Goal: Task Accomplishment & Management: Use online tool/utility

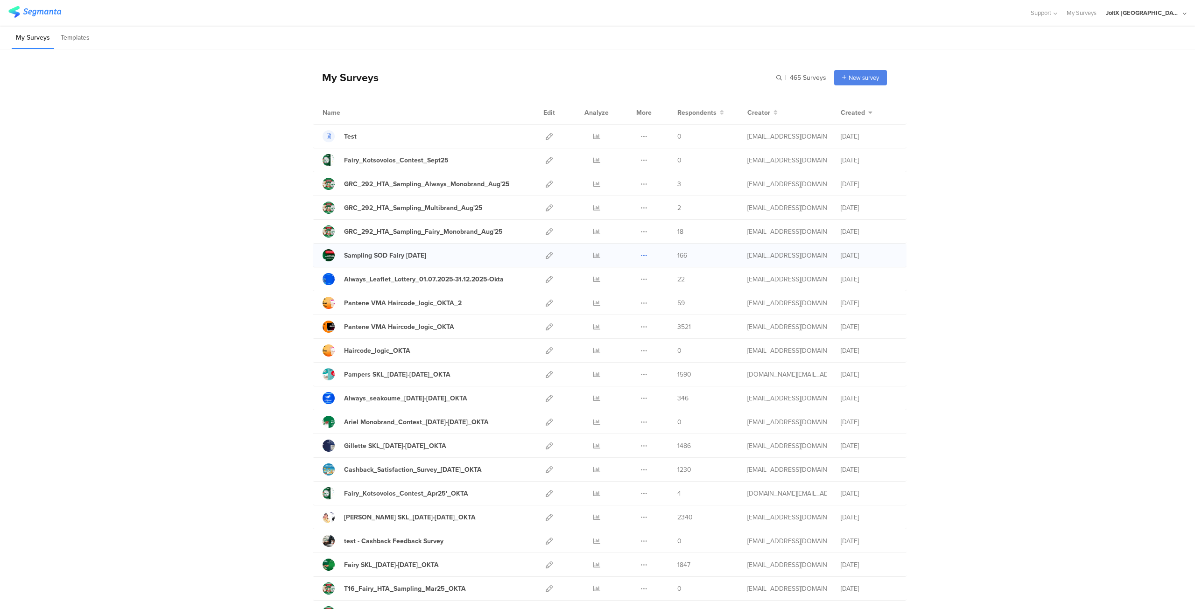
click at [640, 254] on icon at bounding box center [643, 255] width 7 height 7
click at [620, 274] on button "Duplicate" at bounding box center [625, 279] width 51 height 17
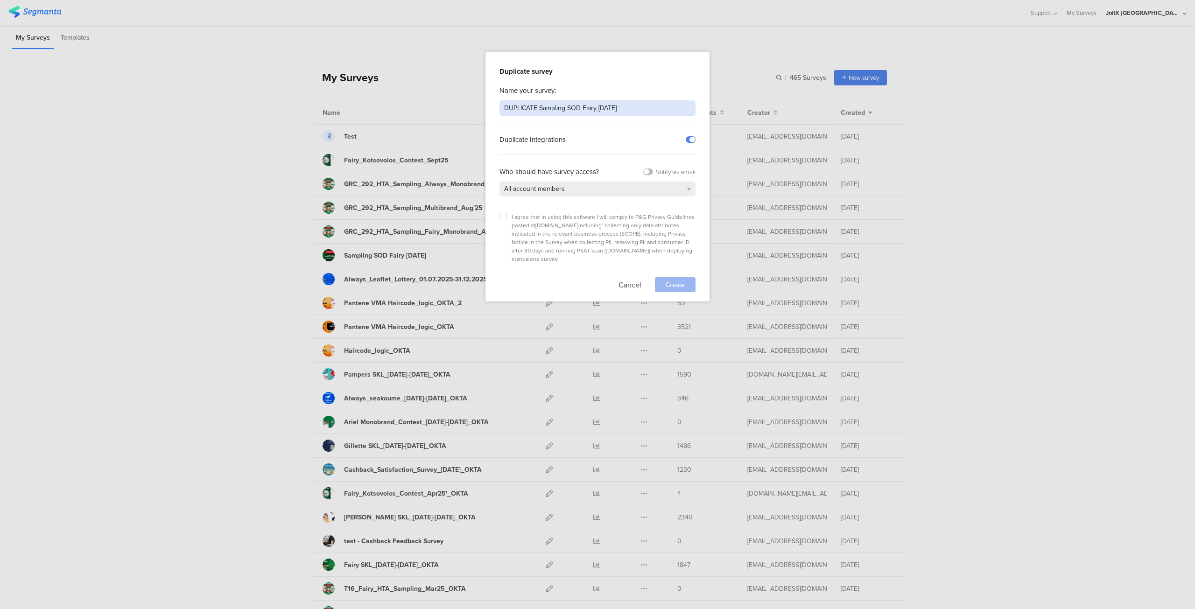
click at [585, 107] on input "DUPLICATE Sampling SOD Fairy [DATE]" at bounding box center [597, 107] width 196 height 15
drag, startPoint x: 636, startPoint y: 110, endPoint x: 503, endPoint y: 112, distance: 132.5
click at [503, 112] on input "DUPLICATE Sampling SOD Fairy [DATE]" at bounding box center [597, 107] width 196 height 15
click at [690, 185] on div "All account members" at bounding box center [597, 189] width 196 height 15
click at [622, 105] on input "DUPLICATE Sampling SOD Fairy [DATE]" at bounding box center [597, 107] width 196 height 15
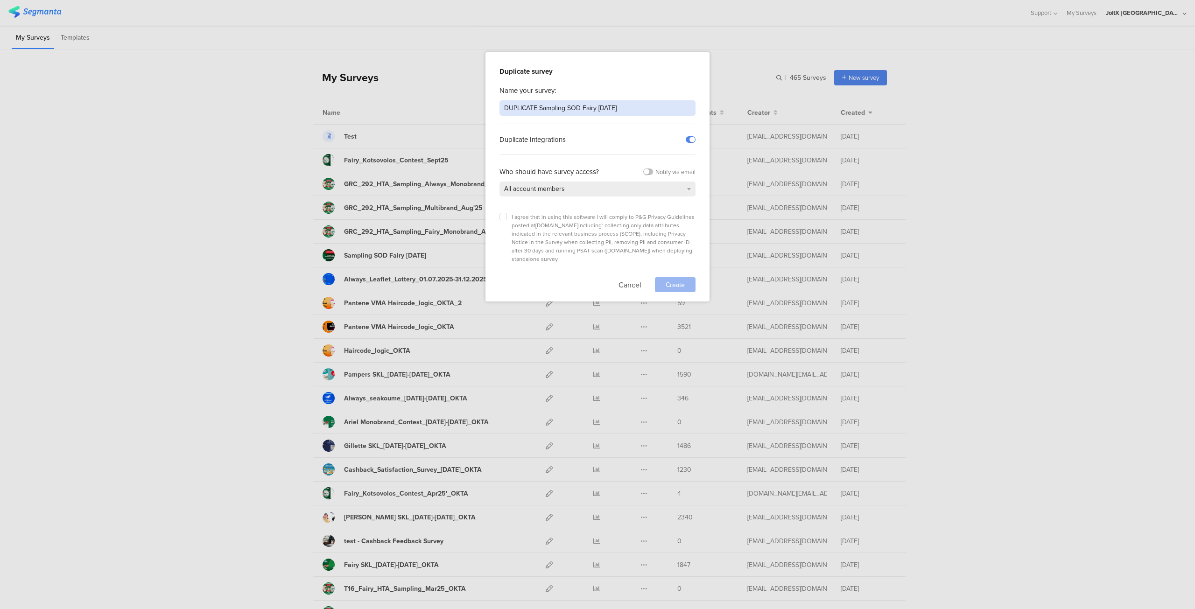
drag, startPoint x: 628, startPoint y: 105, endPoint x: 502, endPoint y: 105, distance: 126.0
click at [502, 105] on input "DUPLICATE Sampling SOD Fairy [DATE]" at bounding box center [597, 107] width 196 height 15
click at [500, 214] on label at bounding box center [502, 216] width 7 height 7
click at [0, 0] on input "checkbox" at bounding box center [0, 0] width 0 height 0
click at [580, 109] on input "Oral-B_Ambassadors_Monbrand" at bounding box center [597, 107] width 196 height 15
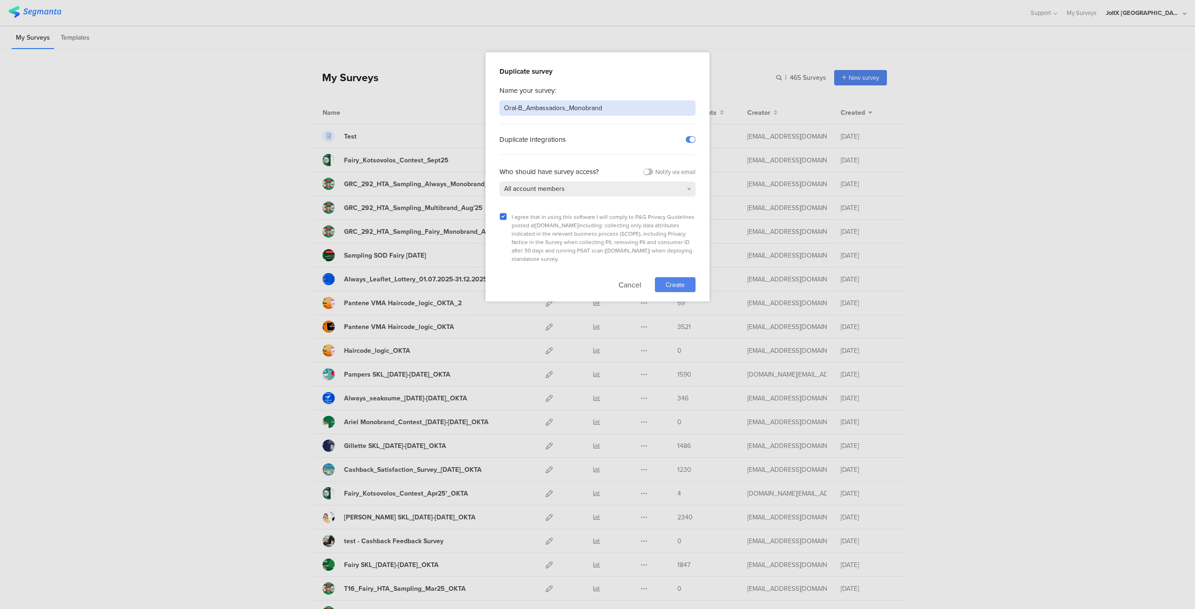
type input "Oral-B_Ambassadors_Monobrand"
click at [676, 280] on span "Create" at bounding box center [674, 285] width 19 height 10
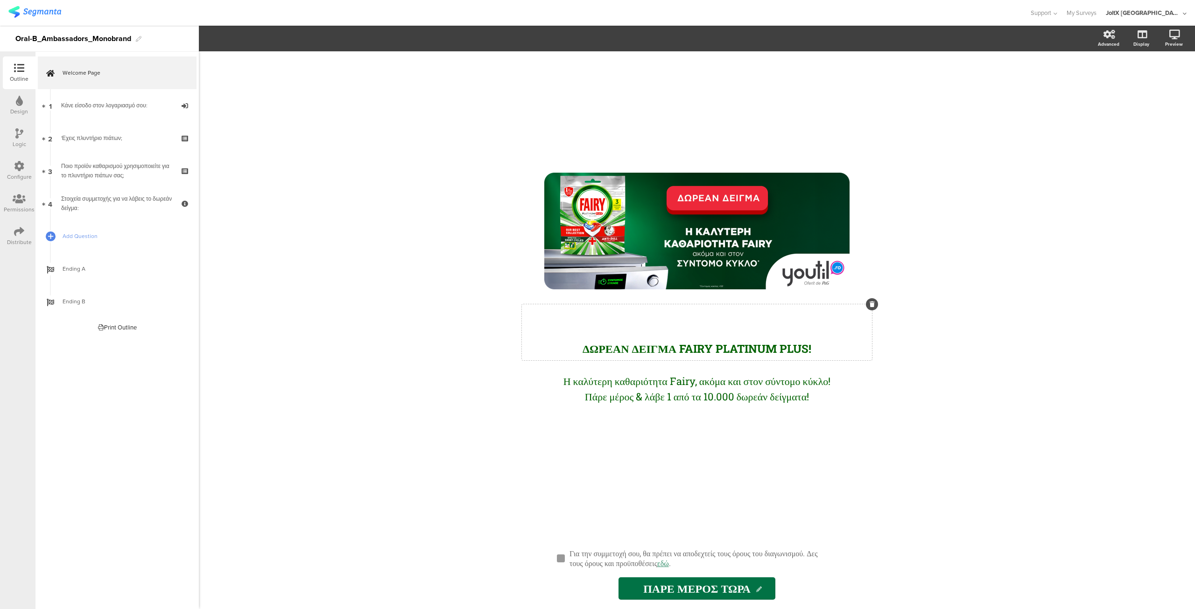
click at [698, 345] on div "ΔΩΡΕΑΝ ΔΕΙΓΜΑ FAIRY PLATINUM PLUS! ΔΩΡΕΑΝ ΔΕΙΓΜΑ FAIRY PLATINUM PLUS!" at bounding box center [697, 332] width 350 height 56
click at [291, 40] on polyline at bounding box center [292, 38] width 3 height 4
click at [396, 203] on div "/ ΔΩΡΕΑΝ ΔΕΙΓΜΑ FAIRY PLATINUM PLUS! ΔΩΡΕΑΝ ΔΕΙΓΜΑ FAIRY PLATINUM PLUS! ΔΩΡΕΑΝ …" at bounding box center [697, 330] width 996 height 558
click at [671, 350] on div "ΔΩΡΕΑΝ ΔΕΙΓΜΑ FAIRY PLATINUM PLUS! ΔΩΡΕΑΝ ΔΕΙΓΜΑ FAIRY PLATINUM PLUS!" at bounding box center [697, 332] width 350 height 56
click at [629, 346] on span "ΔΩΡΕΑΝ ΔΕΙΓΜΑ FAIRY PLATINUM PLUS!" at bounding box center [696, 348] width 229 height 15
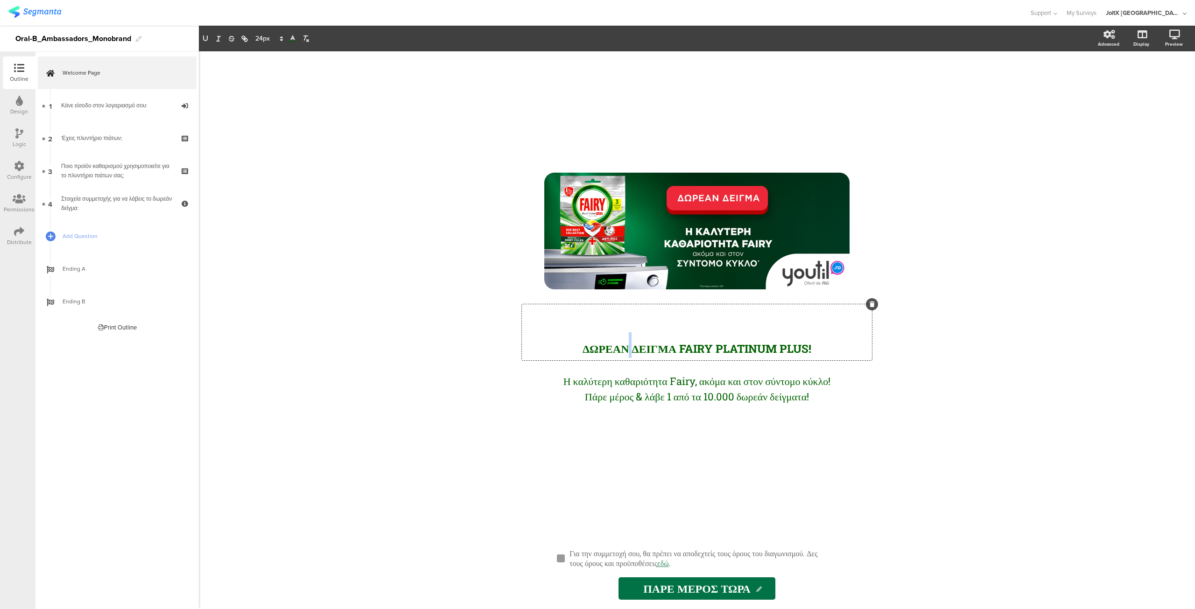
click at [629, 346] on span "ΔΩΡΕΑΝ ΔΕΙΓΜΑ FAIRY PLATINUM PLUS!" at bounding box center [696, 348] width 229 height 15
click at [291, 37] on icon at bounding box center [292, 39] width 8 height 8
click at [341, 50] on span at bounding box center [339, 50] width 7 height 7
click at [415, 300] on div "/ ΔΩΡΕΑΝ ΔΕΙΓΜΑ FAIRY PLATINUM PLUS! ΔΩΡΕΑΝ ΔΕΙΓΜΑ FAIRY PLATINUM PLUS! ΔΩΡΕΑΝ …" at bounding box center [697, 330] width 996 height 558
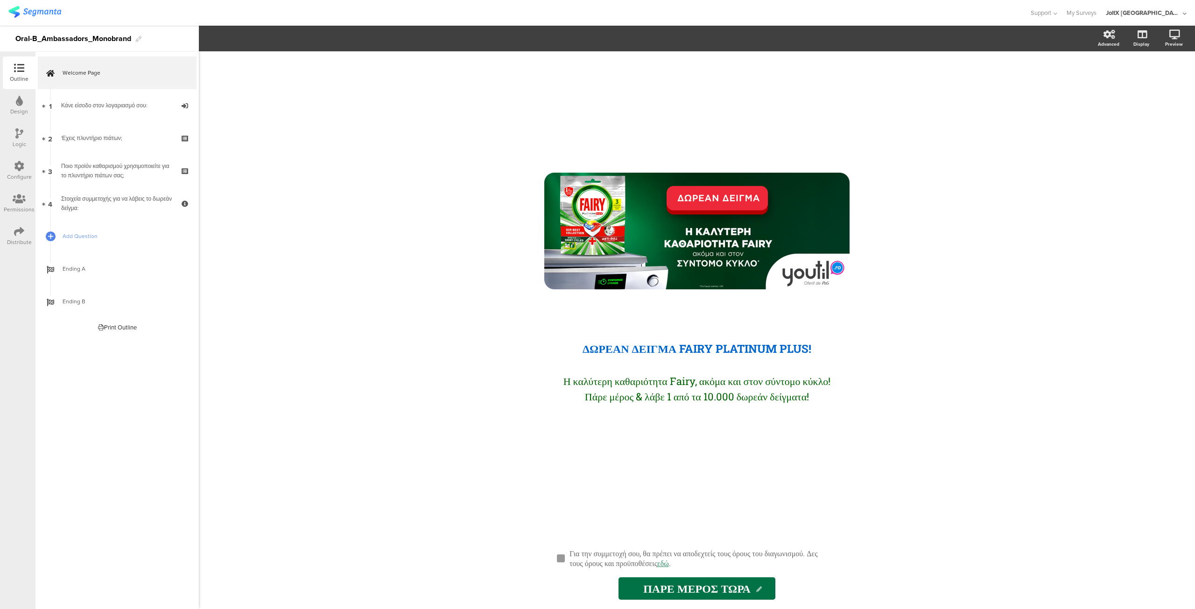
click at [626, 590] on input "ΠΑΡΕ ΜΕΡΟΣ ΤΩΡΑ" at bounding box center [696, 588] width 157 height 22
click at [759, 590] on icon at bounding box center [759, 590] width 6 height 6
click at [758, 589] on icon at bounding box center [759, 590] width 6 height 6
click at [728, 591] on input "ΠΑΡΕ ΜΕΡΟΣ ΤΩΡΑ" at bounding box center [696, 588] width 157 height 22
click at [758, 590] on icon at bounding box center [759, 590] width 6 height 6
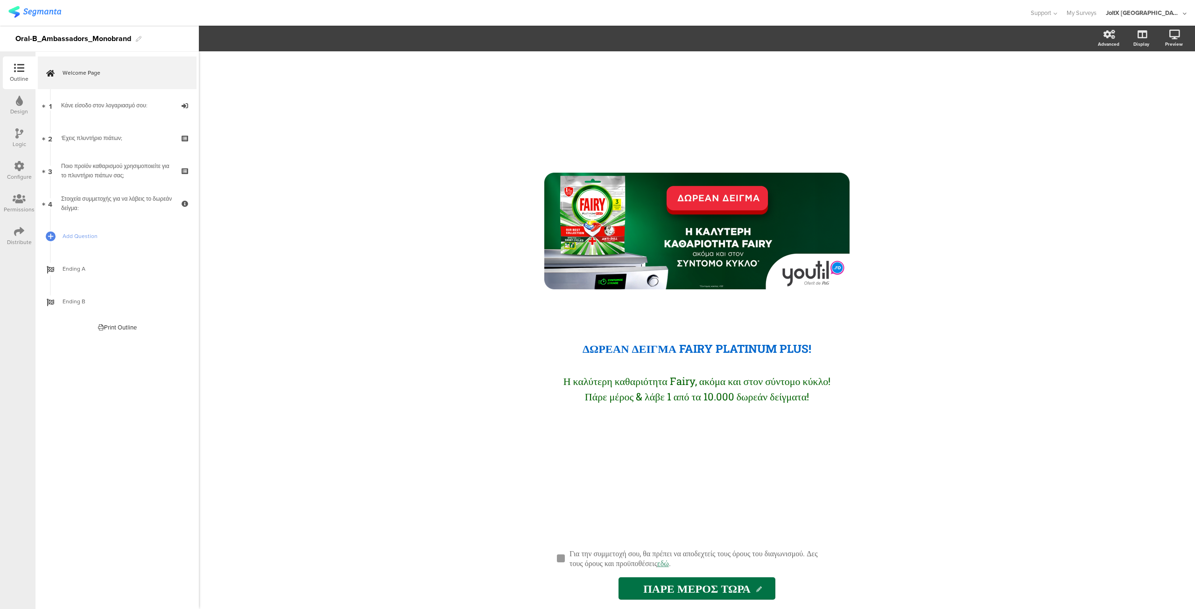
click at [758, 590] on icon at bounding box center [759, 590] width 6 height 6
click at [1108, 41] on div "Advanced" at bounding box center [1107, 44] width 21 height 7
click at [993, 259] on div "/ ΔΩΡΕΑΝ ΔΕΙΓΜΑ FAIRY PLATINUM PLUS! ΔΩΡΕΑΝ ΔΕΙΓΜΑ FAIRY PLATINUM PLUS! Η καλύτ…" at bounding box center [697, 330] width 996 height 558
click at [130, 203] on div "Στοιχεία συμμετοχής για να λάβεις το δωρεάν δείγμα:" at bounding box center [117, 203] width 112 height 19
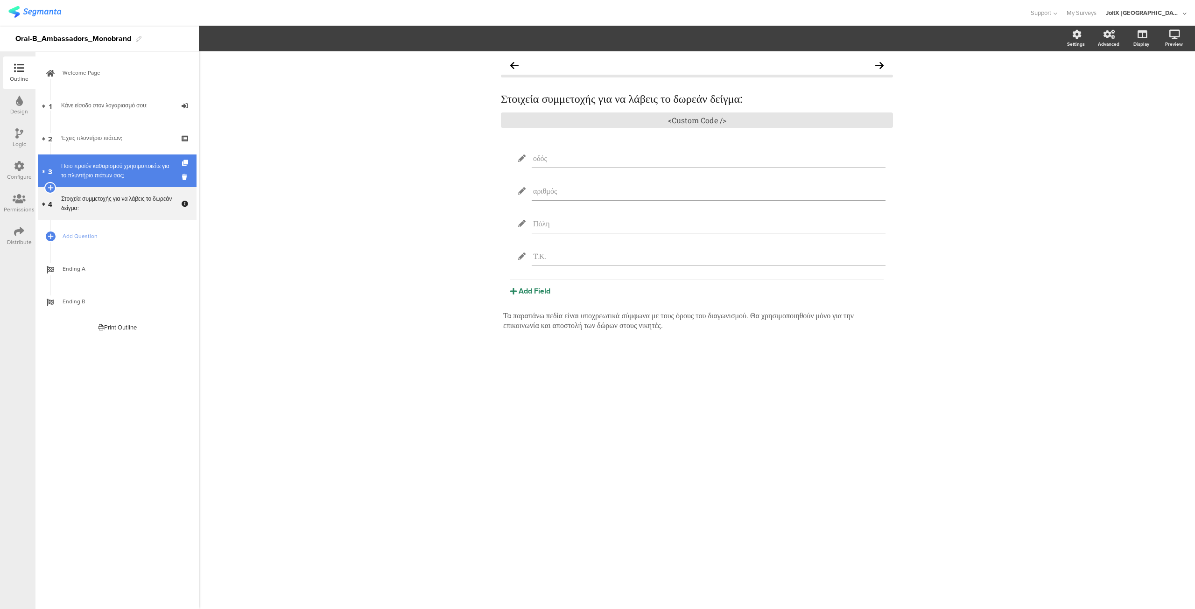
click at [119, 171] on div "Ποιο προϊόν καθαρισμού χρησιμοποιείτε για το πλυντήριο πιάτων σας;" at bounding box center [117, 170] width 112 height 19
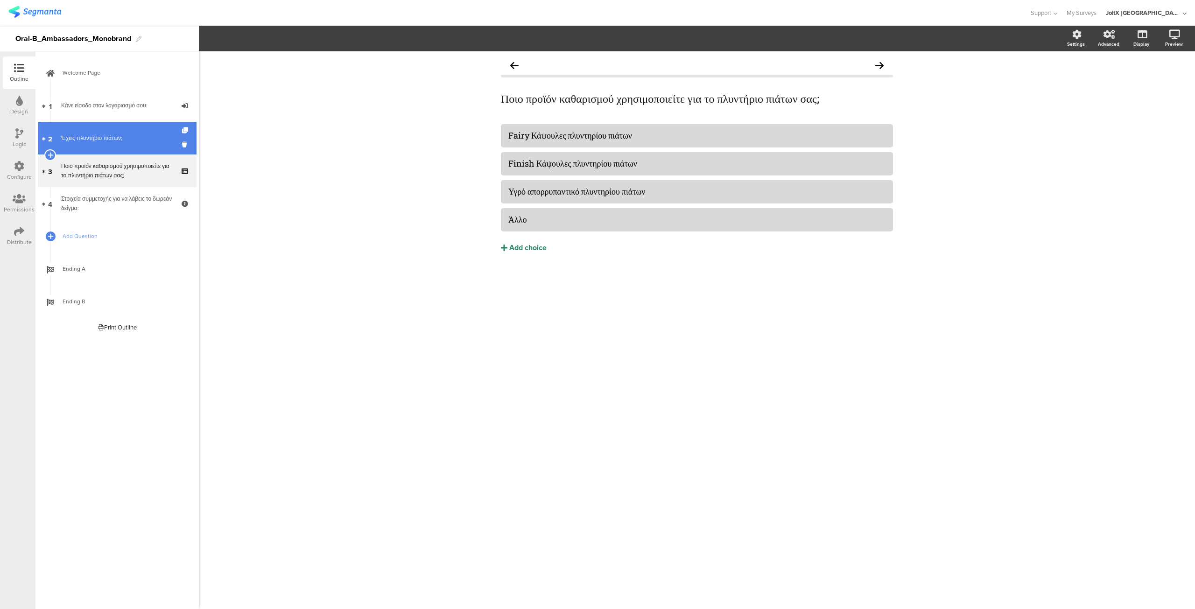
click at [118, 143] on link "2 'Εχεις πλυντήριο πιάτων;" at bounding box center [117, 138] width 159 height 33
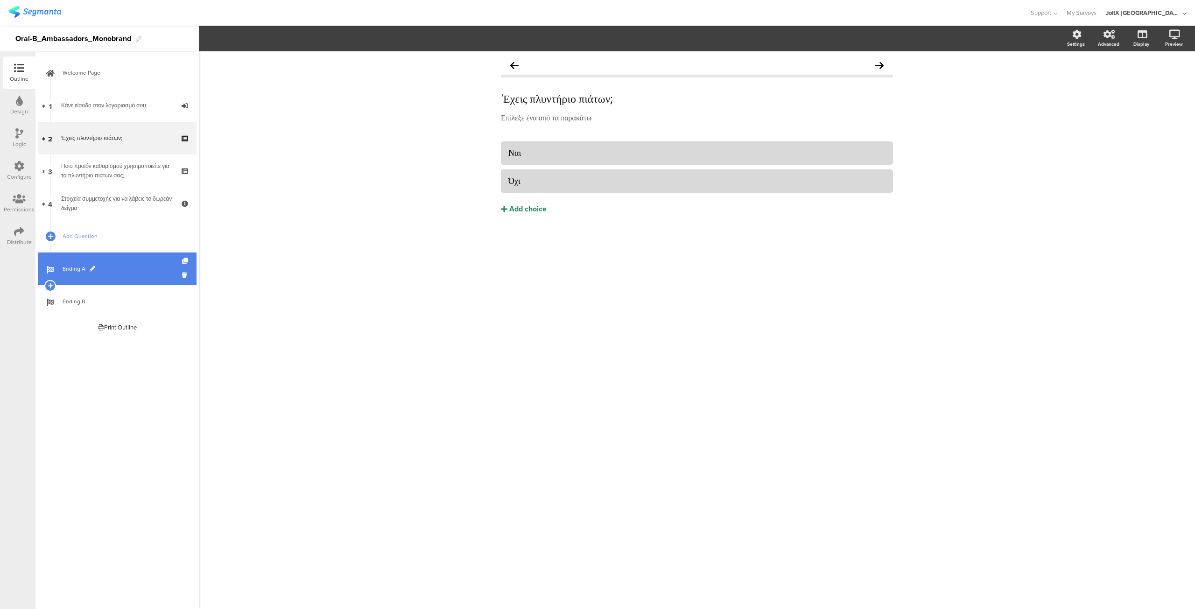
click at [116, 266] on span "Ending A" at bounding box center [122, 268] width 119 height 9
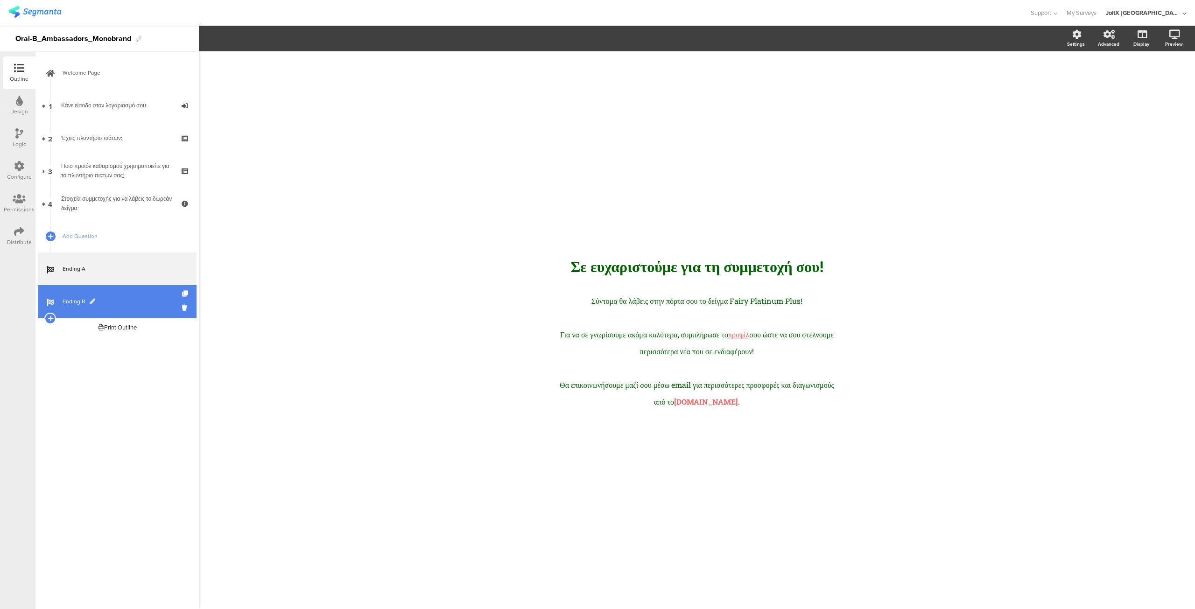
click at [116, 298] on span "Ending B" at bounding box center [122, 301] width 119 height 9
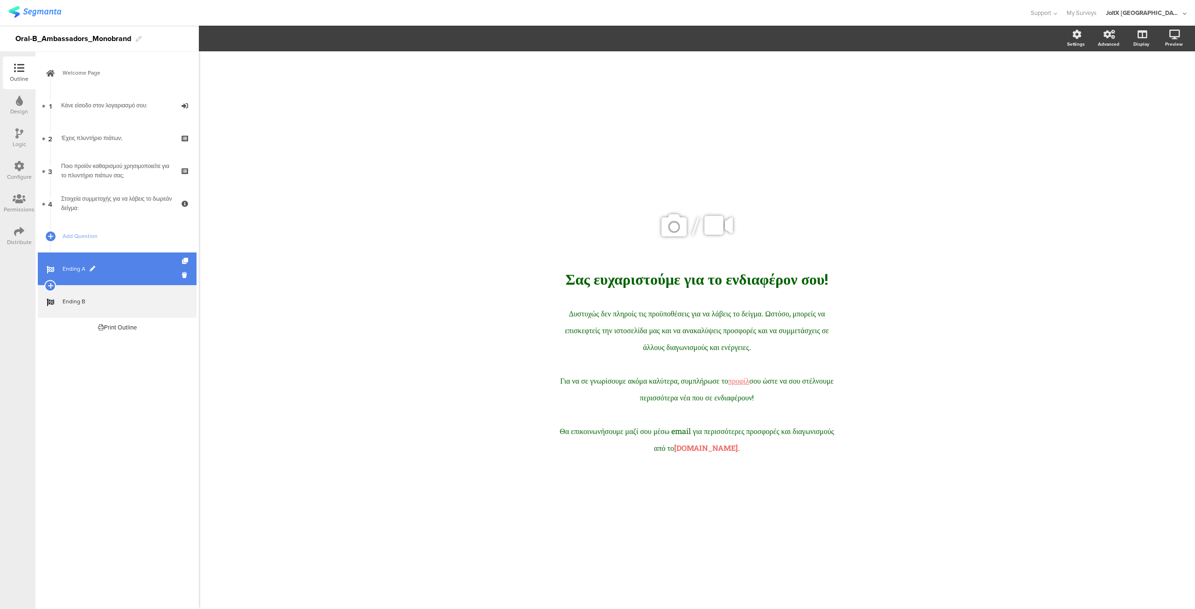
click at [114, 264] on span "Ending A" at bounding box center [122, 268] width 119 height 9
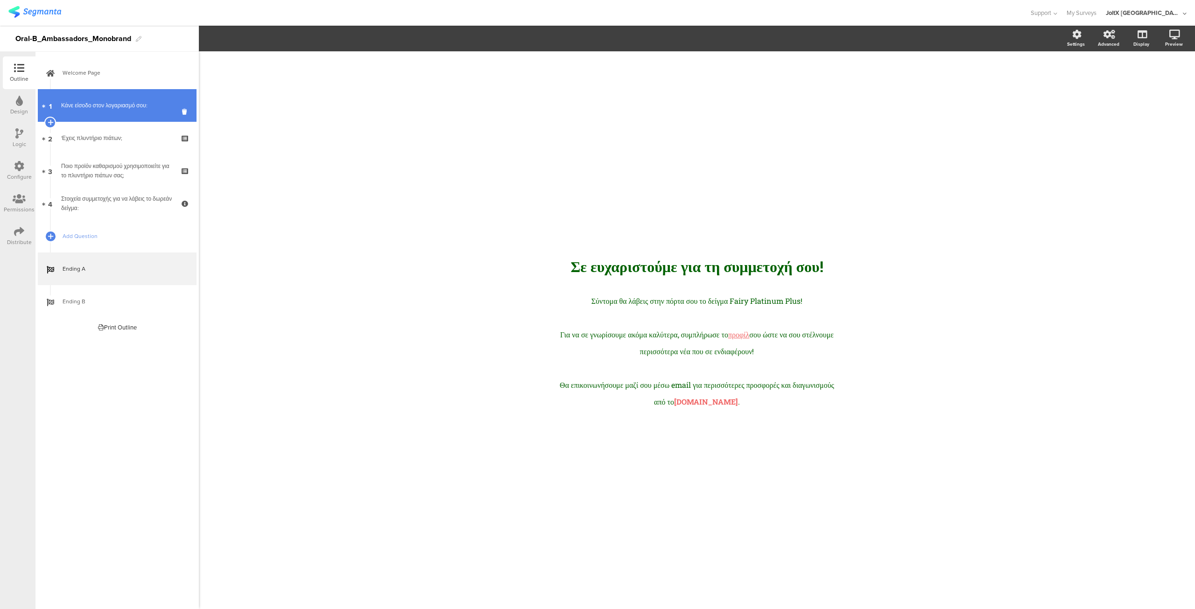
click at [118, 112] on link "1 Κάνε είσοδο στον λογαριασμό σου:" at bounding box center [117, 105] width 159 height 33
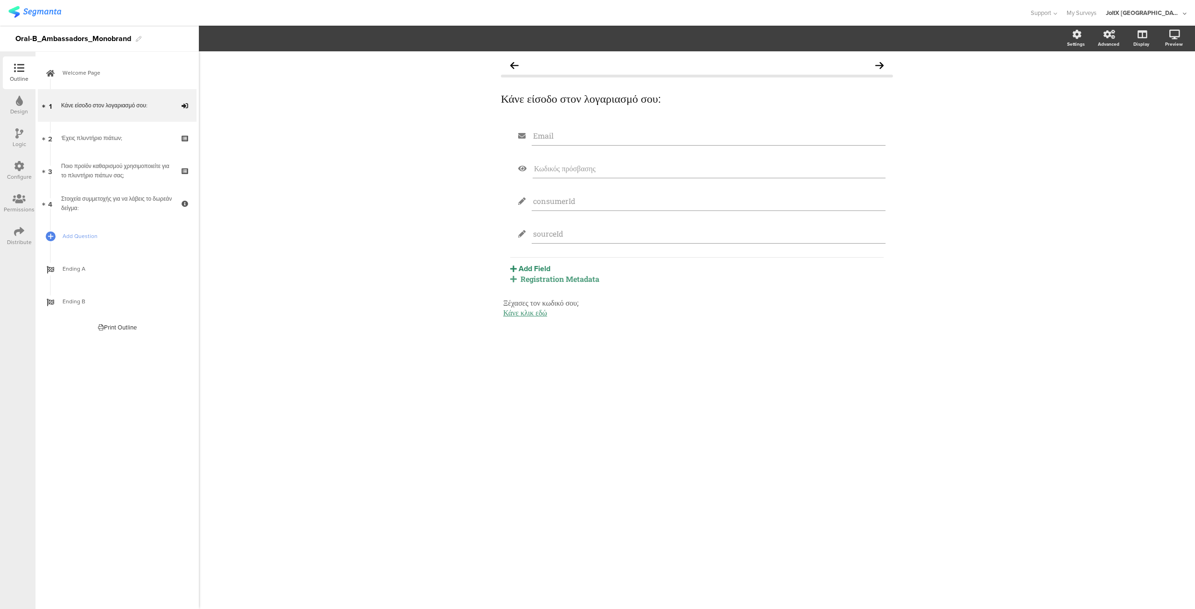
click at [562, 268] on seg-popup "Add Field Profile Named Parameter Text Name URL Email Date Phone number Dropdow…" at bounding box center [557, 268] width 95 height 11
click at [16, 105] on icon at bounding box center [19, 101] width 7 height 10
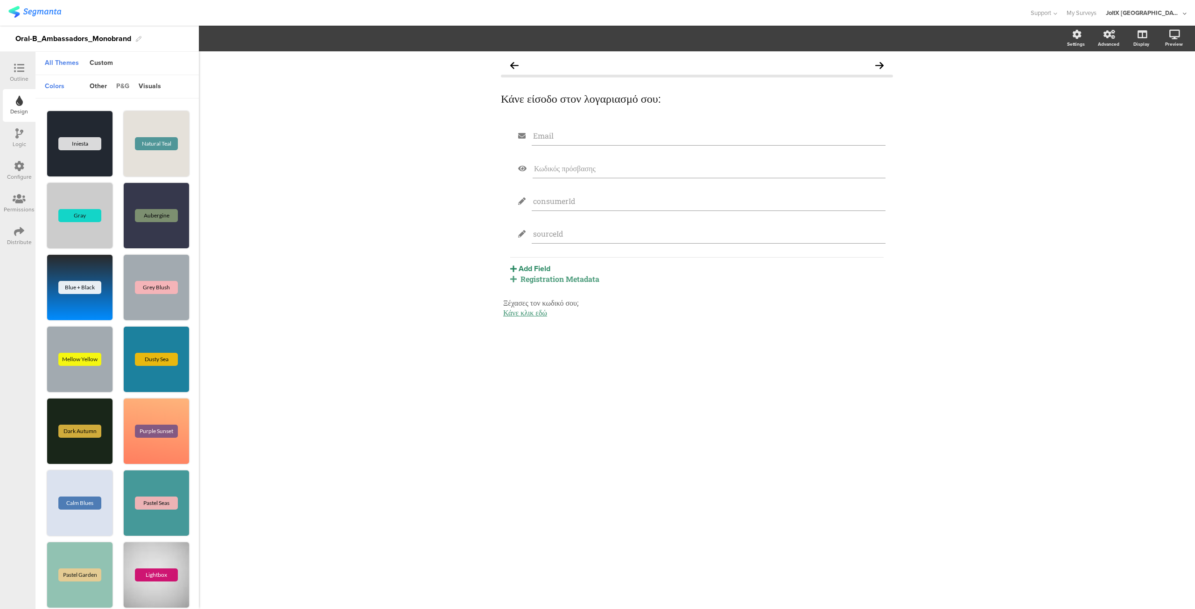
click at [116, 91] on div "p&g" at bounding box center [123, 87] width 22 height 16
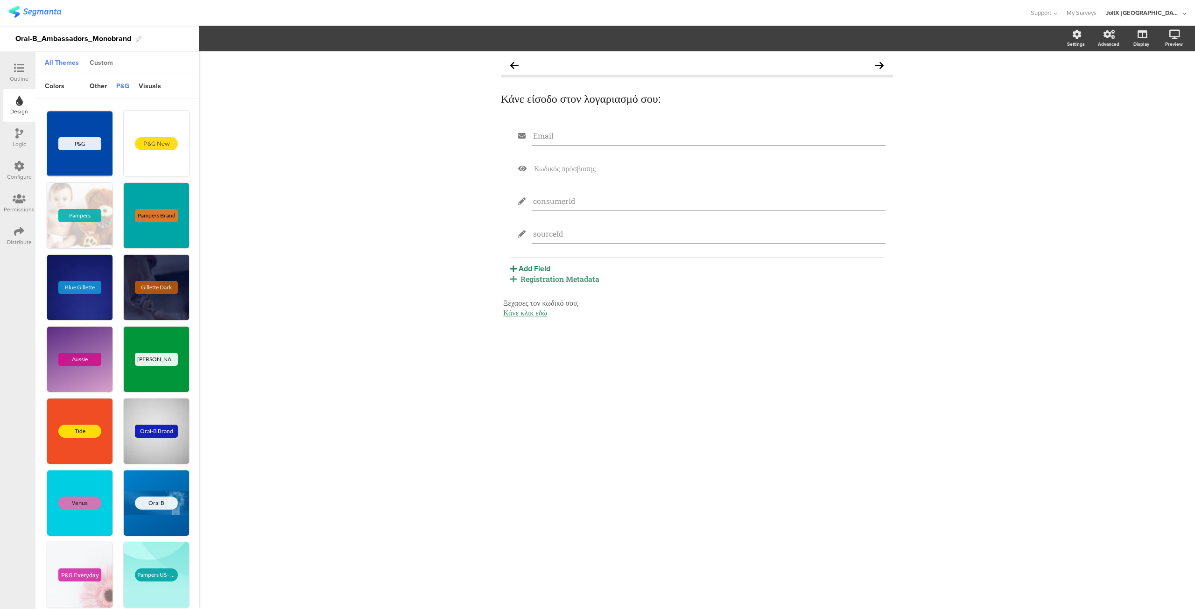
click at [103, 62] on div "Custom" at bounding box center [101, 64] width 33 height 16
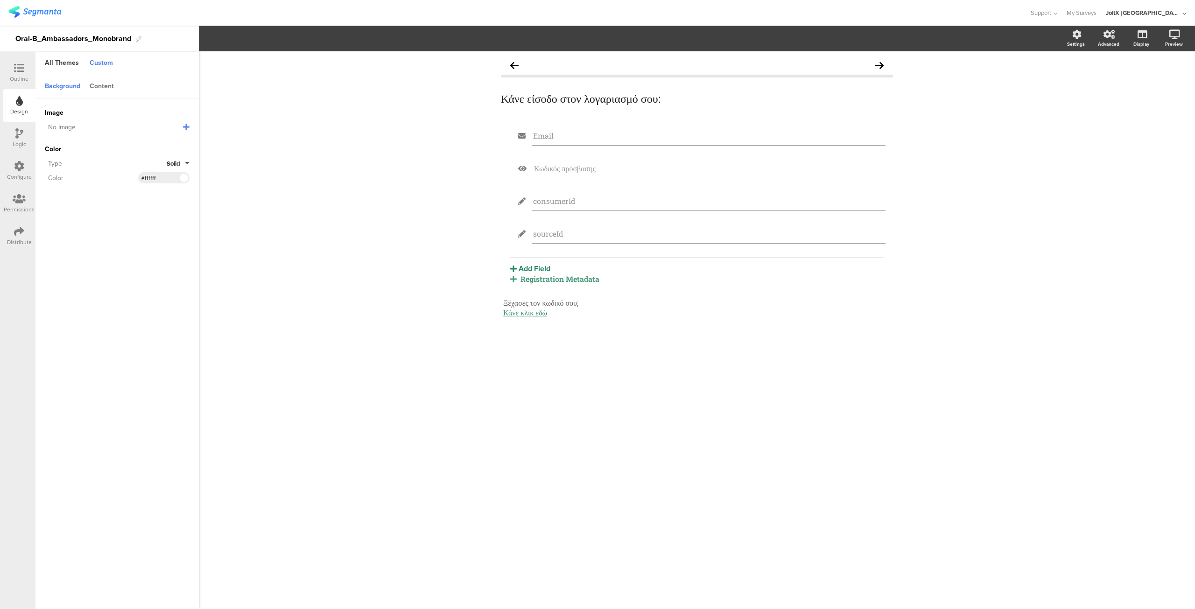
click at [104, 84] on div "Content" at bounding box center [102, 87] width 34 height 16
click at [184, 142] on span at bounding box center [183, 143] width 11 height 6
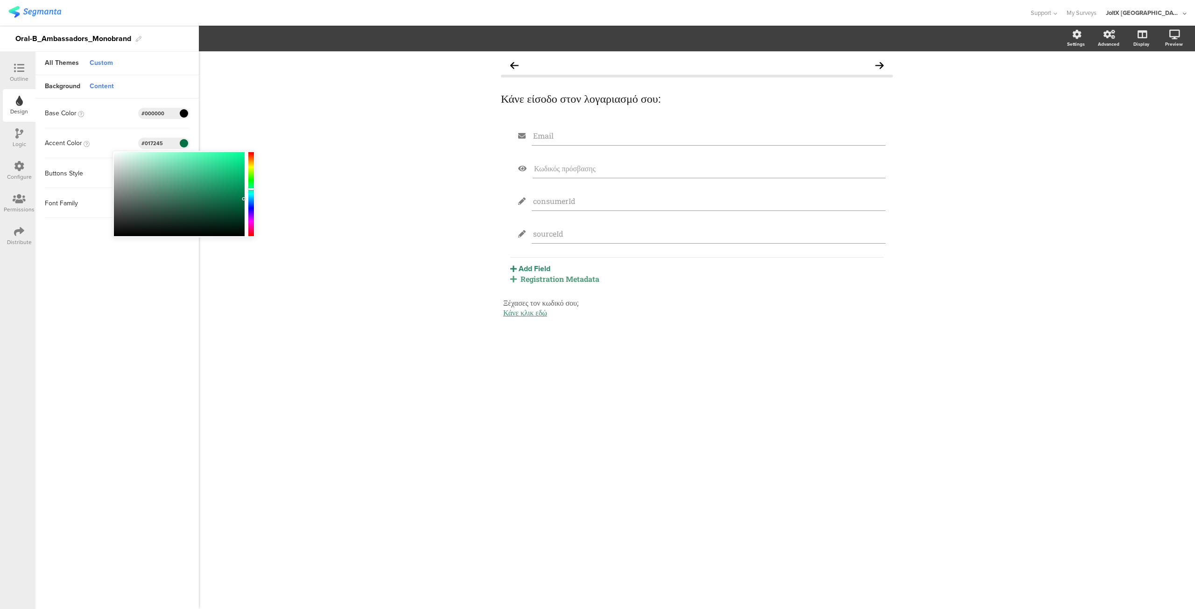
click at [251, 200] on div at bounding box center [251, 194] width 6 height 82
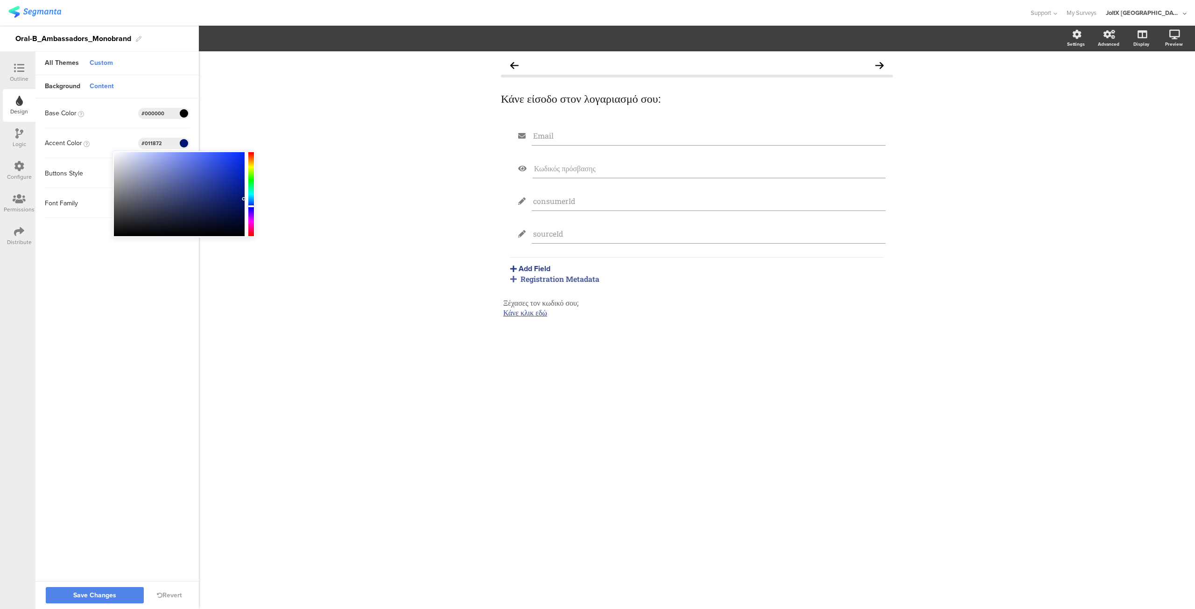
click at [249, 205] on div at bounding box center [251, 194] width 6 height 84
drag, startPoint x: 210, startPoint y: 196, endPoint x: 195, endPoint y: 177, distance: 24.3
click at [195, 177] on div at bounding box center [179, 194] width 131 height 84
drag, startPoint x: 196, startPoint y: 177, endPoint x: 207, endPoint y: 192, distance: 18.4
click at [207, 192] on div at bounding box center [208, 193] width 2 height 2
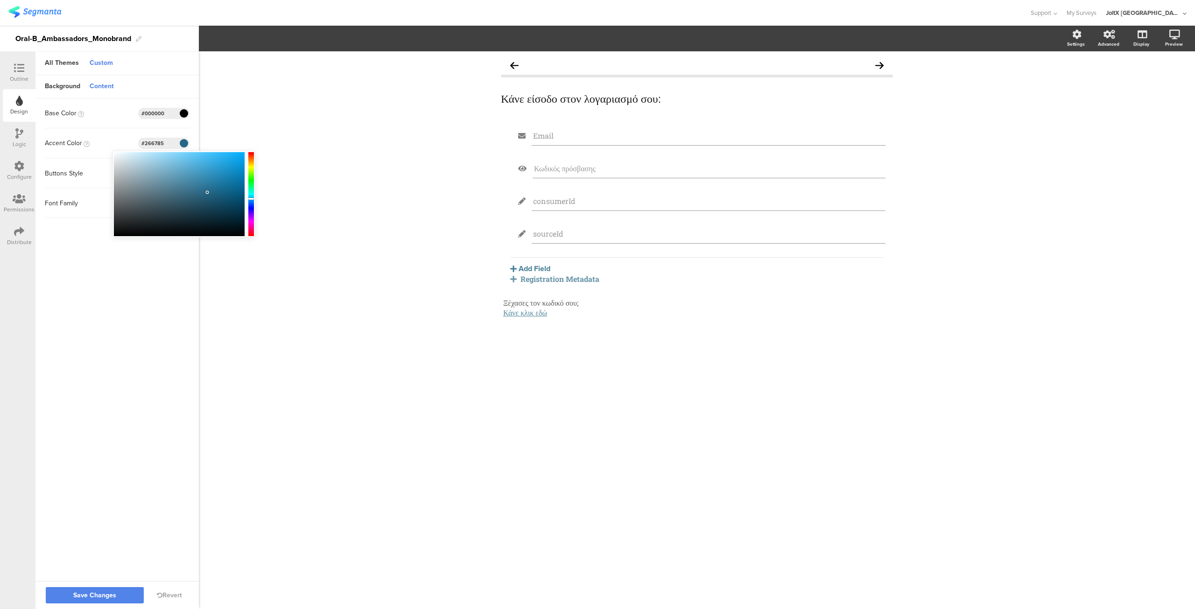
drag, startPoint x: 250, startPoint y: 205, endPoint x: 250, endPoint y: 198, distance: 6.5
click at [250, 198] on div at bounding box center [251, 199] width 6 height 2
drag, startPoint x: 208, startPoint y: 181, endPoint x: 228, endPoint y: 194, distance: 24.1
click at [228, 194] on div at bounding box center [179, 194] width 131 height 84
type input "#103b80"
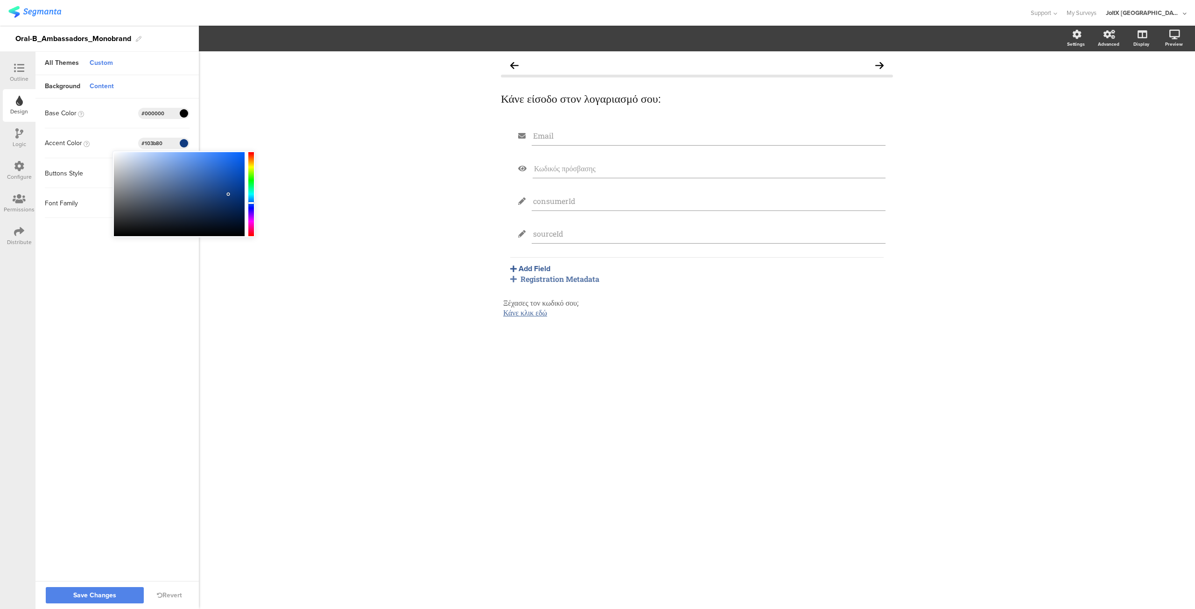
click at [249, 203] on div at bounding box center [251, 203] width 6 height 2
click at [172, 281] on sg-customize-design "Background Content Image No Image Invalid URL or Upload File Color Type Solid C…" at bounding box center [116, 328] width 163 height 507
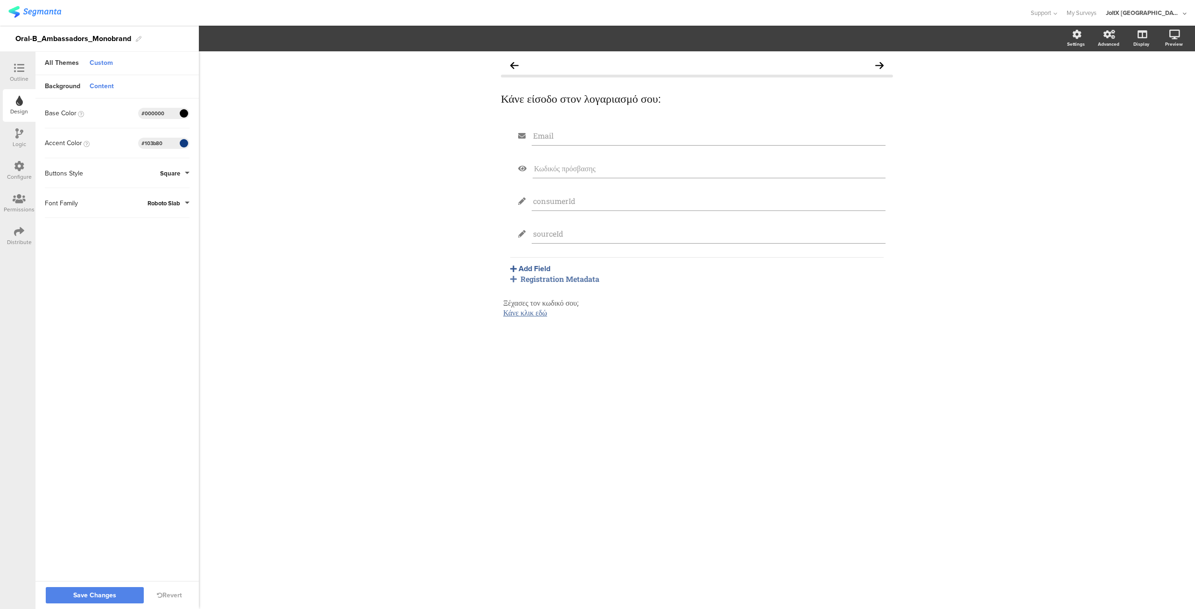
click at [15, 74] on div at bounding box center [19, 69] width 19 height 12
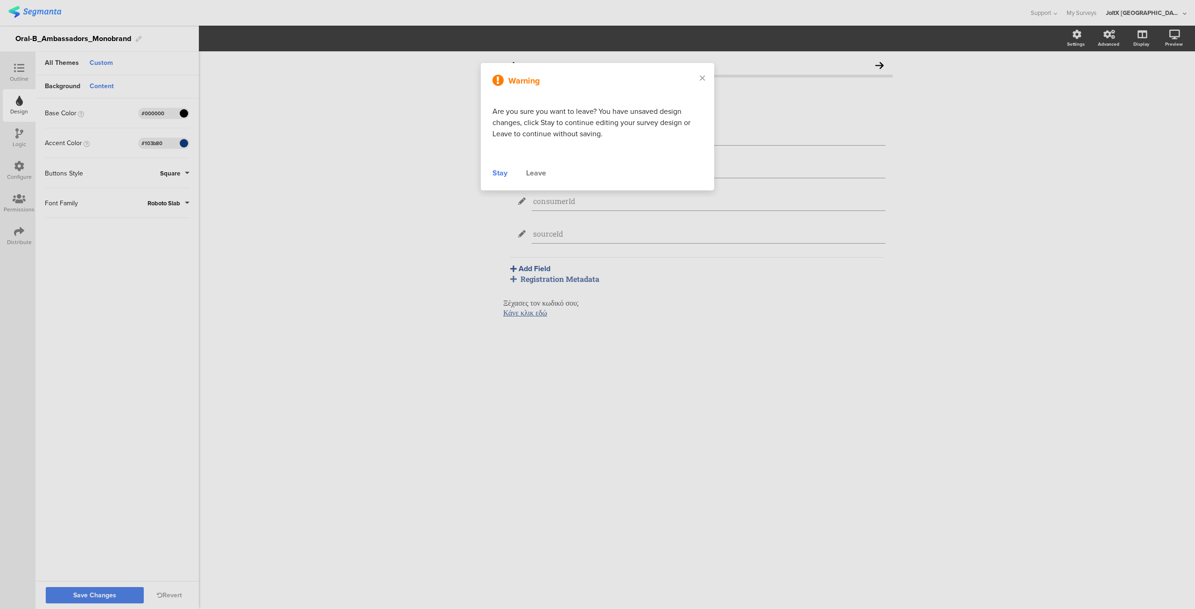
click at [496, 178] on div "Stay" at bounding box center [499, 173] width 15 height 11
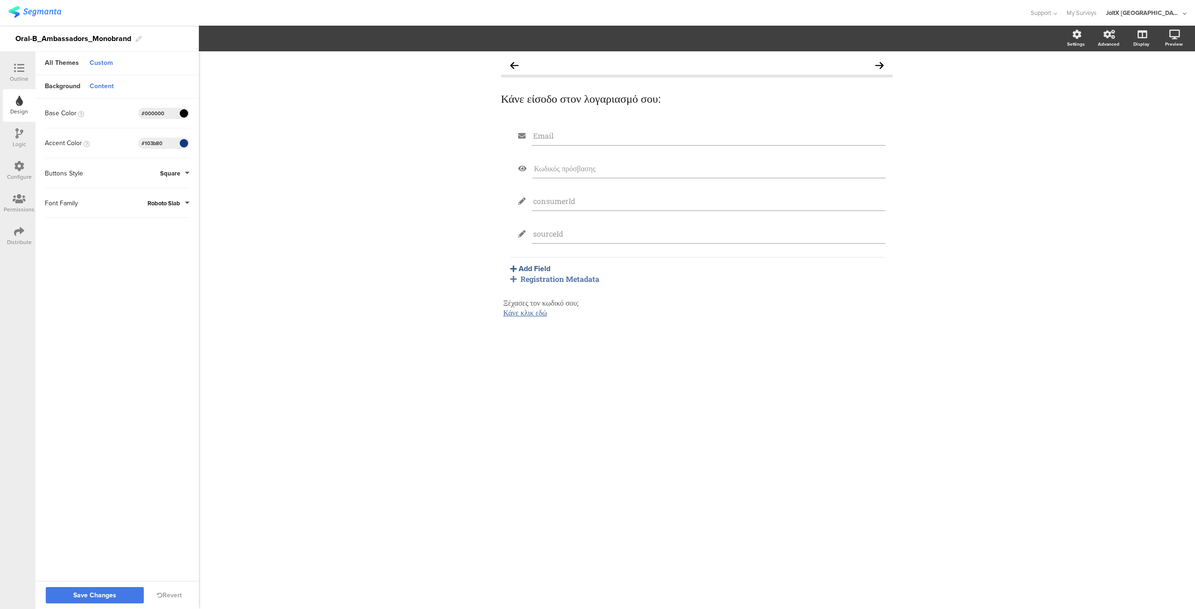
click at [88, 595] on span "Save Changes" at bounding box center [94, 595] width 43 height 0
click at [11, 62] on div "Outline" at bounding box center [19, 72] width 33 height 33
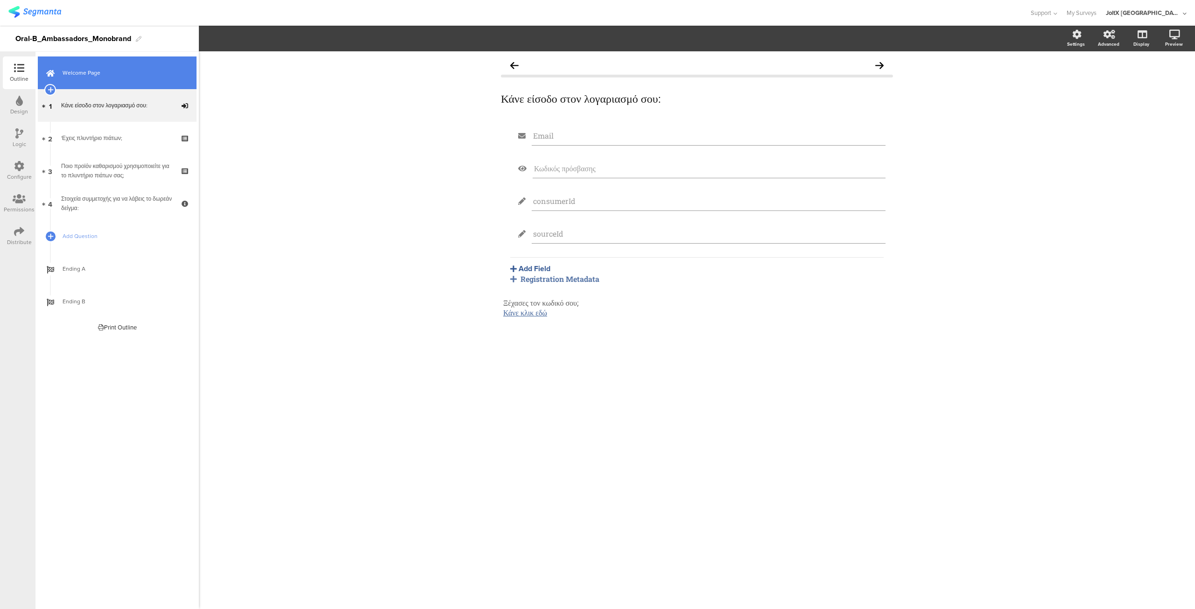
click at [103, 81] on link "Welcome Page" at bounding box center [117, 72] width 159 height 33
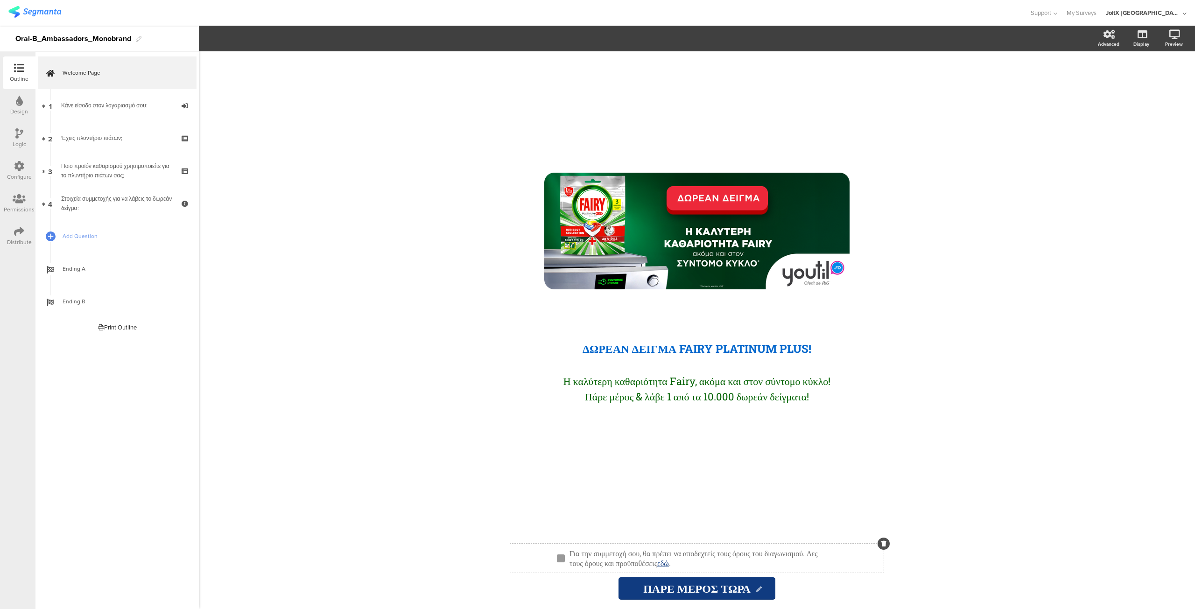
click at [746, 564] on div "Για την συμμετοχή σου, θα πρέπει να αποδεχτείς τους όρους του διαγωνισμού. Δες …" at bounding box center [700, 558] width 267 height 24
click at [256, 39] on icon "button" at bounding box center [256, 37] width 3 height 3
click at [258, 37] on icon "button" at bounding box center [256, 37] width 3 height 3
click at [664, 561] on link "εδ" at bounding box center [660, 563] width 7 height 10
click at [818, 582] on link at bounding box center [805, 582] width 23 height 8
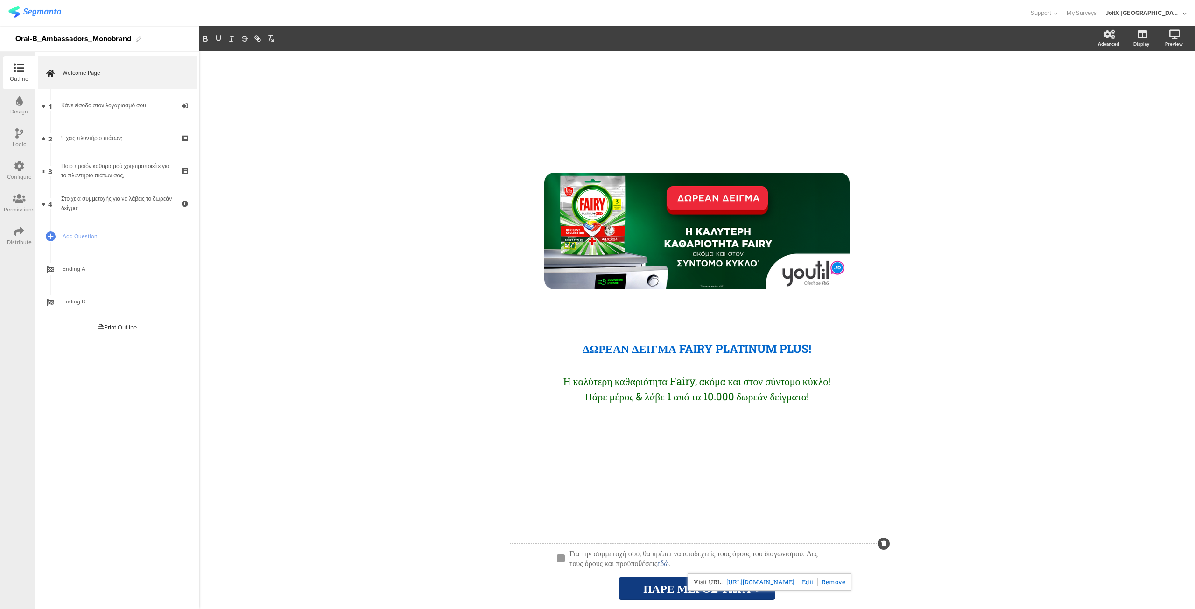
type input "[URL][DOMAIN_NAME]"
click at [351, 521] on div "/ ΔΩΡΕΑΝ ΔΕΙΓΜΑ FAIRY PLATINUM PLUS! ΔΩΡΕΑΝ ΔΕΙΓΜΑ FAIRY PLATINUM PLUS! Η καλύτ…" at bounding box center [697, 330] width 996 height 558
click at [617, 389] on div "Η καλύτερη καθαριότητα Fairy, ακόμα και στον σύντομο κύκλο! Πάρε μέρος & λάβε 1…" at bounding box center [696, 388] width 331 height 35
click at [648, 349] on div "ΔΩΡΕΑΝ ΔΕΙΓΜΑ FAIRY PLATINUM PLUS! ΔΩΡΕΑΝ ΔΕΙΓΜΑ FAIRY PLATINUM PLUS!" at bounding box center [697, 332] width 350 height 56
click at [297, 34] on span at bounding box center [292, 38] width 13 height 11
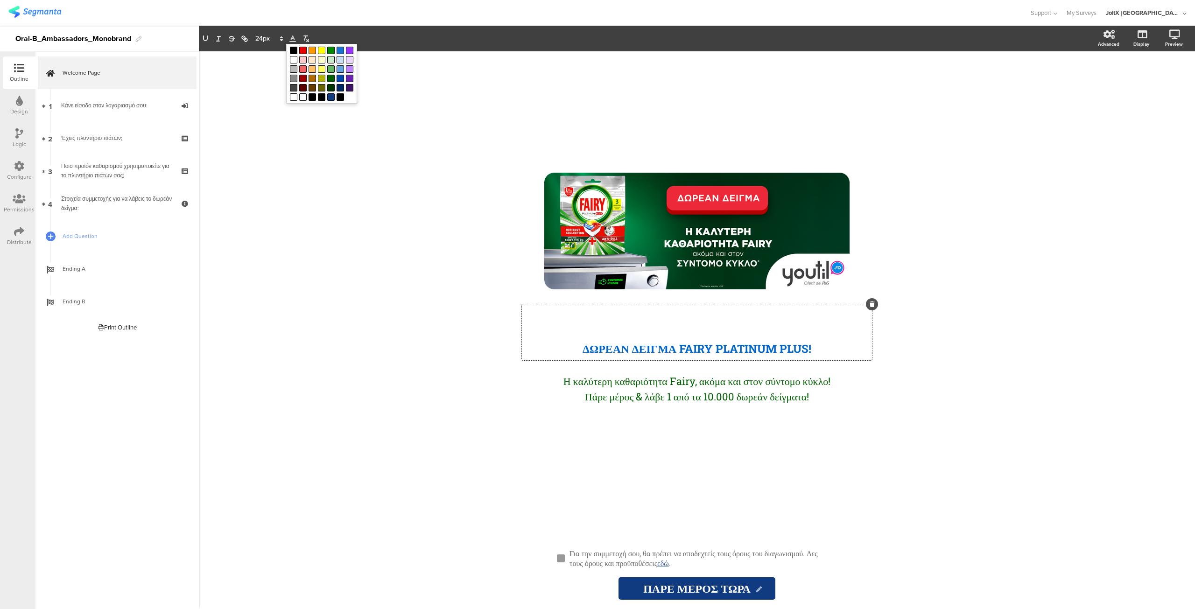
click at [339, 51] on span at bounding box center [339, 50] width 7 height 7
click at [635, 348] on span "ΔΩΡΕΑΝ ΔΕ ﻿ ΙΓΜΑ FAIRY PLATINUM PLUS!" at bounding box center [696, 348] width 229 height 15
click at [635, 348] on span "ΔΩΡΕΑΝ ΔΕΙΓΜΑ FAIRY PLATINUM PLUS!" at bounding box center [696, 348] width 229 height 15
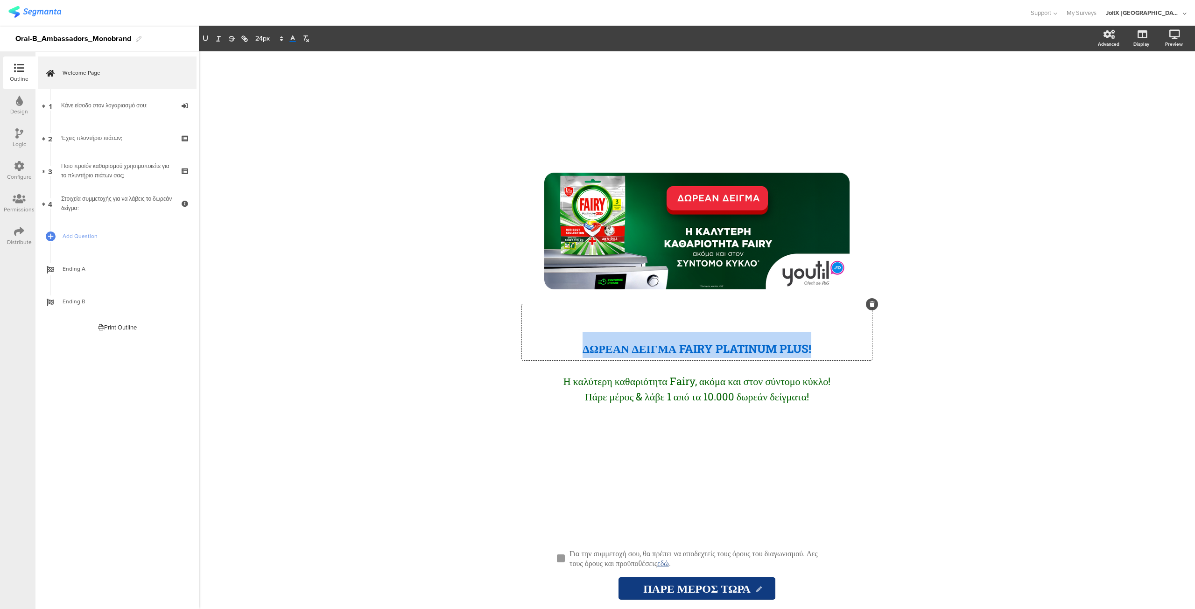
click at [635, 348] on span "ΔΩΡΕΑΝ ΔΕΙΓΜΑ FAIRY PLATINUM PLUS!" at bounding box center [696, 348] width 229 height 15
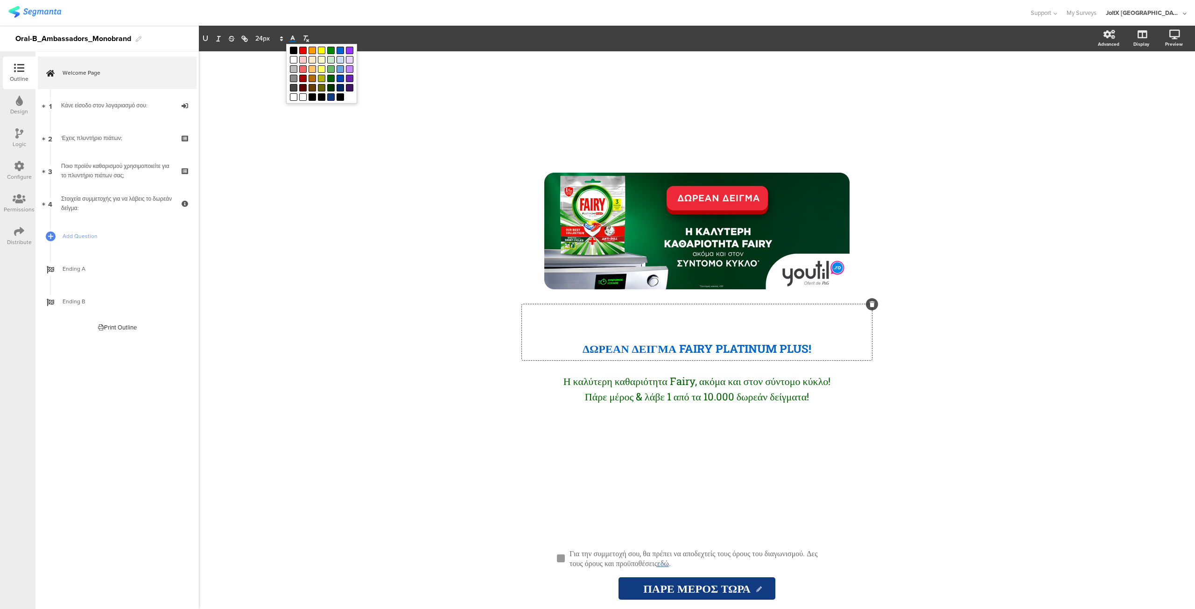
click at [293, 37] on polyline at bounding box center [292, 38] width 3 height 4
click at [340, 50] on span at bounding box center [339, 50] width 7 height 7
click at [638, 392] on div "Η καλύτερη καθαριότητα Fairy, ακόμα και στον σύντομο κύκλο! Πάρε μέρος & λάβε 1…" at bounding box center [696, 388] width 331 height 35
click at [626, 387] on span "Η καλύτερη καθαριότητα Fairy, ακόμα και στον σύντομο κύκλο!" at bounding box center [696, 381] width 267 height 14
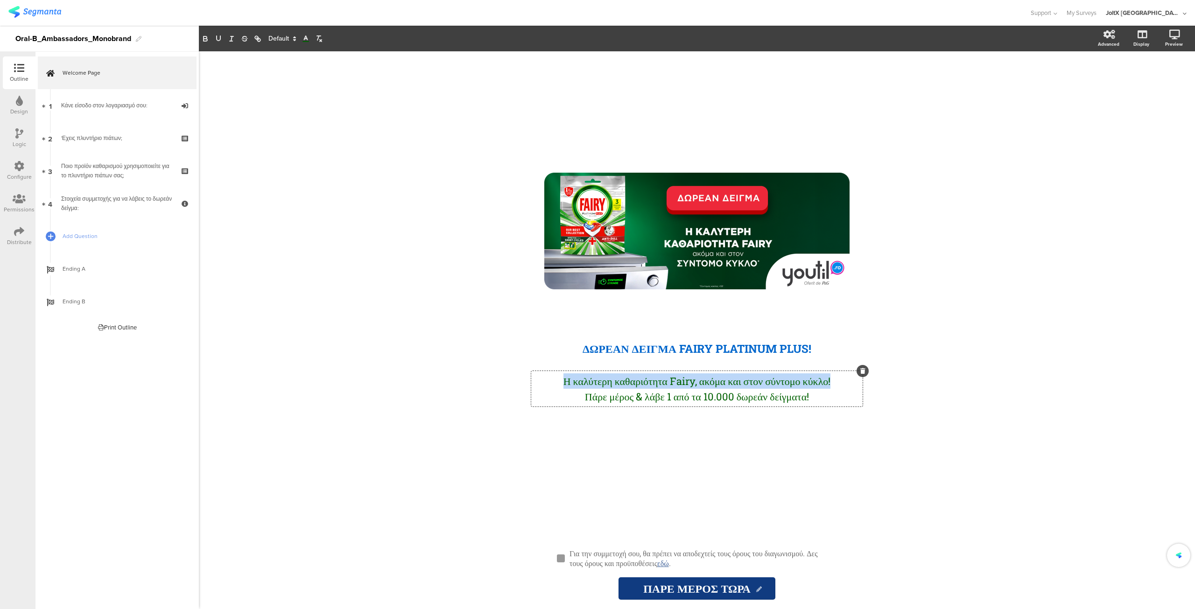
click at [626, 387] on span "Η καλύτερη καθαριότητα Fairy, ακόμα και στον σύντομο κύκλο!" at bounding box center [696, 381] width 267 height 14
click at [678, 397] on span "Πάρε μέρος & λάβε 1 από τα 10.000 δωρεάν δείγματα!" at bounding box center [697, 397] width 224 height 14
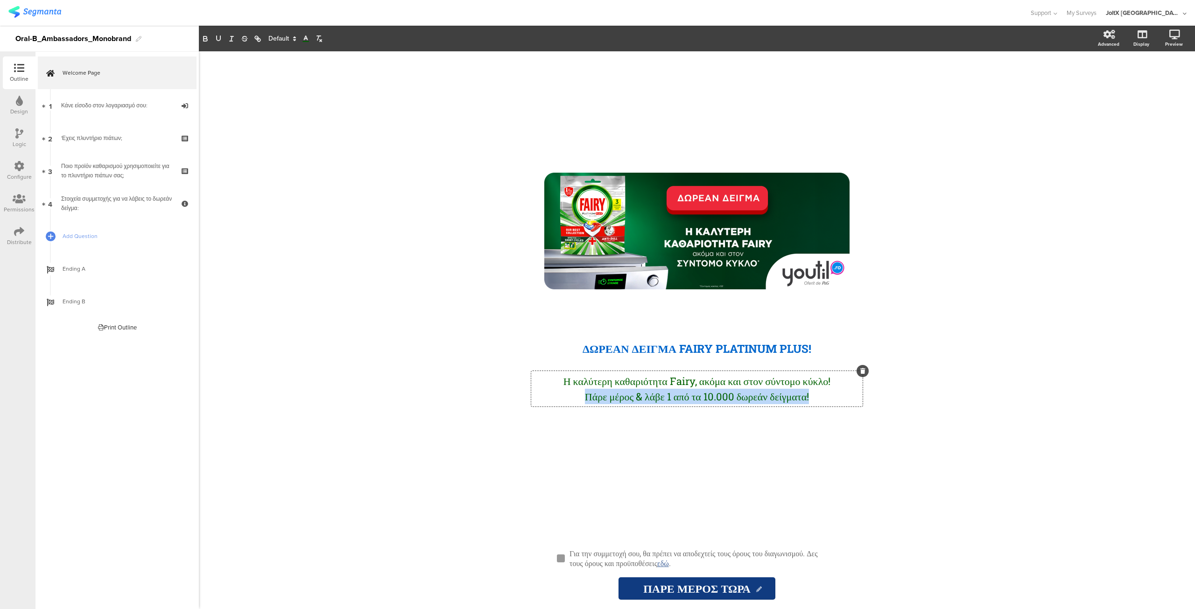
click at [678, 397] on span "Πάρε μέρος & λάβε 1 από τα 10.000 δωρεάν δείγματα!" at bounding box center [697, 397] width 224 height 14
click at [805, 398] on span "Πάρε μέρος & λάβε 1 από τα 10.000 δωρεάν δείγματα!" at bounding box center [697, 397] width 224 height 14
click at [784, 398] on span "Πάρε μέρος & λάβε 1 από τα 10.000 δωρεάν δείγματα!" at bounding box center [697, 397] width 224 height 14
drag, startPoint x: 825, startPoint y: 397, endPoint x: 510, endPoint y: 379, distance: 315.9
click at [510, 379] on div "/ ΔΩΡΕΑΝ ΔΕΙΓΜΑ FAIRY PLATINUM PLUS! ΔΩΡΕΑΝ ΔΕΙΓΜΑ FAIRY PLATINUM PLUS! Η καλύτ…" at bounding box center [696, 292] width 373 height 483
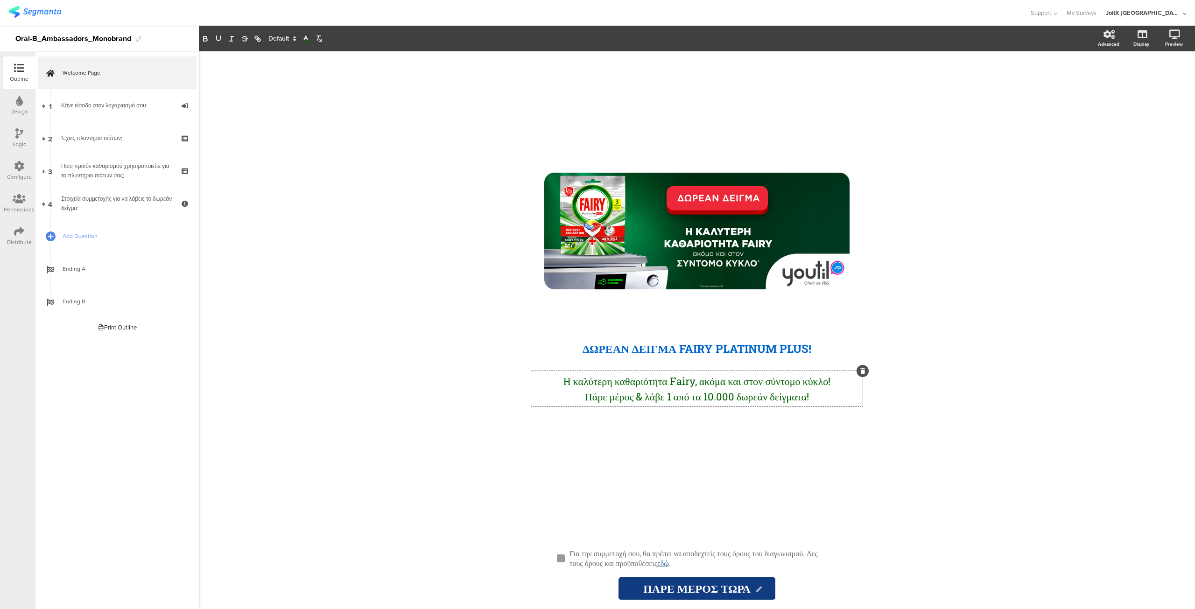
click at [303, 39] on icon at bounding box center [305, 39] width 8 height 8
click at [354, 52] on span at bounding box center [352, 50] width 7 height 7
click at [429, 364] on div "/ ΔΩΡΕΑΝ ΔΕΙΓΜΑ FAIRY PLATINUM PLUS! ΔΩΡΕΑΝ ΔΕΙΓΜΑ FAIRY PLATINUM PLUS! Η καλύτ…" at bounding box center [697, 330] width 996 height 558
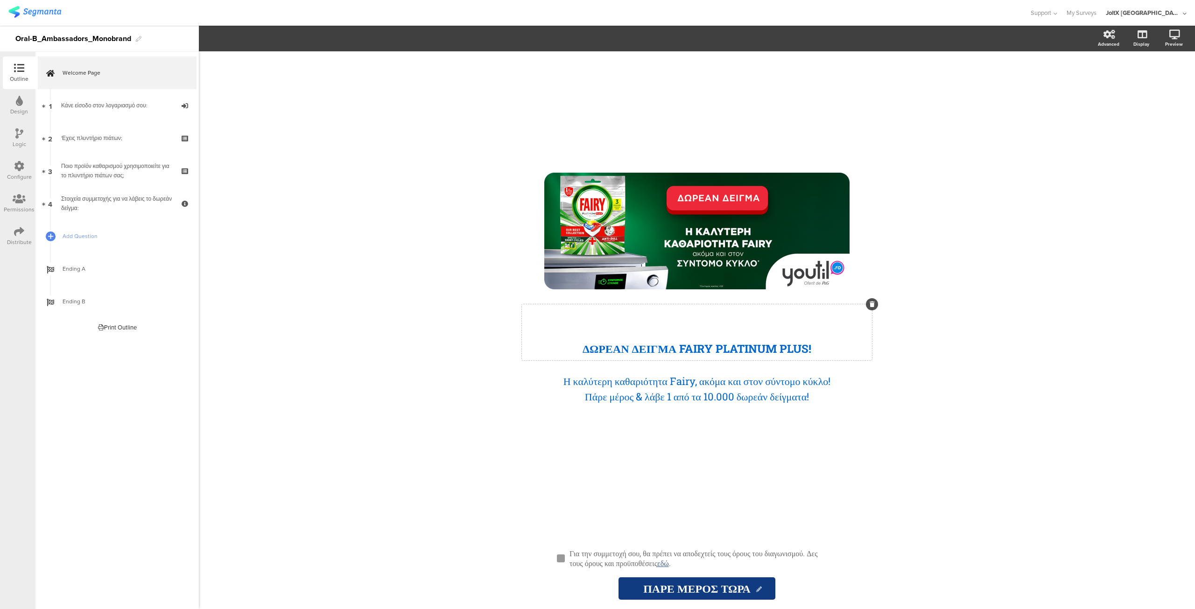
click at [650, 348] on div "ΔΩΡΕΑΝ ΔΕΙΓΜΑ FAIRY PLATINUM PLUS! ΔΩΡΕΑΝ ΔΕΙΓΜΑ FAIRY PLATINUM PLUS!" at bounding box center [697, 332] width 350 height 56
click at [650, 348] on span "ΔΩΡΕΑΝ ΔΕΙΓΜΑ FAIRY PLATINUM PLUS!" at bounding box center [696, 348] width 229 height 15
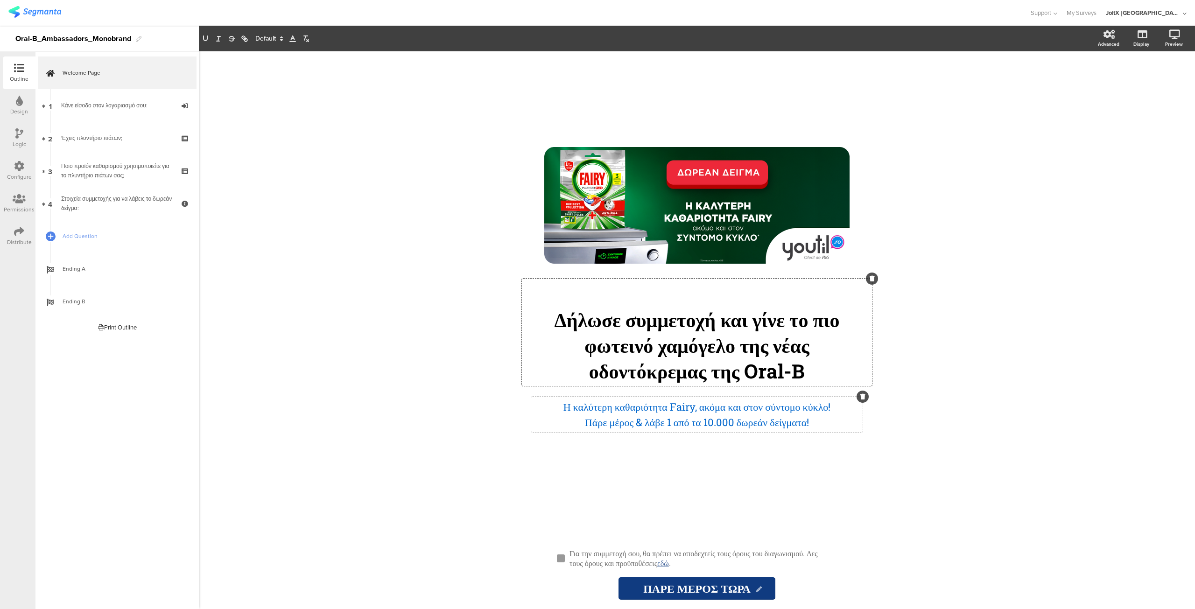
click at [623, 412] on div "Η καλύτερη καθαριότητα Fairy, ακόμα και στον σύντομο κύκλο! Πάρε μέρος & λάβε 1…" at bounding box center [696, 414] width 331 height 35
click at [623, 412] on span "Η καλύτερη καθαριότητα Fairy, ακόμα και στον σύντομο κύκλο!" at bounding box center [696, 407] width 267 height 14
click at [769, 417] on span "Πάρε μέρος & λάβε 1 από τα 10.000 δωρεάν δείγματα!" at bounding box center [697, 422] width 224 height 14
drag, startPoint x: 834, startPoint y: 424, endPoint x: 507, endPoint y: 407, distance: 328.0
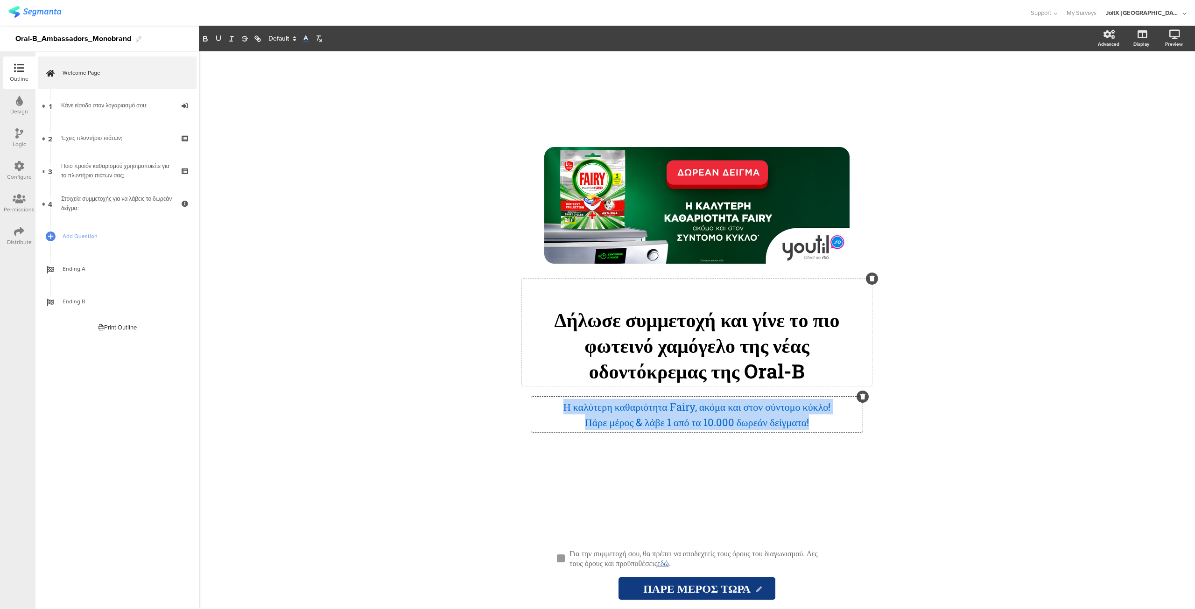
click at [507, 407] on div "/ Δήλωσε συμμετοχή και γίνε το πιο φωτεινό χαμόγελο της νέας οδοντόκρεμας της O…" at bounding box center [697, 330] width 392 height 558
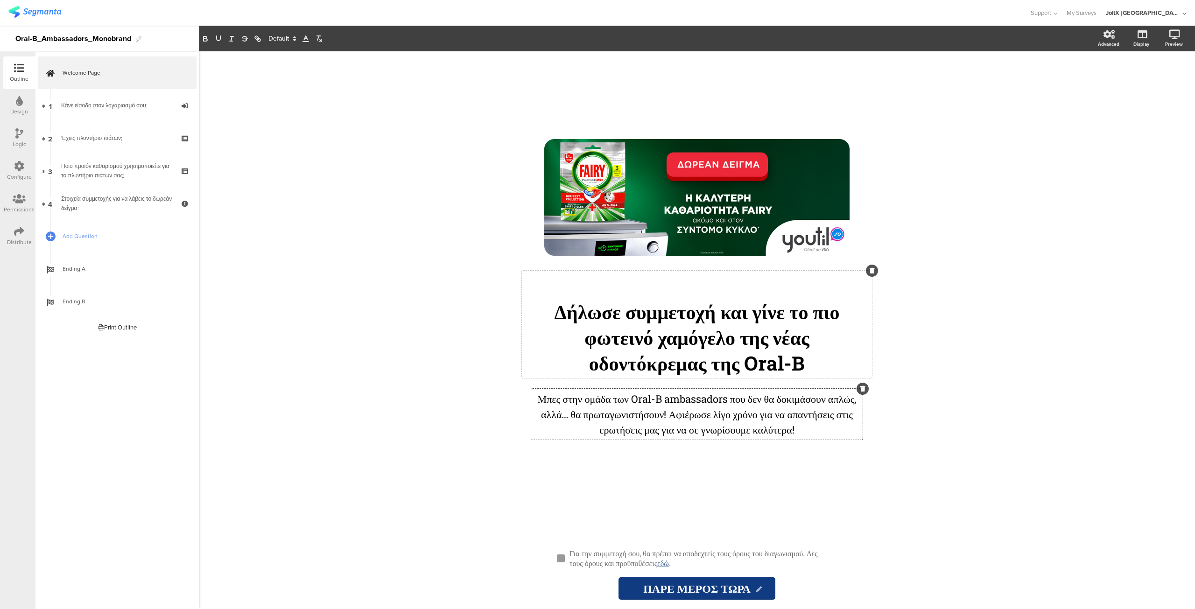
click at [700, 355] on div "Δήλωσε συμμετοχή και γίνε το πιο φωτεινό χαμόγελο της νέας οδοντόκρεμας της Ora…" at bounding box center [697, 324] width 350 height 107
click at [645, 271] on div "Δήλωσε συμμετοχή και γίνε το πιο φωτεινό χαμόγελο της νέας οδοντόκρεμας της Ora…" at bounding box center [697, 324] width 350 height 107
click at [293, 41] on icon at bounding box center [292, 39] width 8 height 8
click at [338, 49] on span at bounding box center [339, 50] width 7 height 7
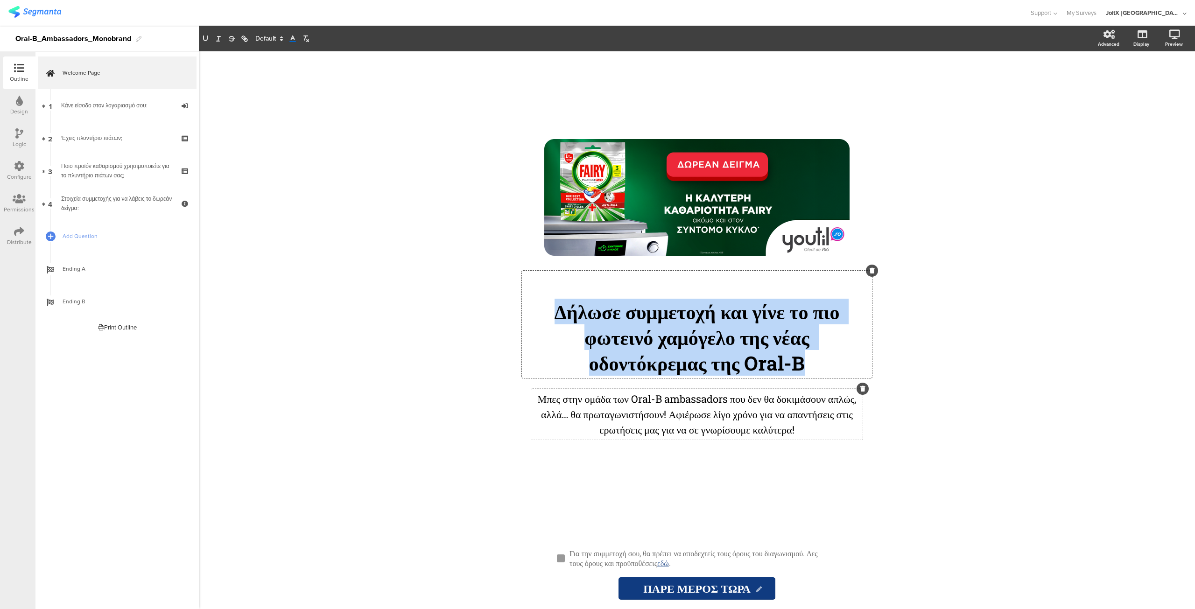
drag, startPoint x: 827, startPoint y: 361, endPoint x: 484, endPoint y: 303, distance: 347.7
click at [484, 303] on div "/ Δήλωσε συμμετοχή και γίνε το πιο φωτεινό χαμόγελο της νέας οδοντόκρεμας της O…" at bounding box center [697, 330] width 996 height 558
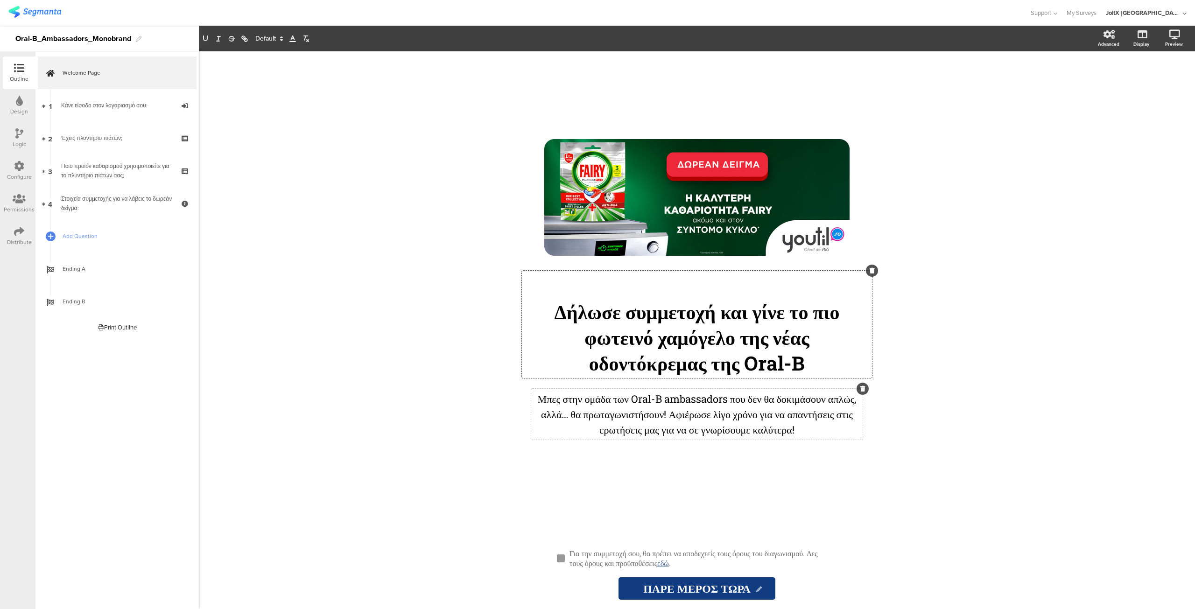
click at [295, 41] on icon at bounding box center [292, 39] width 8 height 8
click at [339, 50] on span at bounding box center [339, 50] width 7 height 7
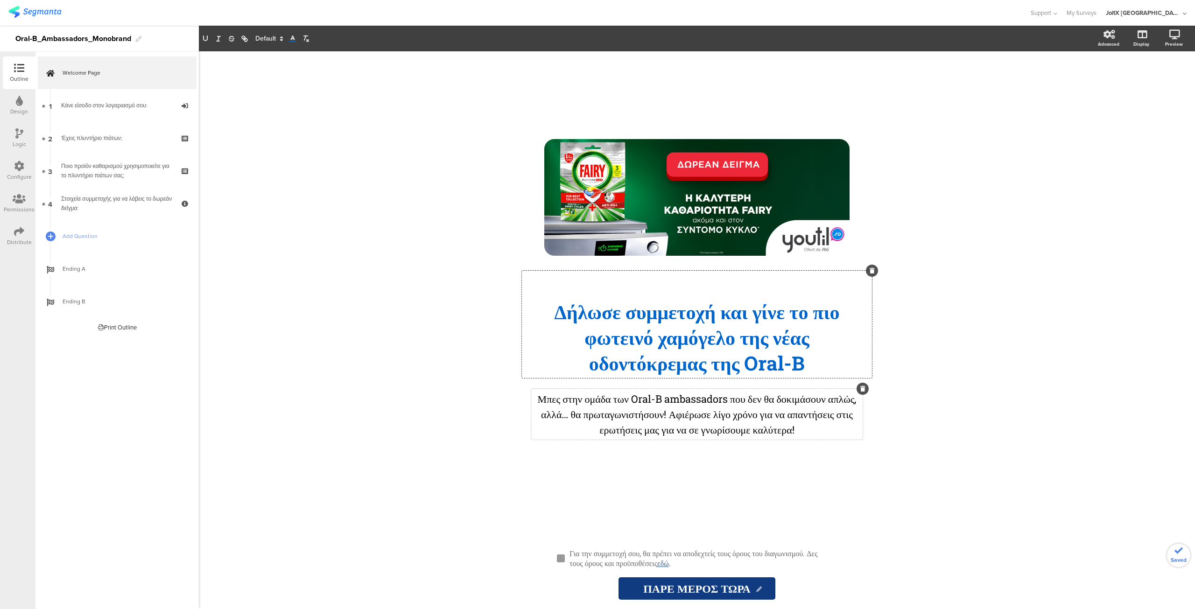
click at [281, 38] on polygon at bounding box center [281, 37] width 2 height 1
click at [268, 123] on span at bounding box center [268, 126] width 27 height 14
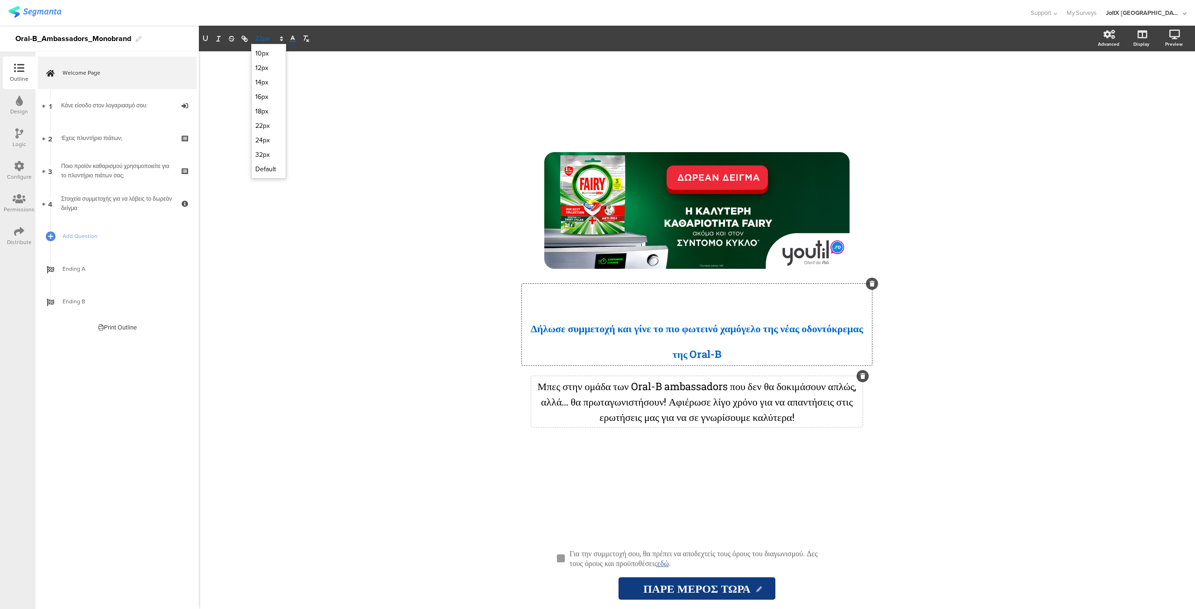
click at [269, 38] on span at bounding box center [268, 38] width 35 height 11
click at [266, 138] on span at bounding box center [268, 140] width 27 height 14
click at [268, 40] on span at bounding box center [268, 38] width 35 height 11
click at [270, 154] on span at bounding box center [268, 154] width 27 height 14
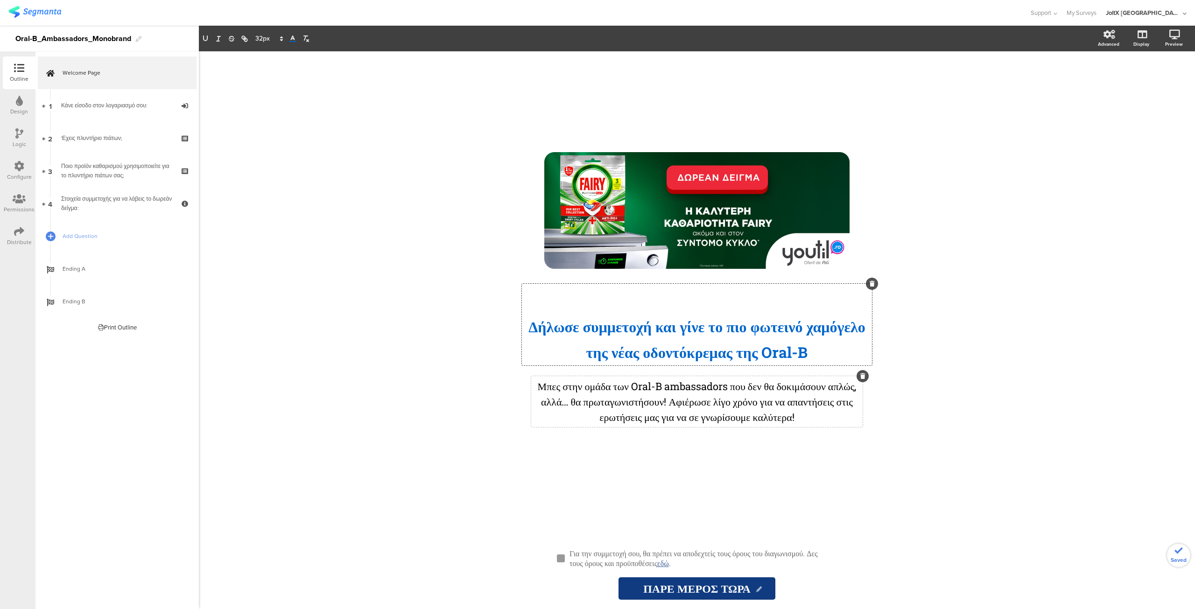
click at [617, 379] on div "Μπες στην ομάδα των Oral-B ambassadors που δεν θα δοκιμάσουν απλώς, αλλά… θα πρ…" at bounding box center [696, 401] width 331 height 51
click at [435, 407] on div "/ Δήλωσε συμμετοχή και γίνε το πιο φωτεινό χαμόγελο της νέας οδοντόκρεμα ﻿ ς τη…" at bounding box center [697, 330] width 996 height 558
click at [670, 389] on p "Μπες στην ομάδα των Oral-B ambassadors που δεν θα δοκιμάσουν απλώς, αλλά… θα πρ…" at bounding box center [696, 401] width 327 height 46
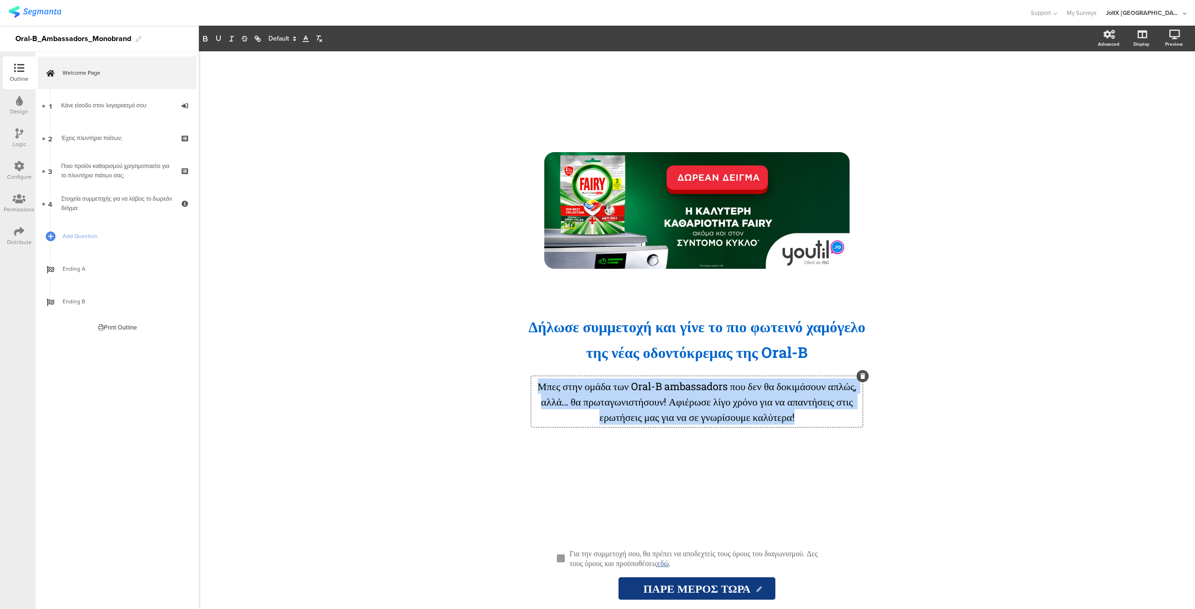
drag, startPoint x: 854, startPoint y: 418, endPoint x: 365, endPoint y: 388, distance: 490.4
click at [365, 388] on div "/ Δήλωσε συμμετοχή και γίνε το πιο φωτεινό χαμόγελο της νέας οδοντόκρεμα ﻿ ς τη…" at bounding box center [697, 330] width 996 height 558
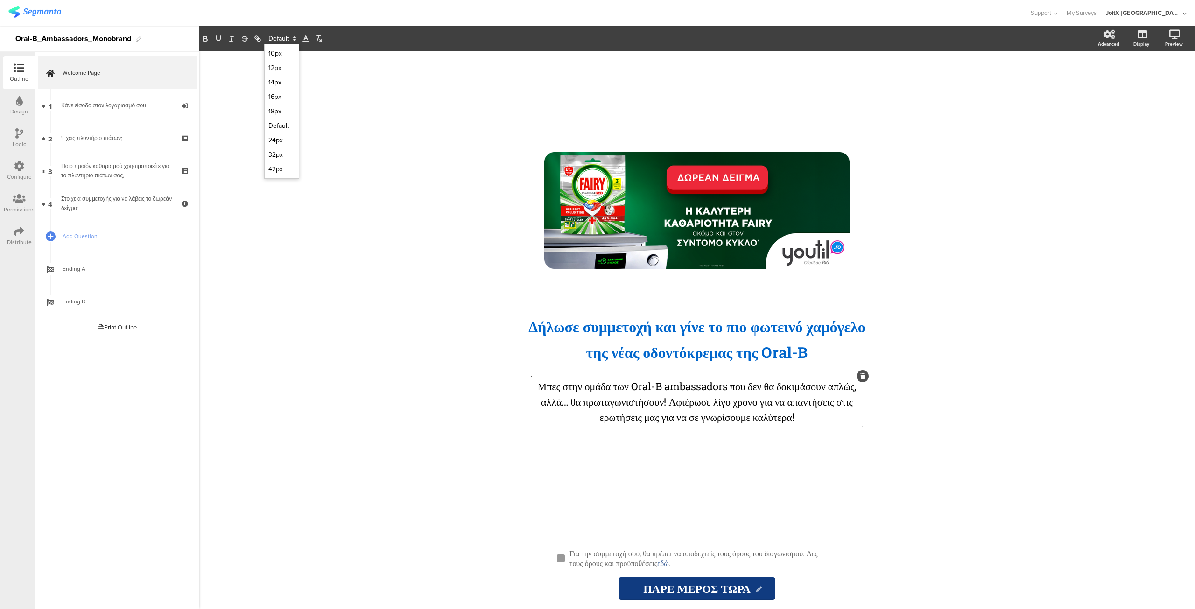
click at [291, 39] on icon at bounding box center [294, 39] width 8 height 8
click at [283, 112] on span at bounding box center [281, 111] width 27 height 14
click at [429, 331] on div "/ Δήλωσε συμμετοχή και γίνε το πιο φωτεινό χαμόγελο της νέας οδοντόκρεμα ﻿ ς τη…" at bounding box center [697, 330] width 996 height 558
click at [573, 384] on div "Μπες στην ομάδα των Oral-B ambassadors που δεν θα δοκιμάσουν απλώς, αλλά… θα πρ…" at bounding box center [696, 401] width 331 height 51
click at [636, 403] on span "Μπες στην ομάδα των Oral-B ambassadors που δεν θα δοκιμάσουν απλώς, αλλά… θα πρ…" at bounding box center [697, 402] width 305 height 42
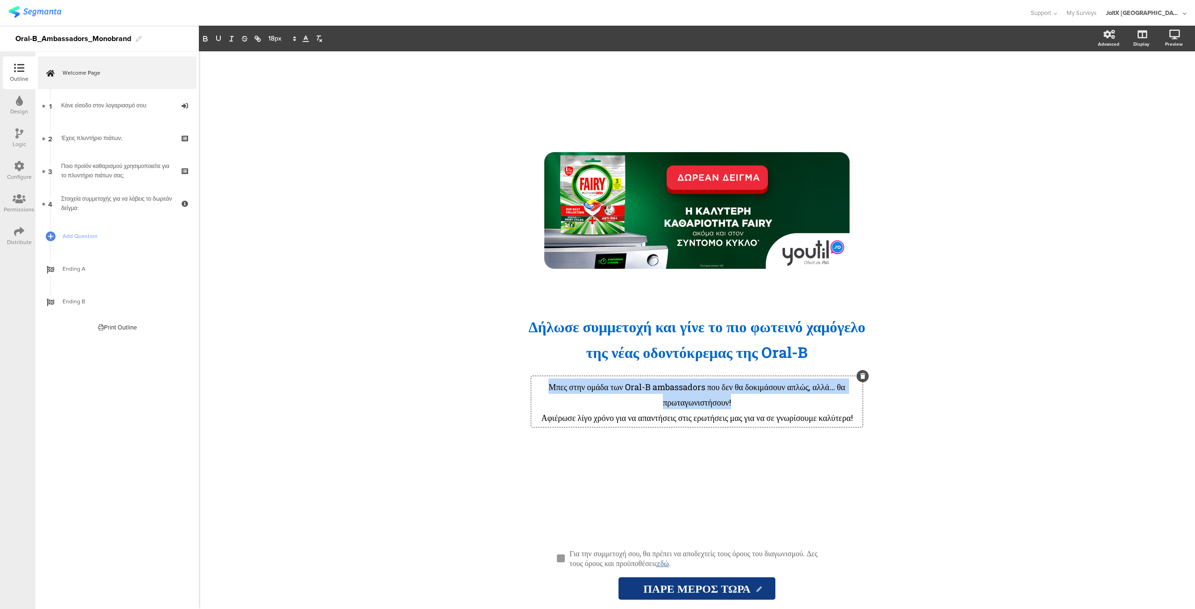
drag, startPoint x: 753, startPoint y: 394, endPoint x: 527, endPoint y: 372, distance: 226.9
click at [527, 376] on sg-rich-text-input "Μπες στην ομάδα των Oral-B ambassadors που δεν θα δοκιμάσουν απλώς, αλλά… θα πρ…" at bounding box center [696, 405] width 345 height 58
click at [204, 35] on icon "button" at bounding box center [205, 39] width 8 height 8
click at [713, 414] on span "﻿ Αφιέρωσε λίγο χρόνο για να απαντήσεις στις ερωτήσεις μας για να σε γνωρίσουμε…" at bounding box center [696, 417] width 311 height 11
click at [441, 414] on div "/ Δήλωσε συμμετοχή και γίνε το πιο φωτεινό χαμόγελο της νέας οδοντόκρεμα ﻿ ς τη…" at bounding box center [697, 330] width 996 height 558
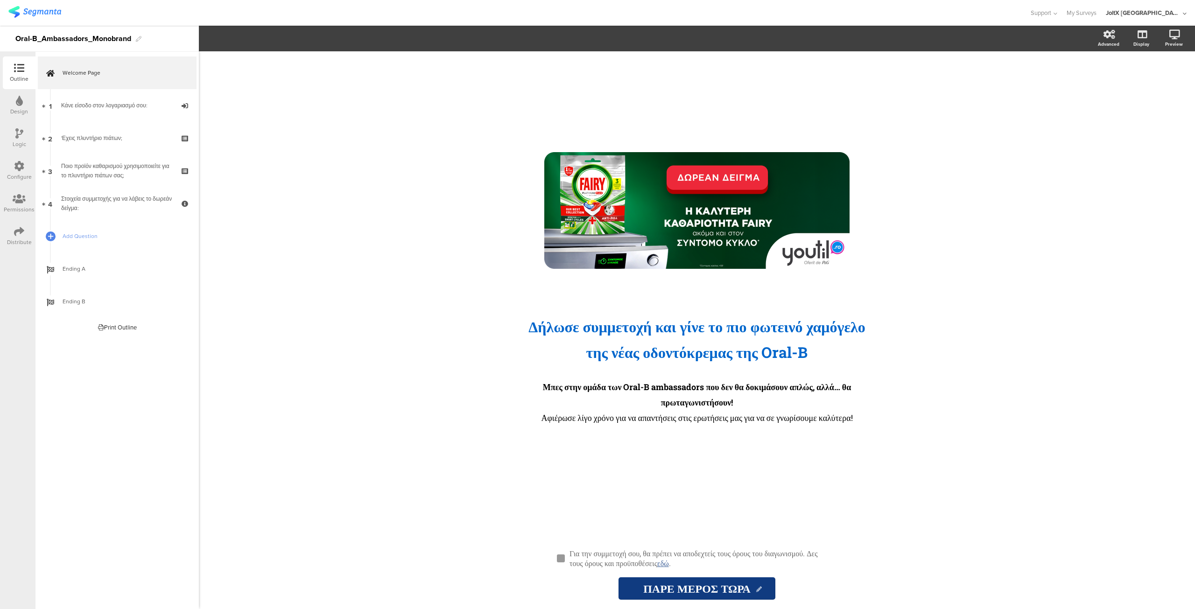
click at [439, 419] on div "/ Δήλωσε συμμετοχή και γίνε το πιο φωτεινό χαμόγελο της νέας οδοντόκρεμα ﻿ ς τη…" at bounding box center [697, 330] width 996 height 558
click at [672, 206] on icon at bounding box center [674, 210] width 32 height 32
click at [235, 123] on span "Upload" at bounding box center [227, 123] width 24 height 11
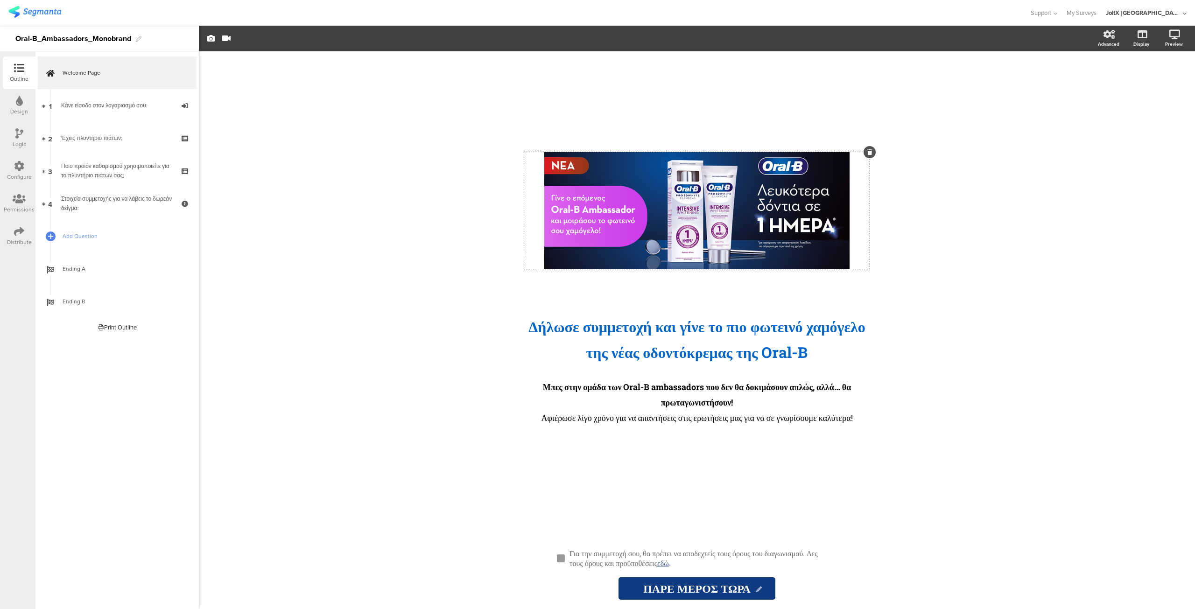
click at [419, 294] on div "/ Δήλωσε συμμετοχή και γίνε το πιο φωτεινό χαμόγελο της νέας οδοντόκρεμα ﻿ ς τη…" at bounding box center [697, 330] width 996 height 558
click at [97, 103] on div "Κάνε είσοδο στον λογαριασμό σου:" at bounding box center [117, 105] width 112 height 9
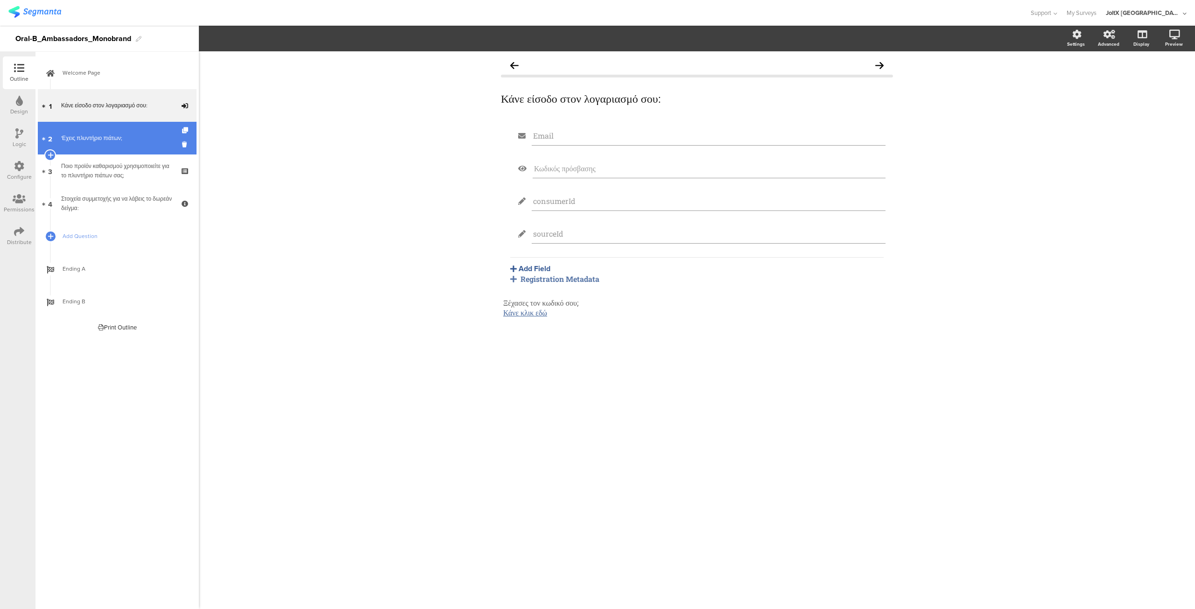
click at [98, 138] on div "'Εχεις πλυντήριο πιάτων;" at bounding box center [117, 137] width 112 height 9
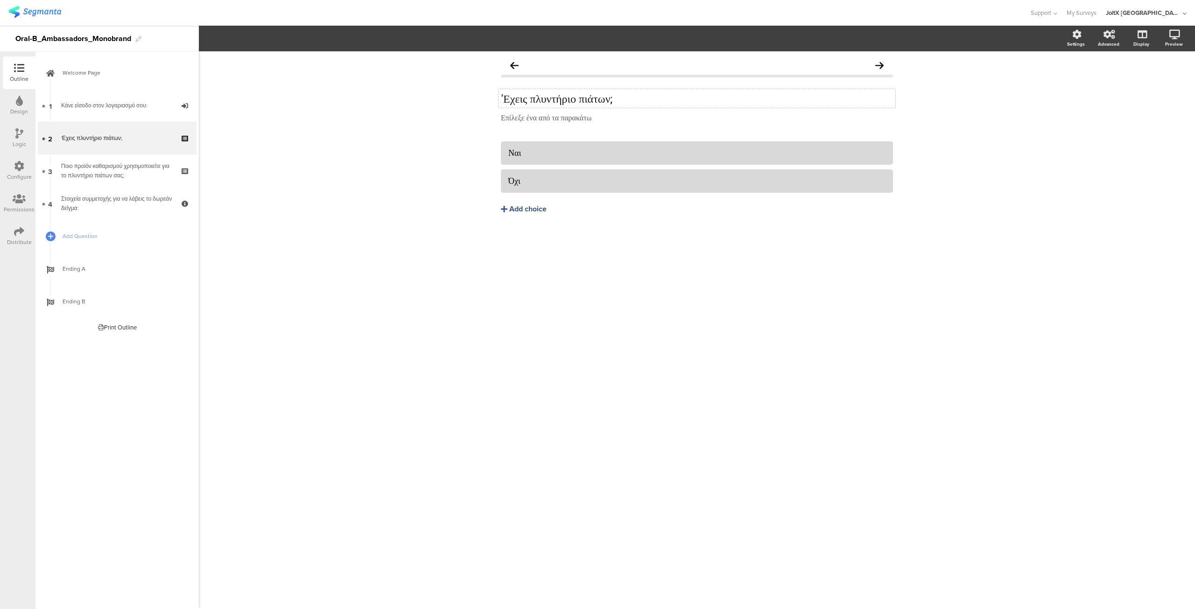
click at [524, 98] on p "'Εχεις πλυντήριο πιάτων;" at bounding box center [697, 98] width 392 height 14
click at [639, 300] on div "Έχεις ηλεκτρική οδοντόβουρτσα; Έχεις ηλεκτρική οδοντόβουρτσα; Επίλεξε ένα από τ…" at bounding box center [697, 330] width 996 height 558
click at [126, 177] on div "Ποιο προϊόν καθαρισμού χρησιμοποιείτε για το πλυντήριο πιάτων σας;" at bounding box center [117, 170] width 112 height 19
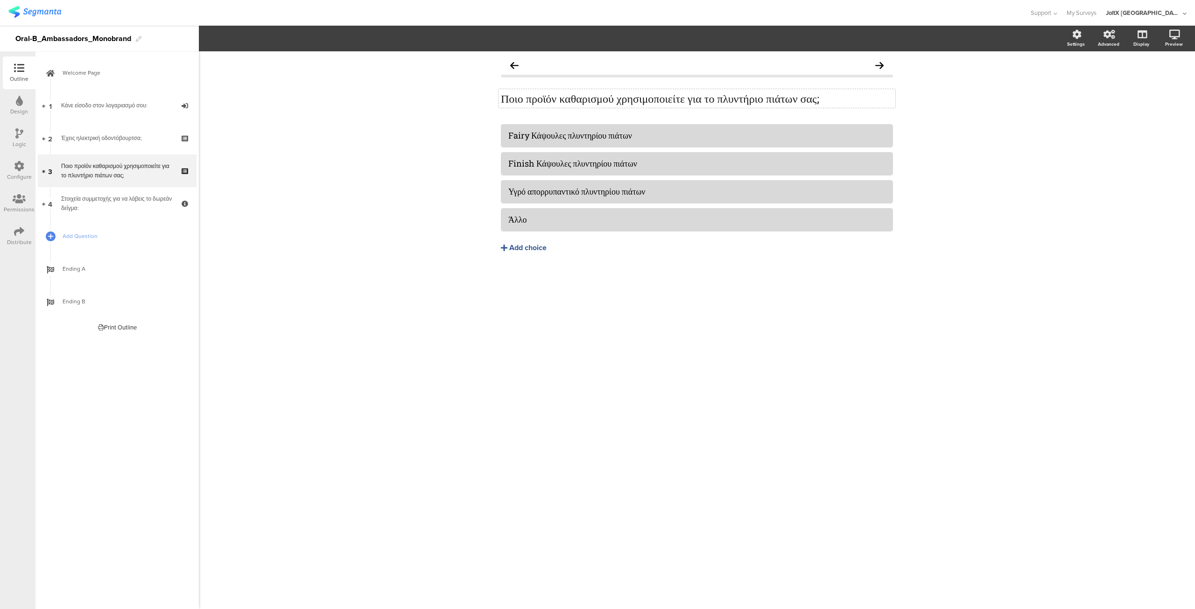
click at [537, 96] on p "Ποιο προϊόν καθαρισμού χρησιμοποιείτε για το πλυντήριο πιάτων σας;" at bounding box center [697, 98] width 392 height 14
click at [683, 282] on div "Fairy Κάψουλες πλυντηρίου πιάτων Finish Κάψουλες πλυντηρίου πιάτων Υγρό απορρυπ…" at bounding box center [697, 208] width 392 height 168
click at [575, 140] on div "Fairy Κάψουλες πλυντηρίου πιάτων" at bounding box center [696, 135] width 377 height 11
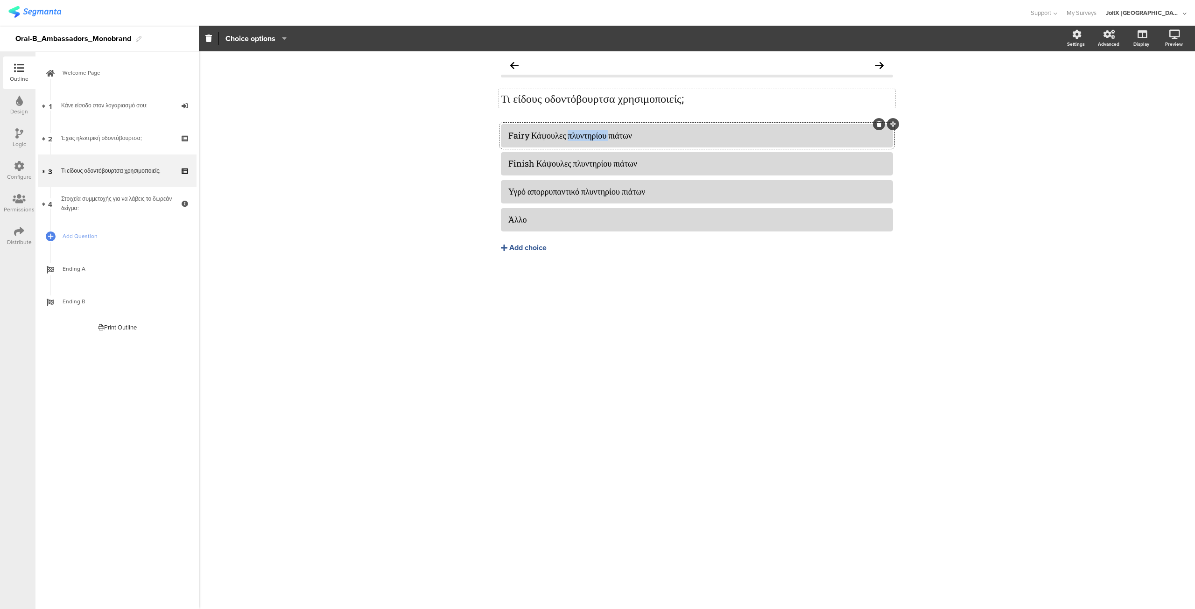
click at [575, 140] on div "Fairy Κάψουλες πλυντηρίου πιάτων" at bounding box center [696, 135] width 377 height 11
paste div
click at [529, 164] on div "Finish Κάψουλες πλυντηρίου πιάτων" at bounding box center [696, 163] width 377 height 11
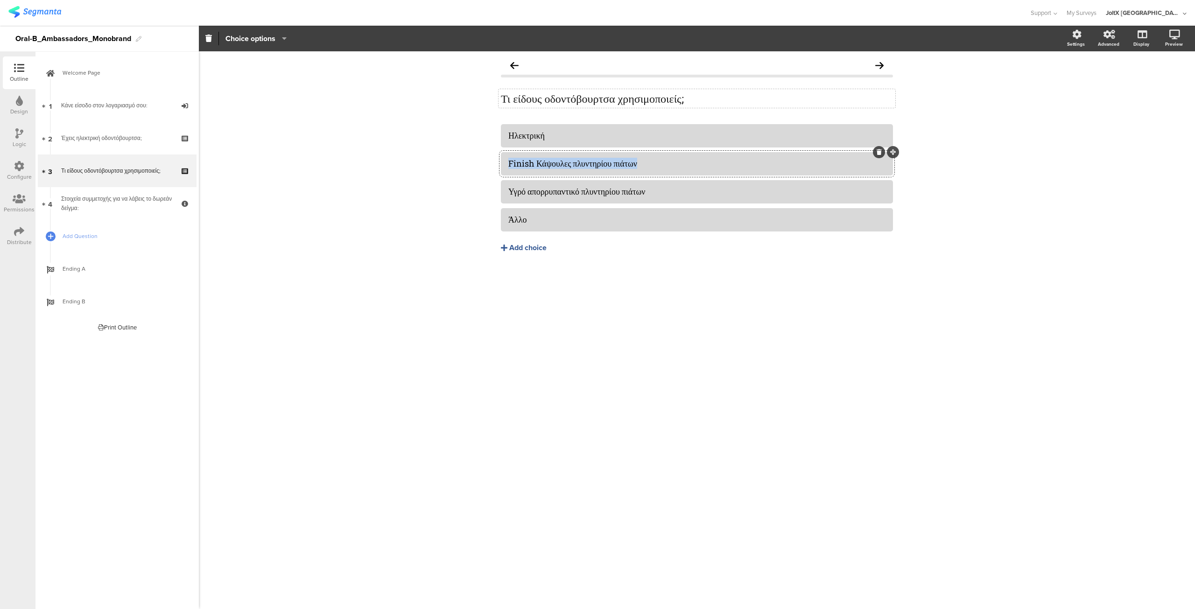
click at [529, 164] on div "Finish Κάψουλες πλυντηρίου πιάτων" at bounding box center [696, 163] width 377 height 11
paste div
click at [279, 39] on icon "button" at bounding box center [281, 38] width 9 height 7
click at [518, 193] on div "Υγρό απορρυπαντικό πλυντηρίου πιάτων" at bounding box center [696, 191] width 377 height 11
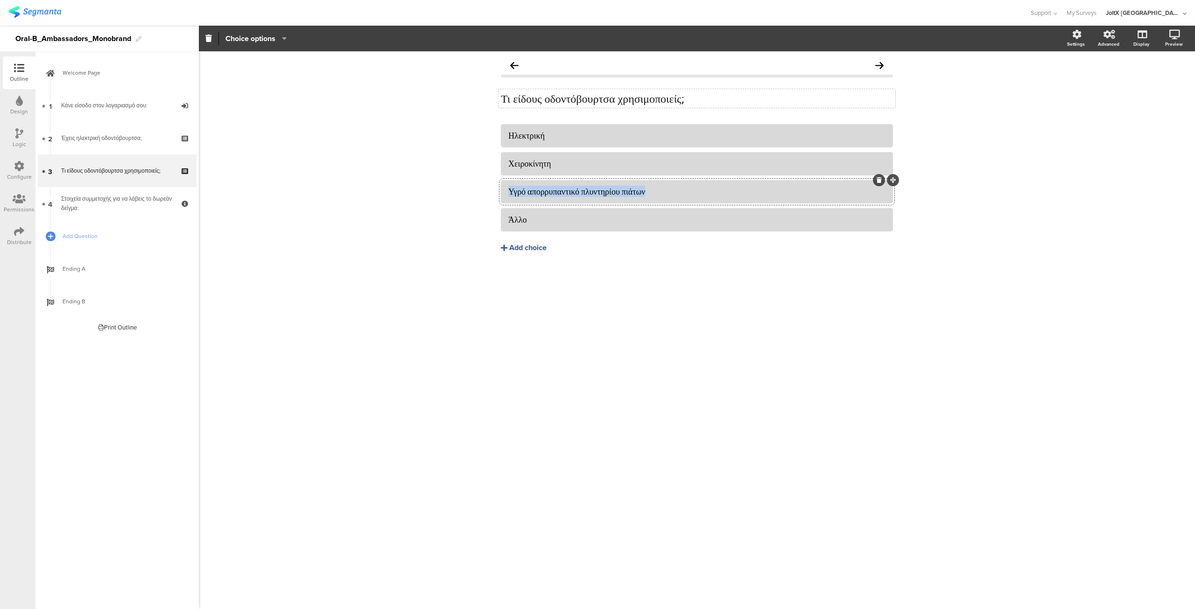
click at [518, 193] on div "Υγρό απορρυπαντικό πλυντηρίου πιάτων" at bounding box center [696, 191] width 377 height 11
paste div
click at [878, 210] on icon at bounding box center [878, 208] width 5 height 6
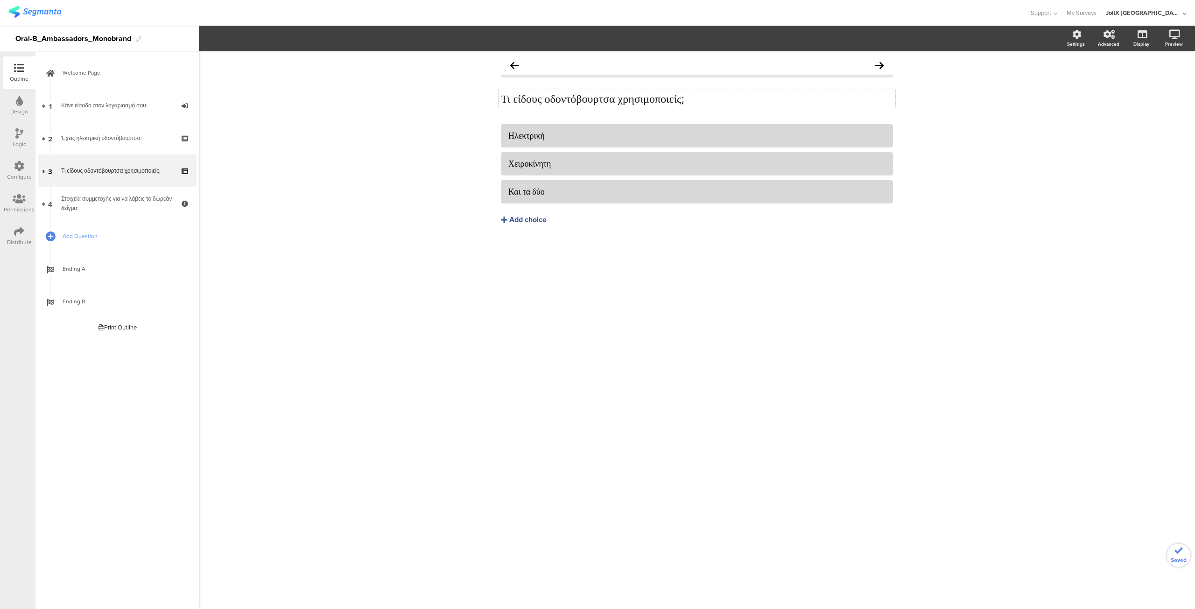
click at [776, 249] on div "Ηλεκτρική Χειροκίνητη Και τα δύο Add choice" at bounding box center [697, 194] width 392 height 140
click at [122, 198] on div "Στοιχεία συμμετοχής για να λάβεις το δωρεάν δείγμα:" at bounding box center [117, 203] width 112 height 19
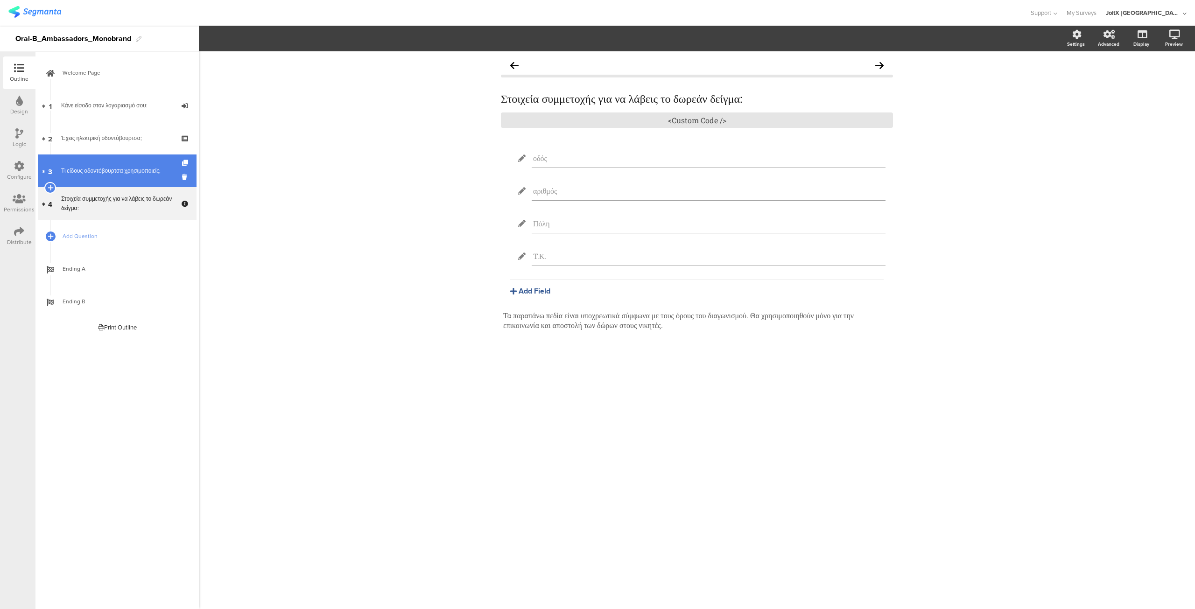
click at [122, 168] on div "Τι είδους οδοντόβουρτσα χρησιμοποιείς;" at bounding box center [117, 170] width 112 height 9
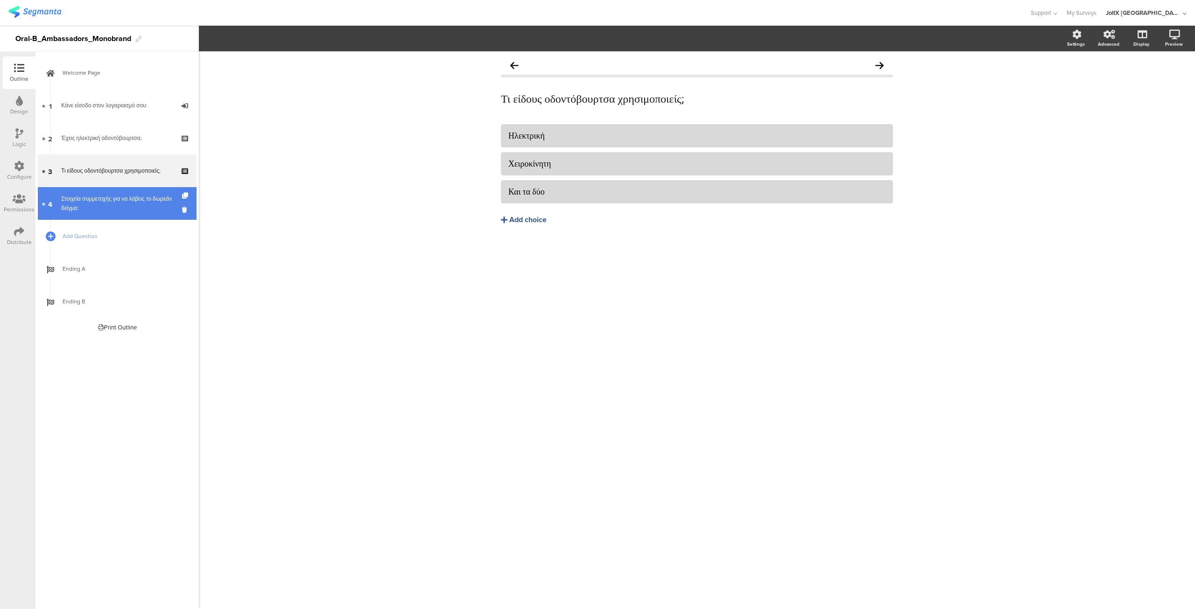
click at [121, 194] on div "Στοιχεία συμμετοχής για να λάβεις το δωρεάν δείγμα:" at bounding box center [117, 203] width 112 height 19
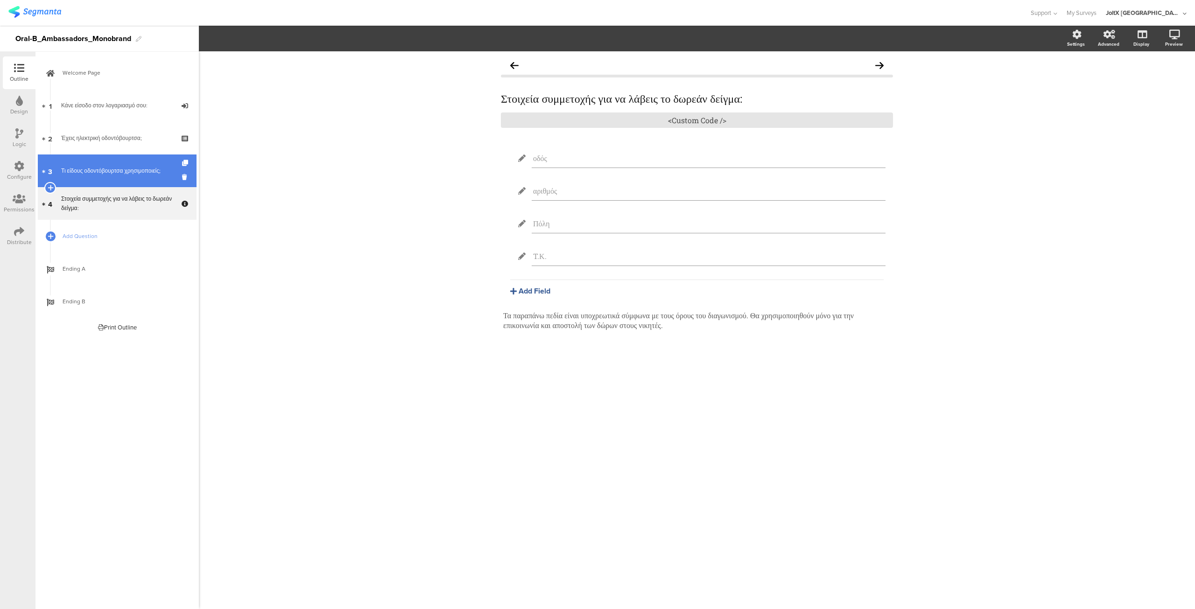
click at [124, 175] on div "Τι είδους οδοντόβουρτσα χρησιμοποιείς;" at bounding box center [117, 170] width 112 height 9
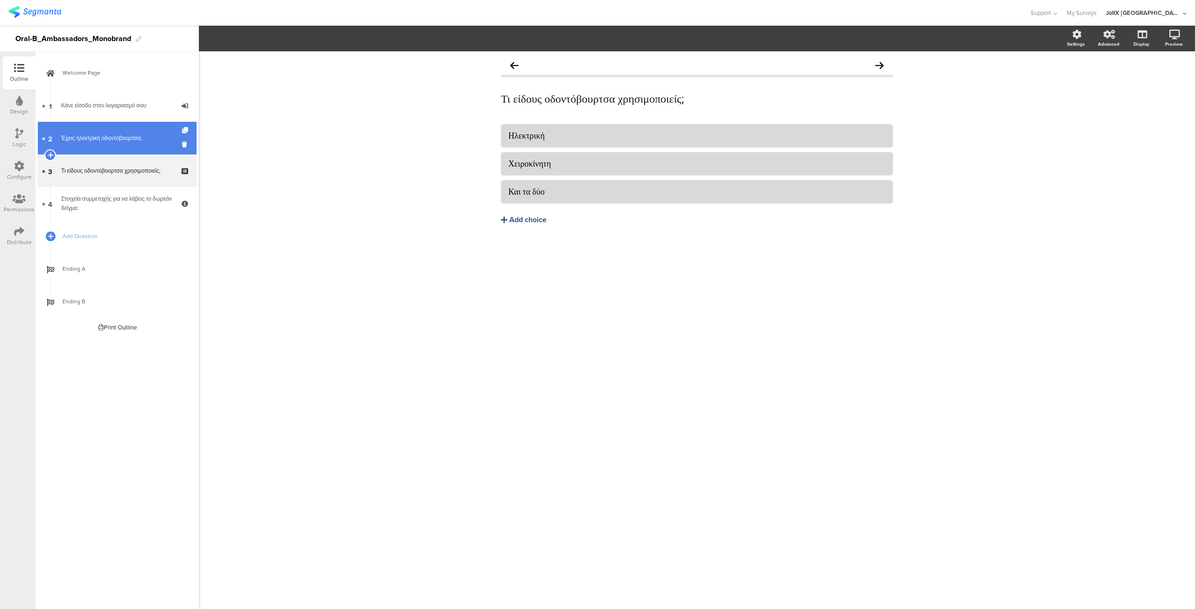
click at [117, 148] on link "2 Έχεις ηλεκτρική οδοντόβουρτσα;" at bounding box center [117, 138] width 159 height 33
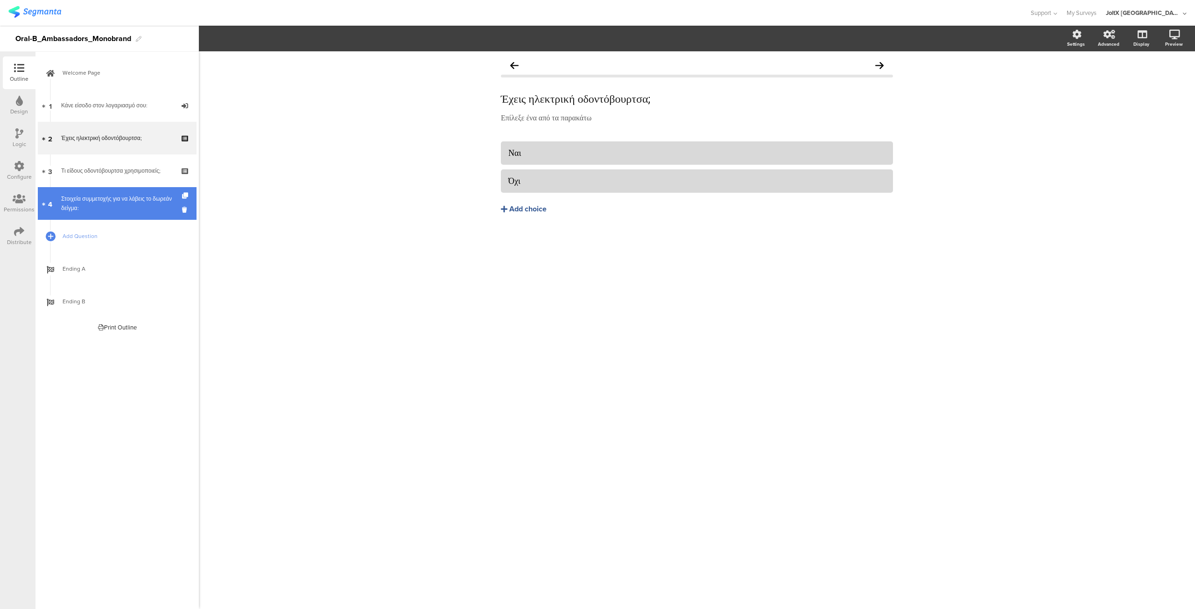
click at [119, 202] on div "Στοιχεία συμμετοχής για να λάβεις το δωρεάν δείγμα:" at bounding box center [117, 203] width 112 height 19
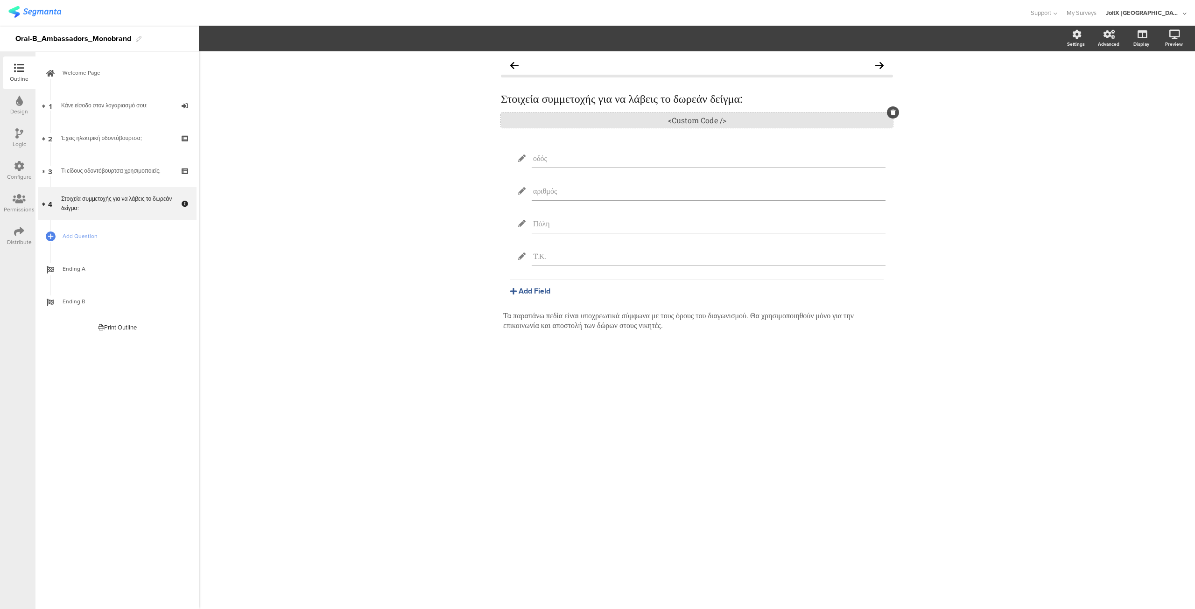
click at [706, 121] on div "<Custom Code />" at bounding box center [697, 119] width 392 height 15
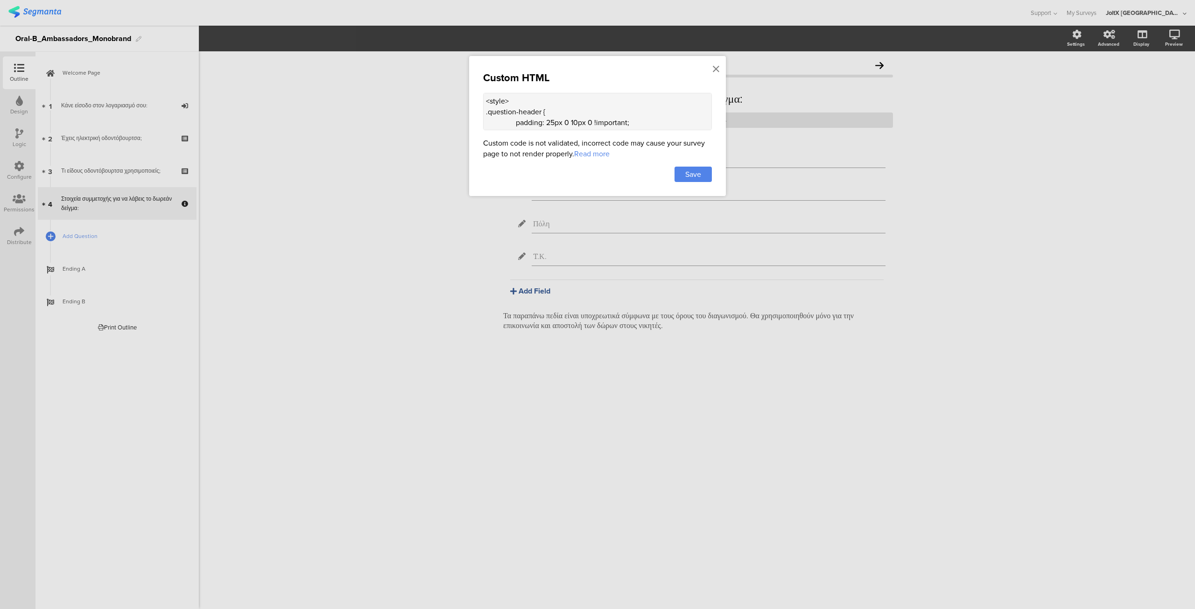
click at [96, 106] on div at bounding box center [597, 304] width 1195 height 609
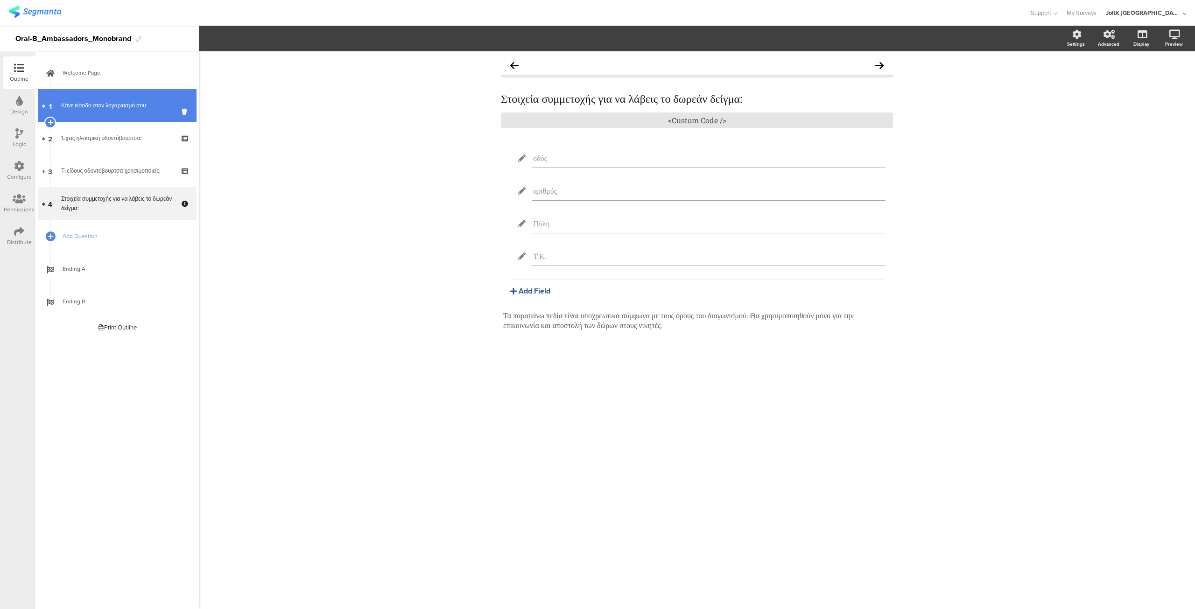
click at [95, 106] on div "Κάνε είσοδο στον λογαριασμό σου:" at bounding box center [117, 105] width 112 height 9
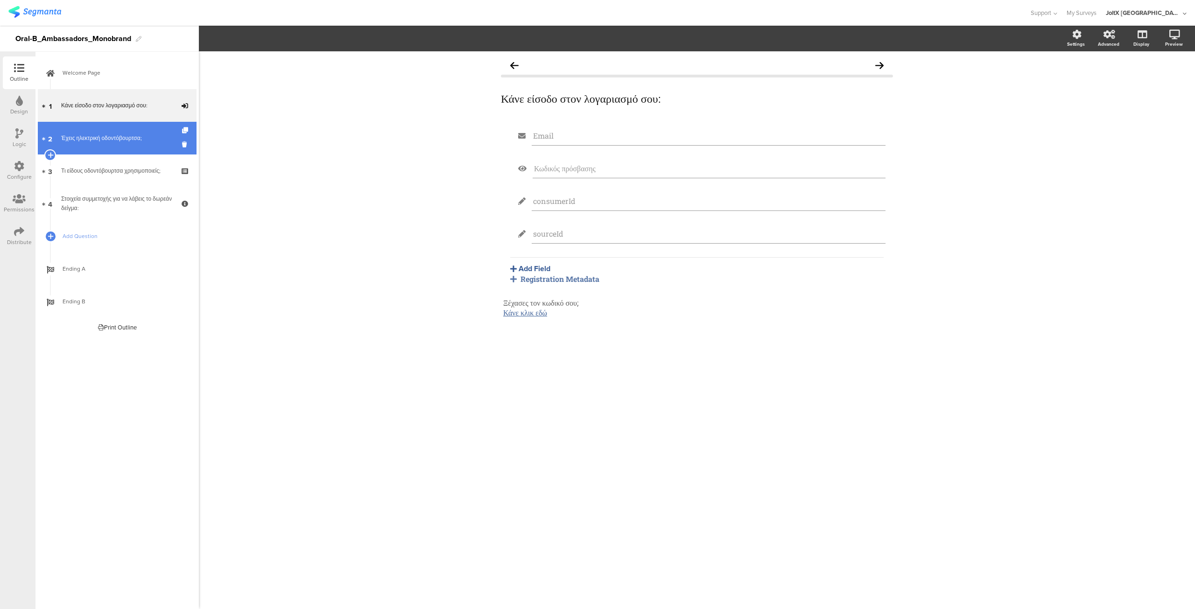
click at [100, 136] on div "Έχεις ηλεκτρική οδοντόβουρτσα;" at bounding box center [117, 137] width 112 height 9
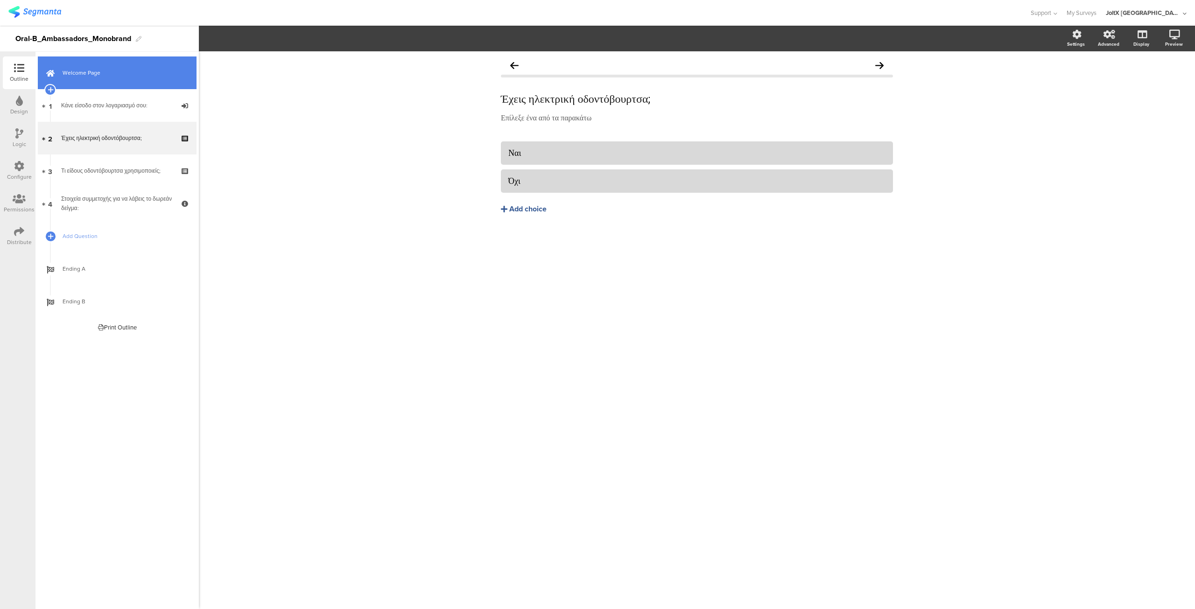
click at [85, 77] on span "Welcome Page" at bounding box center [122, 72] width 119 height 9
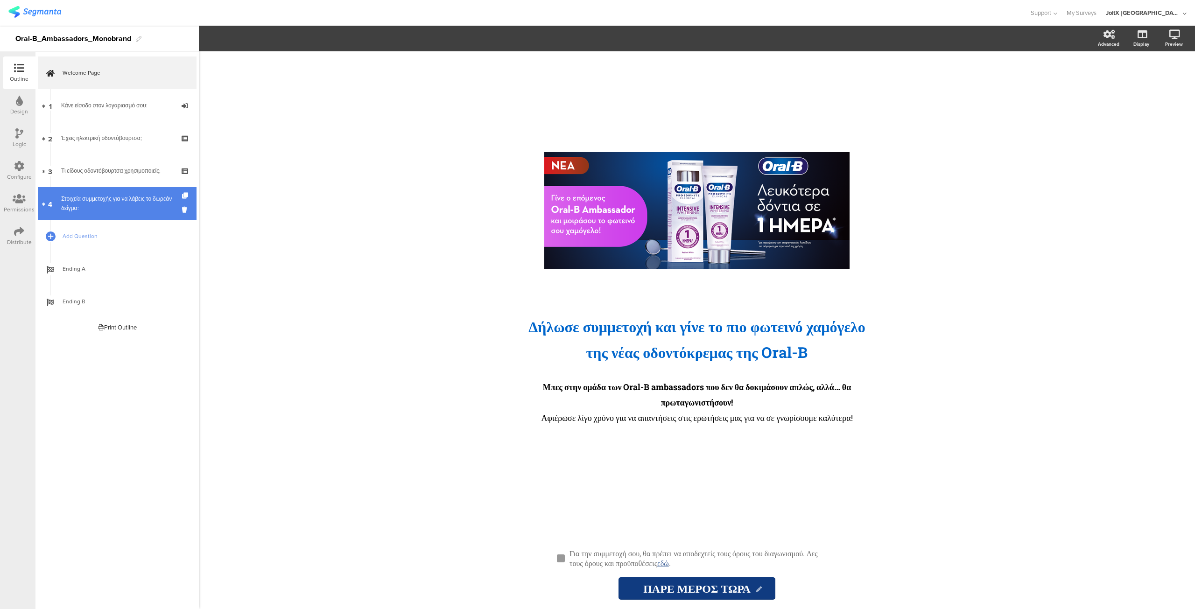
click at [98, 203] on div "Στοιχεία συμμετοχής για να λάβεις το δωρεάν δείγμα:" at bounding box center [117, 203] width 112 height 19
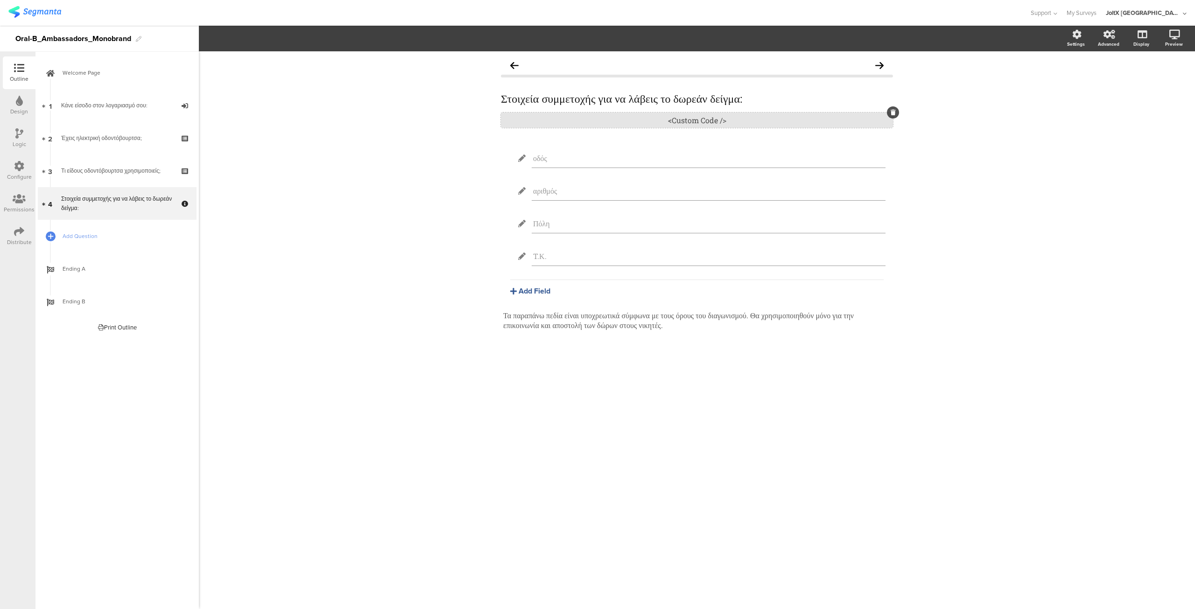
click at [704, 119] on div "<Custom Code />" at bounding box center [697, 119] width 392 height 15
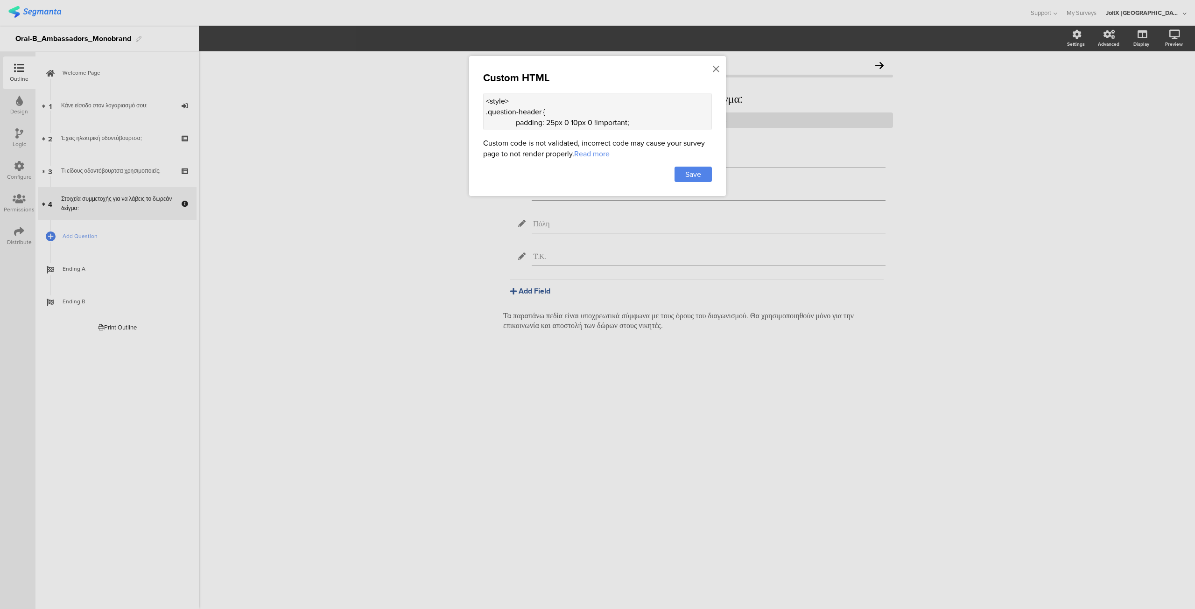
scroll to position [93, 0]
click at [588, 103] on textarea "<style> .question-header { padding: 25px 0 10px 0 !important; } .contact-questi…" at bounding box center [597, 111] width 229 height 37
click at [452, 251] on div at bounding box center [597, 304] width 1195 height 609
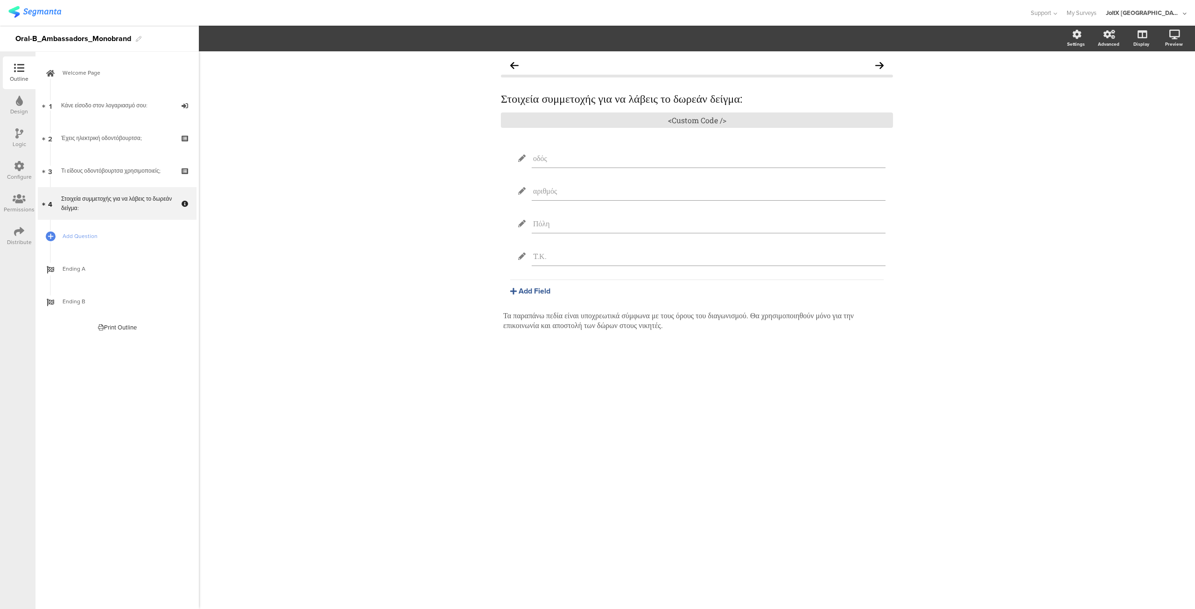
click at [351, 442] on div "Στοιχεία συμμετοχής για να λάβεις το δωρεάν δείγμα: Στοιχεία συμμετοχής για να …" at bounding box center [697, 330] width 996 height 558
click at [63, 265] on span "Ending A" at bounding box center [122, 268] width 119 height 9
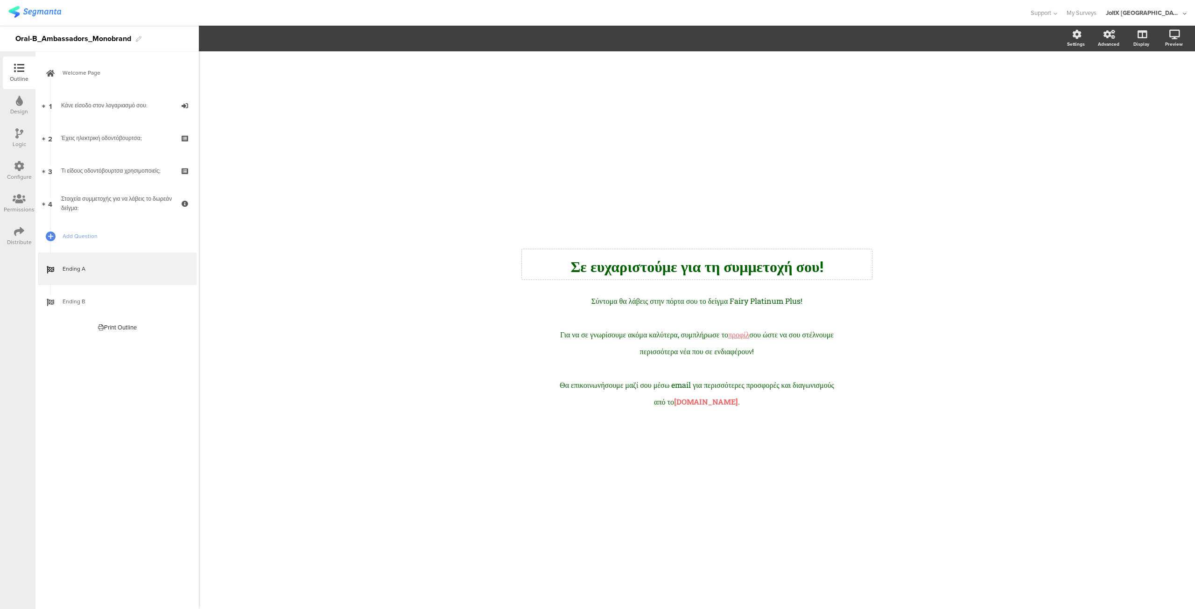
click at [602, 268] on div "Σε ευχαρ﻿ιστούμε για τη συμμετοχή σου! Σε ευχαρ﻿ιστούμε για τη συμμετοχή σου!" at bounding box center [697, 264] width 350 height 30
click at [589, 249] on div "/ Σε ευχαρ﻿ιστούμε για τη συμμετοχή σου! Σε ευχαρ﻿ιστούμε για τη συμμετοχή σου!…" at bounding box center [696, 330] width 373 height 185
click at [585, 268] on div "Σε ευχαρ﻿ιστούμε για τη συμμετοχή σου! Σε ευχαρ﻿ιστούμε για τη συμμετοχή σου!" at bounding box center [697, 264] width 350 height 30
click at [585, 268] on span "Σε ευχαρ﻿ιστούμε για τη συμμετοχή σου!" at bounding box center [696, 266] width 252 height 20
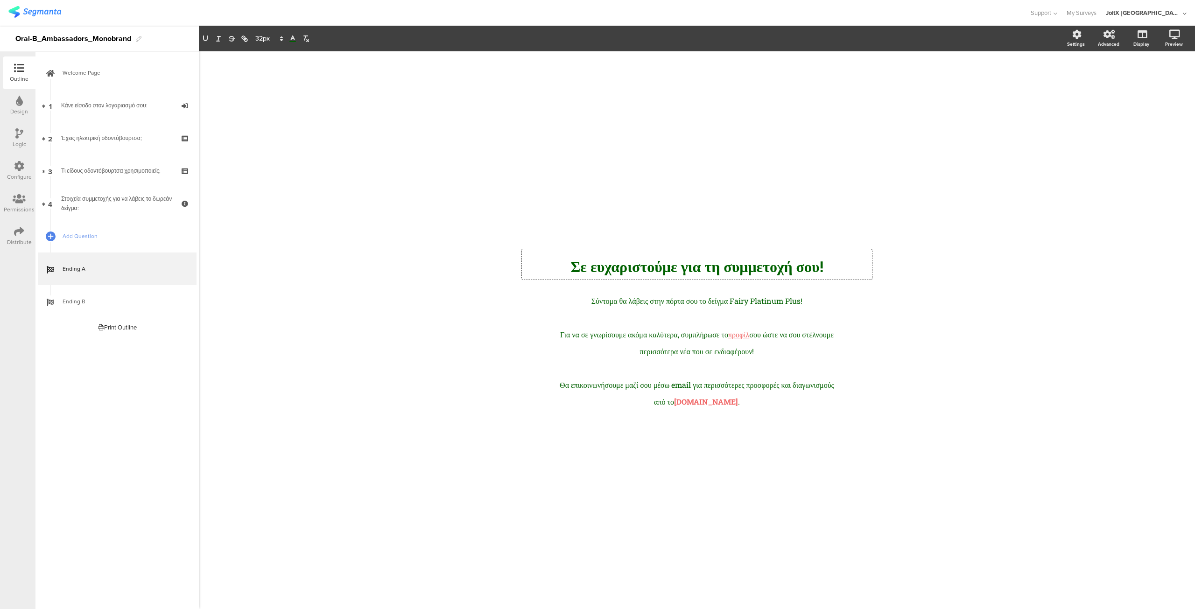
click at [291, 40] on polyline at bounding box center [292, 38] width 3 height 4
click at [339, 48] on span at bounding box center [339, 50] width 7 height 7
click at [620, 314] on div "Σύντομα θα λάβεις στην πόρτα σου το δείγμα Fairy Platinum Plus! Για να σε γνωρί…" at bounding box center [697, 350] width 280 height 118
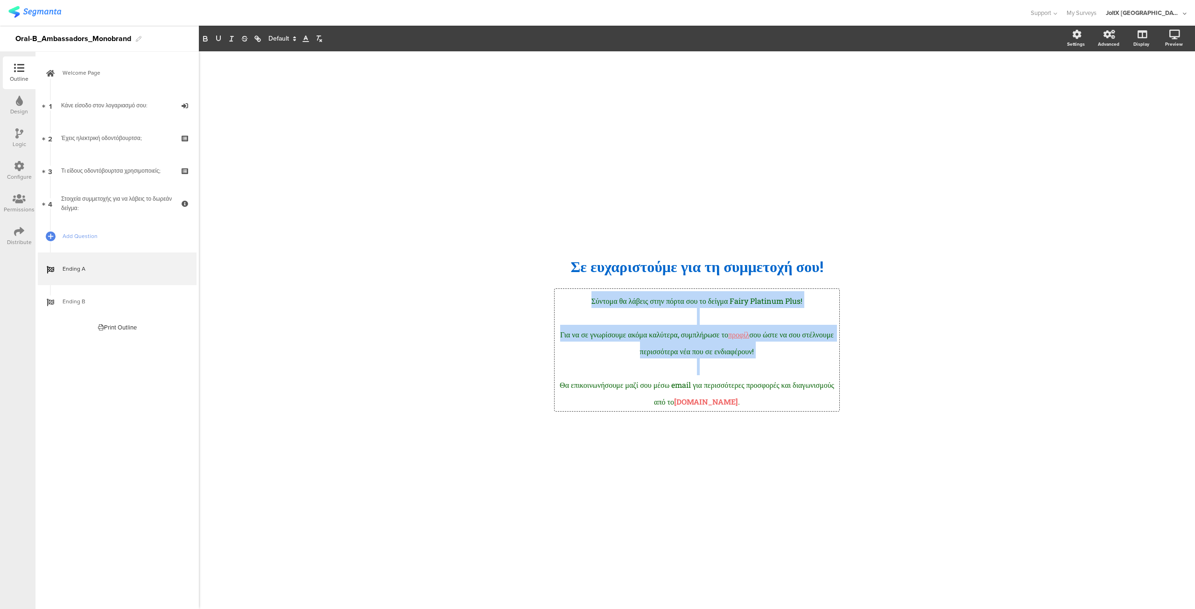
drag, startPoint x: 581, startPoint y: 301, endPoint x: 719, endPoint y: 358, distance: 148.7
click at [719, 358] on div "Σύντομα θα λάβεις στην πόρτα σου το δείγμα Fairy Platinum Plus! Για να σε γνωρί…" at bounding box center [697, 350] width 280 height 118
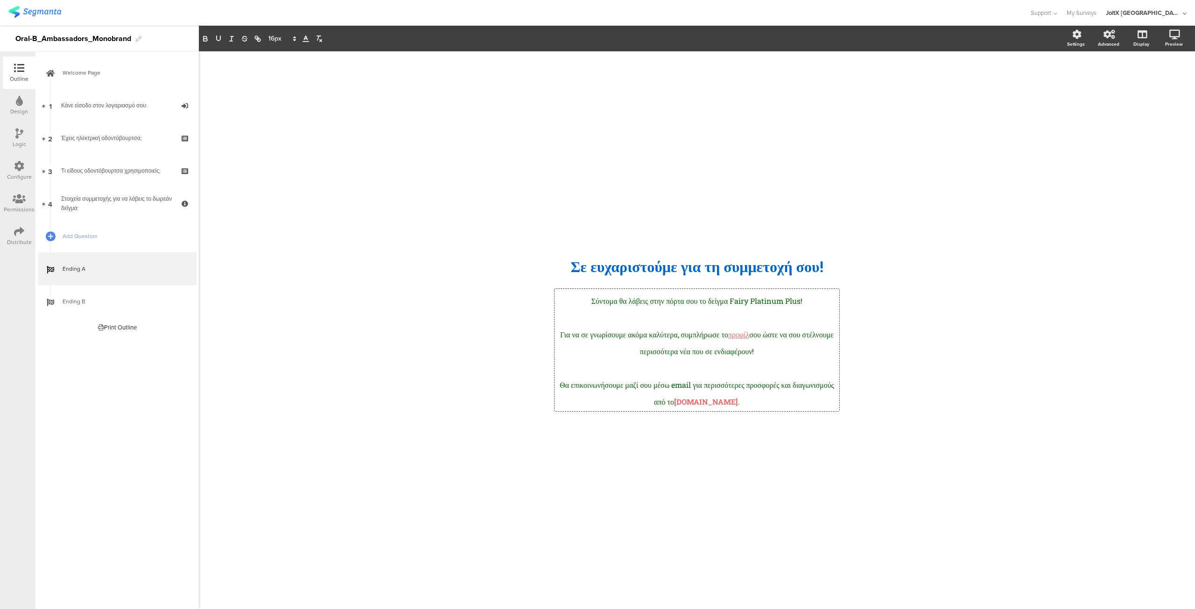
click at [732, 403] on strong "[DOMAIN_NAME]" at bounding box center [706, 402] width 64 height 10
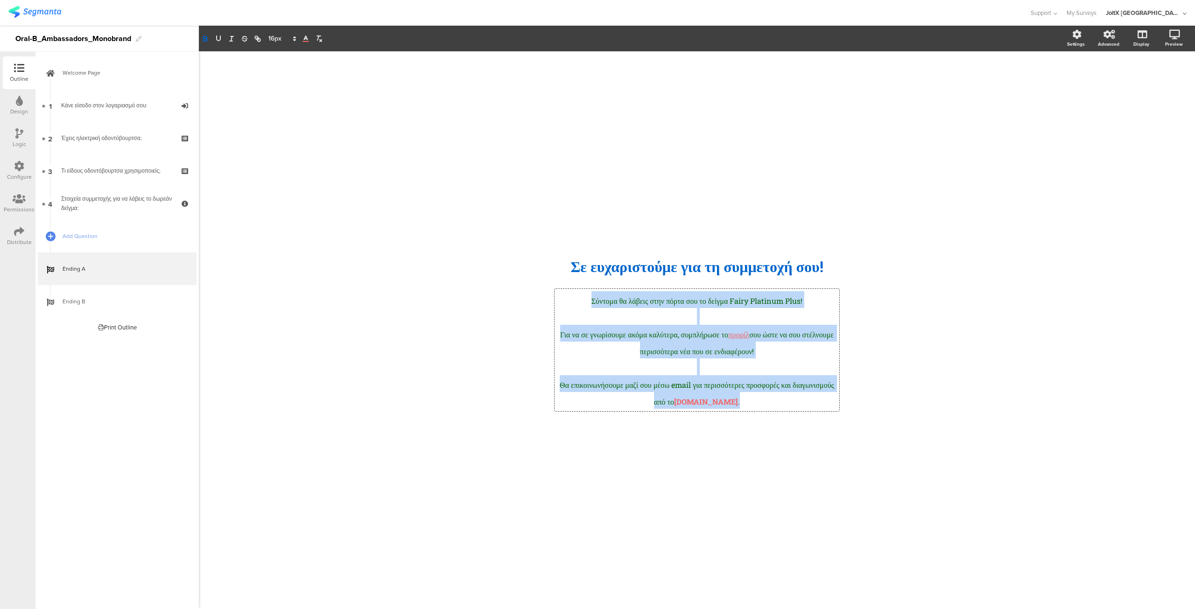
drag, startPoint x: 761, startPoint y: 402, endPoint x: 559, endPoint y: 298, distance: 226.6
click at [559, 298] on div "Σύντομα θα λάβεις στην πόρτα σου το δείγμα Fairy Platinum Plus! Για να σε γνωρί…" at bounding box center [697, 350] width 280 height 118
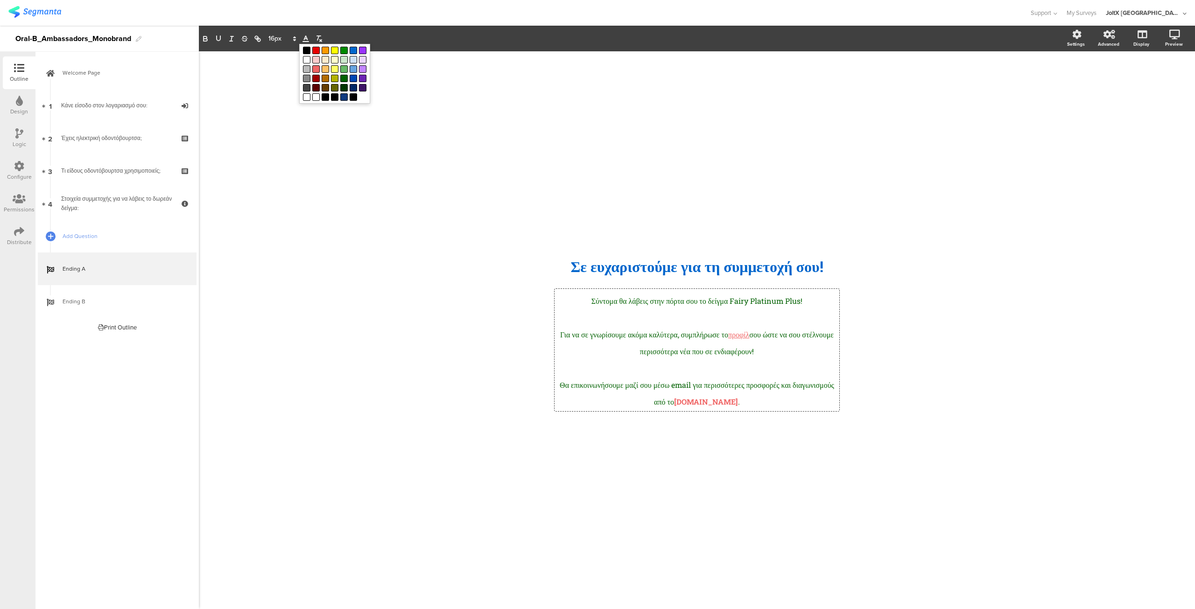
click at [304, 37] on icon at bounding box center [305, 39] width 8 height 8
click at [308, 50] on span at bounding box center [306, 50] width 7 height 7
click at [552, 346] on div "/ Σε ευχαρ﻿ιστούμε για τη συμμετοχή σου! Σε ευχαρ﻿ιστούμε για τη συμμετοχή σου!…" at bounding box center [696, 330] width 373 height 185
click at [483, 328] on div "/ Σε ευχαρ﻿ιστούμε για τη συμμετοχή σου! Σε ευχαρ﻿ιστούμε για τη συμμετοχή σου!…" at bounding box center [697, 330] width 996 height 558
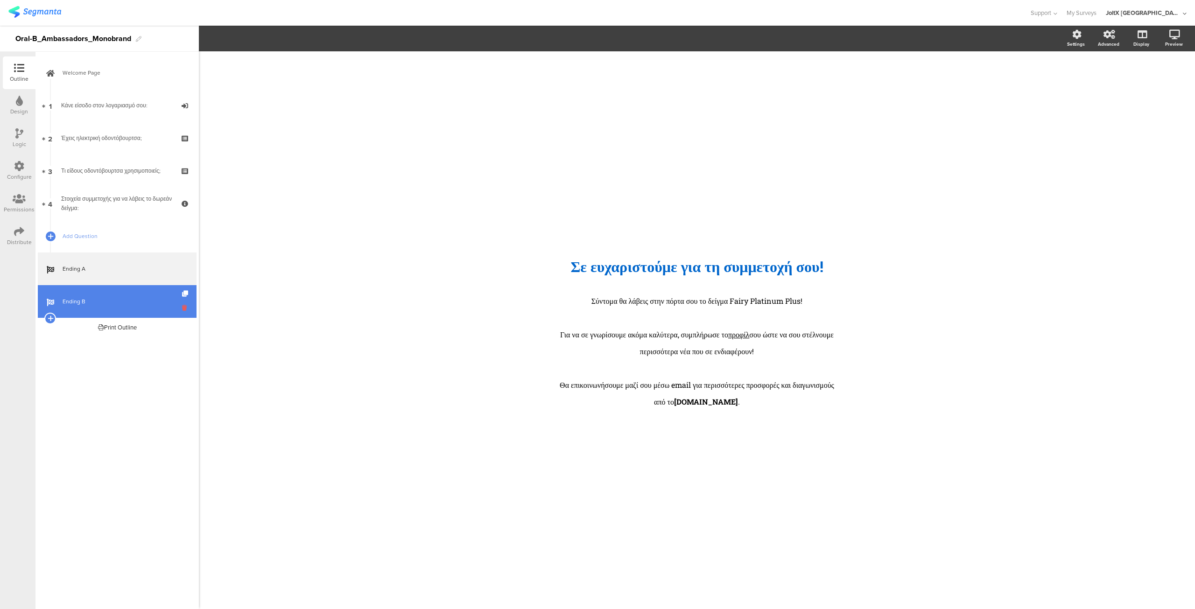
click at [185, 308] on icon at bounding box center [186, 307] width 8 height 9
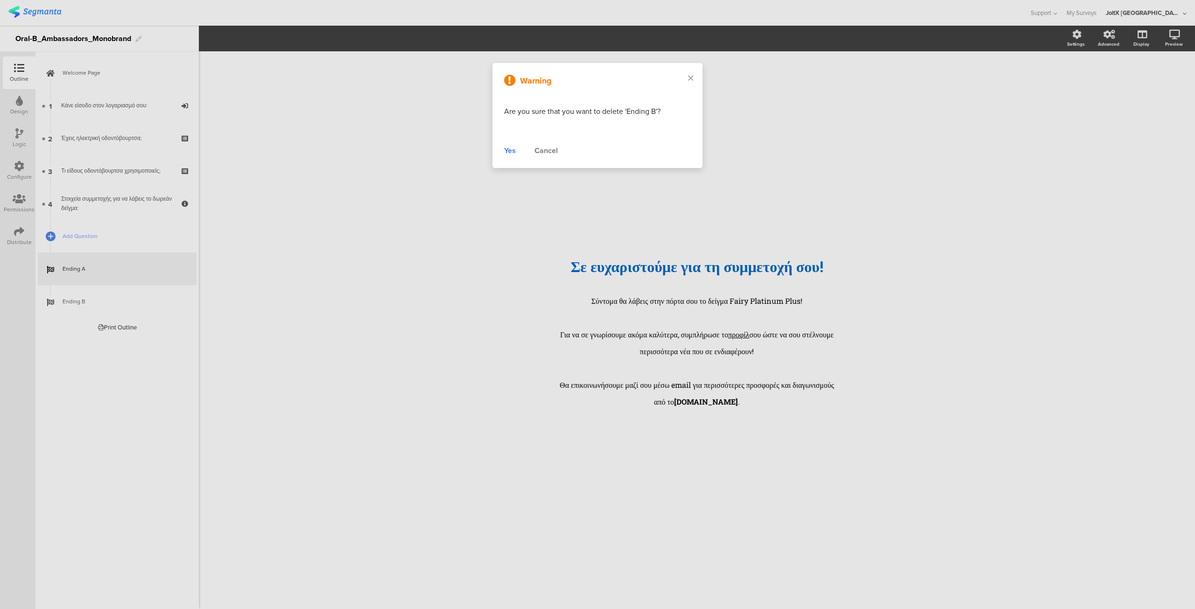
click at [508, 152] on div "Yes" at bounding box center [510, 150] width 12 height 11
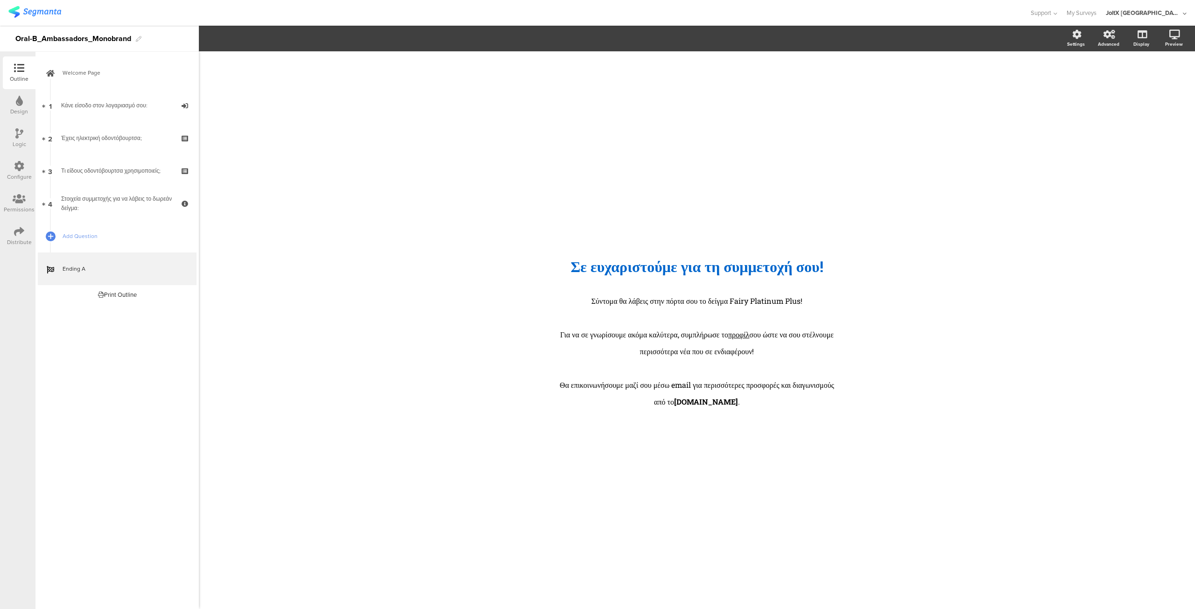
click at [17, 137] on icon at bounding box center [19, 133] width 8 height 10
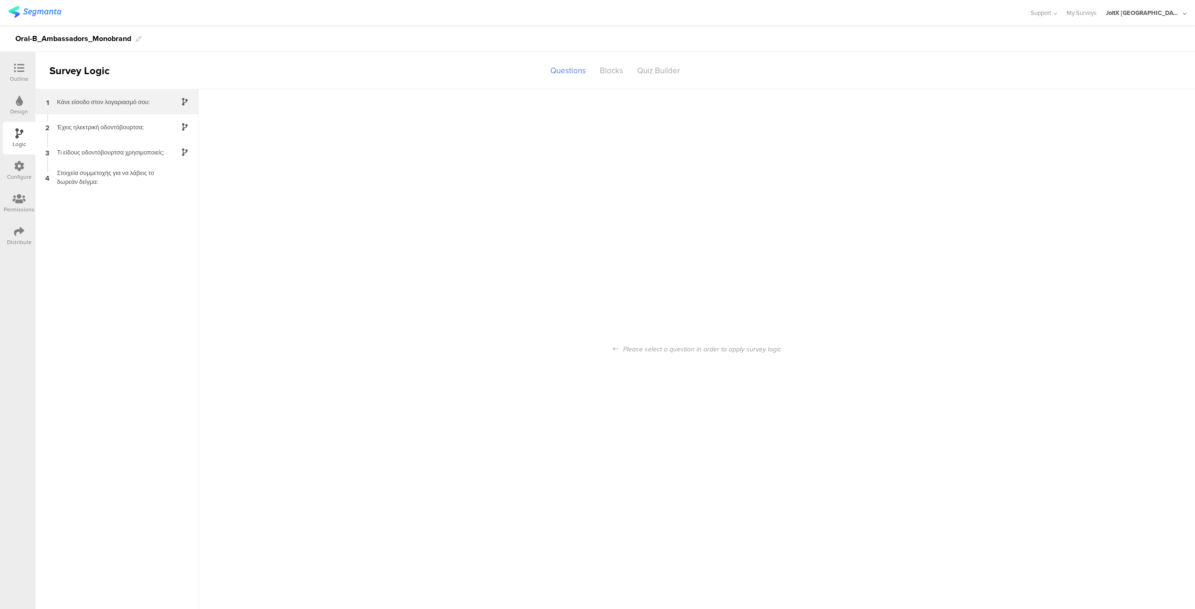
click at [106, 101] on div "Κάνε είσοδο στον λογαριασμό σου:" at bounding box center [109, 102] width 117 height 9
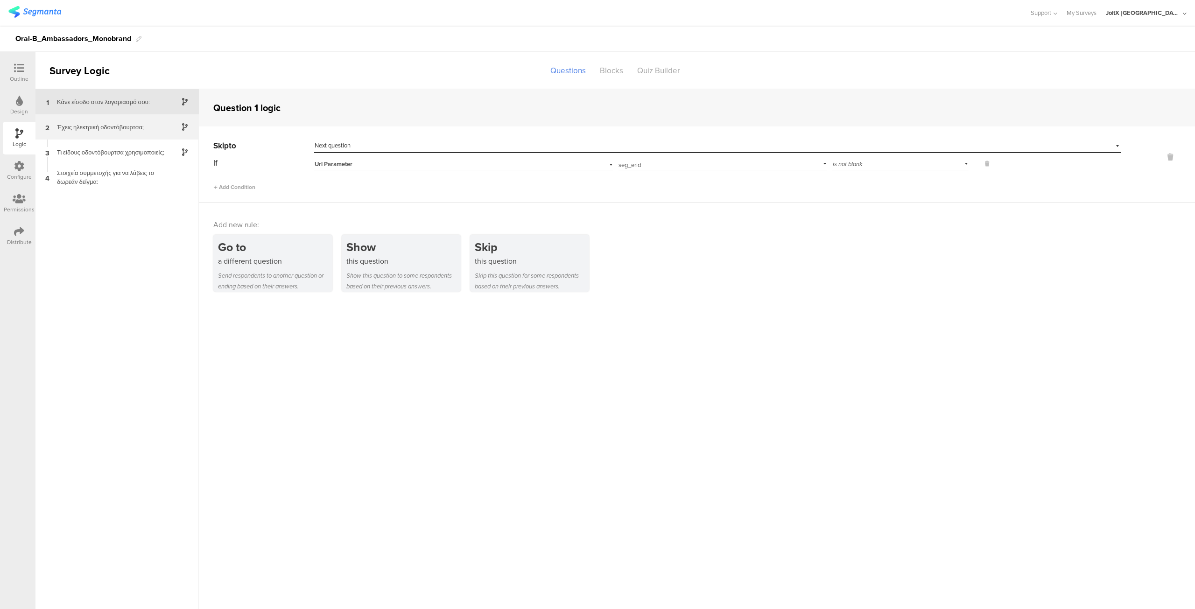
click at [106, 126] on div "Έχεις ηλεκτρική οδοντόβουρτσα;" at bounding box center [109, 127] width 117 height 9
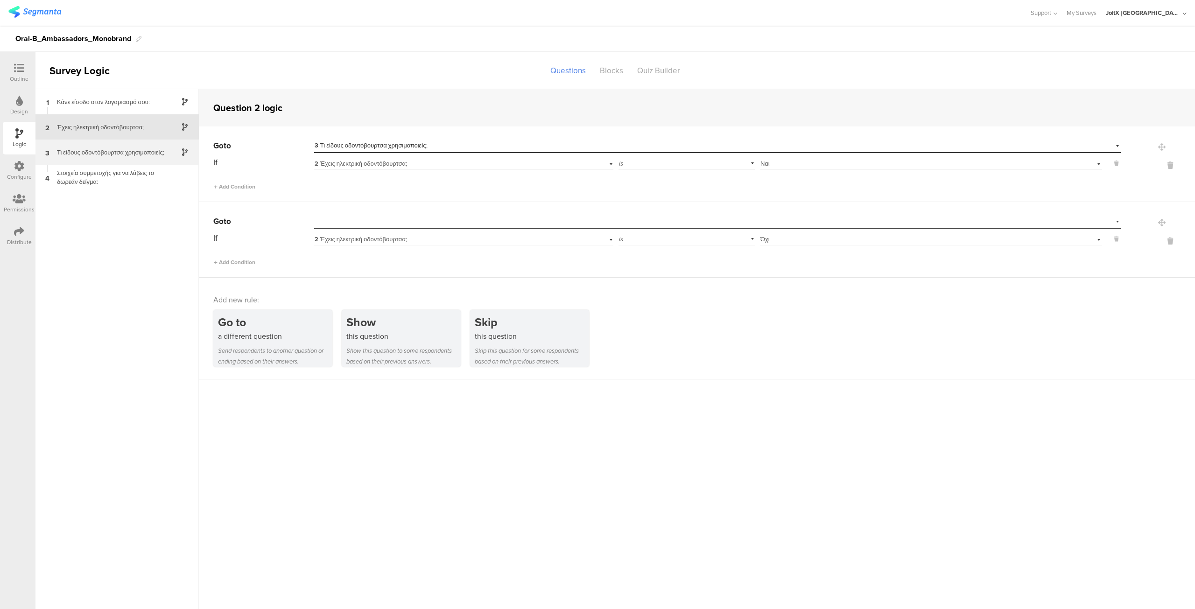
click at [101, 153] on div "Τι είδους οδοντόβουρτσα χρησιμοποιείς;" at bounding box center [109, 152] width 117 height 9
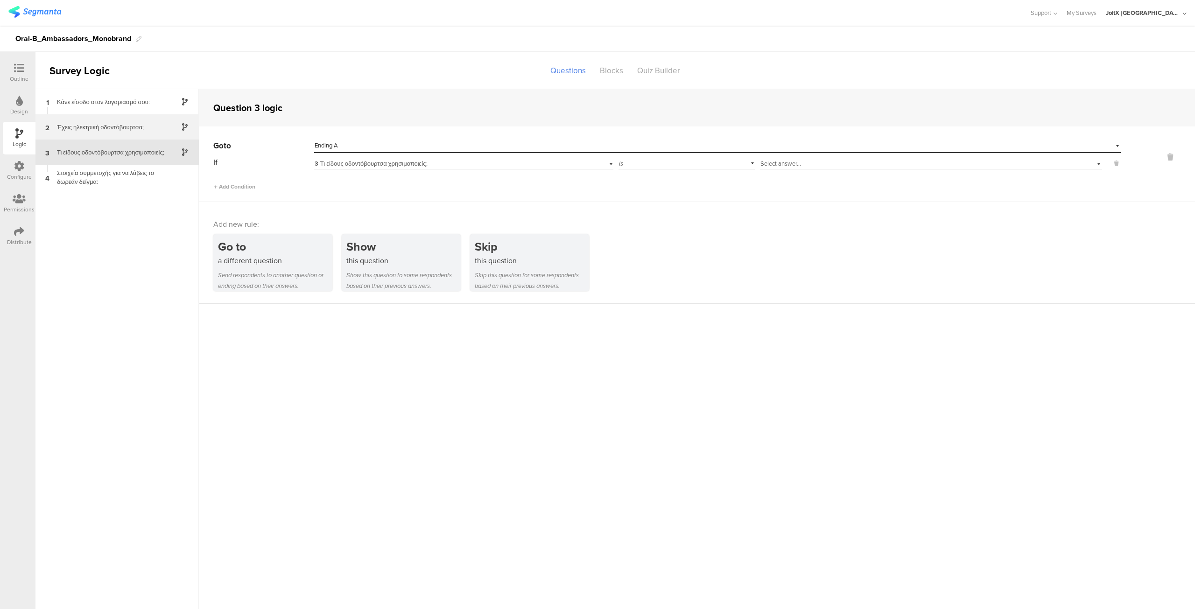
click at [95, 127] on div "Έχεις ηλεκτρική οδοντόβουρτσα;" at bounding box center [109, 127] width 117 height 9
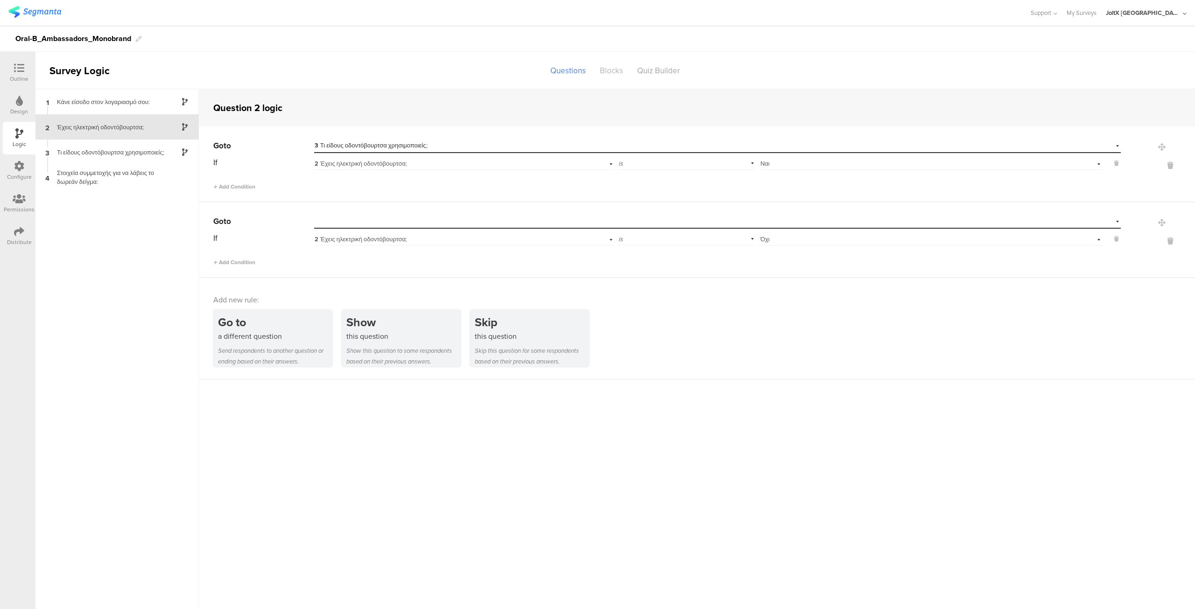
click at [617, 70] on div "Blocks" at bounding box center [611, 71] width 37 height 16
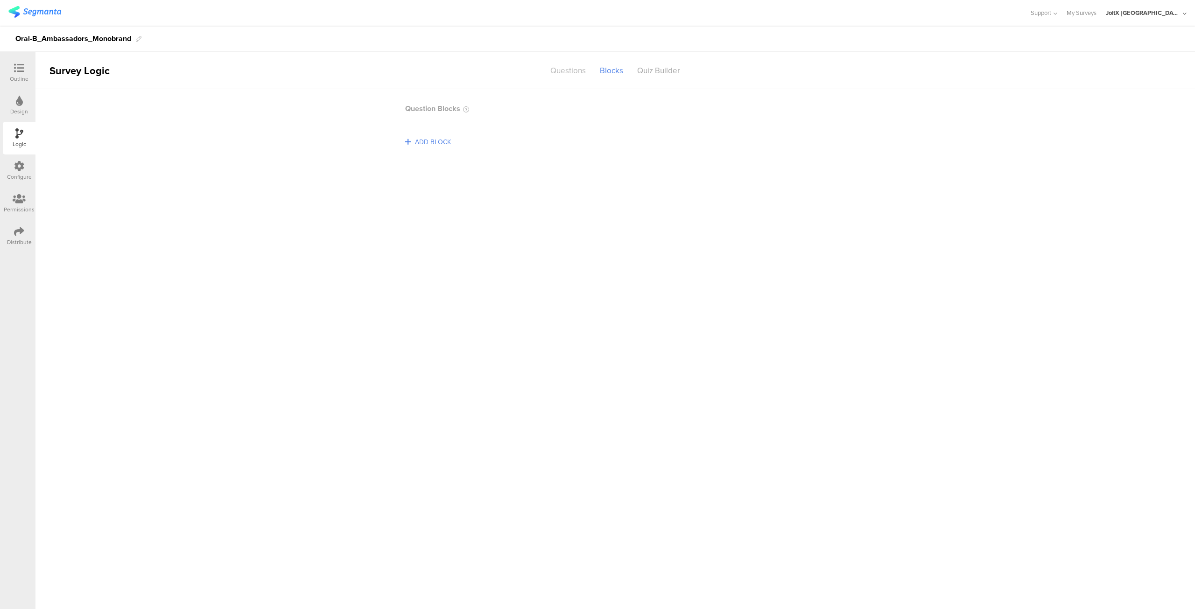
click at [568, 69] on div "Questions" at bounding box center [567, 71] width 49 height 16
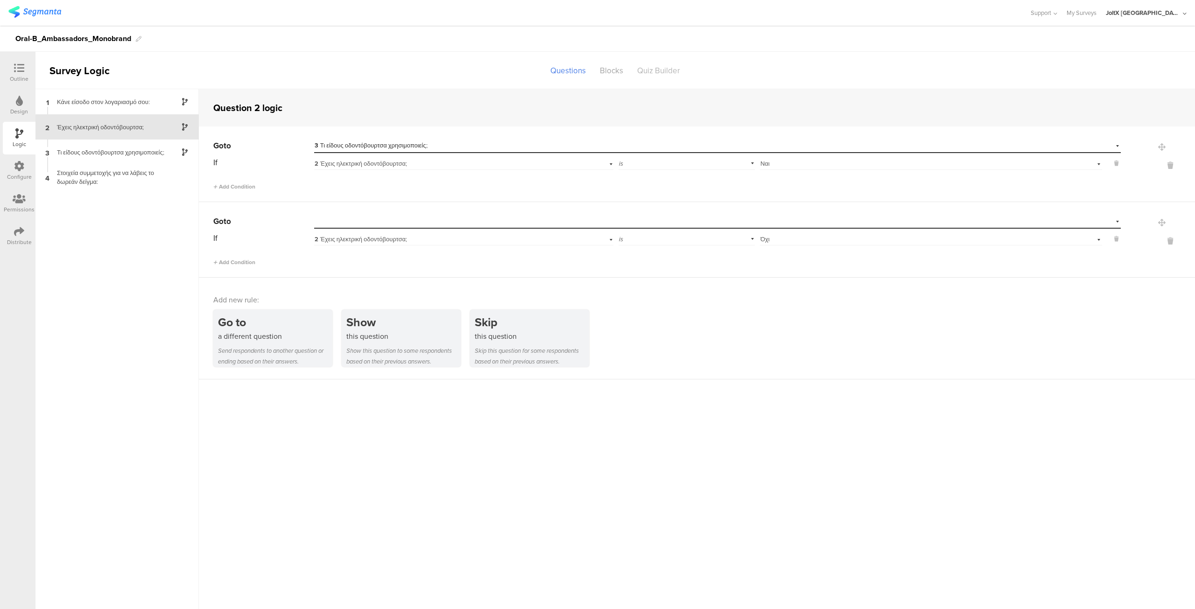
click at [669, 74] on div "Quiz Builder" at bounding box center [658, 71] width 57 height 16
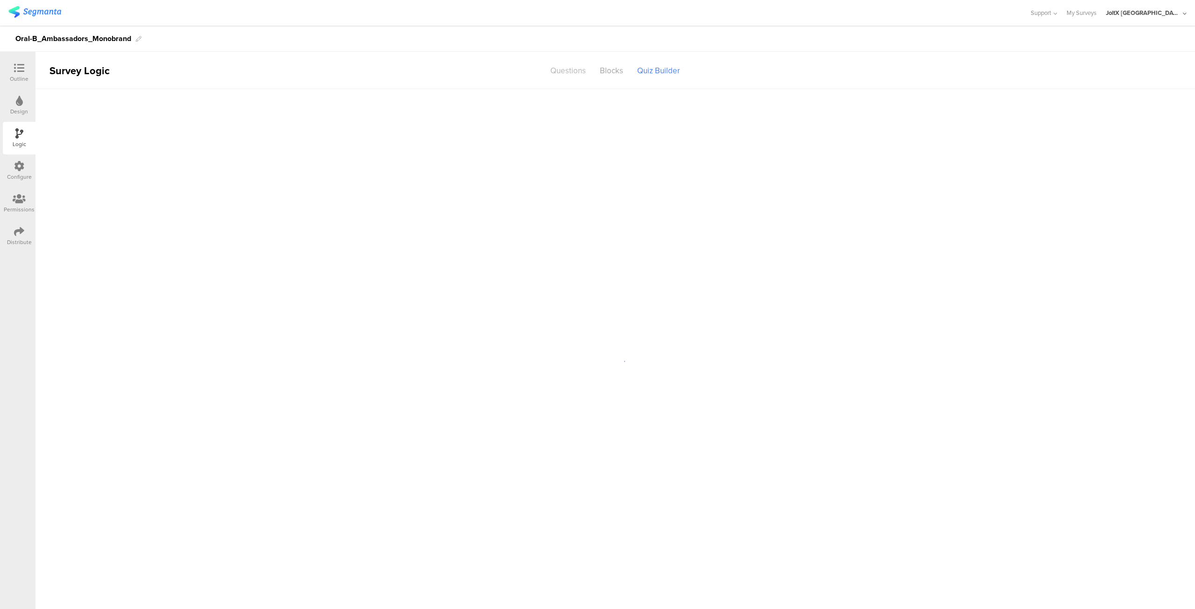
click at [565, 68] on div "Questions" at bounding box center [567, 71] width 49 height 16
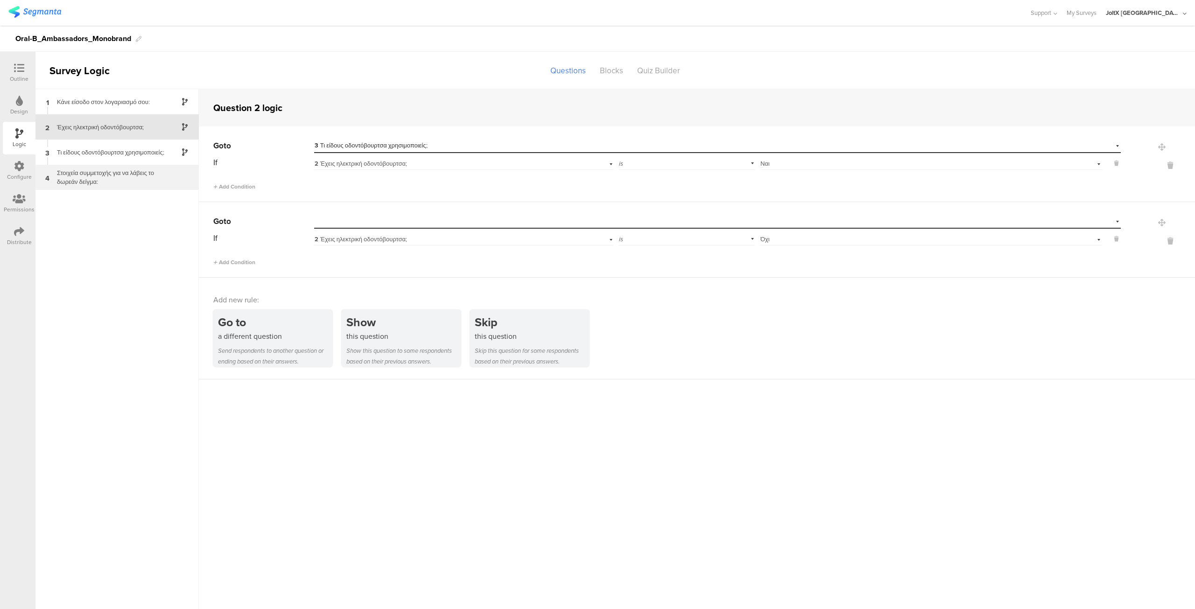
click at [107, 175] on div "Στοιχεία συμμετοχής για να λάβεις το δωρεάν δείγμα:" at bounding box center [109, 177] width 117 height 18
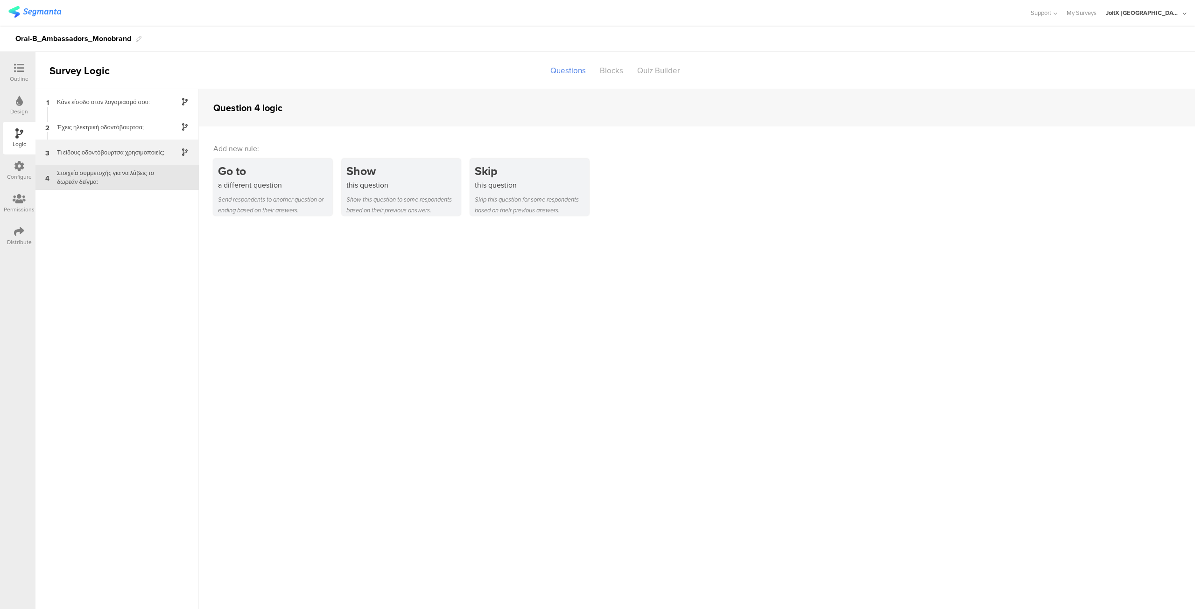
click at [111, 157] on div "3 Τι είδους οδοντόβουρτσα χρησιμοποιείς;" at bounding box center [116, 152] width 163 height 25
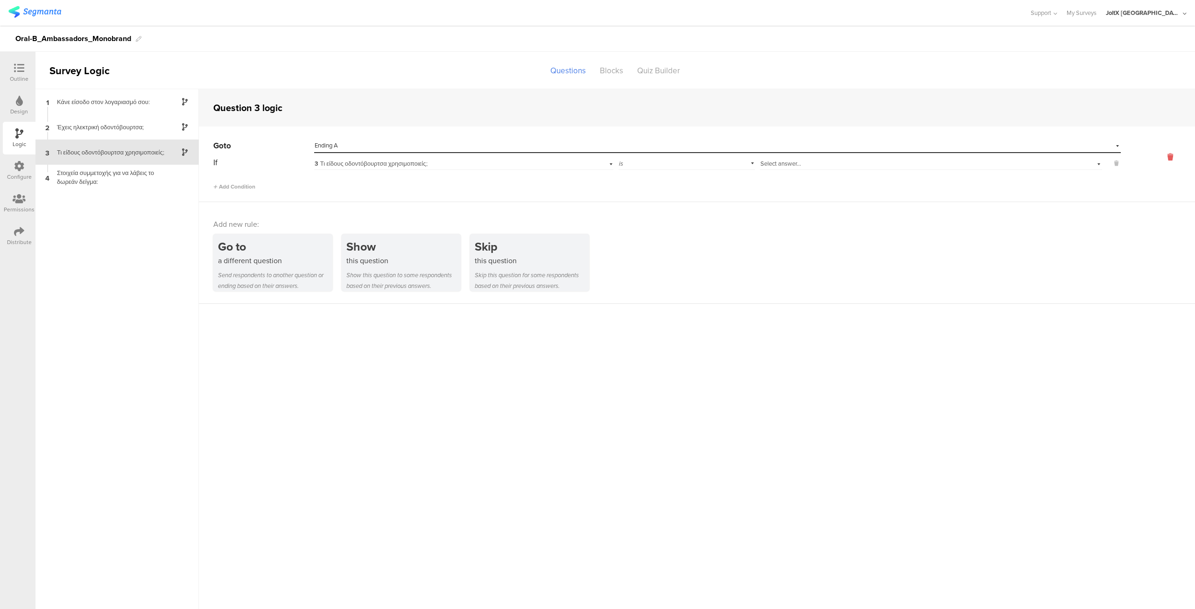
click at [1170, 155] on icon at bounding box center [1170, 157] width 22 height 11
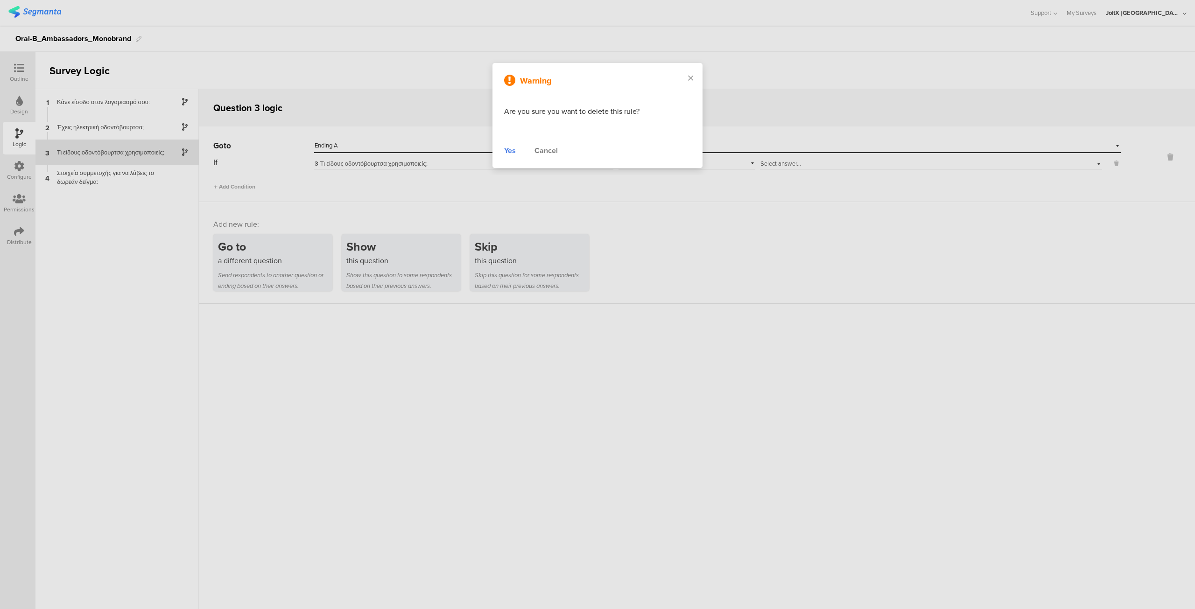
click at [509, 149] on div "Yes" at bounding box center [510, 150] width 12 height 11
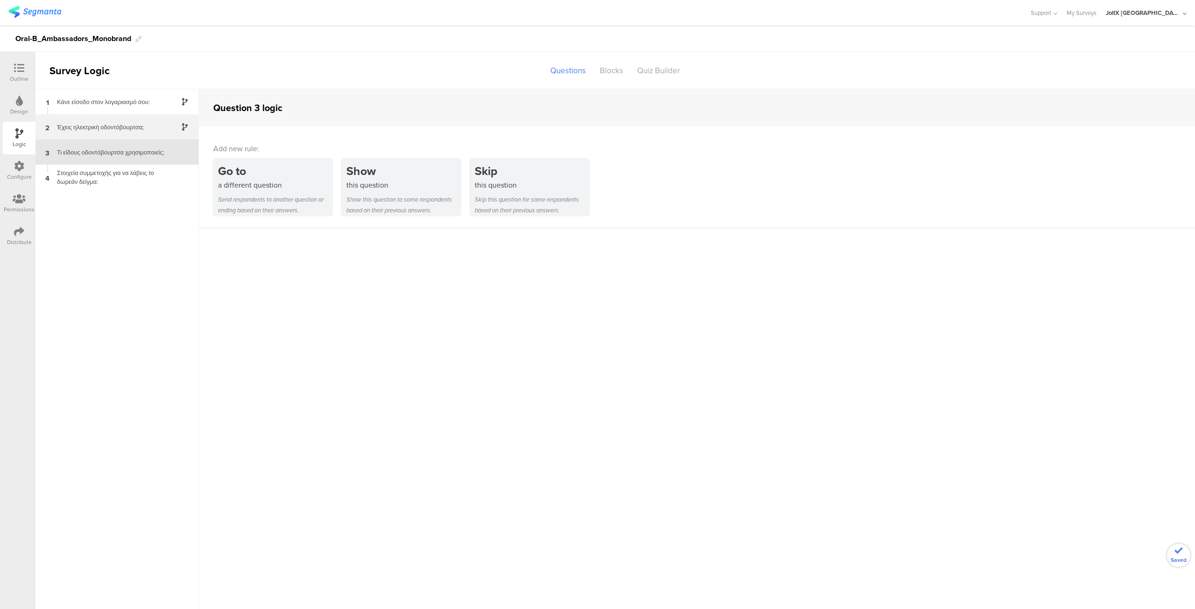
click at [92, 126] on div "Έχεις ηλεκτρική οδοντόβουρτσα;" at bounding box center [109, 127] width 117 height 9
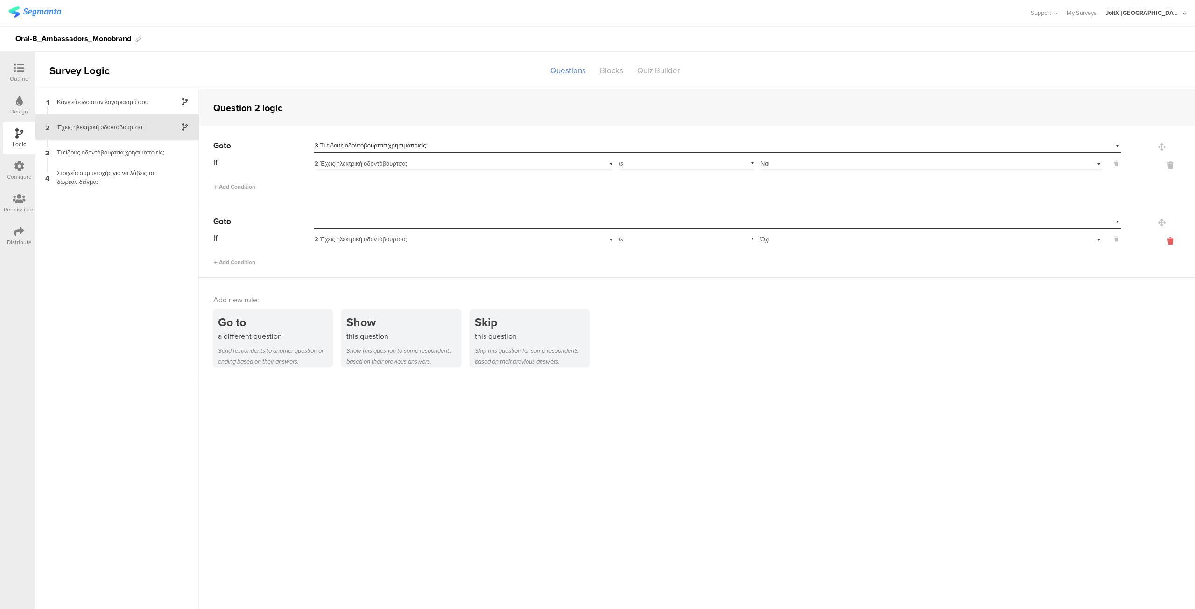
click at [1170, 243] on icon at bounding box center [1170, 241] width 22 height 11
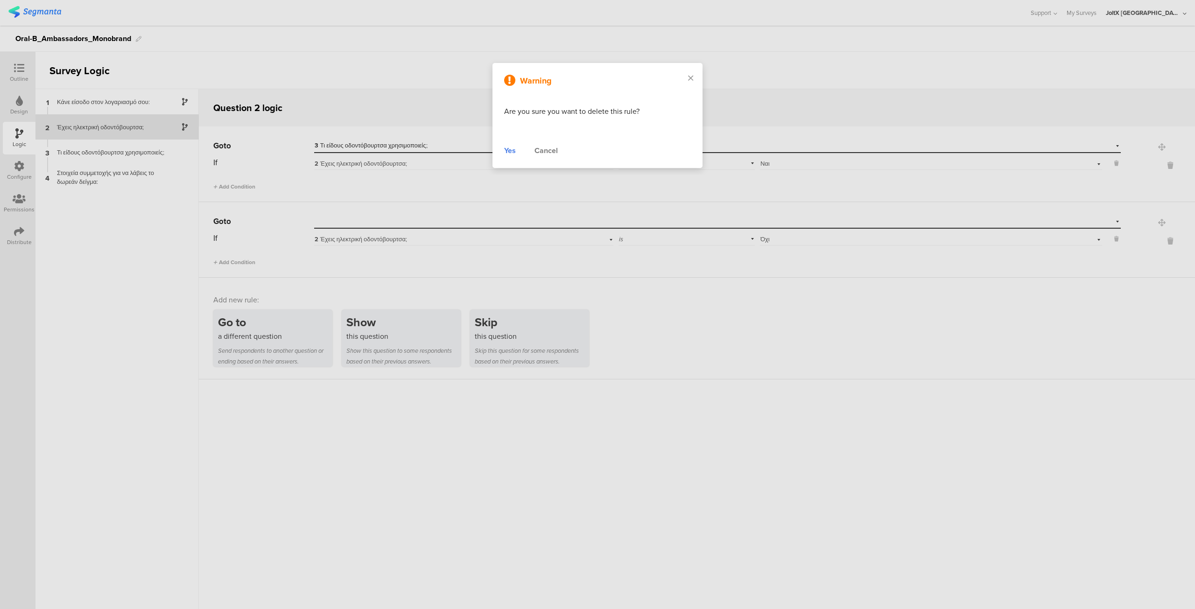
click at [510, 150] on div "Yes" at bounding box center [510, 150] width 12 height 11
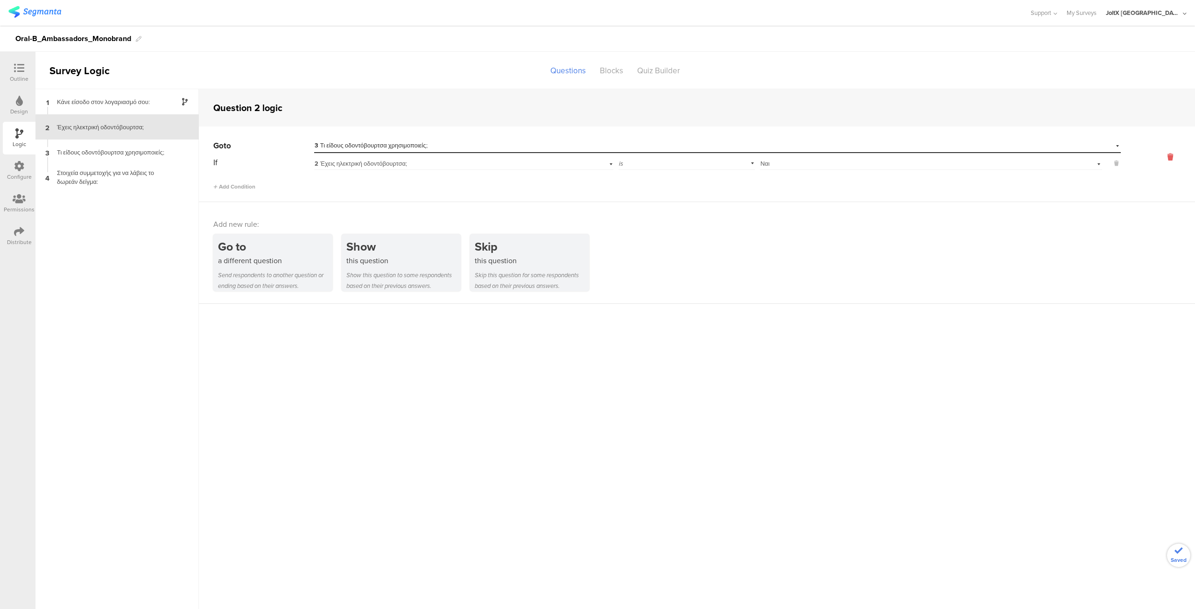
click at [1167, 156] on icon at bounding box center [1170, 157] width 22 height 11
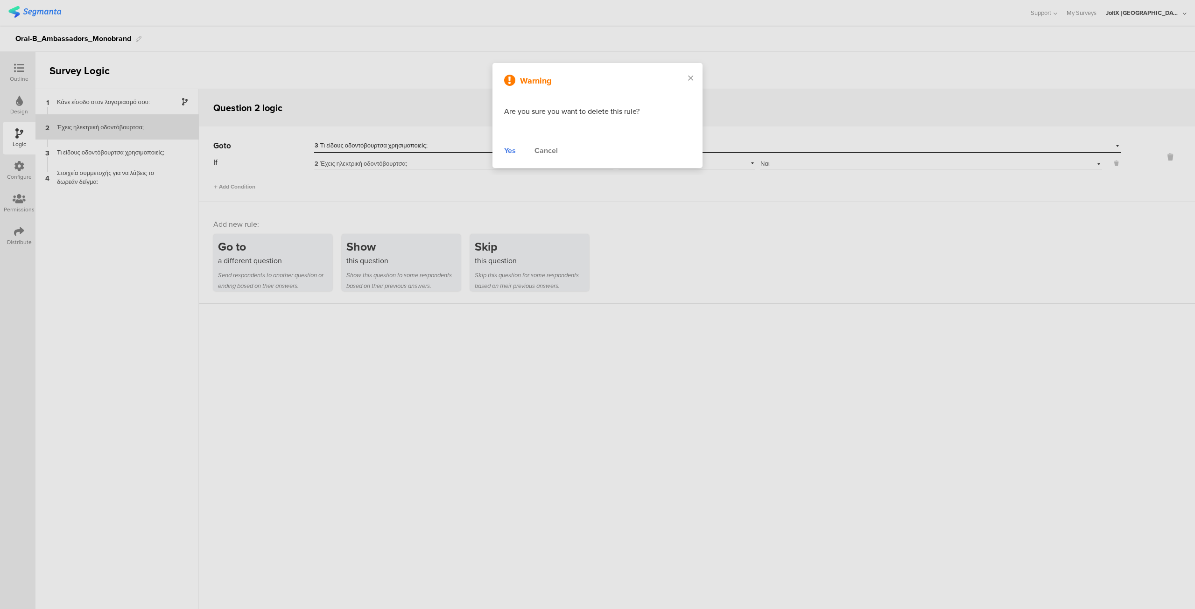
click at [509, 147] on div "Yes" at bounding box center [510, 150] width 12 height 11
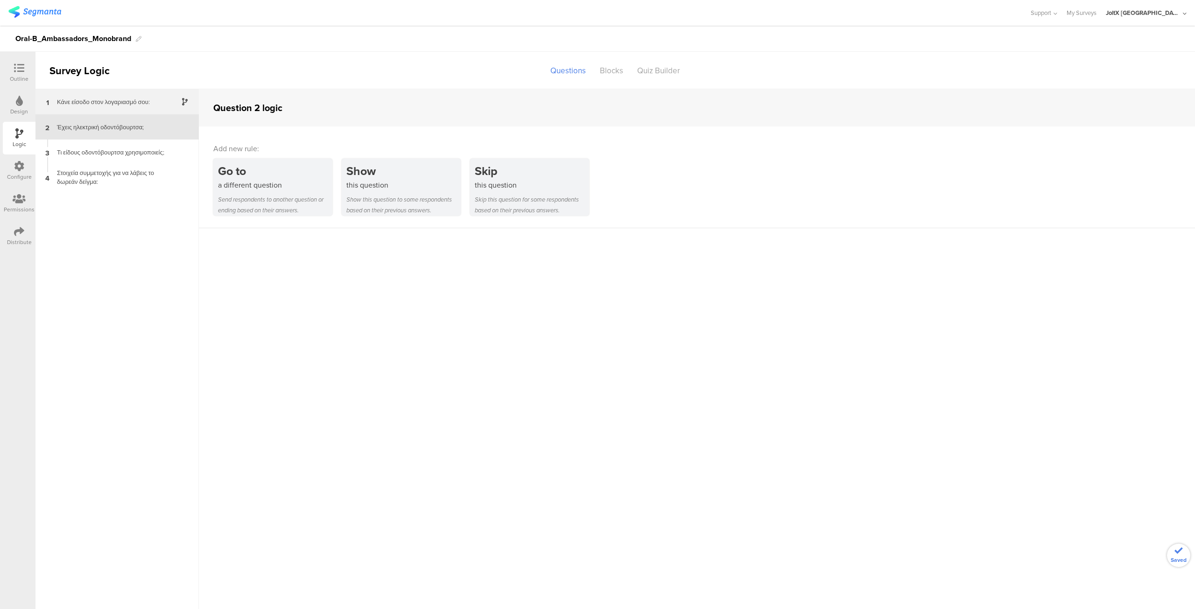
click at [108, 106] on div "1 Κάνε είσοδο στον λογαριασμό σου:" at bounding box center [116, 101] width 163 height 25
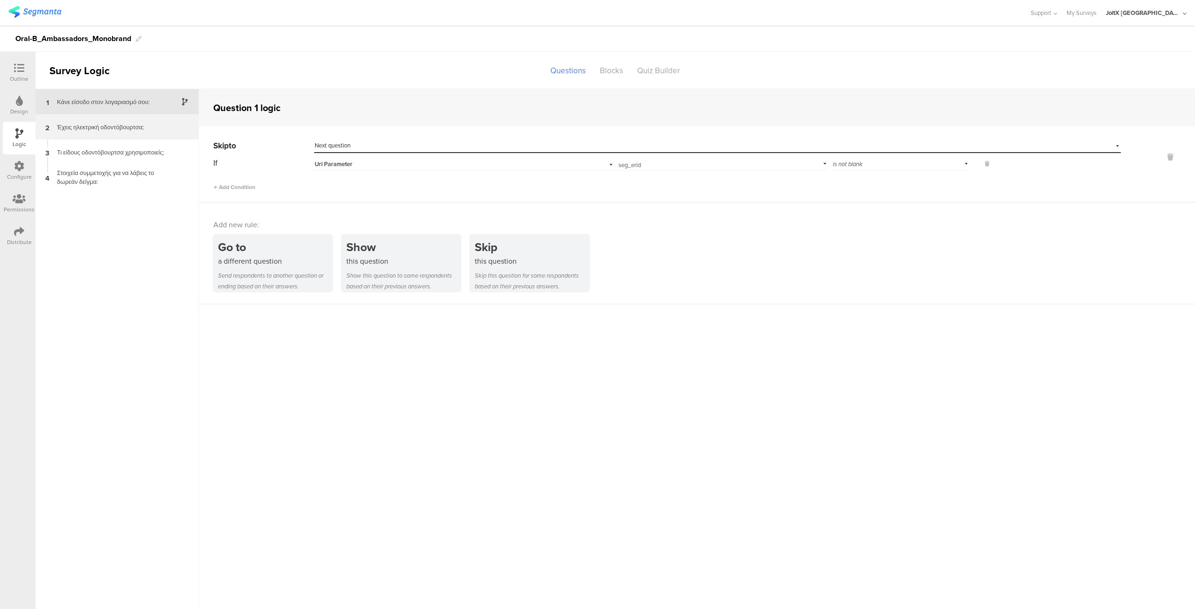
click at [106, 123] on div "Έχεις ηλεκτρική οδοντόβουρτσα;" at bounding box center [109, 127] width 117 height 9
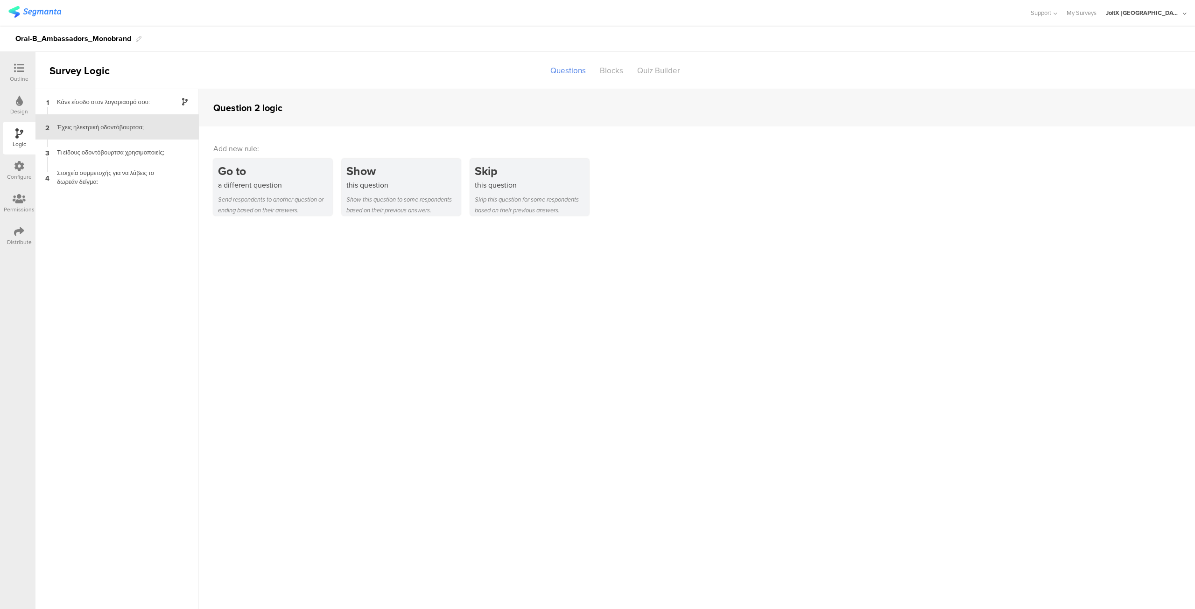
click at [21, 101] on icon at bounding box center [19, 101] width 7 height 10
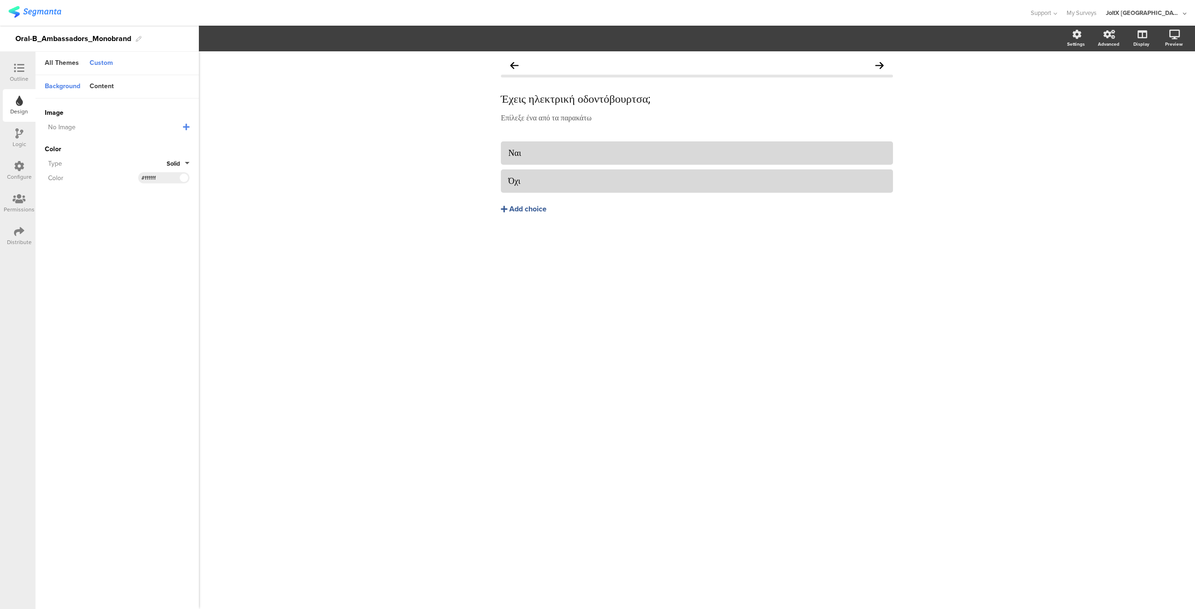
click at [15, 70] on icon at bounding box center [19, 68] width 10 height 10
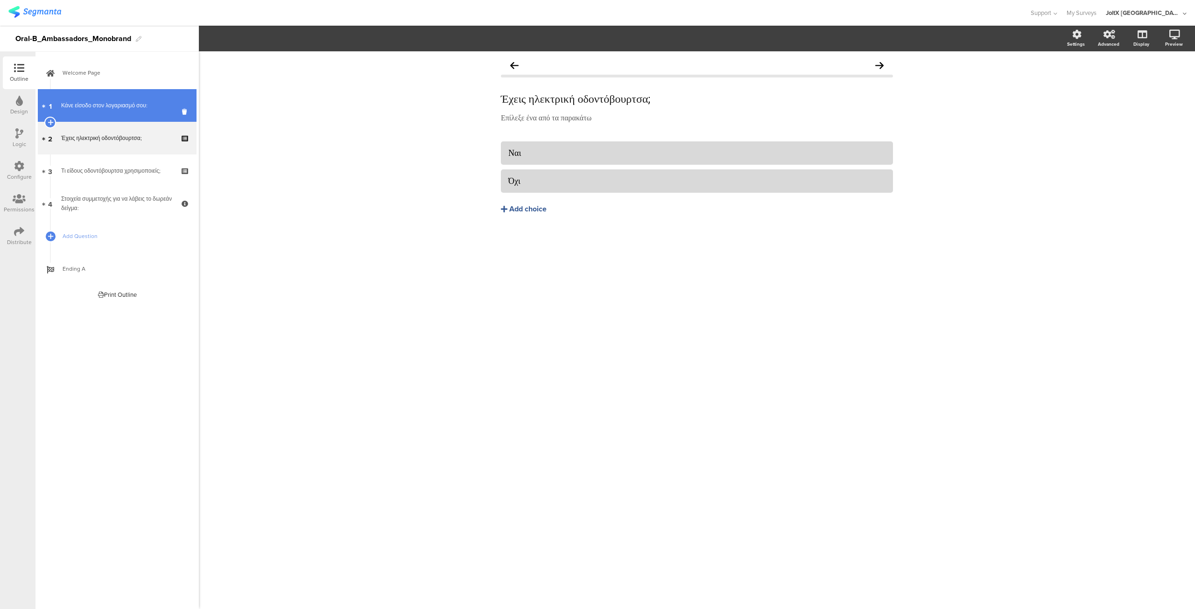
click at [84, 113] on link "1 Κάνε είσοδο στον λογαριασμό σου:" at bounding box center [117, 105] width 159 height 33
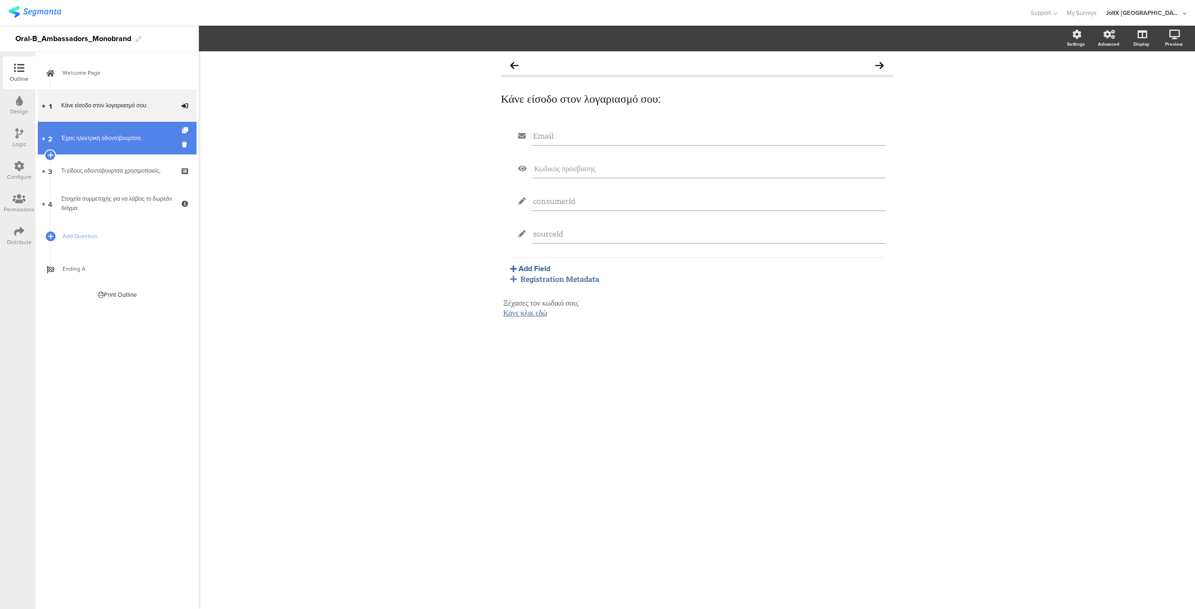
click at [84, 140] on div "Έχεις ηλεκτρική οδοντόβουρτσα;" at bounding box center [117, 137] width 112 height 9
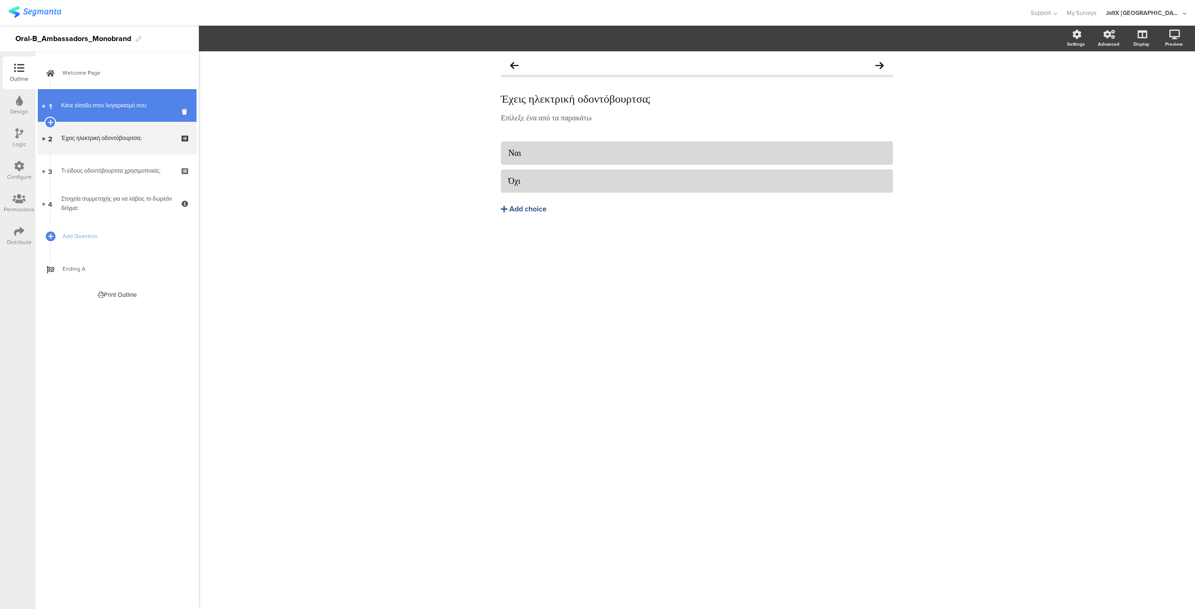
click at [89, 105] on div "Κάνε είσοδο στον λογαριασμό σου:" at bounding box center [117, 105] width 112 height 9
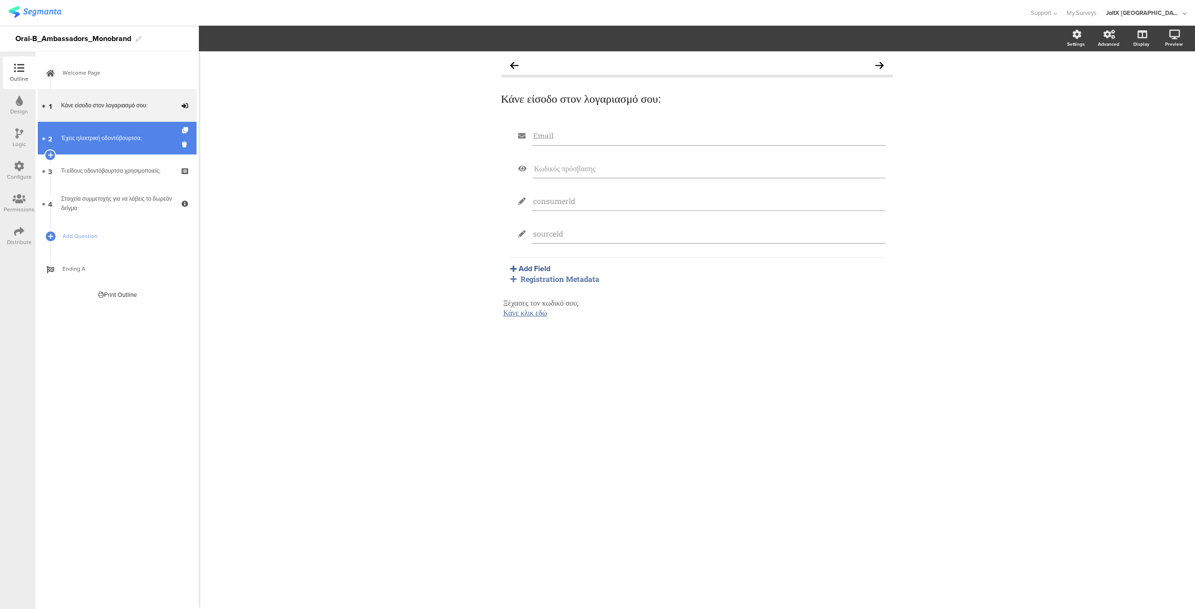
click at [88, 141] on div "Έχεις ηλεκτρική οδοντόβουρτσα;" at bounding box center [117, 137] width 112 height 9
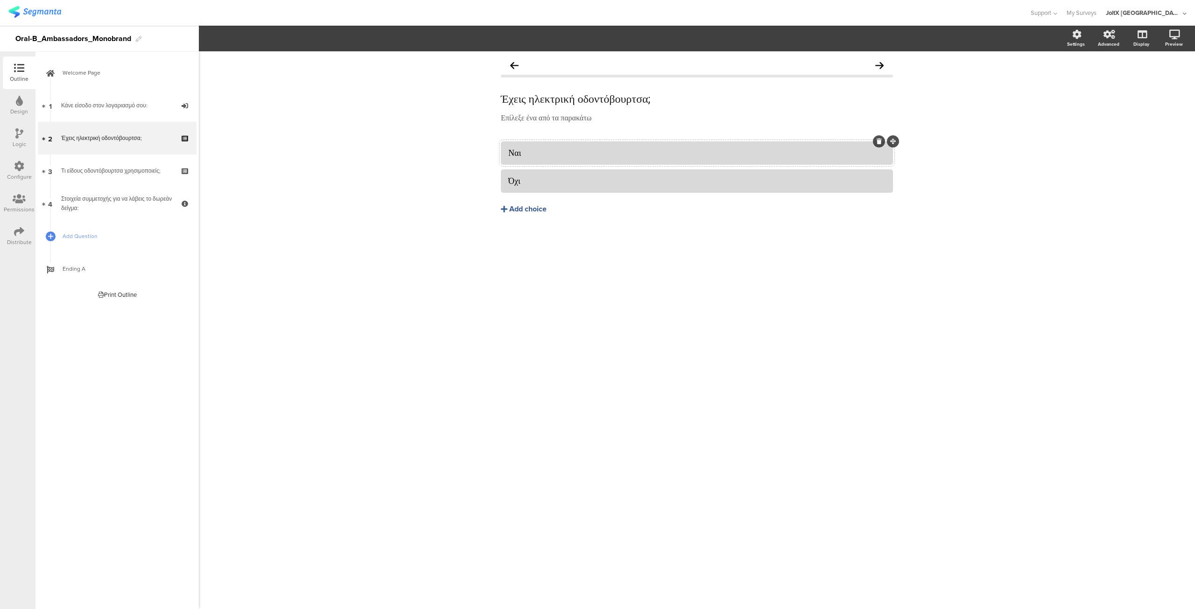
click at [602, 151] on div "Ναι" at bounding box center [696, 152] width 377 height 11
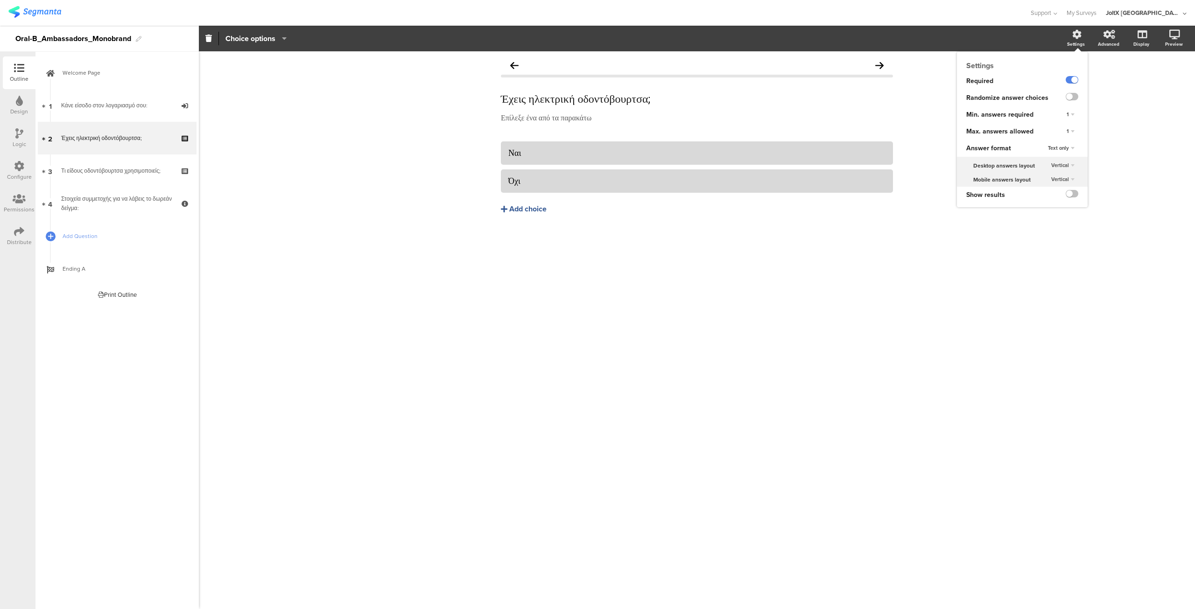
click at [1076, 42] on div "Settings" at bounding box center [1076, 44] width 18 height 7
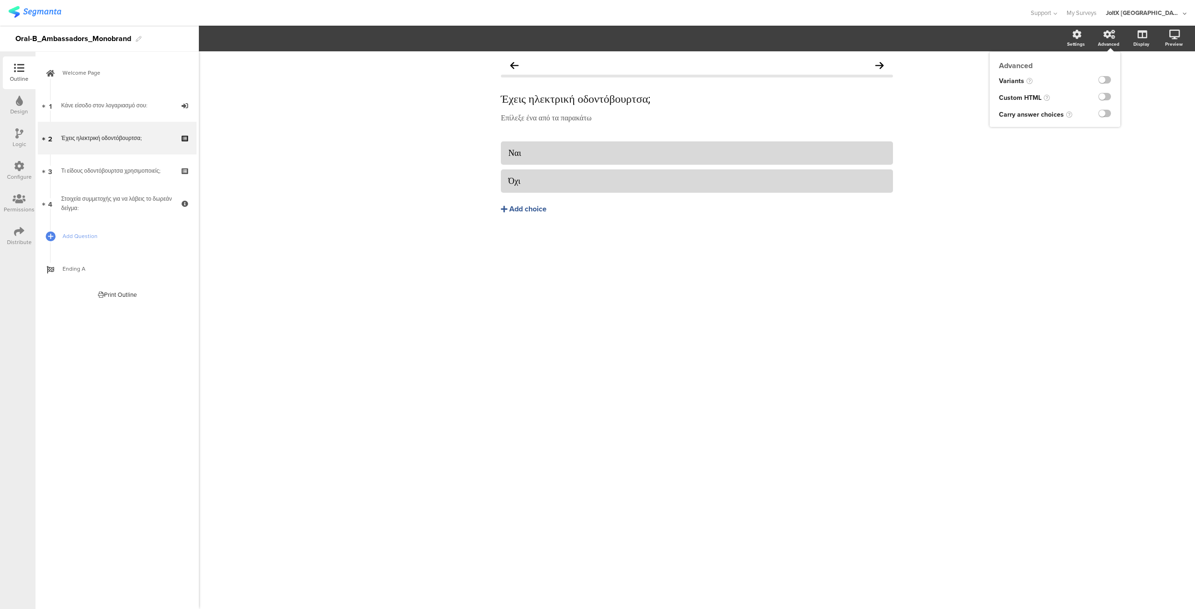
click at [1106, 44] on div "Advanced" at bounding box center [1107, 44] width 21 height 7
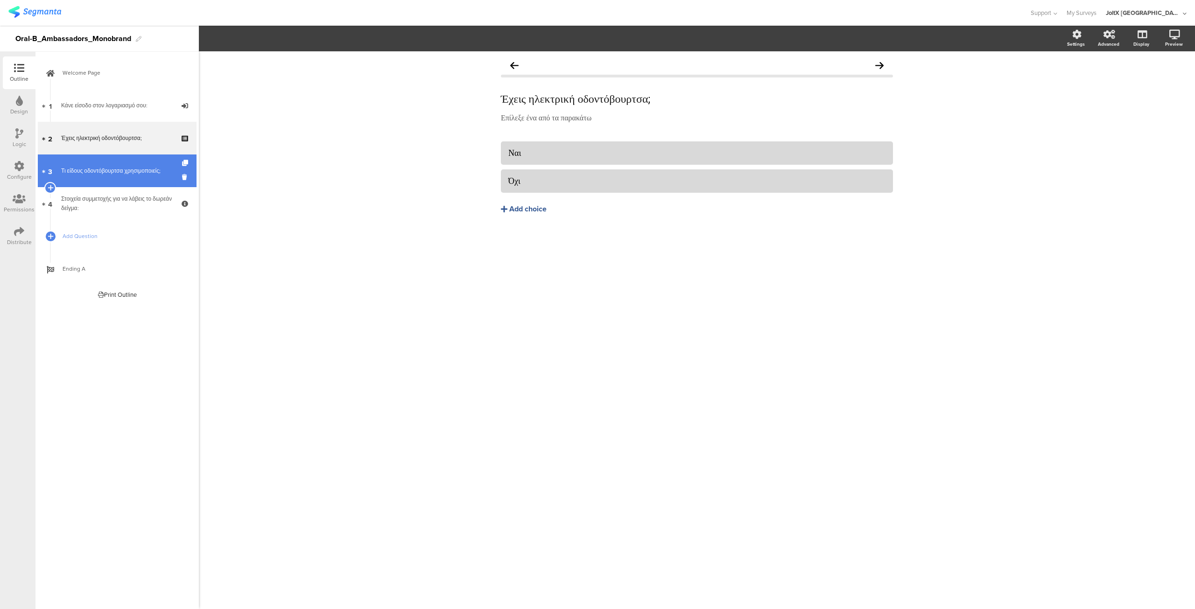
click at [91, 172] on div "Τι είδους οδοντόβουρτσα χρησιμοποιείς;" at bounding box center [117, 170] width 112 height 9
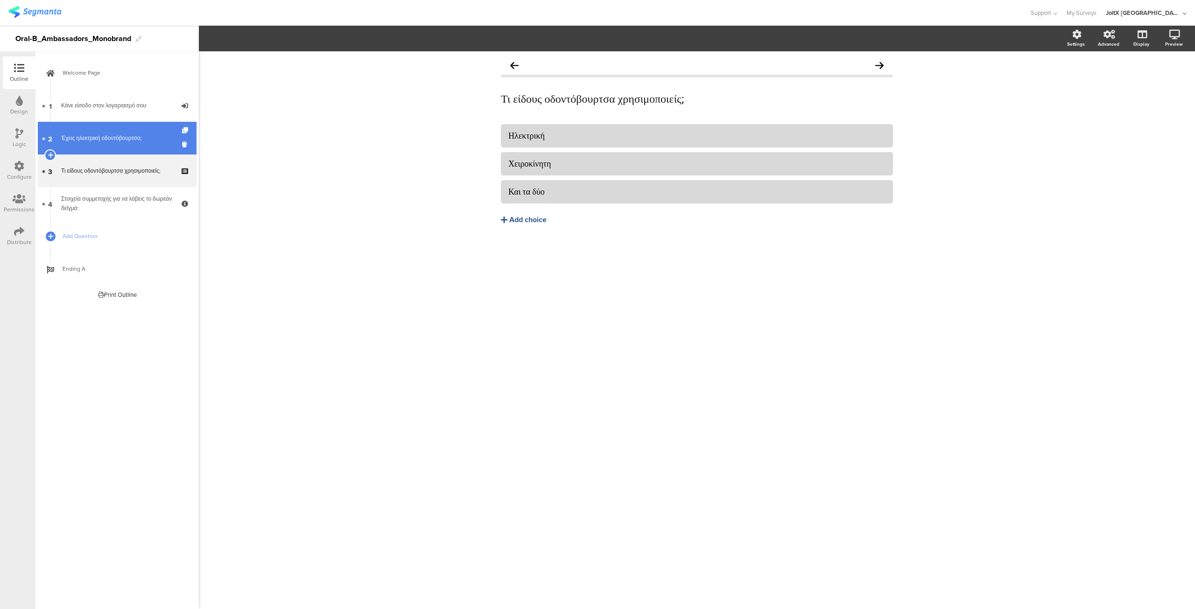
click at [116, 140] on div "Έχεις ηλεκτρική οδοντόβουρτσα;" at bounding box center [117, 137] width 112 height 9
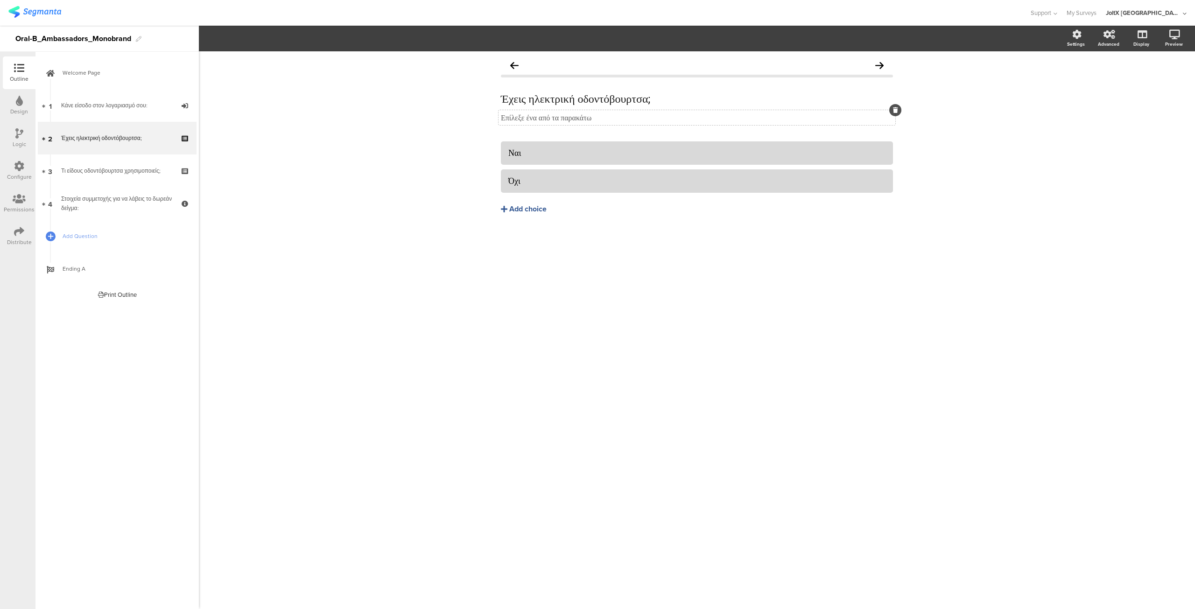
click at [549, 117] on p "Επίλεξε ένα από τα παρακάτω" at bounding box center [697, 117] width 392 height 10
copy p "Επίλεξε ένα από τα παρακάτω"
click at [556, 275] on div "Έχεις ηλεκτρική οδοντόβουρτσα; Έχεις ηλεκτρική οδοντόβουρτσα; Επίλεξε ένα από τ…" at bounding box center [697, 330] width 996 height 558
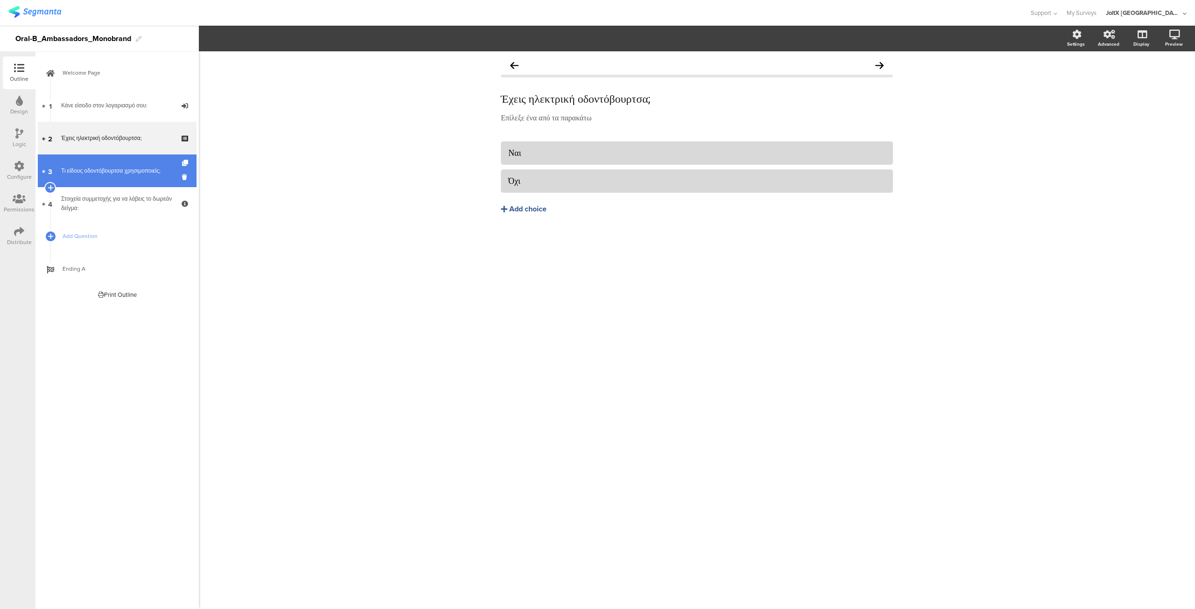
click at [103, 176] on link "3 Τι είδους οδοντόβουρτσα χρησιμοποιείς;" at bounding box center [117, 170] width 159 height 33
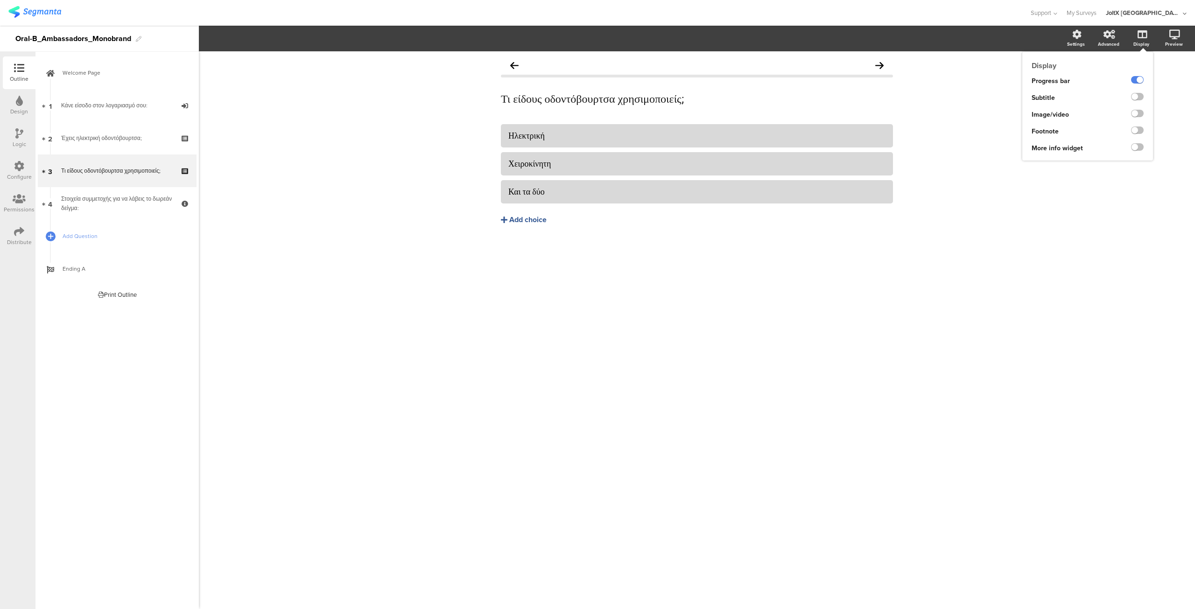
click at [1141, 39] on div "Display" at bounding box center [1145, 38] width 33 height 23
click at [1135, 98] on label at bounding box center [1137, 96] width 13 height 7
click at [0, 0] on input "checkbox" at bounding box center [0, 0] width 0 height 0
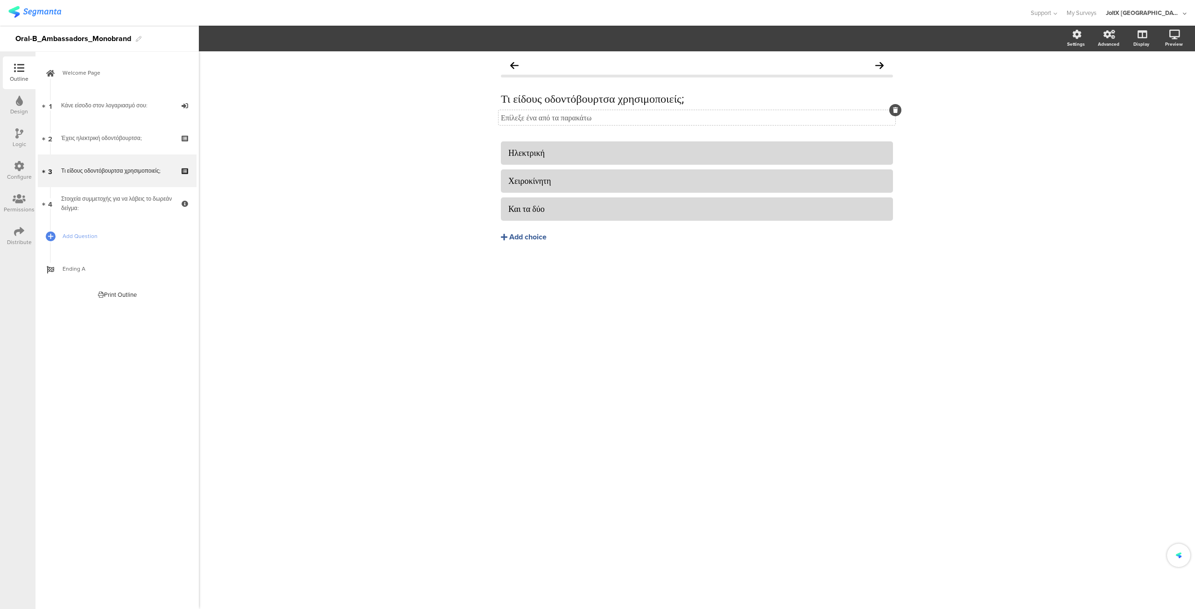
click at [521, 118] on p "Επίλεξε ένα από τα παρακάτω" at bounding box center [697, 117] width 392 height 10
drag, startPoint x: 616, startPoint y: 118, endPoint x: 464, endPoint y: 116, distance: 152.6
click at [464, 116] on div "Τι είδους οδοντόβουρτσα χρησιμοποιείς; Τι είδους οδοντόβουρτσα χρησιμοποιείς; Ε…" at bounding box center [697, 330] width 996 height 558
click at [652, 300] on div "Τι είδους οδοντόβουρτσα χρησιμοποιείς; Τι είδους οδοντόβουρτσα χρησιμοποιείς; Ε…" at bounding box center [697, 330] width 996 height 558
click at [93, 199] on div "Στοιχεία συμμετοχής για να λάβεις το δωρεάν δείγμα:" at bounding box center [117, 203] width 112 height 19
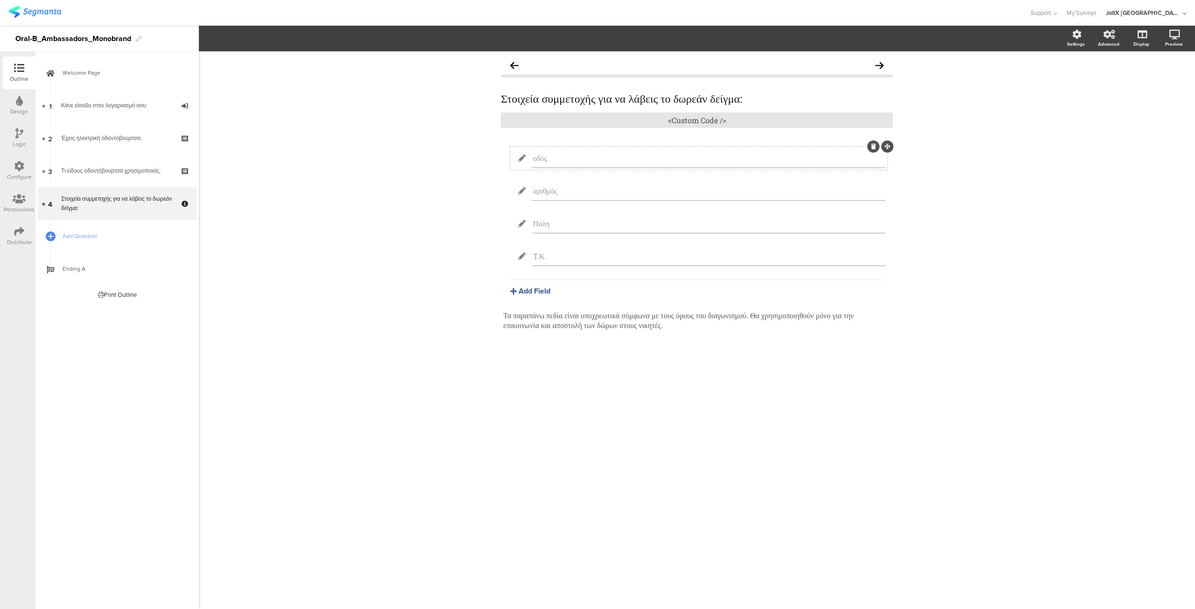
click at [594, 161] on input "οδός" at bounding box center [708, 158] width 351 height 10
click at [264, 40] on span "Field options" at bounding box center [246, 38] width 43 height 11
click at [1140, 84] on icon at bounding box center [1140, 83] width 10 height 9
click at [184, 209] on icon at bounding box center [186, 209] width 8 height 9
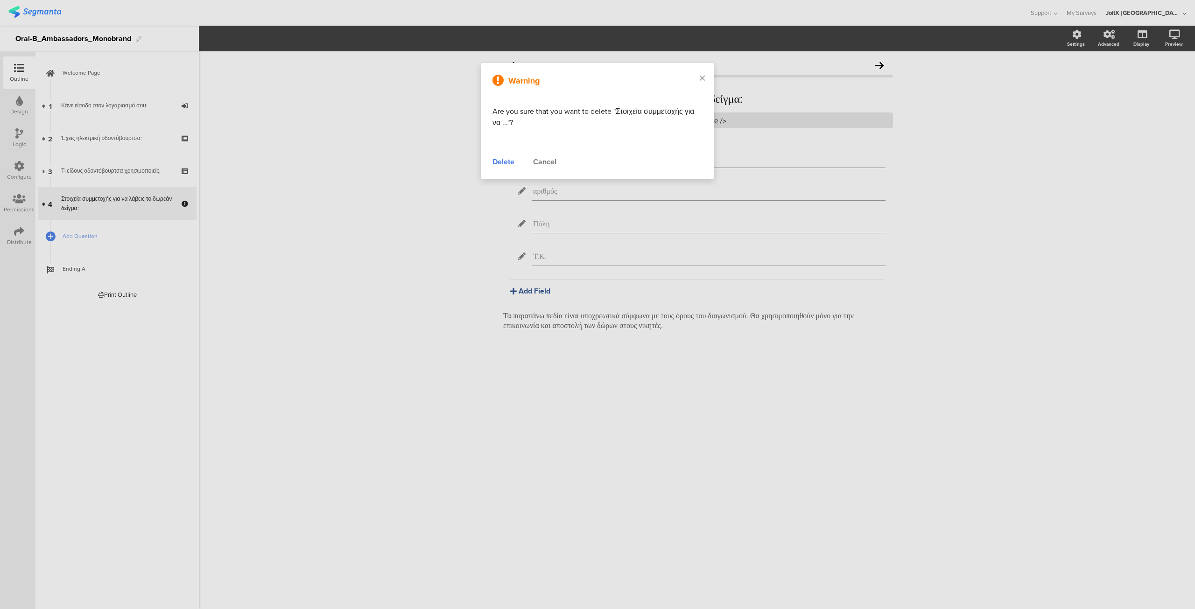
click at [506, 160] on div "Delete" at bounding box center [503, 161] width 22 height 11
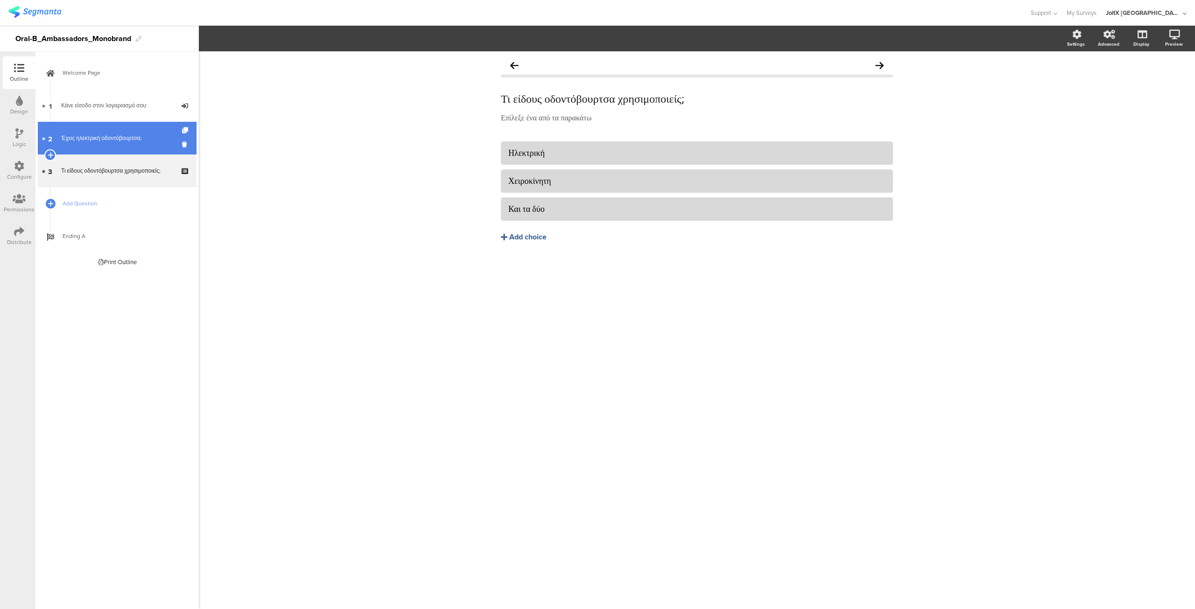
click at [91, 143] on link "2 Έχεις ηλεκτρική οδοντόβουρτσα;" at bounding box center [117, 138] width 159 height 33
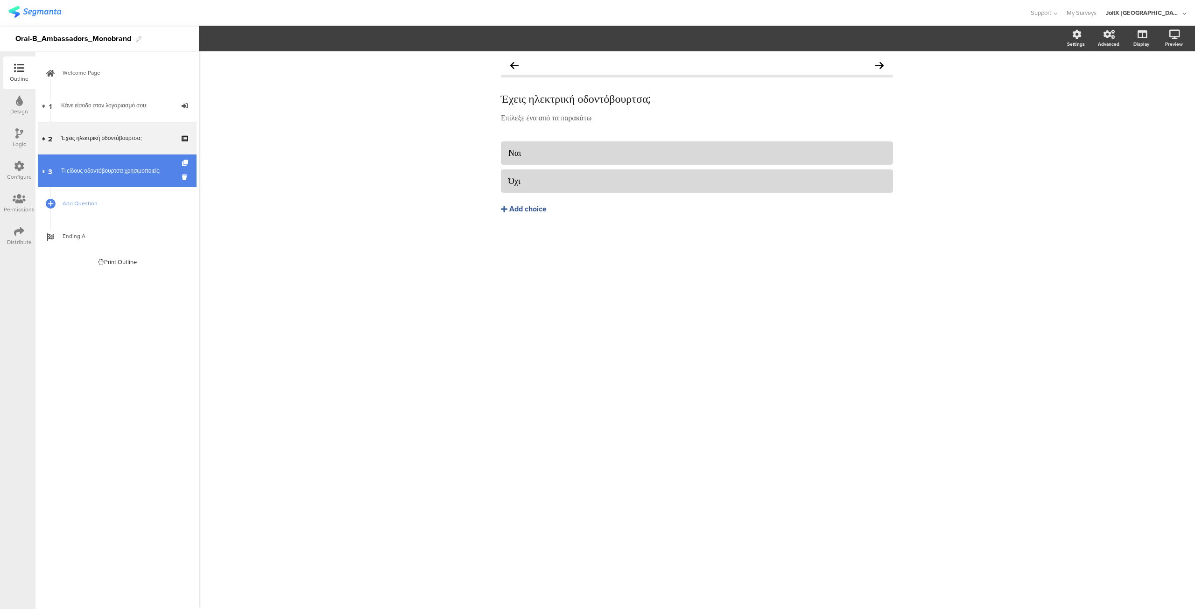
click at [104, 170] on div "Τι είδους οδοντόβουρτσα χρησιμοποιείς;" at bounding box center [117, 170] width 112 height 9
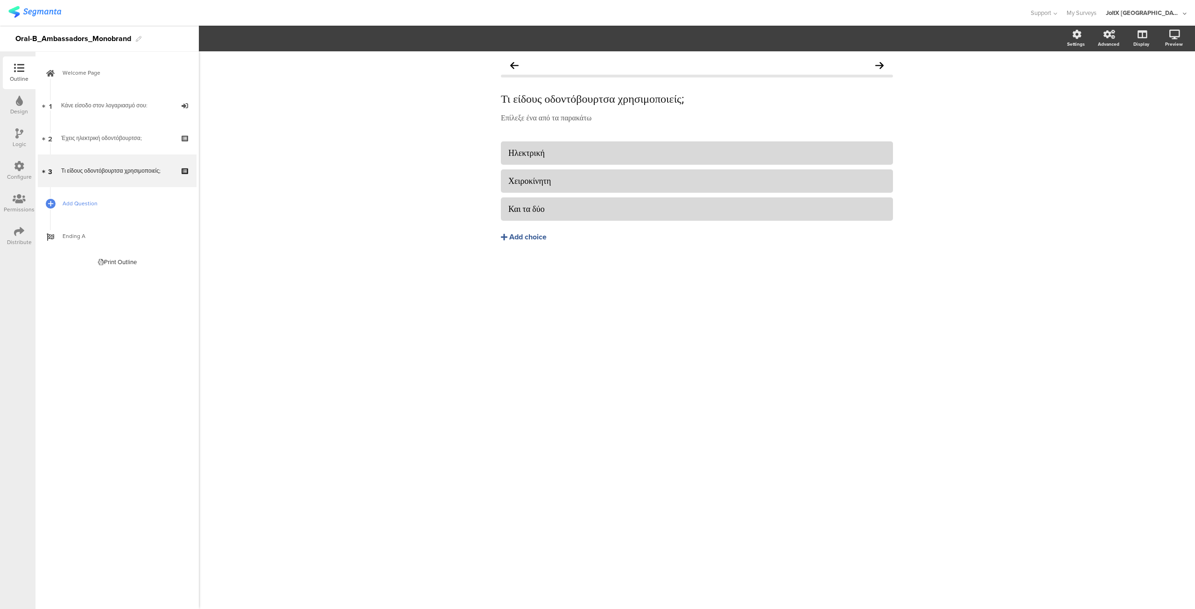
click at [77, 205] on span "Add Question" at bounding box center [122, 203] width 119 height 9
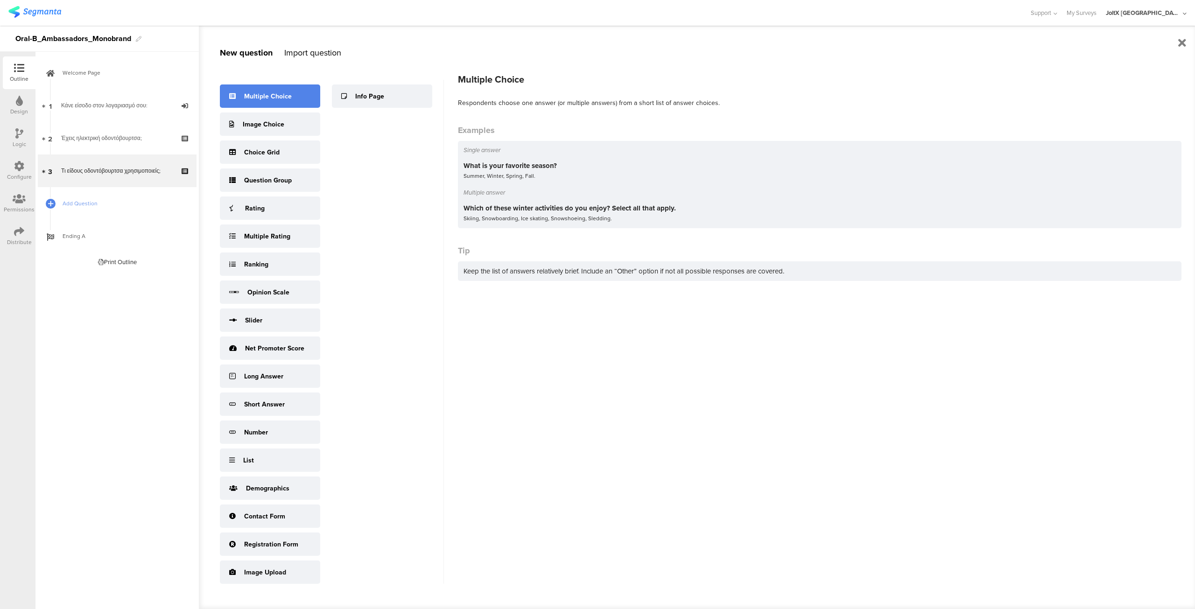
click at [271, 99] on div "Multiple Choice" at bounding box center [268, 96] width 48 height 10
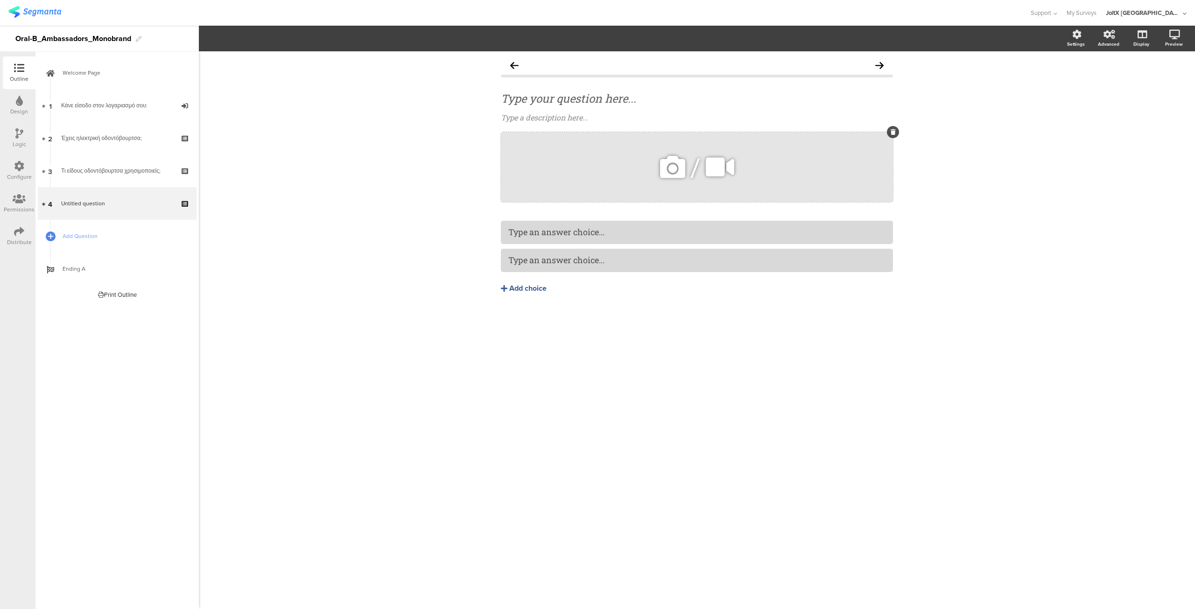
click at [890, 133] on icon at bounding box center [892, 132] width 5 height 6
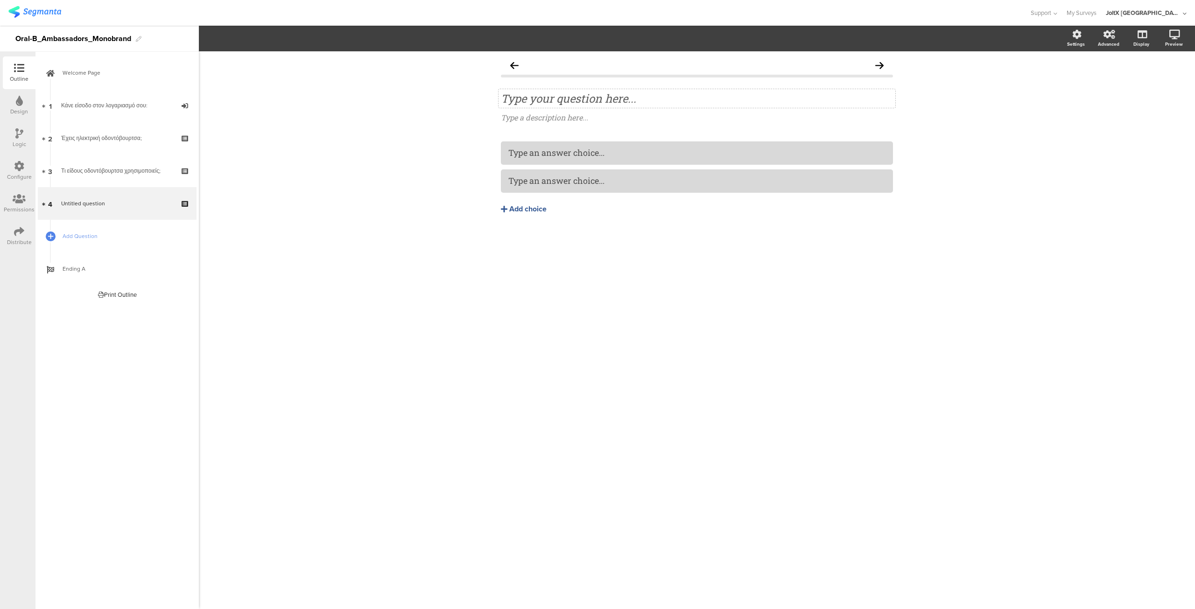
click at [515, 101] on div "Type your question here..." at bounding box center [697, 98] width 392 height 14
click at [699, 297] on div "Ποια μάρκα και μοντέλο ηλεκτρικής οδοντόβουρτσας χρησιμοποιείς; Ποια μάρκα και …" at bounding box center [697, 330] width 996 height 558
click at [542, 145] on div "Type an answer choice..." at bounding box center [696, 152] width 377 height 15
click at [516, 209] on div "Add choice" at bounding box center [527, 209] width 37 height 10
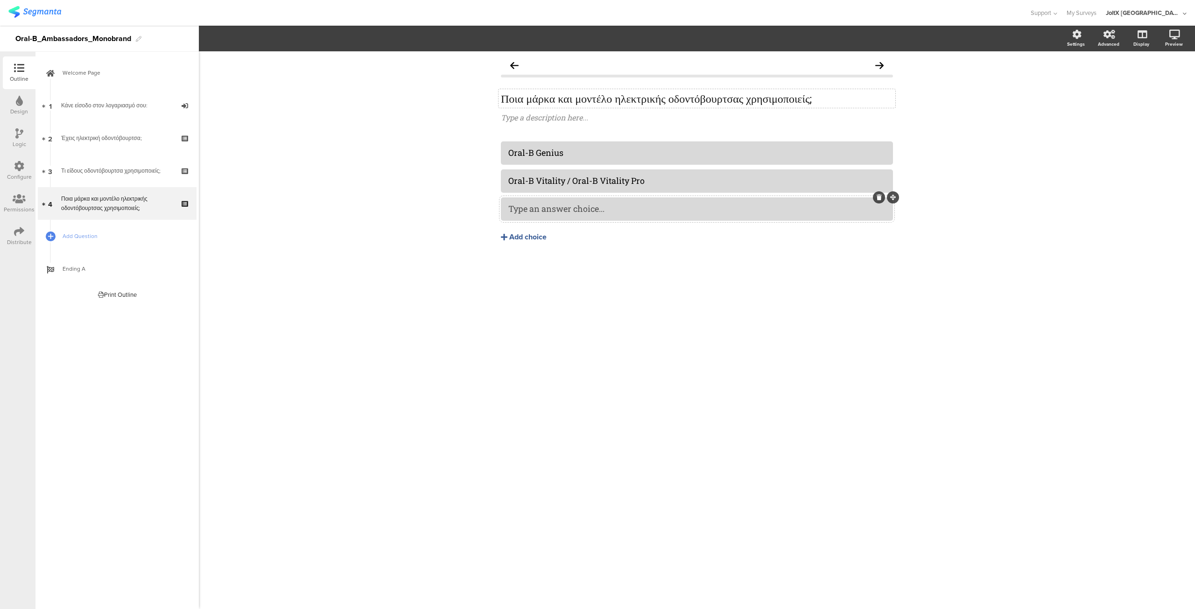
drag, startPoint x: 530, startPoint y: 208, endPoint x: 536, endPoint y: 209, distance: 5.7
click at [652, 306] on div "Ποια μάρκα και μοντέλο ηλεκτρικής οδοντόβουρτσας χρησιμοποιείς; Ποια μάρκα και …" at bounding box center [697, 330] width 996 height 558
click at [524, 236] on div "Add choice" at bounding box center [527, 237] width 37 height 10
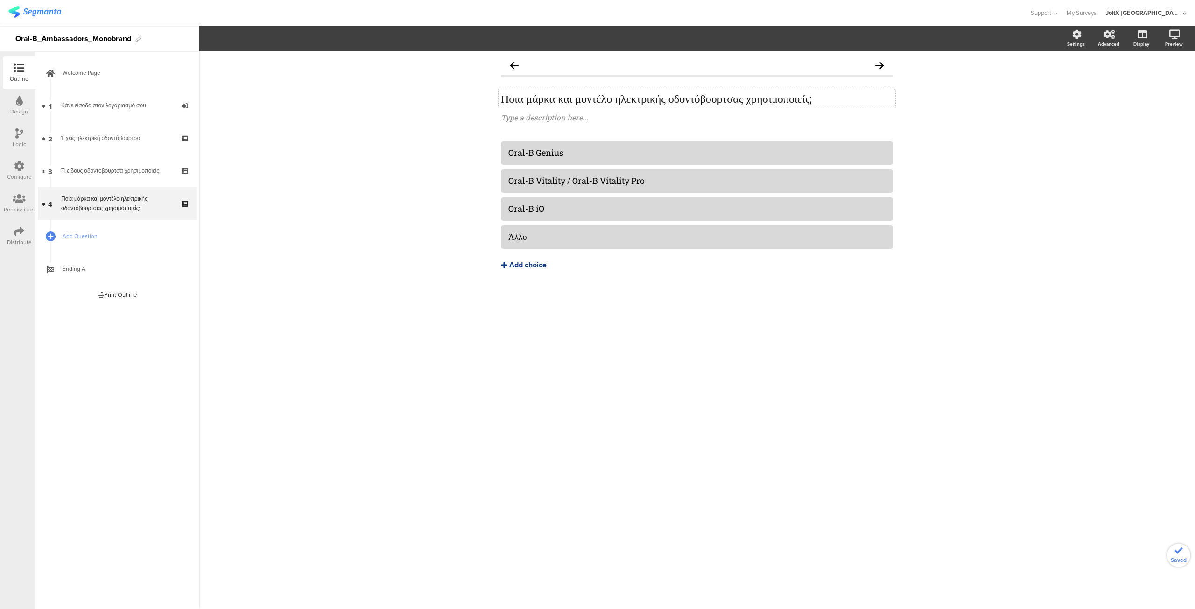
click at [513, 266] on div "Add choice" at bounding box center [527, 265] width 37 height 10
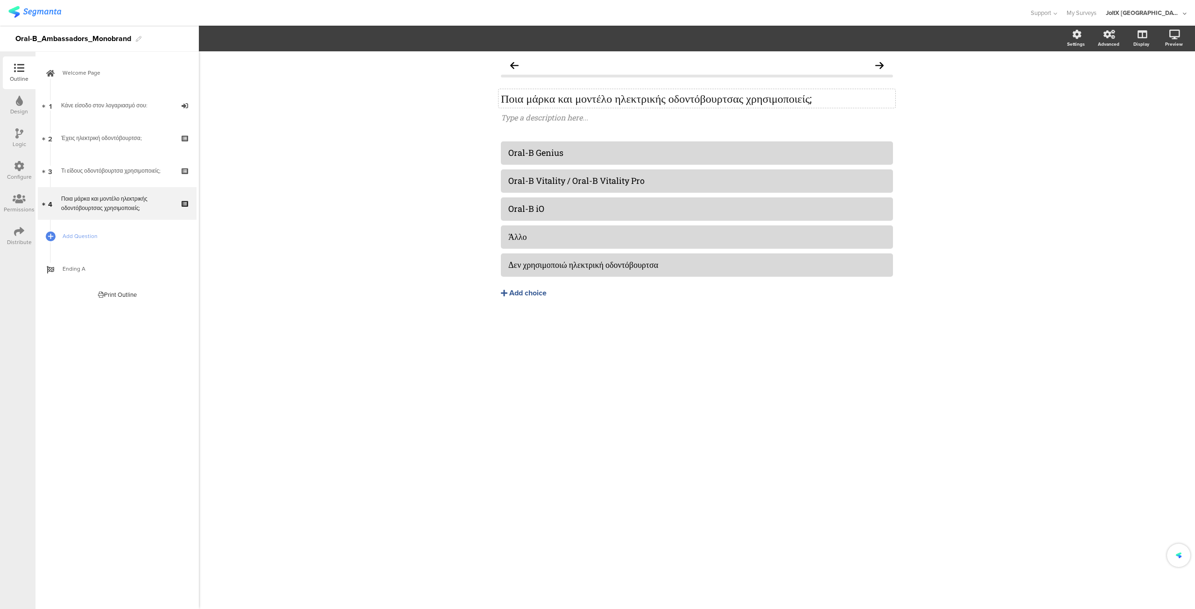
click at [604, 352] on div "Ποια μάρκα και μοντέλο ηλεκτρικής οδοντόβουρτσας χρησιμοποιείς; Ποια μάρκα και …" at bounding box center [697, 330] width 996 height 558
click at [117, 174] on div "Τι είδους οδοντόβουρτσα χρησιμοποιείς;" at bounding box center [117, 170] width 112 height 9
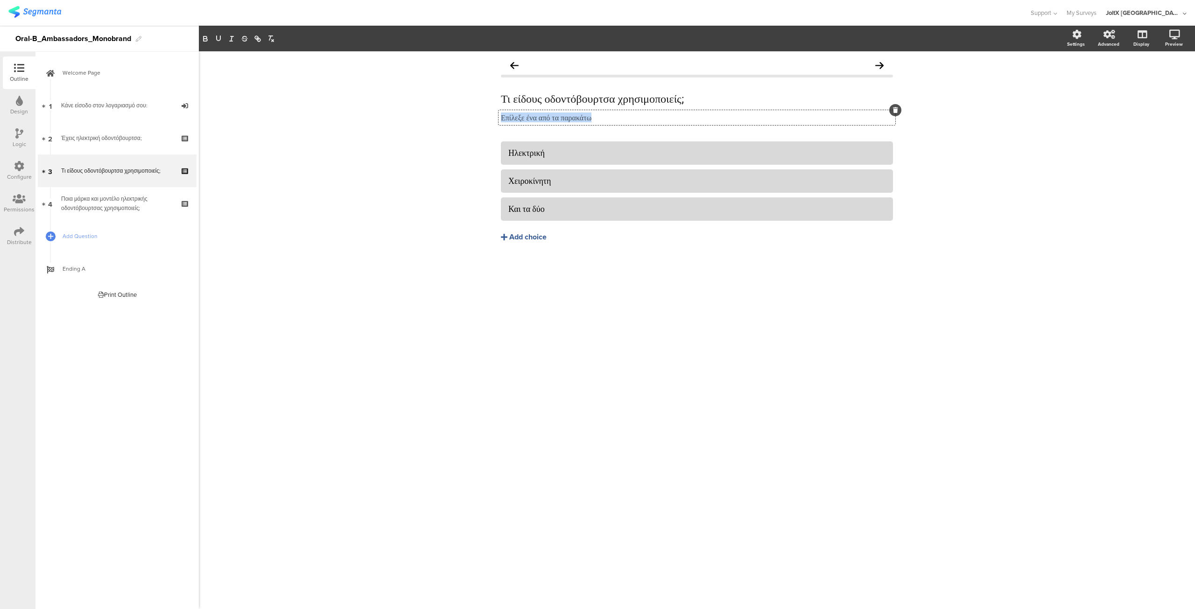
drag, startPoint x: 502, startPoint y: 117, endPoint x: 651, endPoint y: 110, distance: 149.5
click at [651, 110] on div "Επίλεξε ένα από τα παρακάτω Επίλεξε ένα από τα παρακάτω Επίλεξε ένα από τα παρα…" at bounding box center [696, 117] width 397 height 15
click at [86, 202] on div "Ποια μάρκα και μοντέλο ηλεκτρικής οδοντόβουρτσας χρησιμοποιείς;" at bounding box center [117, 203] width 112 height 19
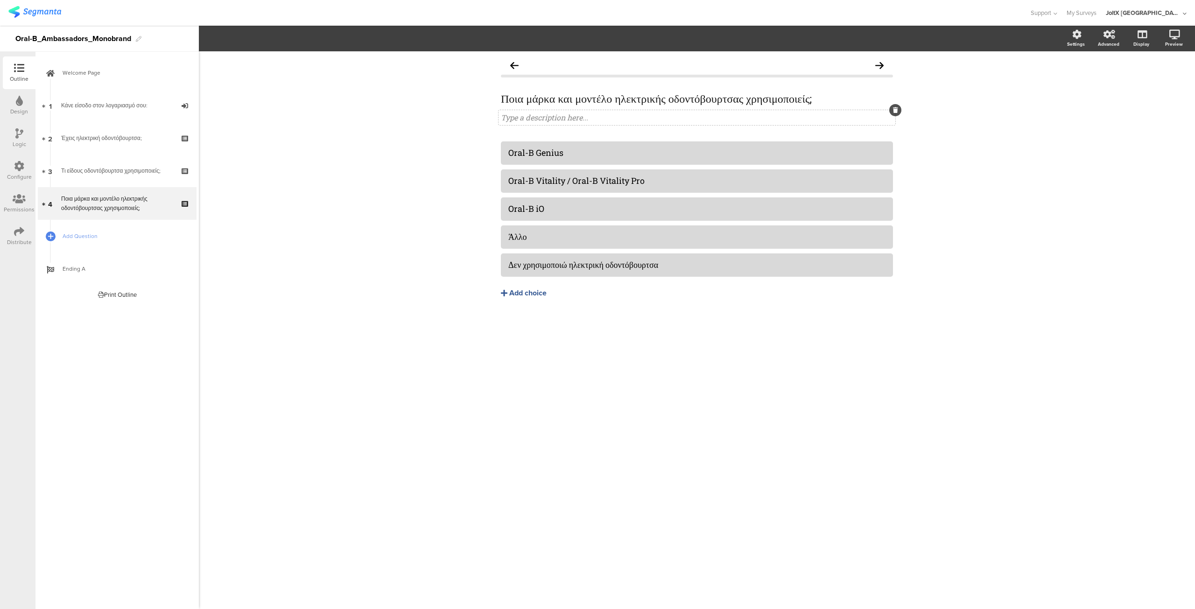
click at [521, 117] on div "Type a description here..." at bounding box center [696, 117] width 397 height 15
click at [714, 377] on div "Ποια μάρκα και μοντέλο ηλεκτρικής οδοντόβουρτσας χρησιμοποιείς; Ποια μάρκα και …" at bounding box center [697, 330] width 996 height 558
click at [80, 236] on span "Add Question" at bounding box center [122, 235] width 119 height 9
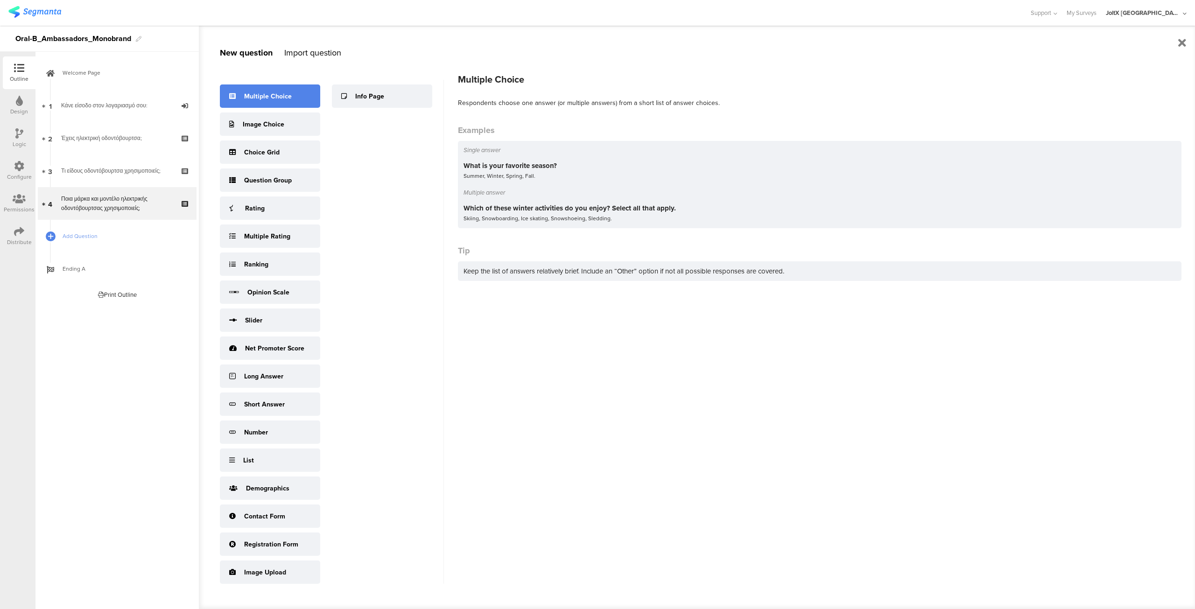
click at [259, 97] on div "Multiple Choice" at bounding box center [268, 96] width 48 height 10
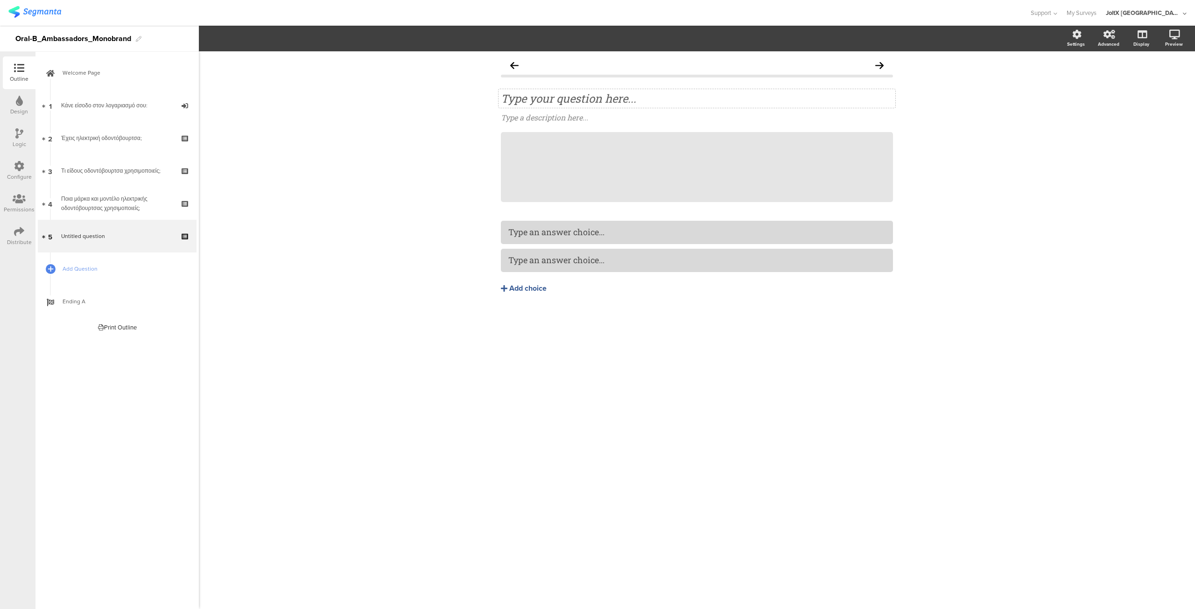
click at [540, 100] on div "Type your question here..." at bounding box center [697, 98] width 392 height 14
click at [891, 132] on icon at bounding box center [892, 132] width 5 height 6
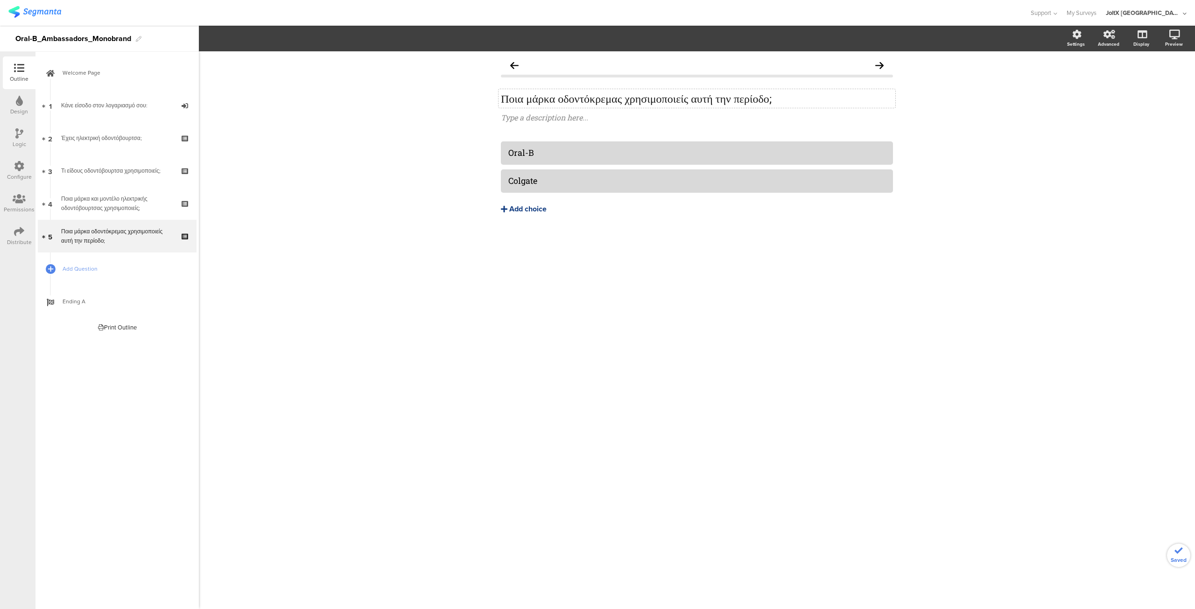
click at [524, 208] on div "Add choice" at bounding box center [527, 209] width 37 height 10
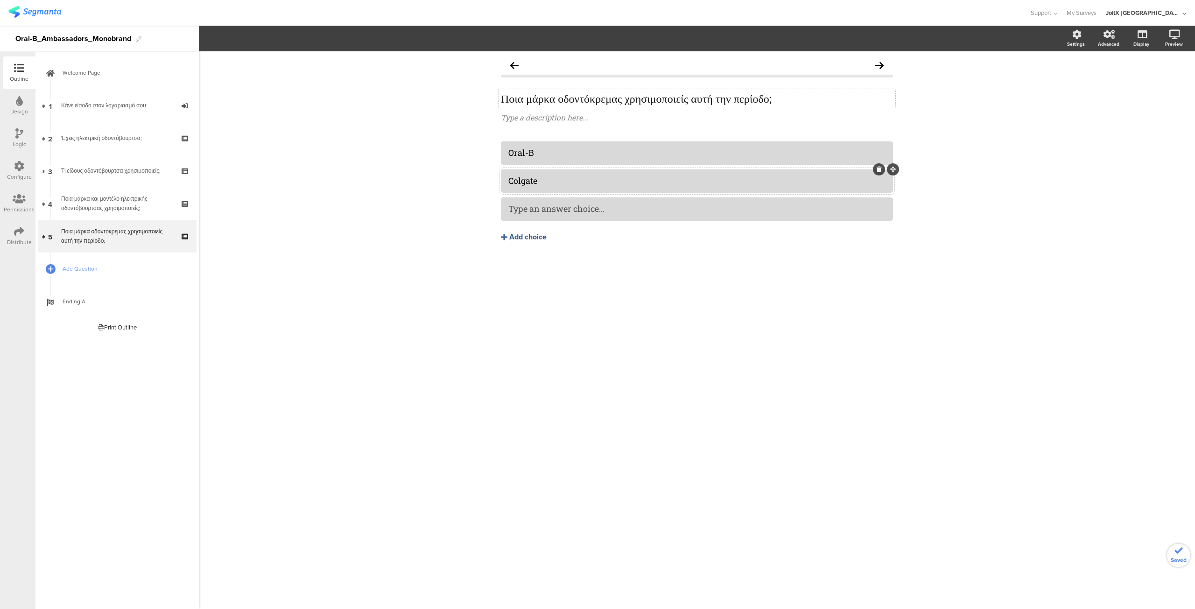
click at [546, 180] on div "Colgate" at bounding box center [696, 180] width 377 height 11
click at [524, 236] on div "Add choice" at bounding box center [527, 237] width 37 height 10
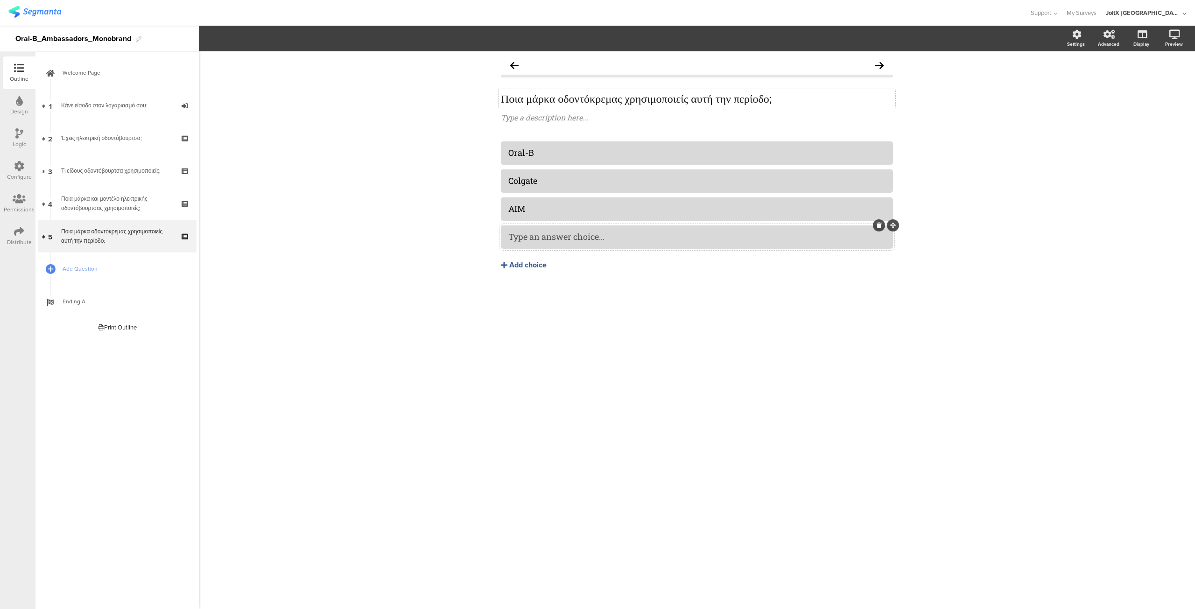
click at [546, 231] on div "Type an answer choice..." at bounding box center [696, 236] width 377 height 15
click at [523, 269] on div "Add choice" at bounding box center [527, 265] width 37 height 10
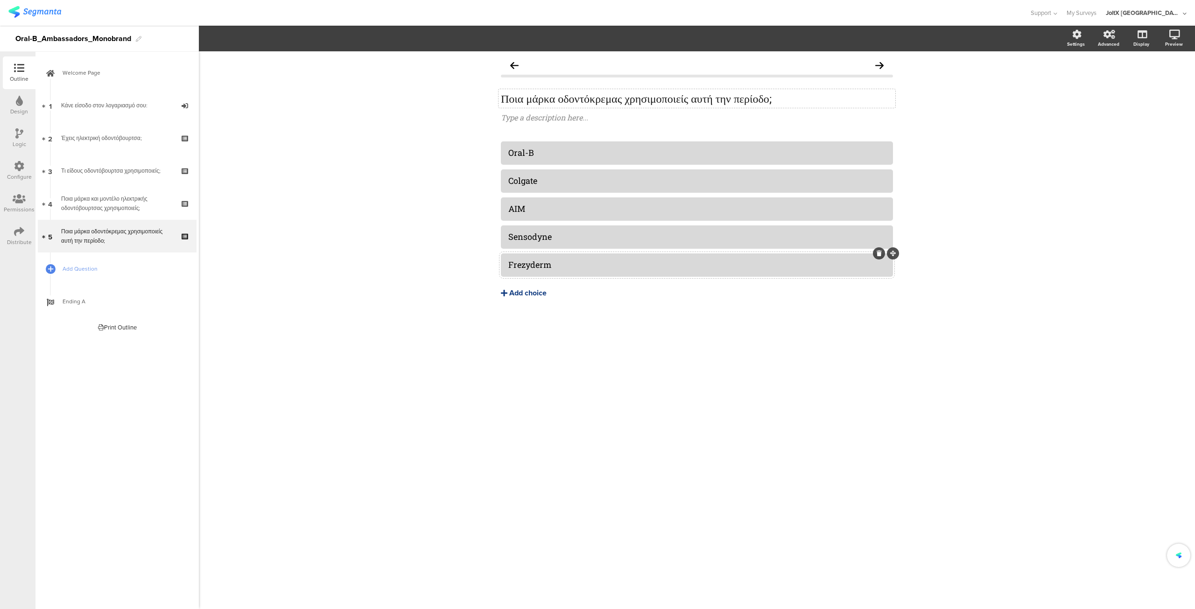
click at [524, 294] on div "Add choice" at bounding box center [527, 293] width 37 height 10
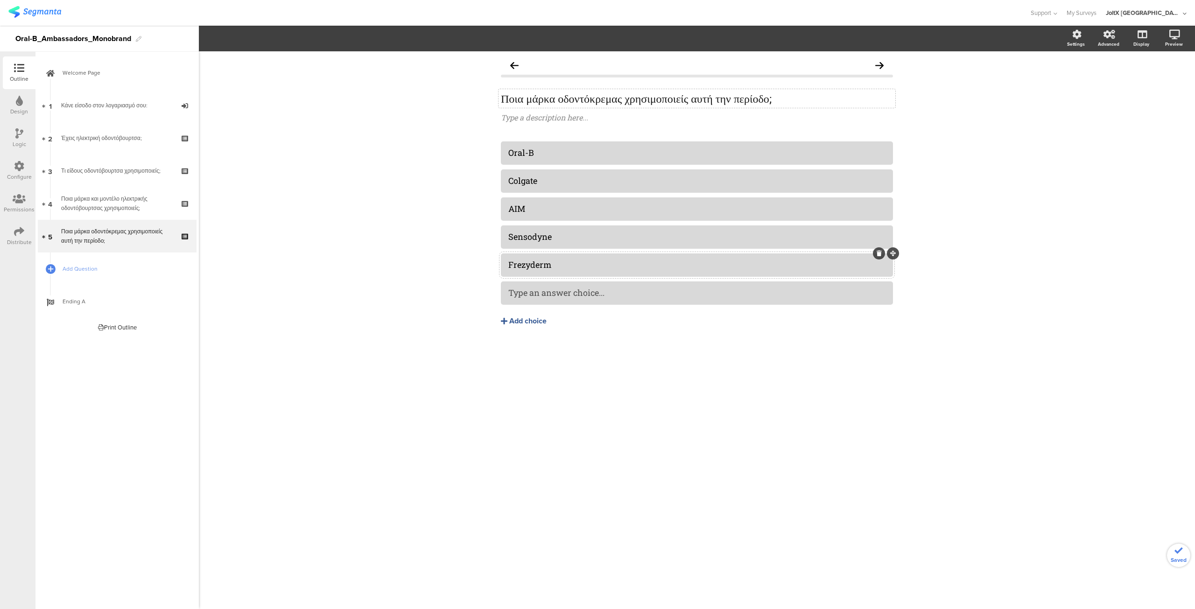
click at [579, 264] on div "Frezyderm" at bounding box center [696, 264] width 377 height 11
click at [517, 321] on div "Add choice" at bounding box center [527, 321] width 37 height 10
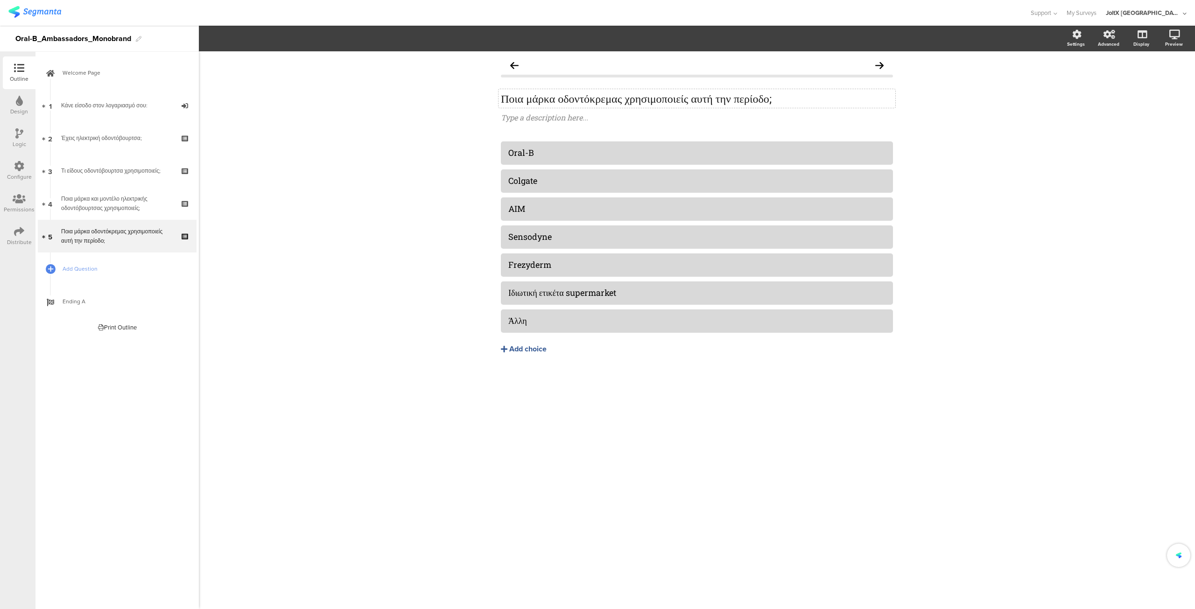
click at [644, 381] on div "Oral-B [GEOGRAPHIC_DATA] AIM Sensodyne" at bounding box center [697, 267] width 392 height 252
click at [1117, 37] on div "Advanced" at bounding box center [1113, 38] width 33 height 23
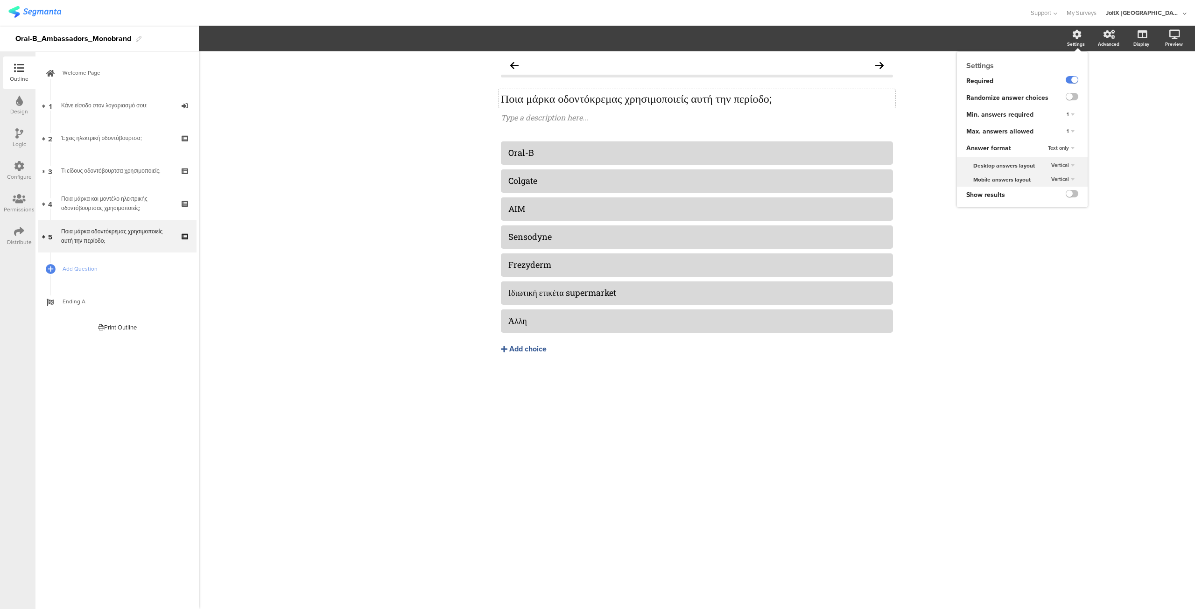
click at [1072, 113] on div "1" at bounding box center [1069, 114] width 15 height 11
click at [1082, 108] on div "1 1 2 3 4 5 6 7 8 9 10" at bounding box center [1070, 114] width 33 height 17
click at [1071, 130] on div "1" at bounding box center [1069, 131] width 15 height 11
click at [1056, 208] on div "7" at bounding box center [1056, 209] width 55 height 10
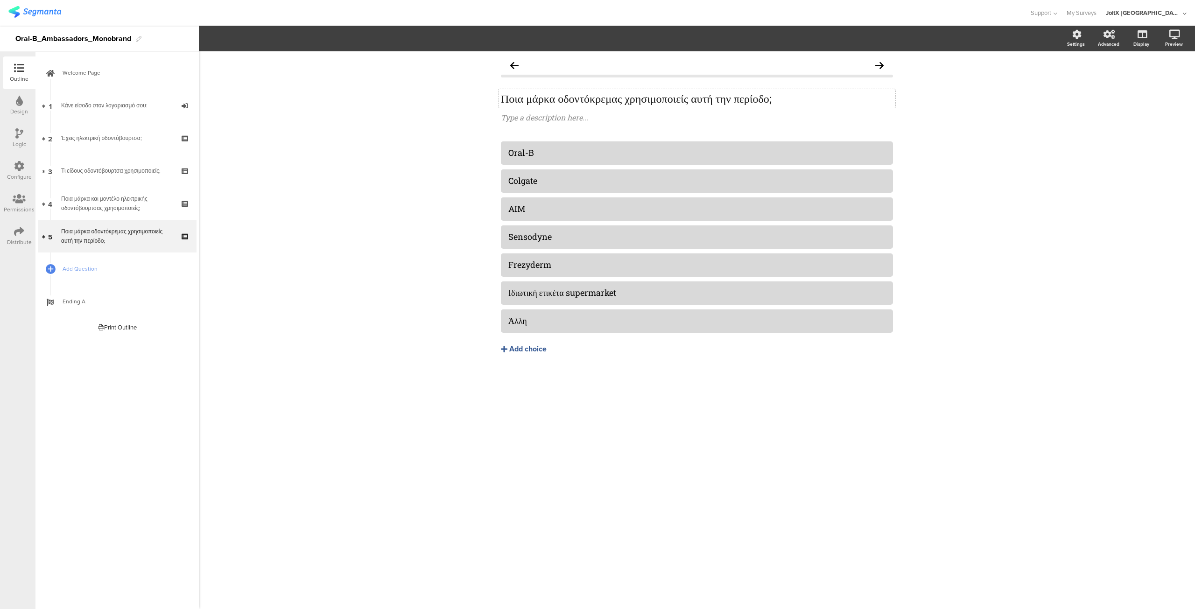
click at [1017, 286] on div "Ποια μάρκα οδοντόκρεμας χρησιμοποιείς αυτή την περίοδο; Ποια μάρκα οδοντόκρεμας…" at bounding box center [697, 330] width 996 height 558
click at [527, 119] on div "Type a description here..." at bounding box center [697, 117] width 392 height 10
click at [459, 159] on div "Ποια μάρκα οδοντόκρεμας χρησιμοποιείς αυτή την περίοδο; Ποια μάρκα οδοντόκρεμας…" at bounding box center [697, 330] width 996 height 558
click at [538, 118] on p "Πολλαπλή επιλογή" at bounding box center [697, 117] width 392 height 10
drag, startPoint x: 566, startPoint y: 119, endPoint x: 500, endPoint y: 121, distance: 66.3
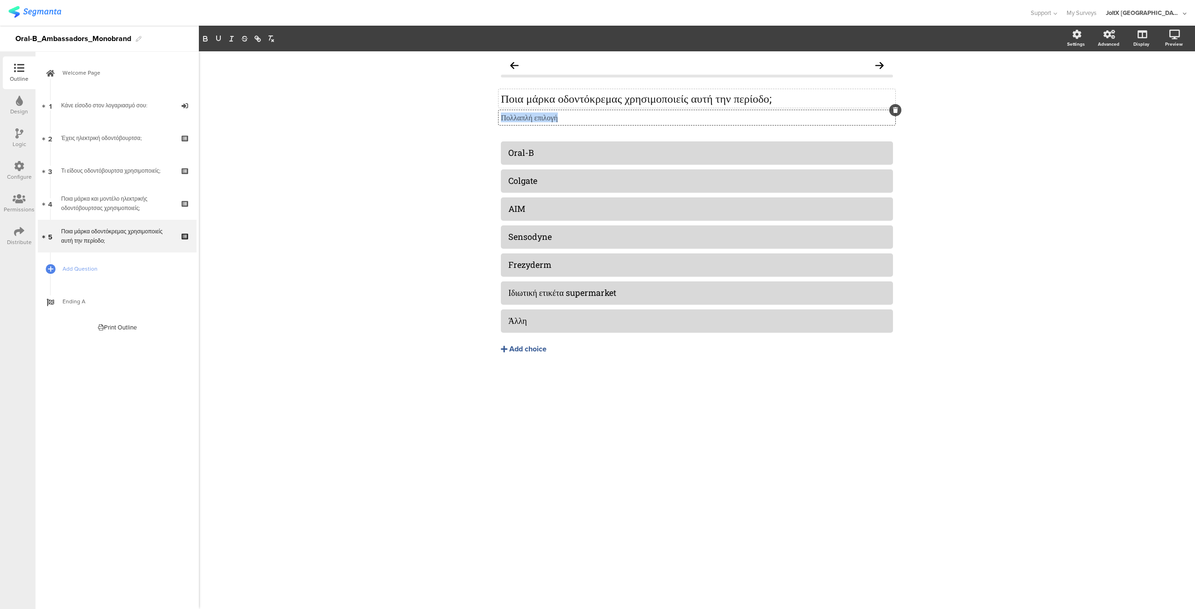
click at [501, 121] on p "Πολλαπλή επιλογή" at bounding box center [697, 117] width 392 height 10
click at [429, 172] on div "Ποια μάρκα οδοντόκρεμας χρησιμοποιείς αυτή την περίοδο; Ποια μάρκα οδοντόκρεμας…" at bounding box center [697, 330] width 996 height 558
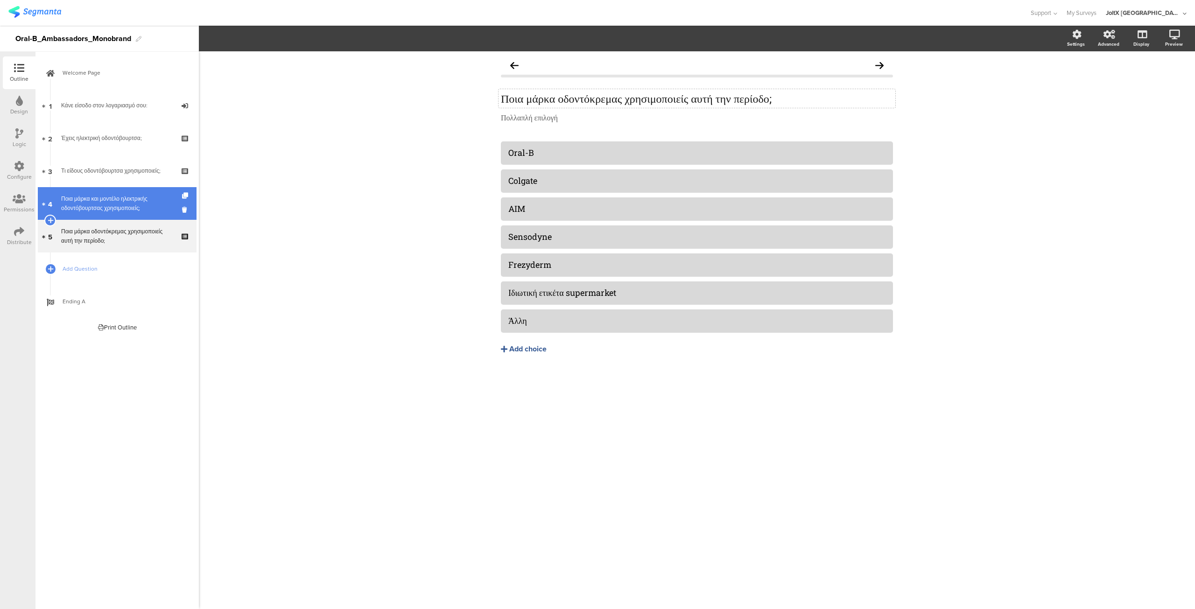
click at [130, 203] on div "Ποια μάρκα και μοντέλο ηλεκτρικής οδοντόβουρτσας χρησιμοποιείς;" at bounding box center [117, 203] width 112 height 19
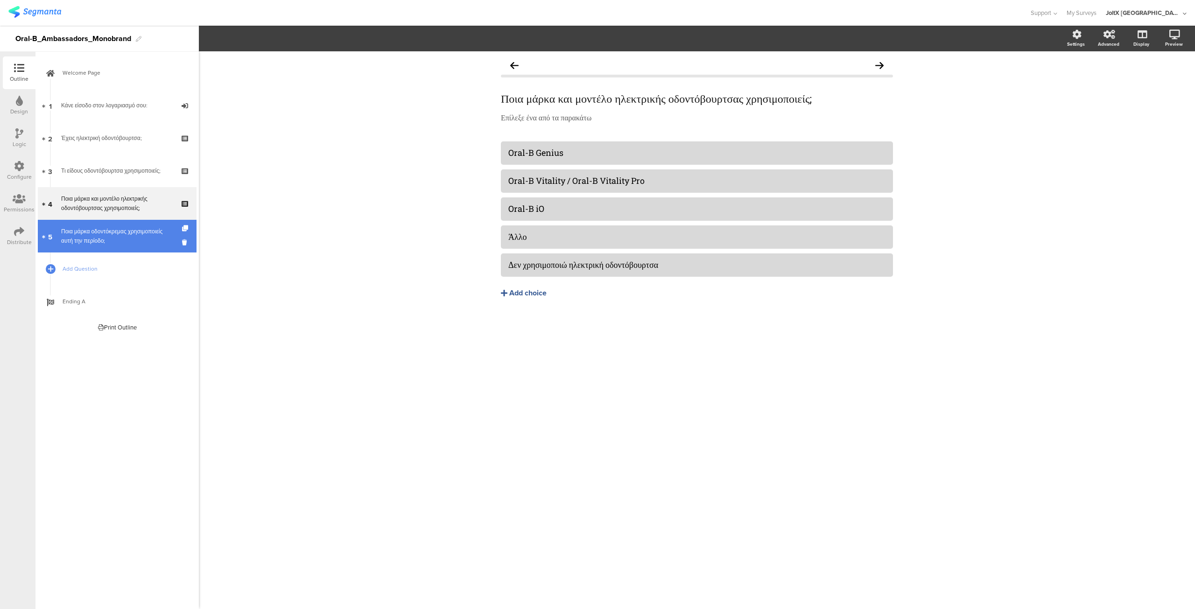
click at [114, 236] on div "Ποια μάρκα οδοντόκρεμας χρησιμοποιείς αυτή την περίοδο;" at bounding box center [117, 236] width 112 height 19
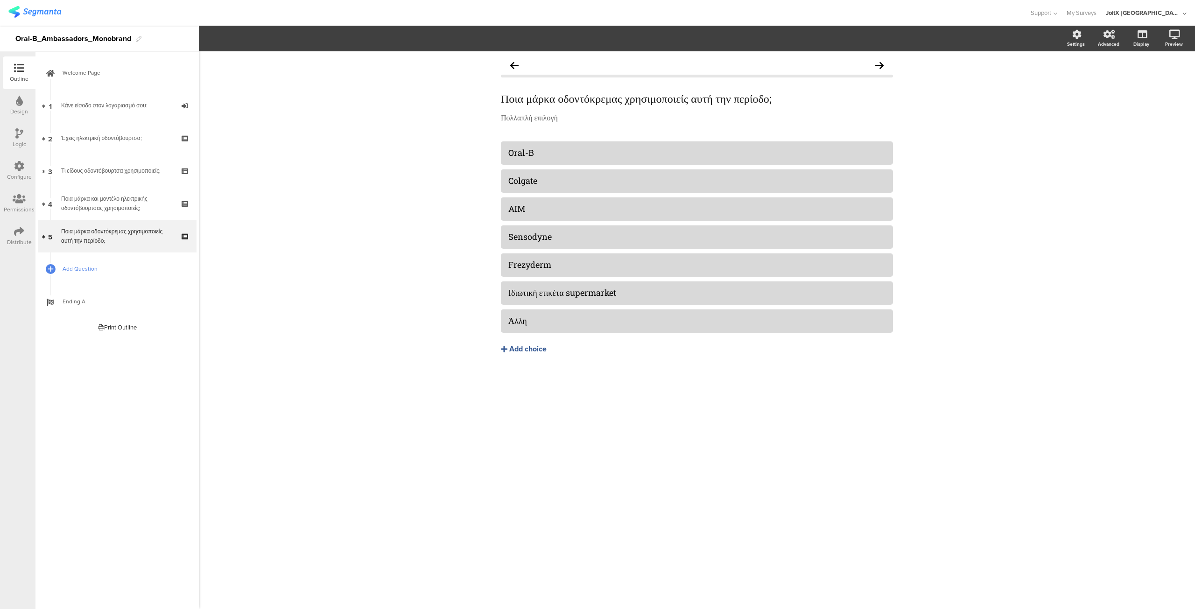
click at [90, 268] on span "Add Question" at bounding box center [122, 268] width 119 height 9
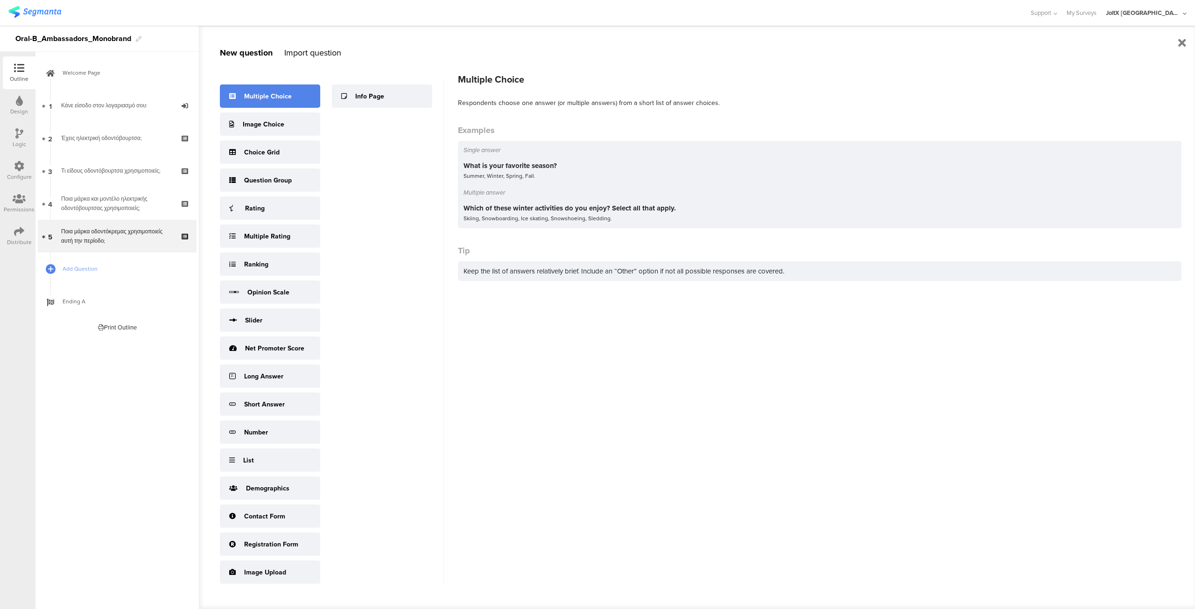
click at [267, 93] on div "Multiple Choice" at bounding box center [268, 96] width 48 height 10
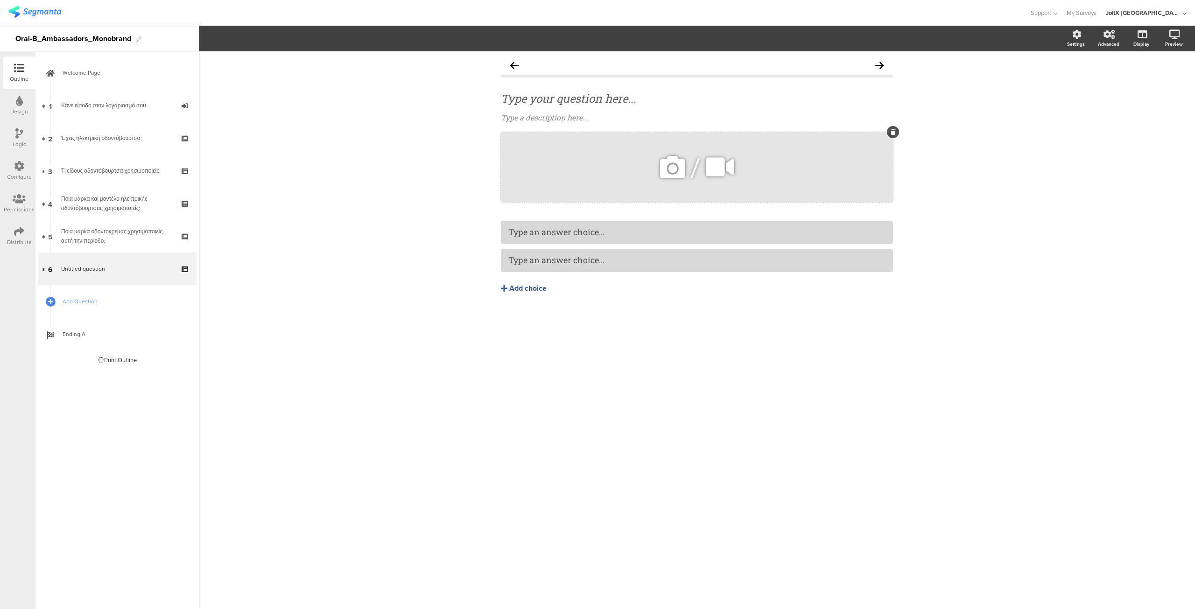
click at [892, 131] on icon at bounding box center [892, 132] width 5 height 6
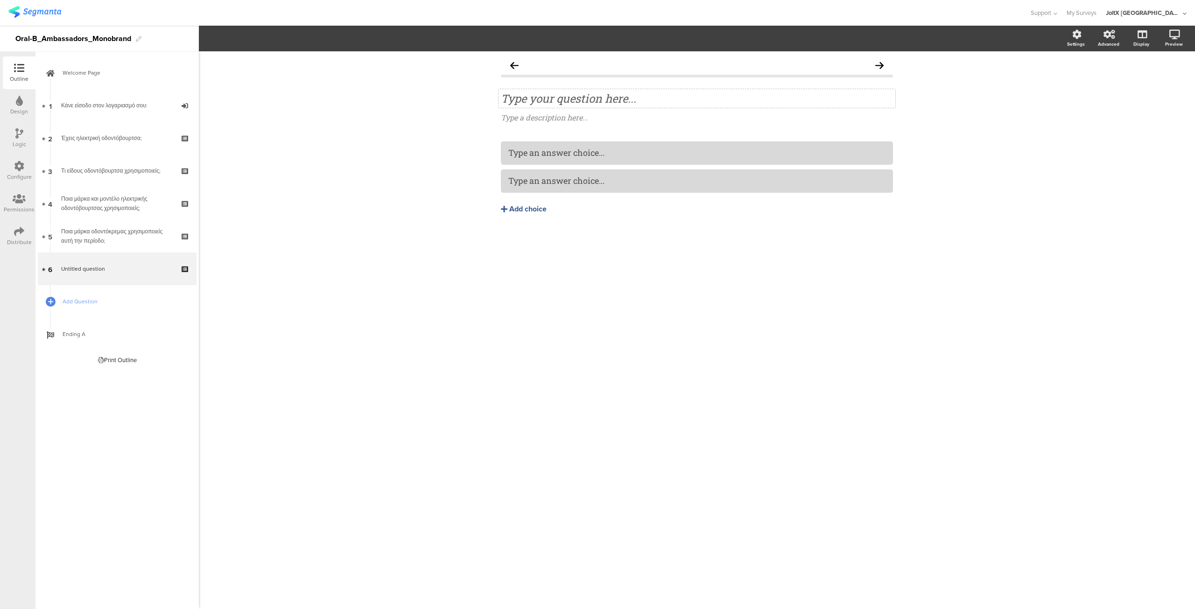
click at [529, 96] on div "Type your question here..." at bounding box center [697, 98] width 392 height 14
click at [804, 297] on div "Ποιες είναι οι ανάγκες της στοματικής υγείας σου; Ποιες είναι οι ανάγκες της στ…" at bounding box center [697, 330] width 996 height 558
click at [524, 211] on div "Add choice" at bounding box center [527, 209] width 37 height 10
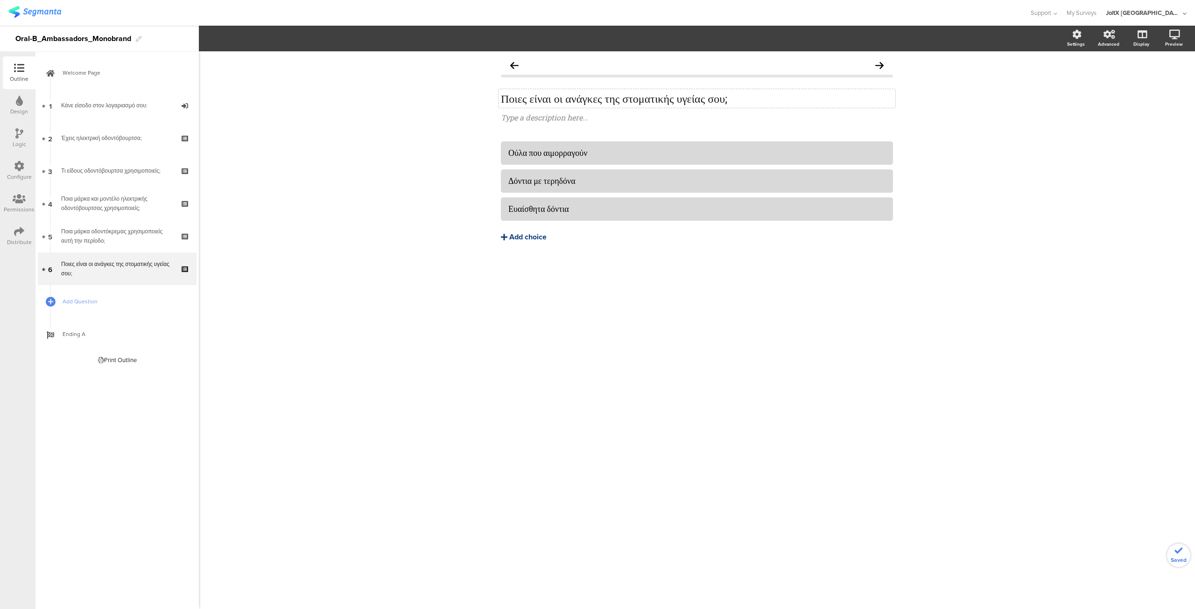
click at [519, 237] on div "Add choice" at bounding box center [527, 237] width 37 height 10
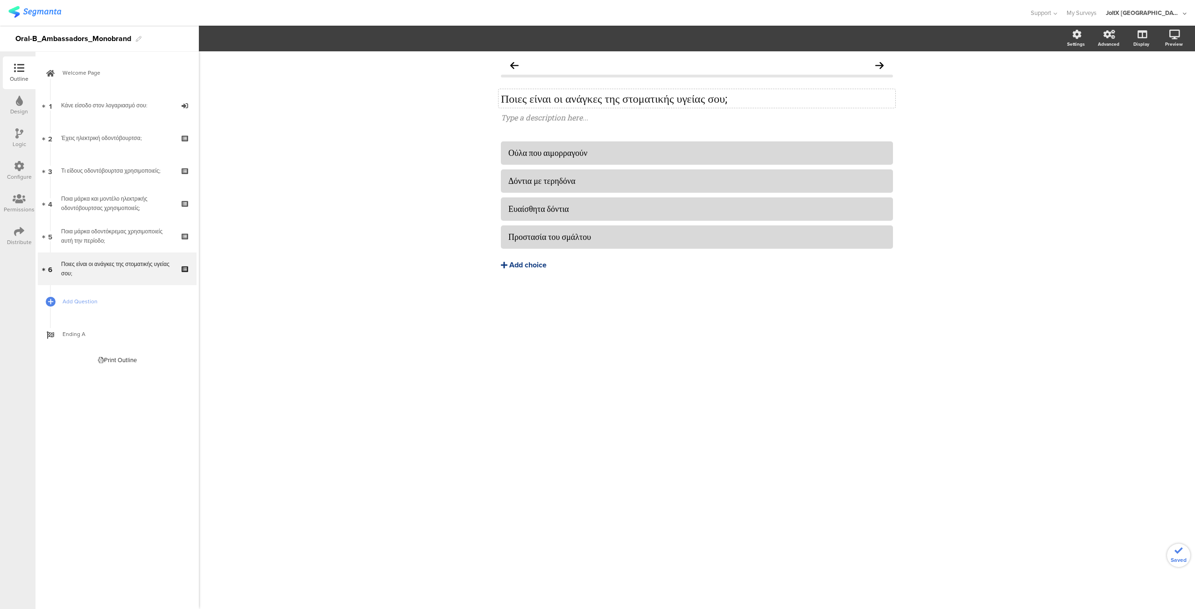
click at [517, 266] on div "Add choice" at bounding box center [527, 265] width 37 height 10
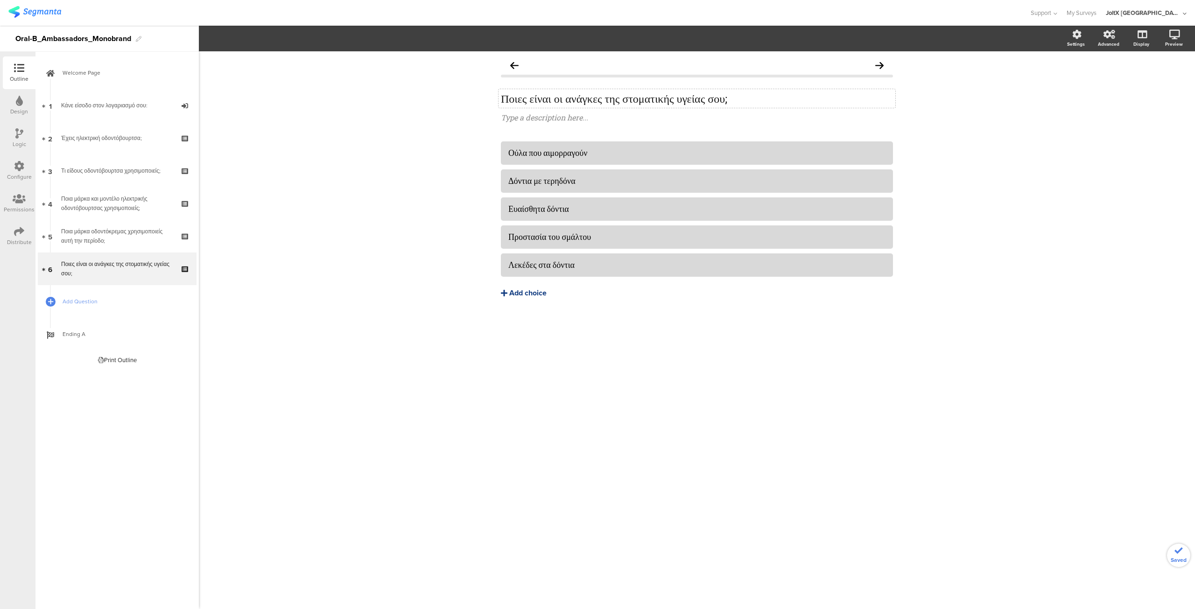
click at [523, 296] on div "Add choice" at bounding box center [527, 293] width 37 height 10
click at [522, 293] on div "Add choice" at bounding box center [527, 293] width 37 height 10
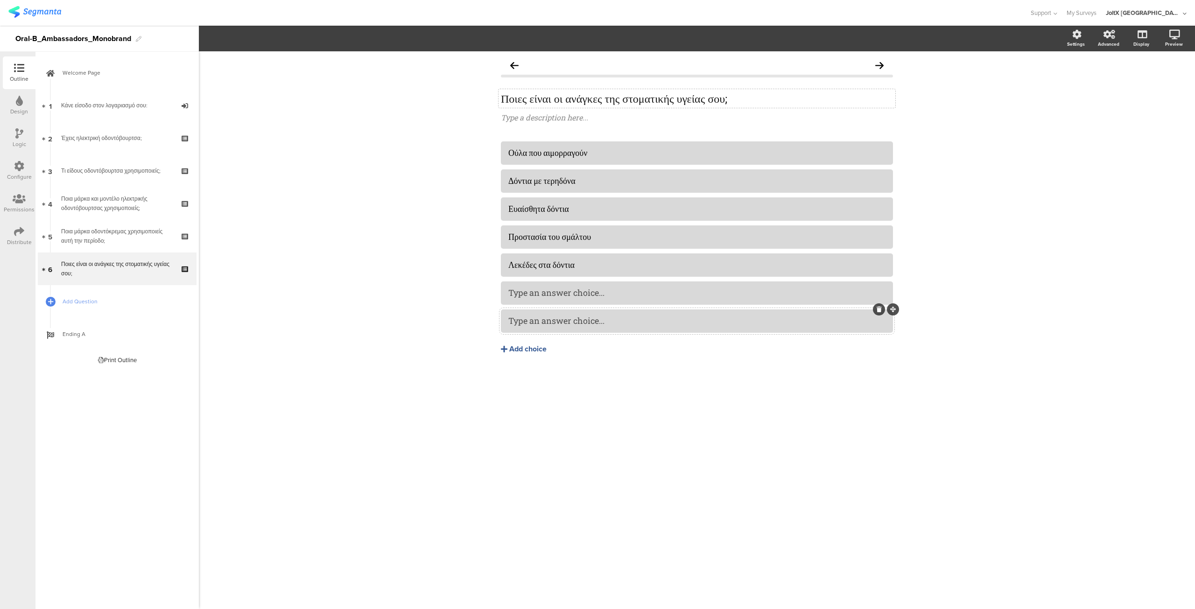
click at [878, 308] on icon at bounding box center [878, 310] width 5 height 6
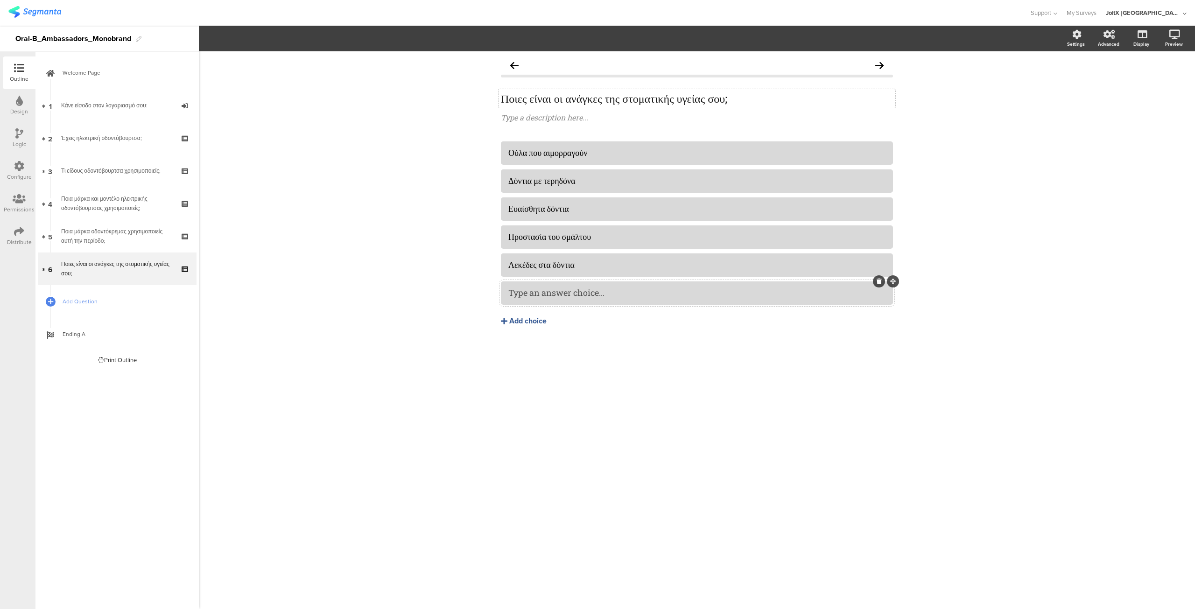
drag, startPoint x: 519, startPoint y: 292, endPoint x: 533, endPoint y: 299, distance: 15.7
click at [677, 365] on div "Ποιες είναι οι ανάγκες της στοματικής υγείας σου; Ποιες είναι οι ανάγκες της στ…" at bounding box center [696, 210] width 411 height 319
click at [99, 230] on div "Ποια μάρκα οδοντόκρεμας χρησιμοποιείς αυτή την περίοδο;" at bounding box center [117, 236] width 112 height 19
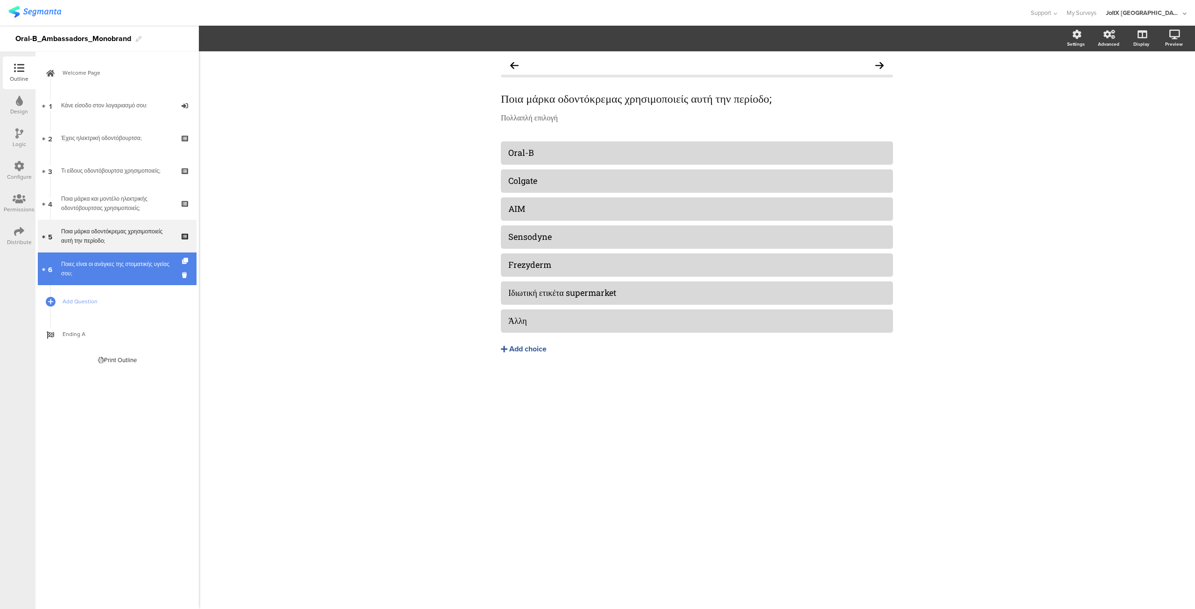
click at [99, 262] on div "Ποιες είναι οι ανάγκες της στοματικής υγείας σου;" at bounding box center [117, 268] width 112 height 19
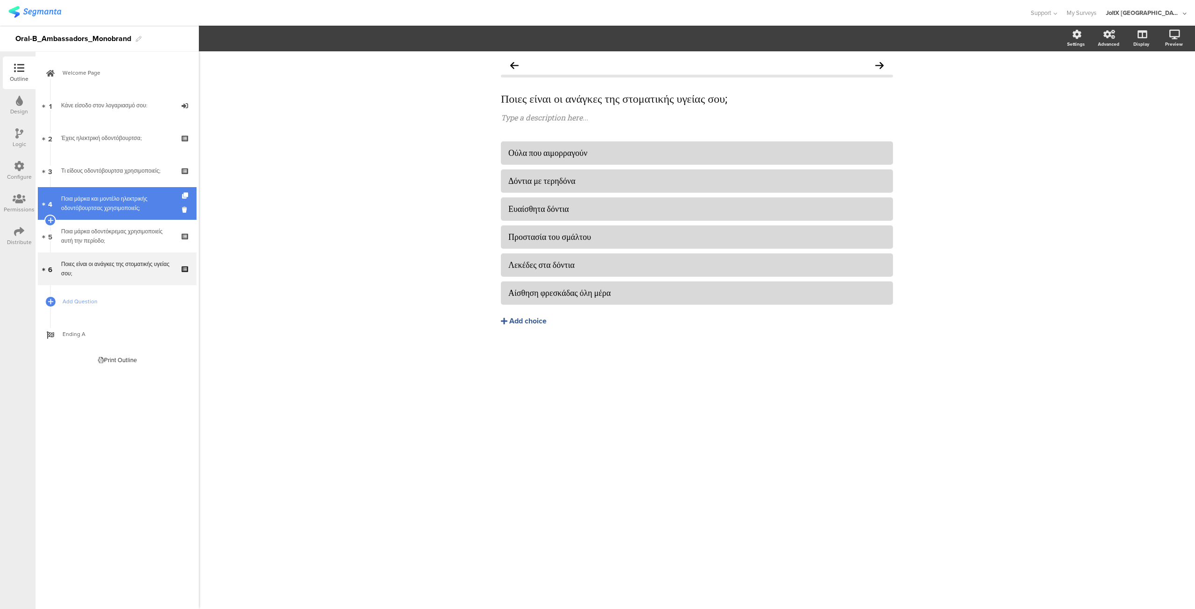
click at [109, 196] on div "Ποια μάρκα και μοντέλο ηλεκτρικής οδοντόβουρτσας χρησιμοποιείς;" at bounding box center [117, 203] width 112 height 19
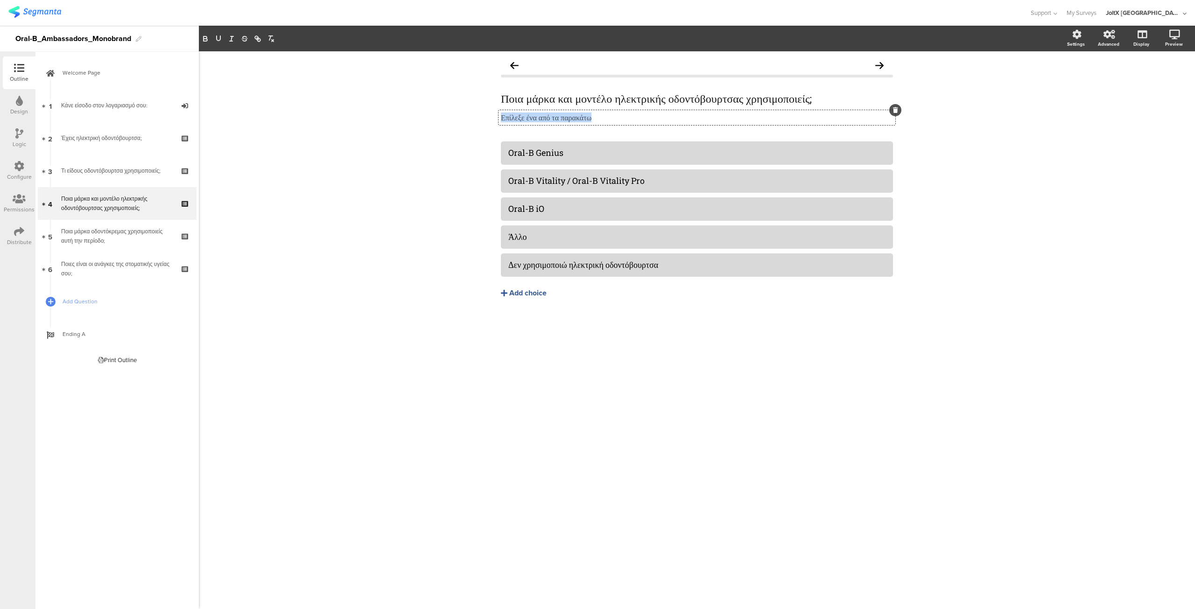
drag, startPoint x: 500, startPoint y: 118, endPoint x: 625, endPoint y: 121, distance: 125.1
click at [625, 121] on div "Επίλεξε ένα από τα παρακάτω Επίλεξε ένα από τα παρακάτω Επίλεξε ένα από τα παρα…" at bounding box center [696, 117] width 397 height 15
click at [55, 276] on link "6 Ποιες είναι οι ανάγκες της στοματικής υγείας σου;" at bounding box center [117, 268] width 159 height 33
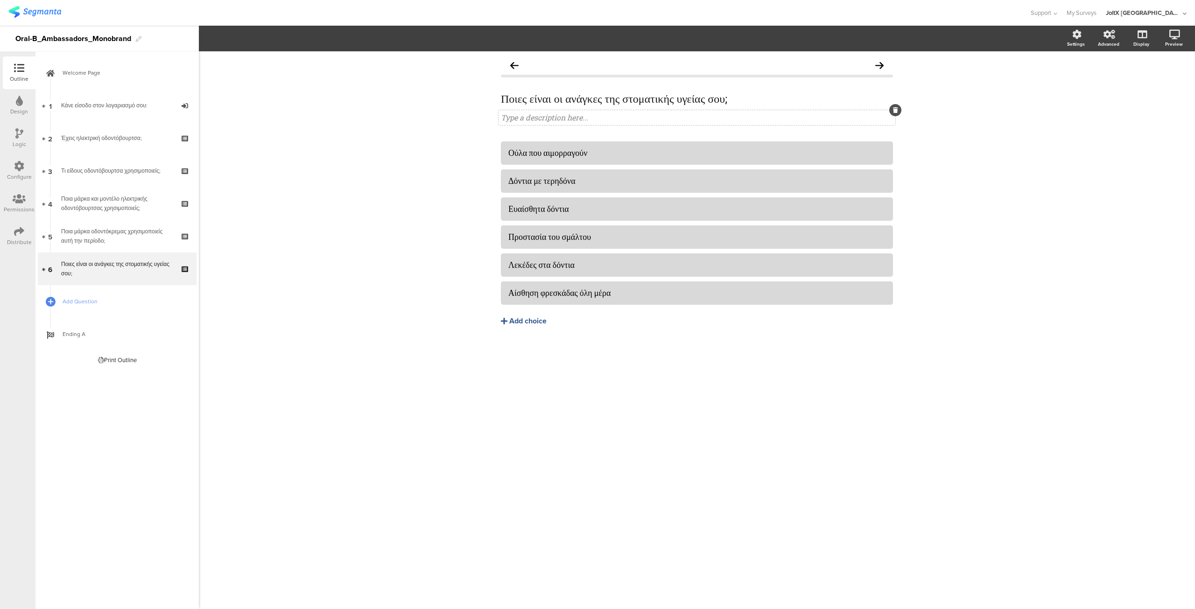
click at [535, 117] on div "Type a description here..." at bounding box center [696, 117] width 397 height 15
click at [620, 373] on div "Ποιες είναι οι ανάγκες της στοματικής υγείας σου; Ποιες είναι οι ανάγκες της στ…" at bounding box center [697, 330] width 996 height 558
click at [85, 300] on span "Add Question" at bounding box center [122, 301] width 119 height 9
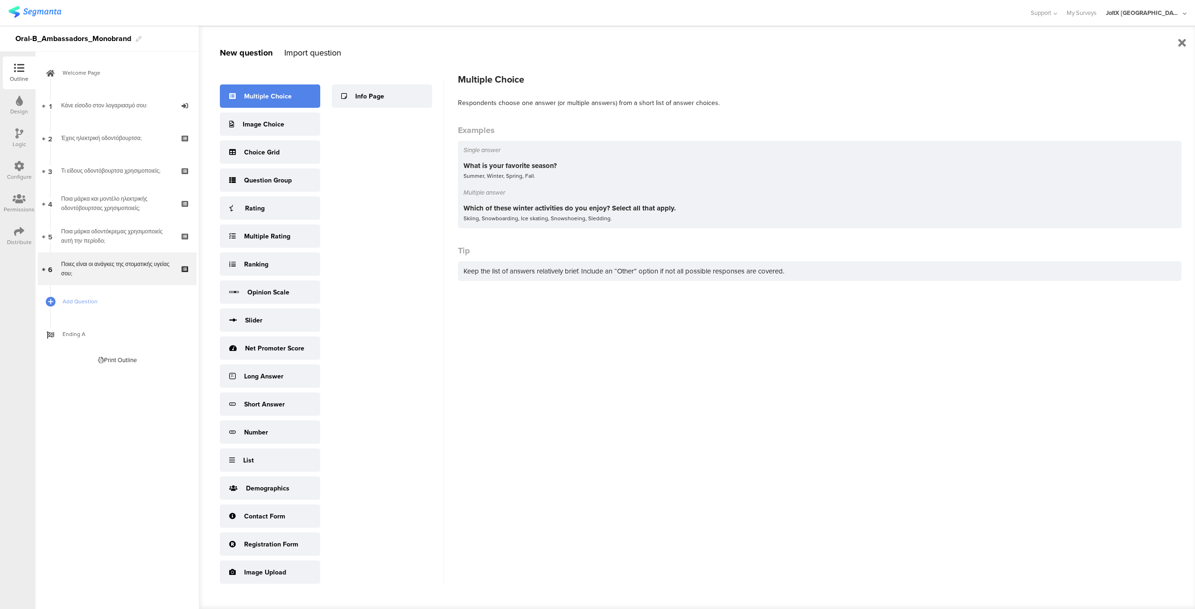
click at [262, 93] on div "Multiple Choice" at bounding box center [268, 96] width 48 height 10
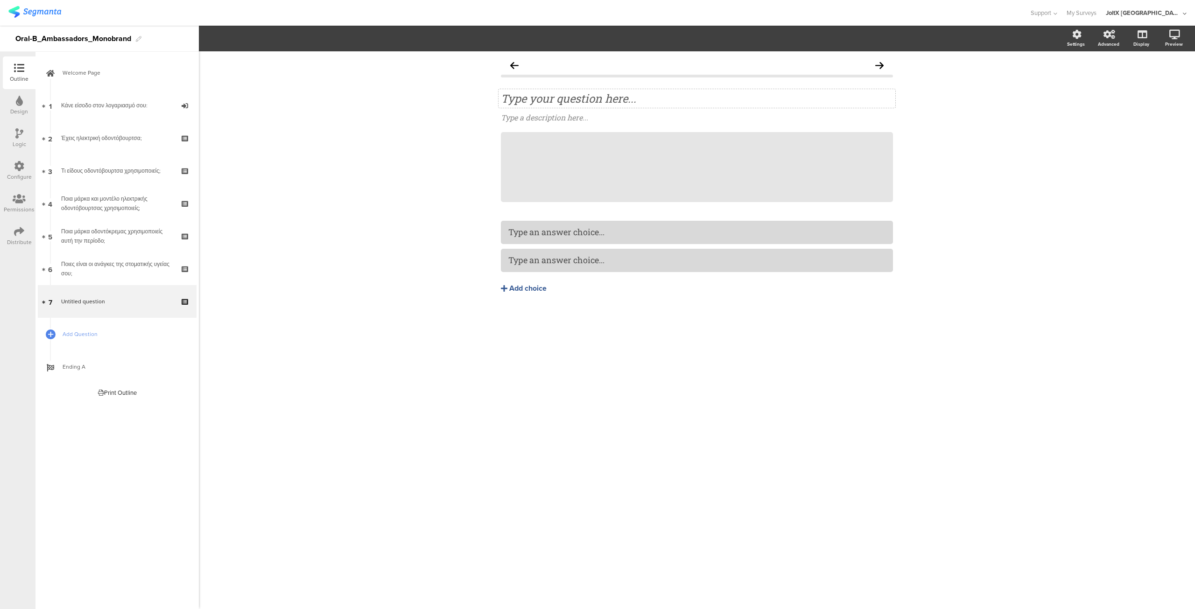
click at [533, 99] on div "Type your question here..." at bounding box center [697, 98] width 392 height 14
click at [546, 238] on div "Type an answer choice..." at bounding box center [696, 231] width 377 height 15
click at [891, 133] on icon at bounding box center [892, 132] width 5 height 6
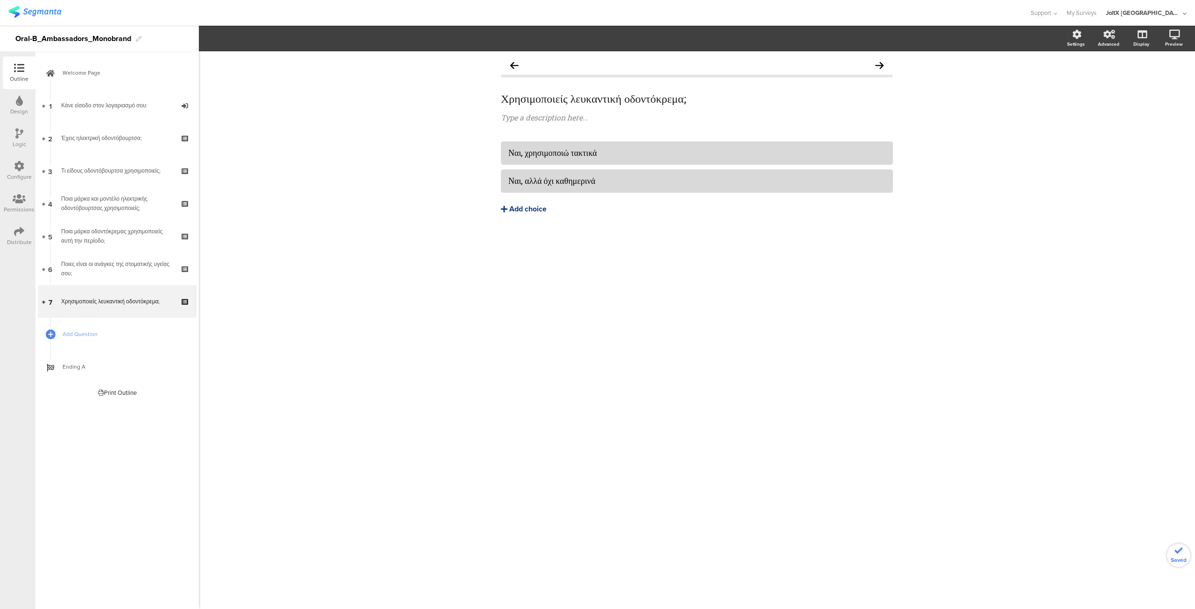
click at [534, 209] on div "Add choice" at bounding box center [527, 209] width 37 height 10
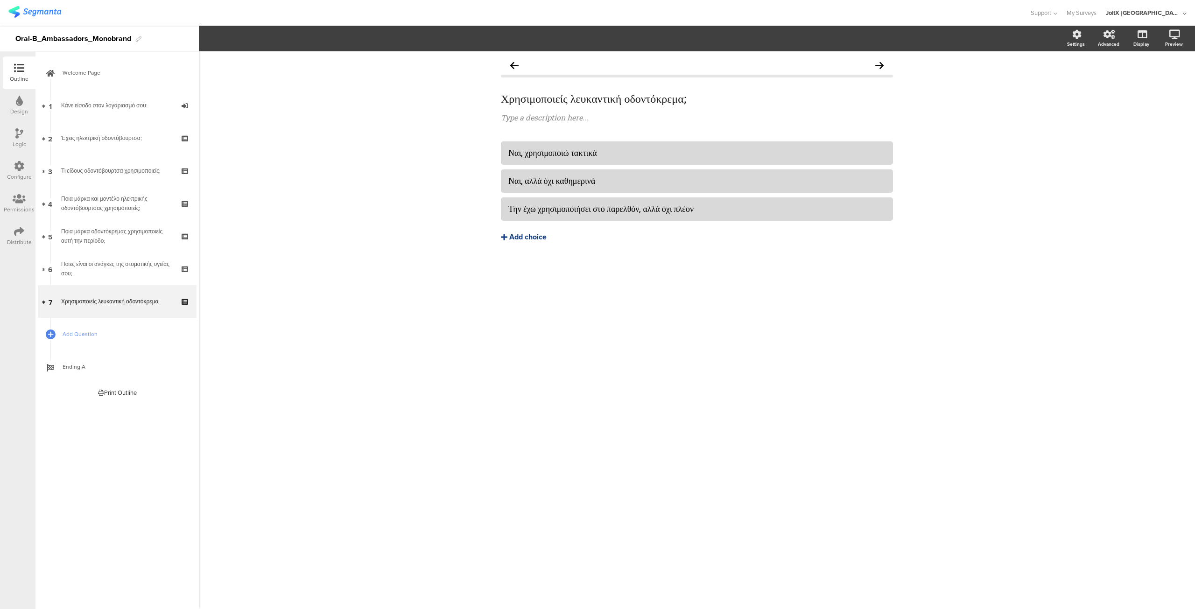
click at [534, 236] on div "Add choice" at bounding box center [527, 237] width 37 height 10
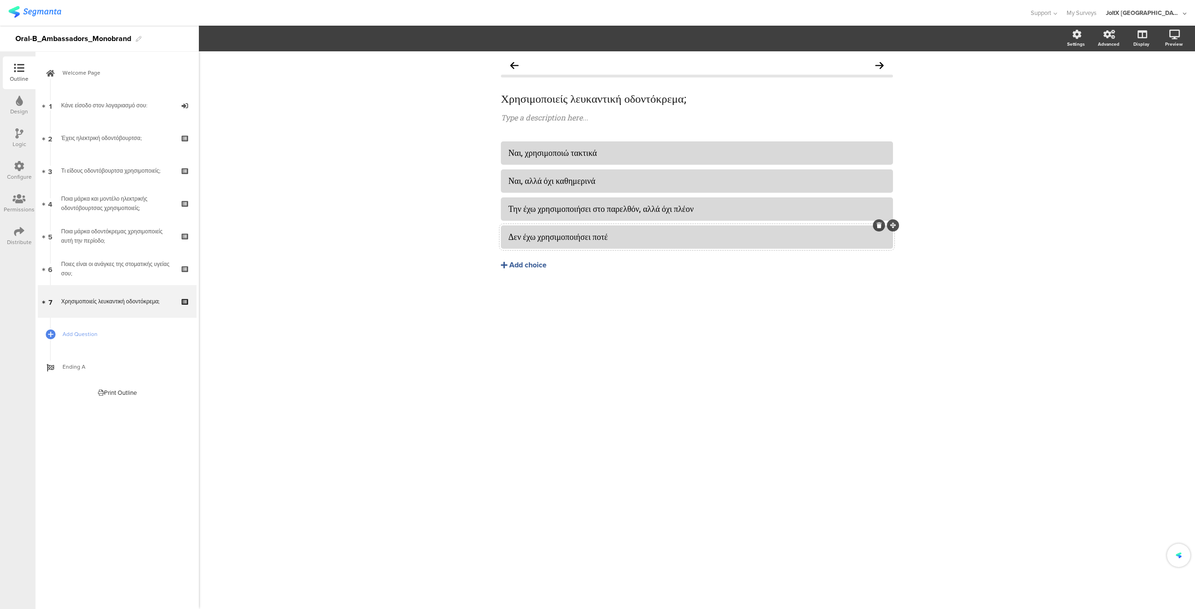
click at [606, 284] on div "Ναι, χρησιμοποιώ τακτικά Ναι, αλλά όχι καθημερινά Την έχω χρησιμοποιήσει στο πα…" at bounding box center [697, 225] width 392 height 168
click at [91, 273] on div "Ποιες είναι οι ανάγκες της στοματικής υγείας σου;" at bounding box center [117, 268] width 112 height 19
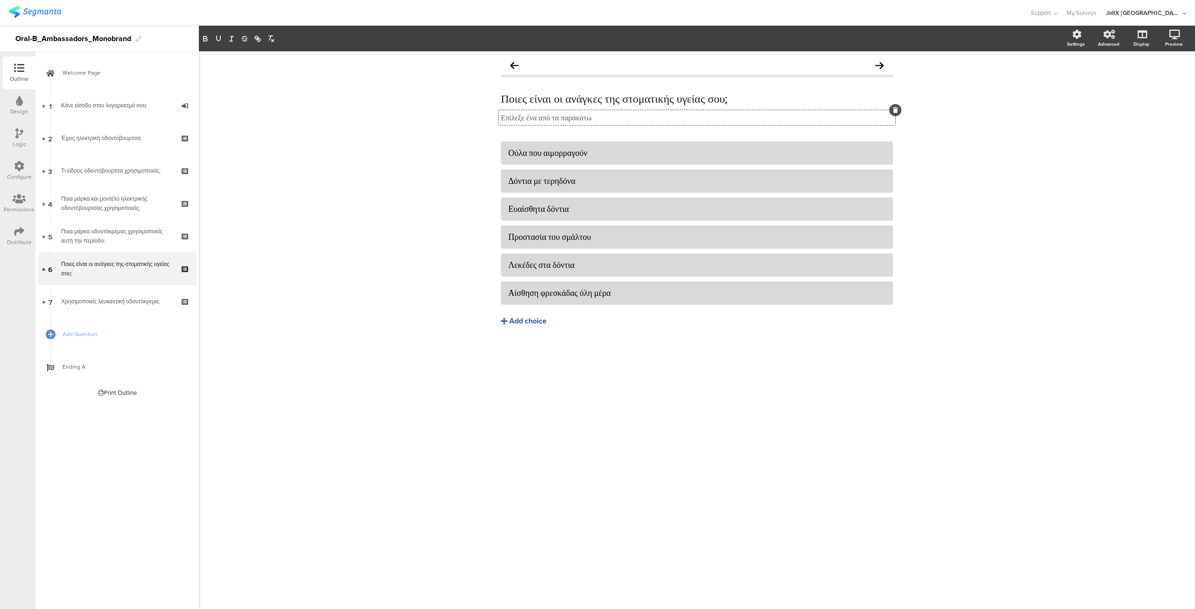
drag, startPoint x: 502, startPoint y: 118, endPoint x: 658, endPoint y: 111, distance: 156.5
click at [658, 111] on div "Επίλεξε ένα από τα παρακάτω Επίλεξε ένα από τα παρακάτω Επίλεξε ένα από τα παρα…" at bounding box center [696, 117] width 397 height 15
drag, startPoint x: 614, startPoint y: 118, endPoint x: 465, endPoint y: 121, distance: 149.4
click at [465, 121] on div "Ποιες είναι οι ανάγκες της στοματικής υγείας σου; Ποιες είναι οι ανάγκες της στ…" at bounding box center [697, 330] width 996 height 558
copy p "Επίλεξε ένα από τα παρακάτω"
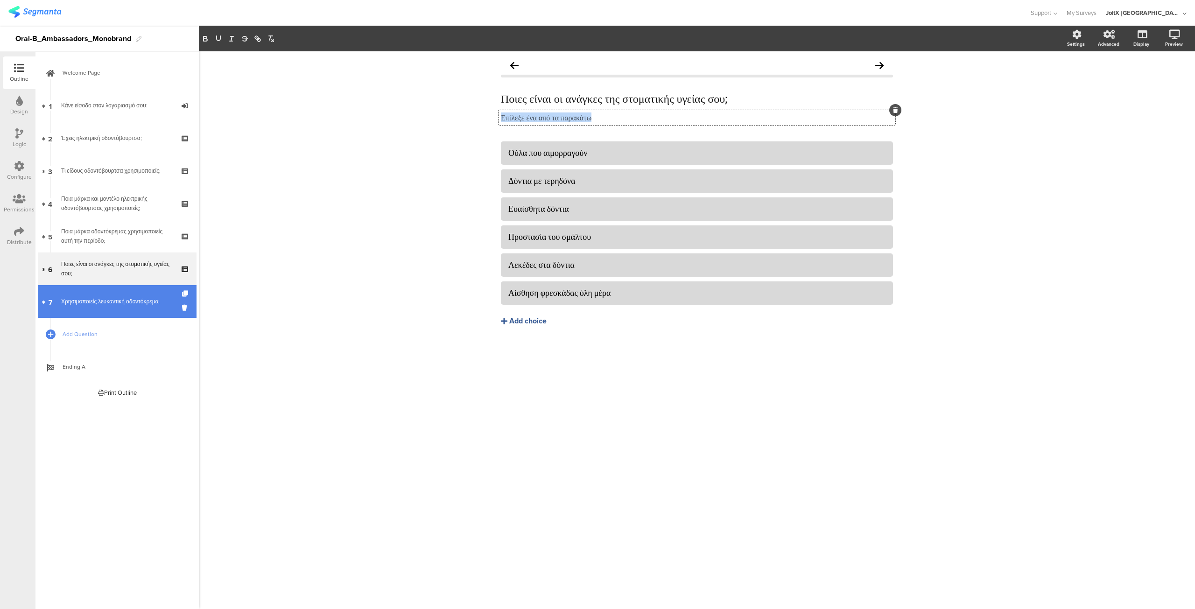
click at [109, 304] on div "Χρησιμοποιείς λευκαντική οδοντόκρεμα;" at bounding box center [117, 301] width 112 height 9
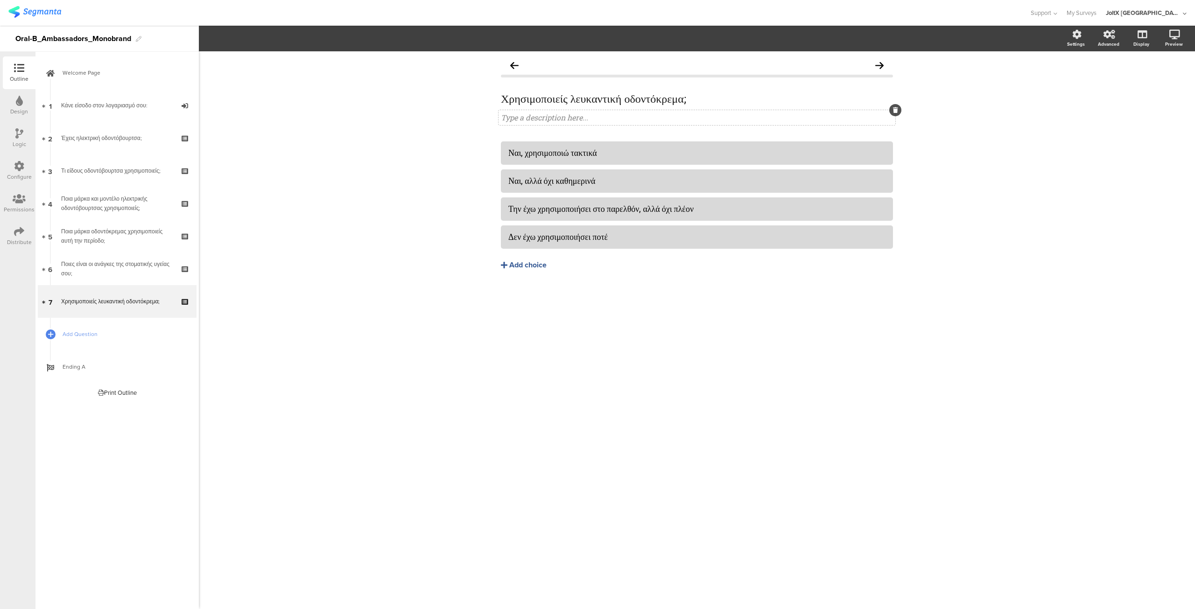
click at [548, 118] on div "Type a description here..." at bounding box center [696, 117] width 397 height 15
click at [657, 275] on button "Add choice" at bounding box center [697, 264] width 392 height 23
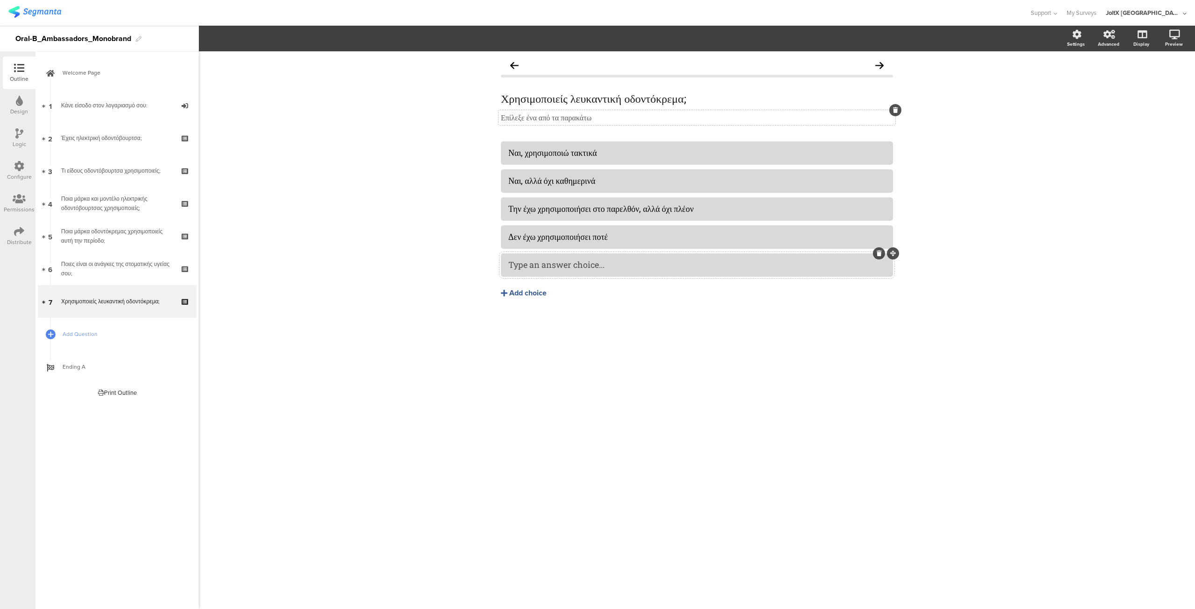
click at [878, 254] on icon at bounding box center [878, 254] width 5 height 6
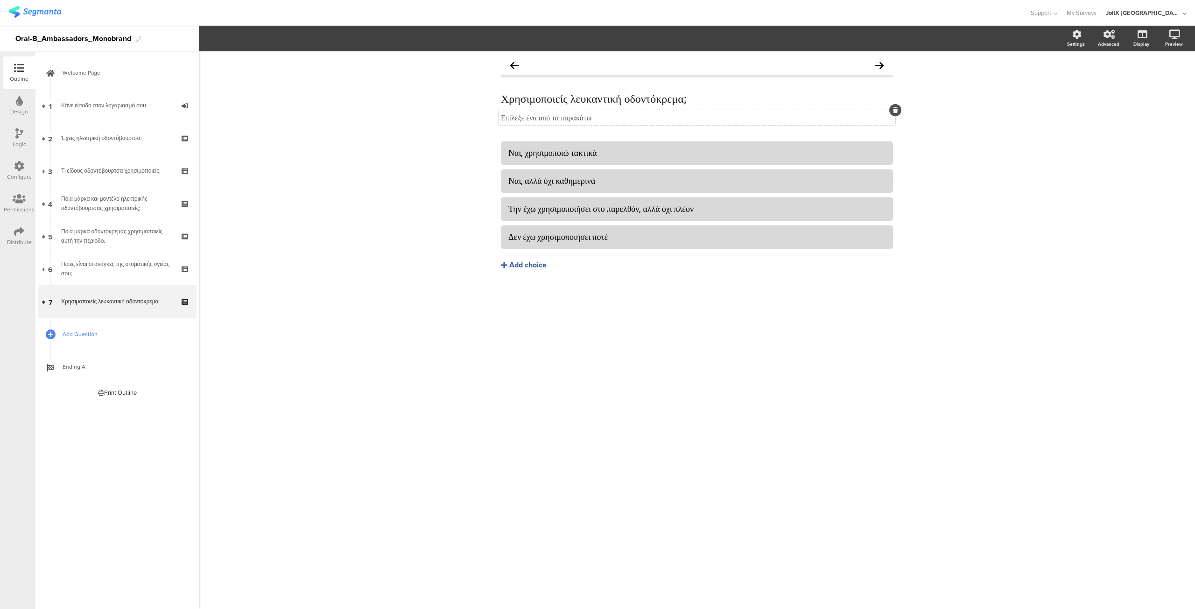
click at [90, 334] on span "Add Question" at bounding box center [122, 333] width 119 height 9
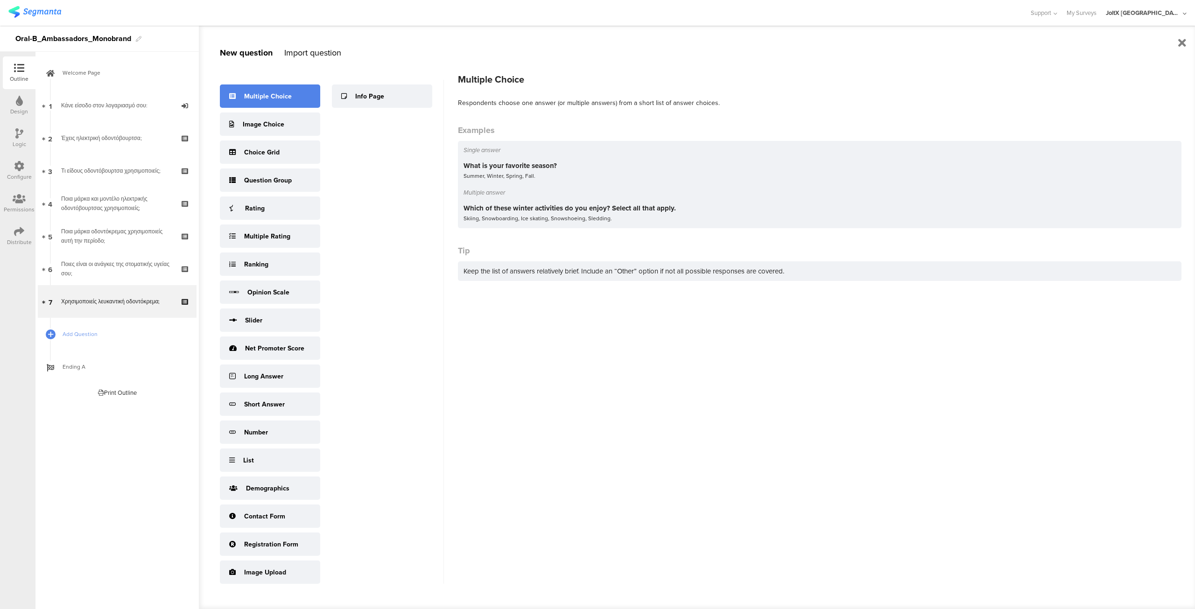
click at [259, 92] on div "Multiple Choice" at bounding box center [268, 96] width 48 height 10
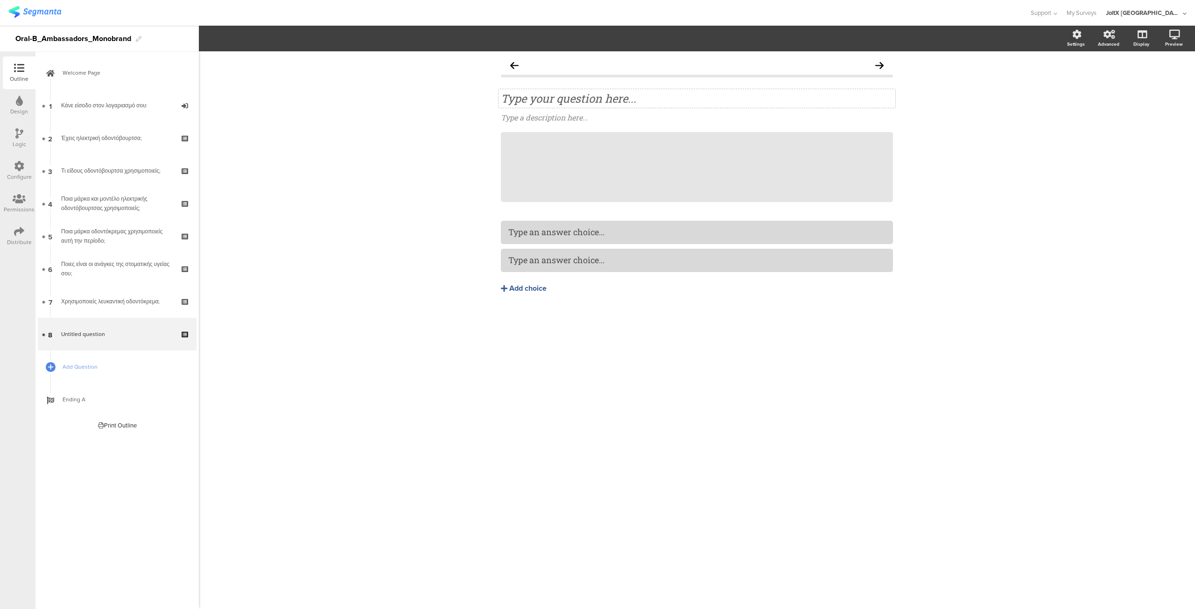
click at [543, 98] on div "Type your question here..." at bounding box center [697, 98] width 392 height 14
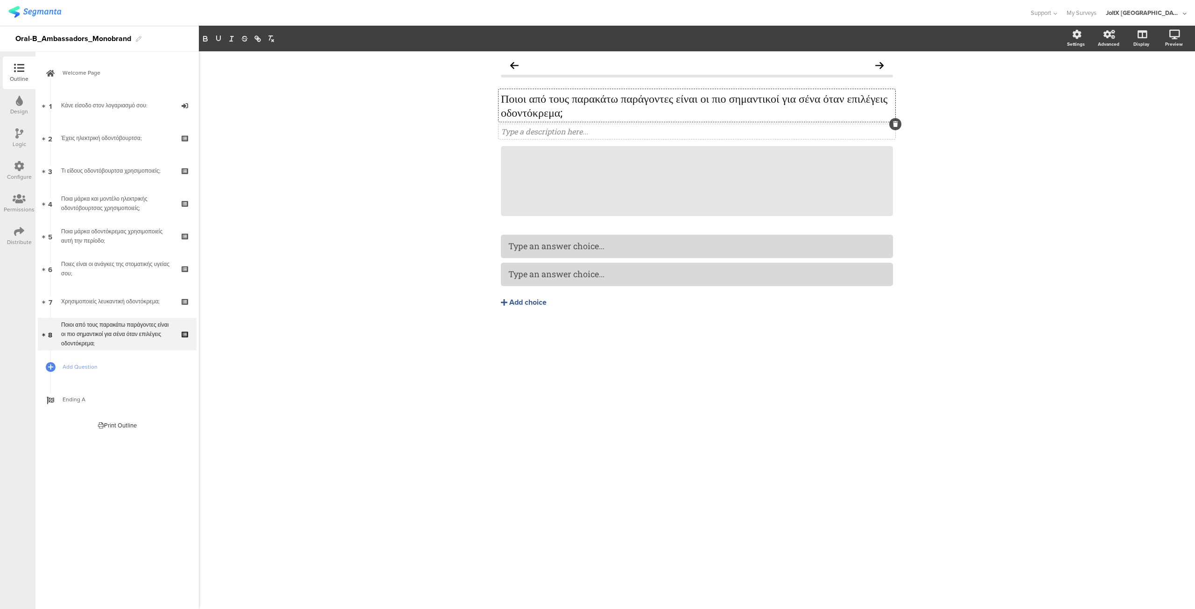
click at [549, 131] on div "Type a description here..." at bounding box center [697, 131] width 392 height 10
click at [418, 212] on div "Ποιοι από τους παρακάτω παράγοντες είναι οι πιο σημαντικοί για σένα όταν επιλέγ…" at bounding box center [697, 330] width 996 height 558
click at [894, 146] on icon at bounding box center [892, 146] width 5 height 6
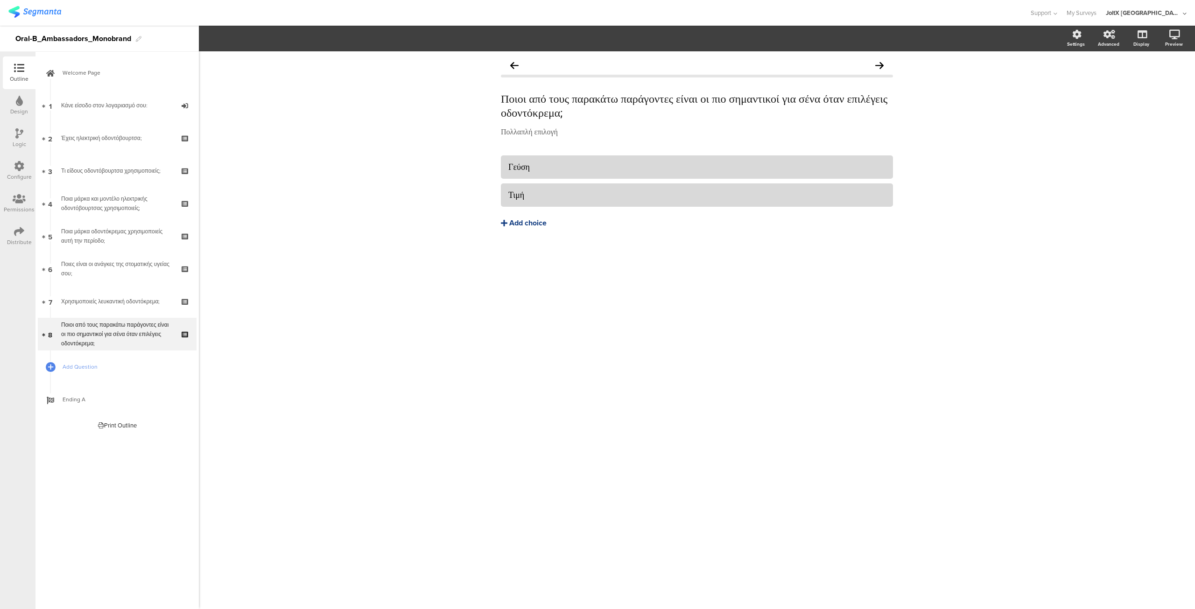
click at [517, 224] on div "Add choice" at bounding box center [527, 223] width 37 height 10
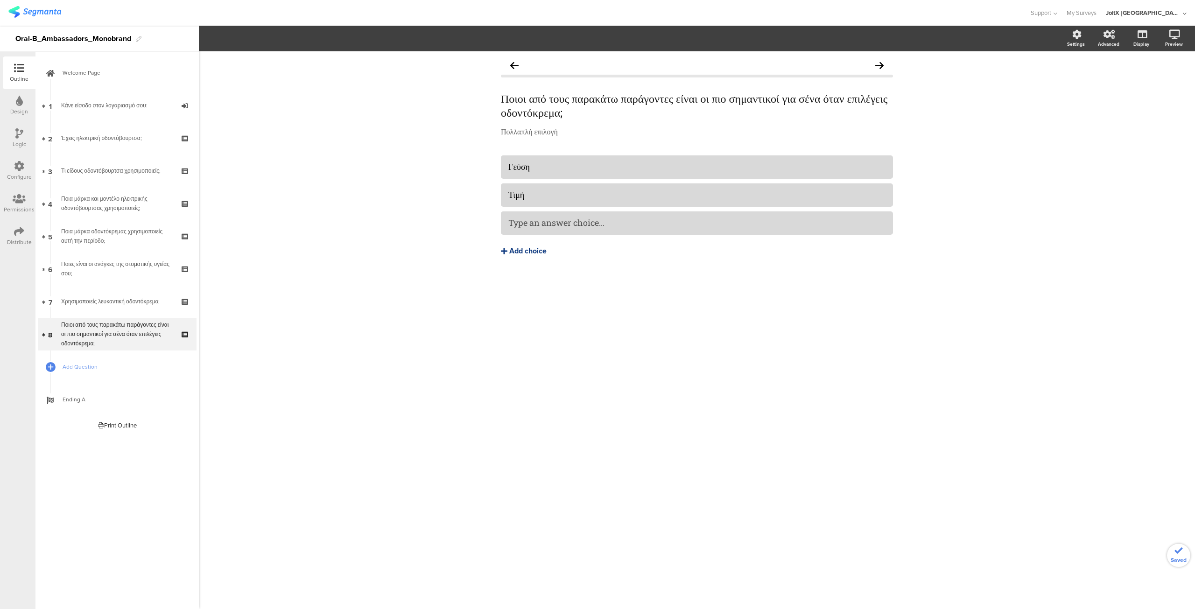
click at [528, 249] on div "Add choice" at bounding box center [527, 251] width 37 height 10
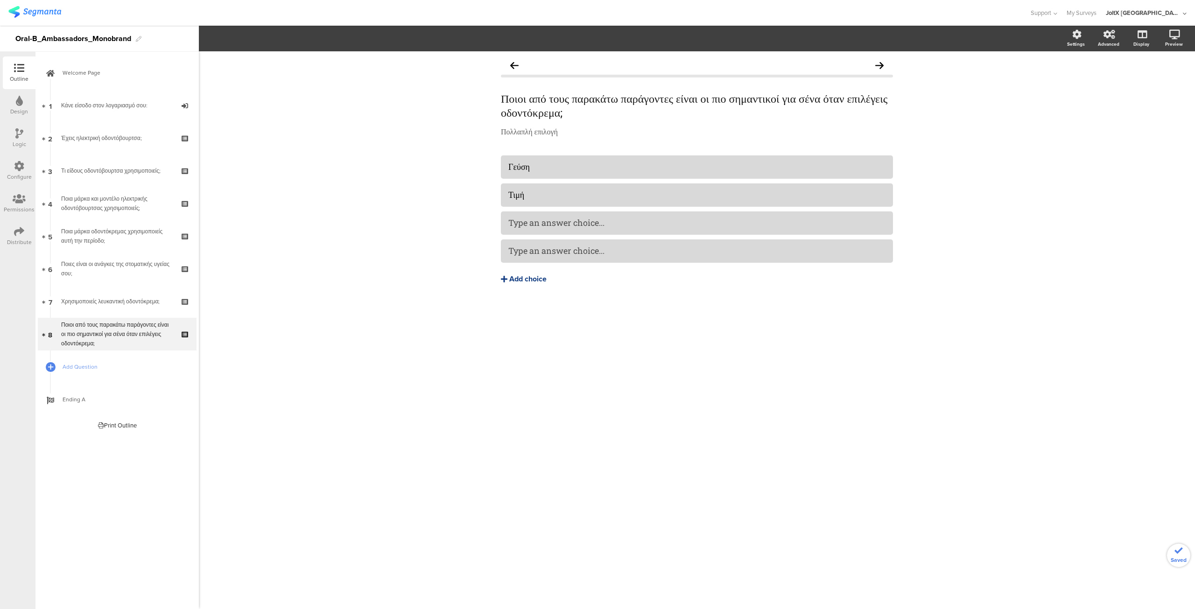
click at [518, 280] on div "Add choice" at bounding box center [527, 279] width 37 height 10
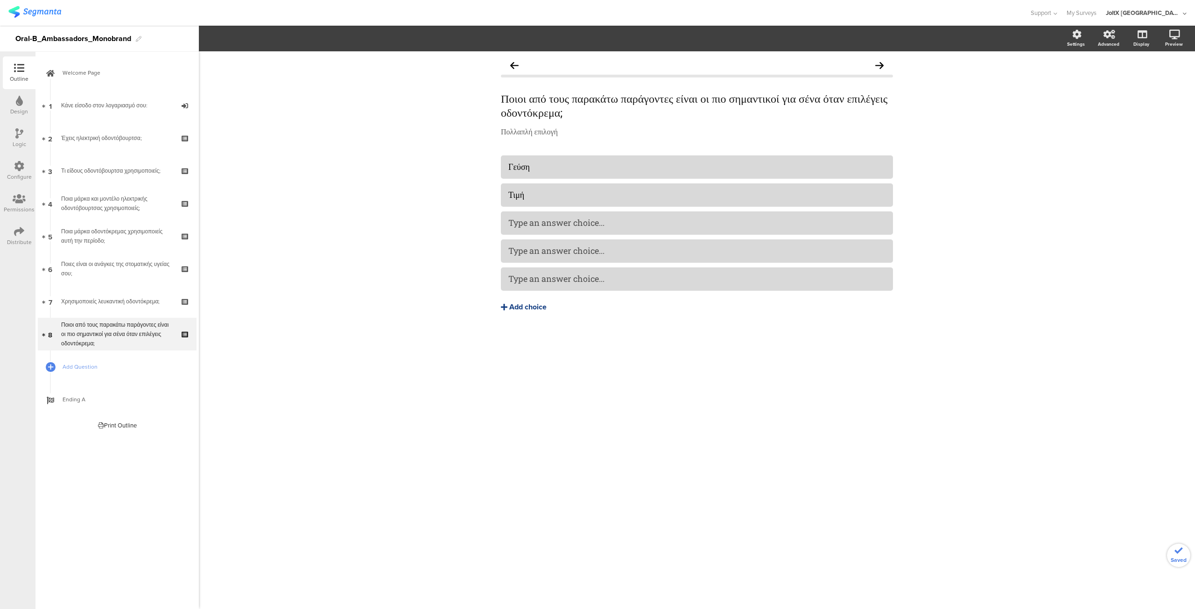
click at [520, 308] on div "Add choice" at bounding box center [527, 307] width 37 height 10
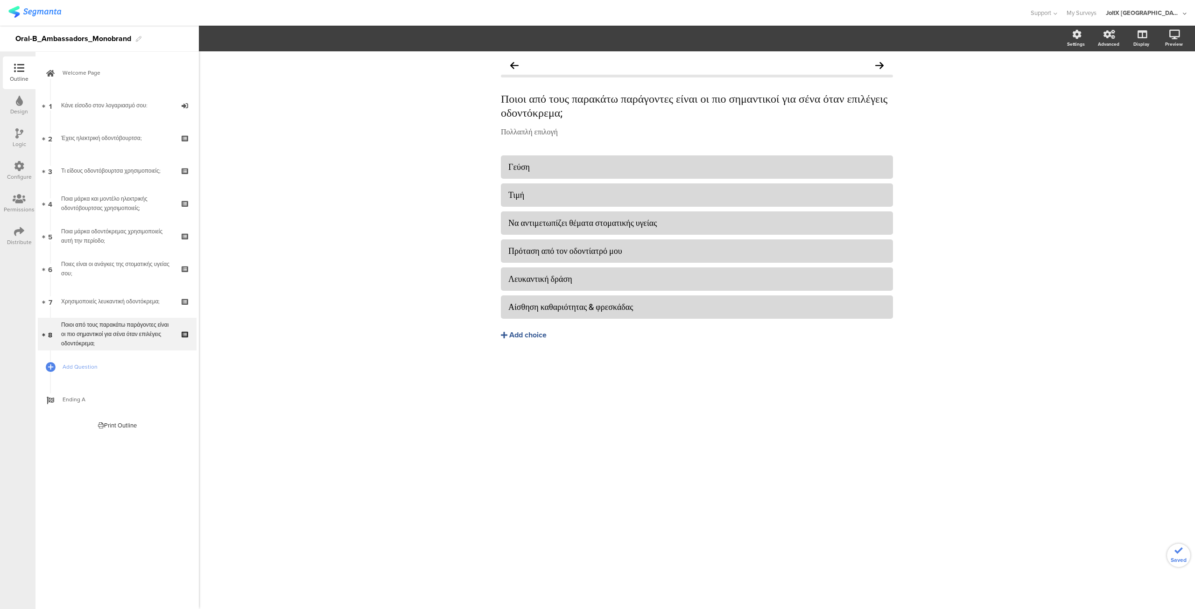
click at [634, 370] on div "Γεύση Τιμή Να αντιμετωπίζει θέματα στοματικής υγείας" at bounding box center [697, 267] width 392 height 224
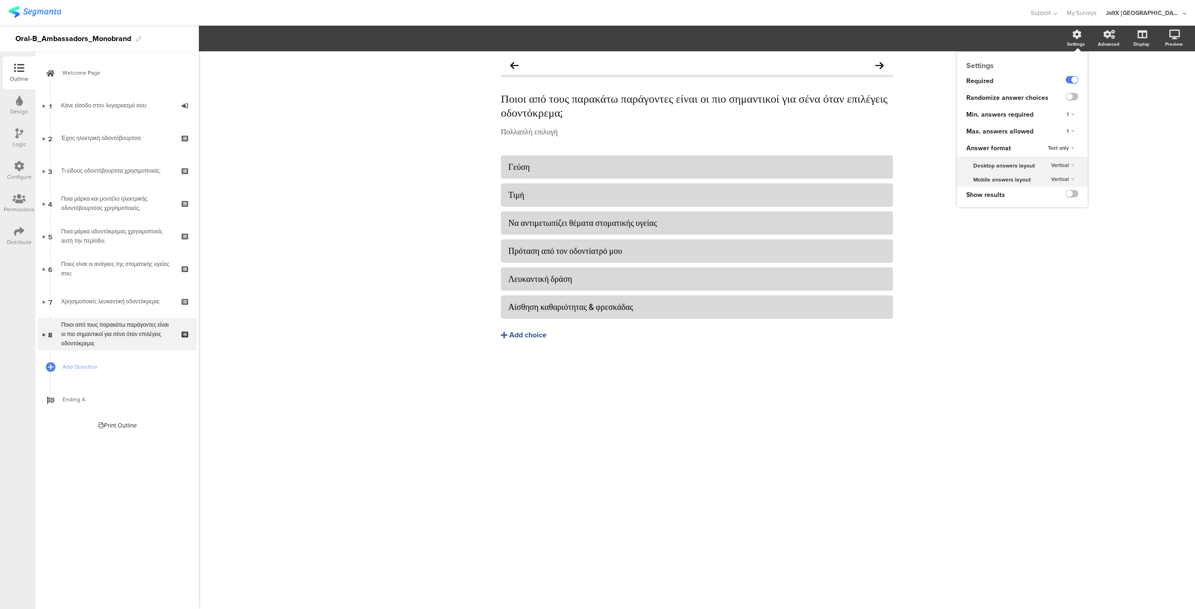
click at [1071, 129] on div "1" at bounding box center [1069, 131] width 15 height 11
click at [1047, 200] on div "6" at bounding box center [1056, 199] width 55 height 10
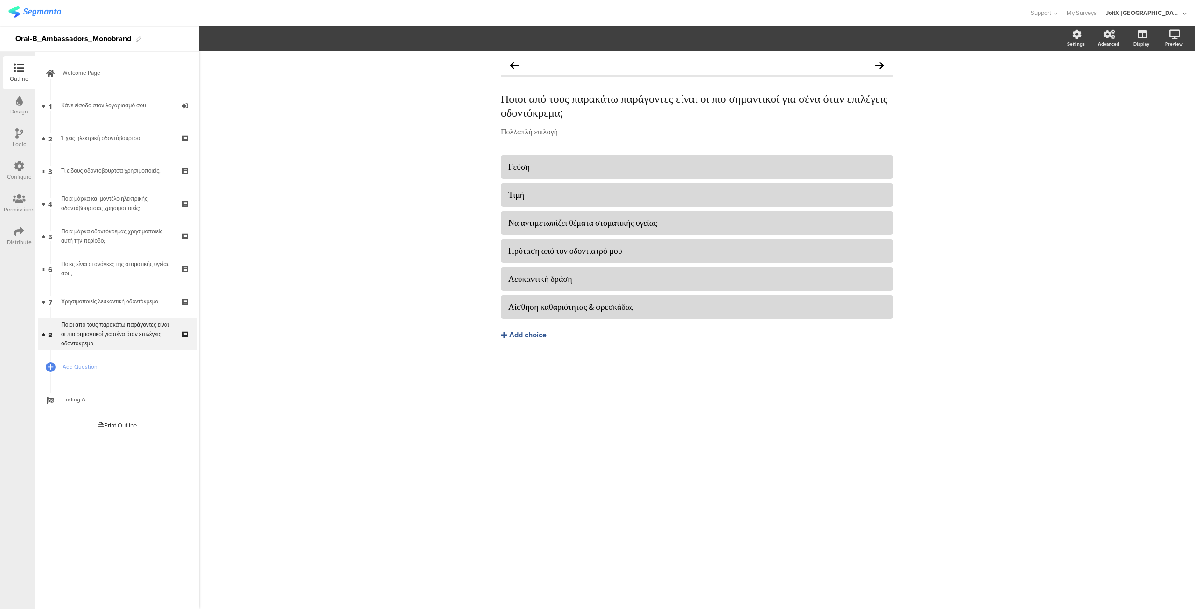
click at [333, 390] on div "Ποιοι από τους παρακάτω παράγοντες είναι οι πιο σημαντικοί για σένα όταν επιλέγ…" at bounding box center [697, 330] width 996 height 558
click at [85, 363] on span "Add Question" at bounding box center [122, 366] width 119 height 9
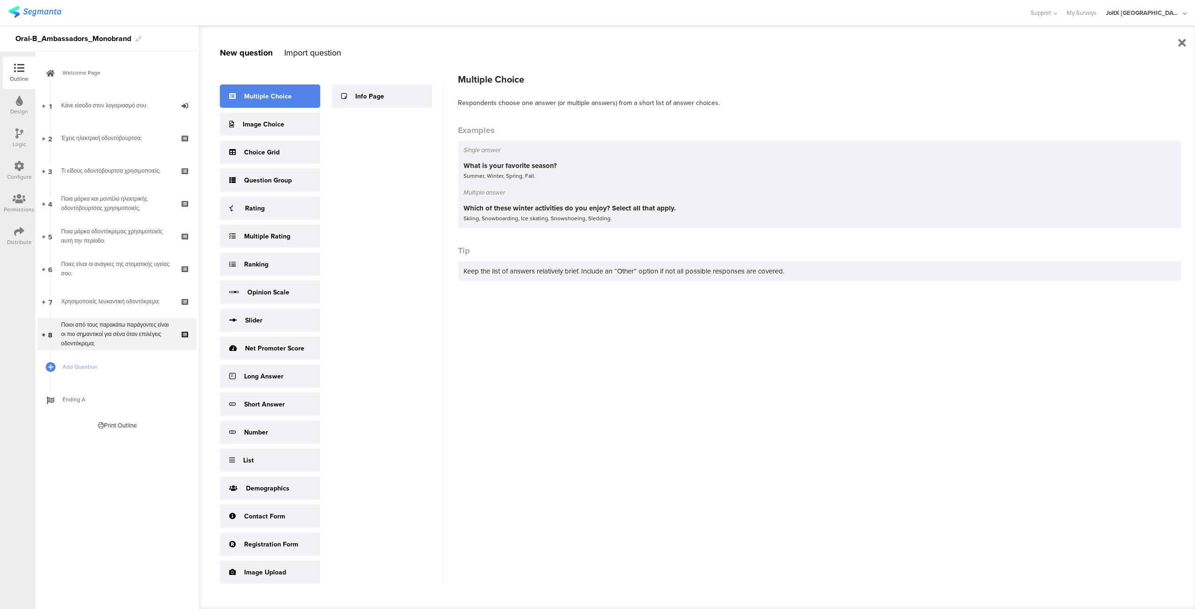
click at [250, 98] on div "Multiple Choice" at bounding box center [268, 96] width 48 height 10
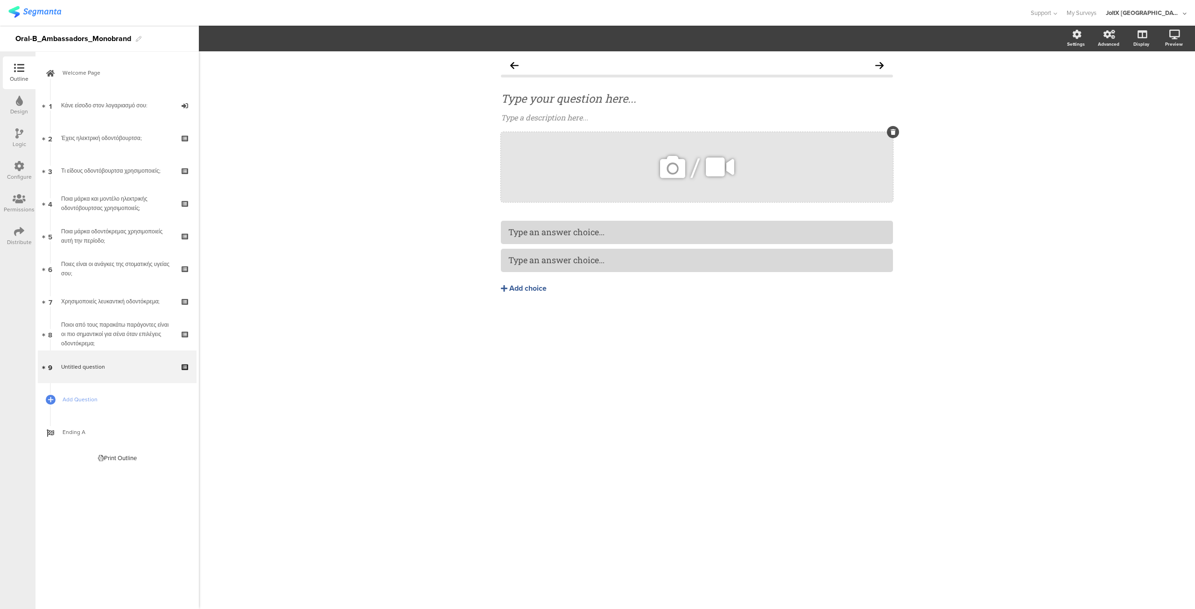
click at [891, 131] on icon at bounding box center [892, 132] width 5 height 6
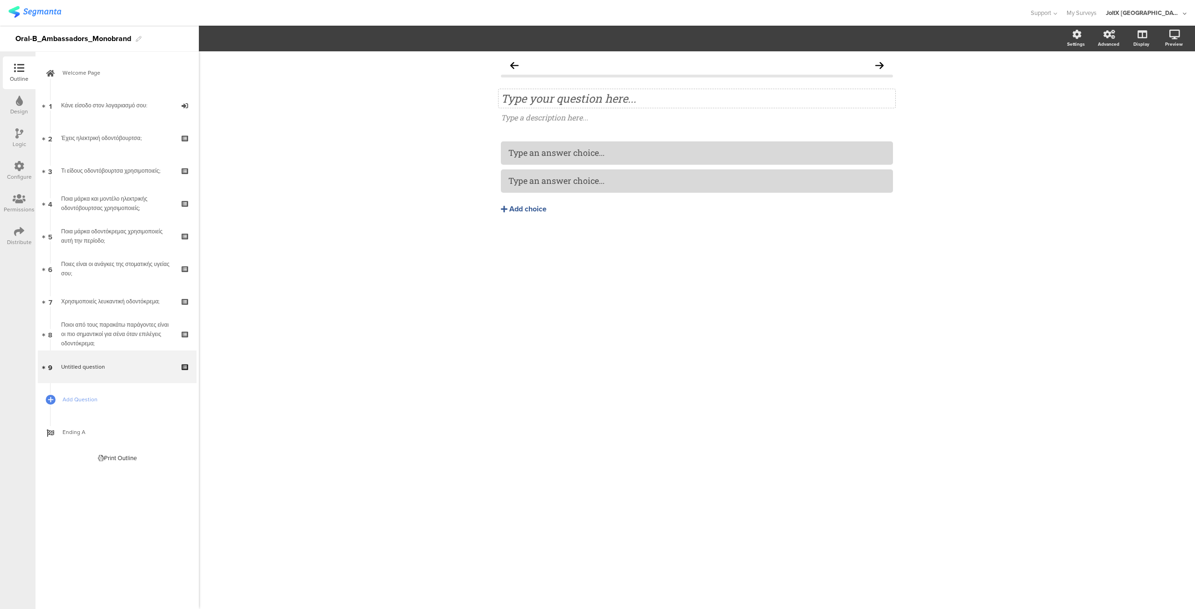
click at [531, 97] on div "Type your question here..." at bounding box center [697, 98] width 392 height 14
click at [700, 297] on div "Αν επιλεχθώ θα ήμουν πρόθυμος/η να …. Αν επιλεχθώ θα ήμουν πρόθυμος/η να …. Αν …" at bounding box center [697, 330] width 996 height 558
click at [545, 119] on div "Type a description here..." at bounding box center [697, 117] width 392 height 10
click at [1015, 337] on div "Αν επιλεχθώ θα ήμουν πρόθυμος/η να …. Αν επιλεχθώ θα ήμουν πρόθυμος/η να …. Πολ…" at bounding box center [697, 330] width 996 height 558
click at [734, 278] on div "Αν επιλεχθώ θα ήμουν πρόθυμος/η να …. Αν επιλεχθώ θα ήμουν πρόθυμος/η να …. Πολ…" at bounding box center [697, 330] width 996 height 558
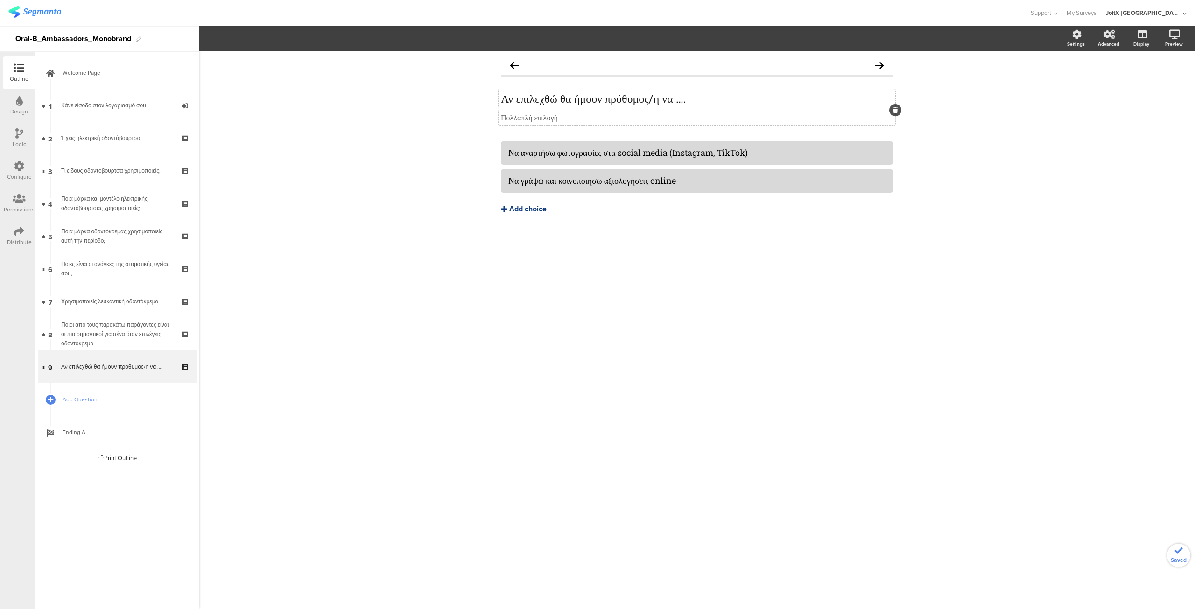
click at [519, 209] on div "Add choice" at bounding box center [527, 209] width 37 height 10
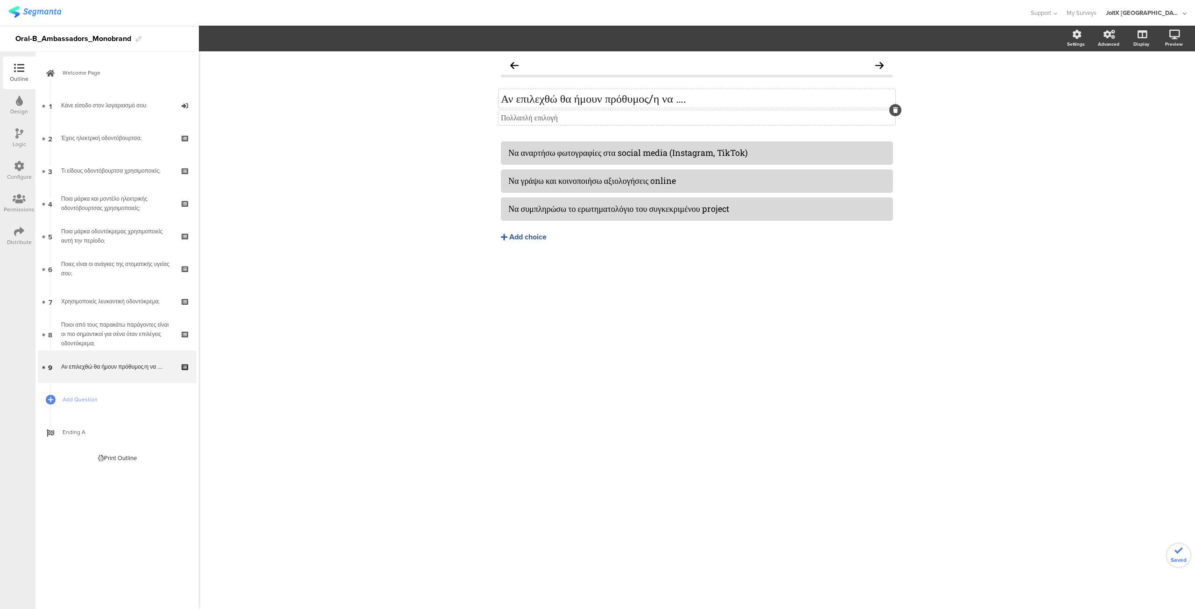
click at [682, 305] on div "Αν επιλεχθώ θα ήμουν πρόθυμος/η να …. Αν επιλεχθώ θα ήμουν πρόθυμος/η να …. Πολ…" at bounding box center [697, 330] width 996 height 558
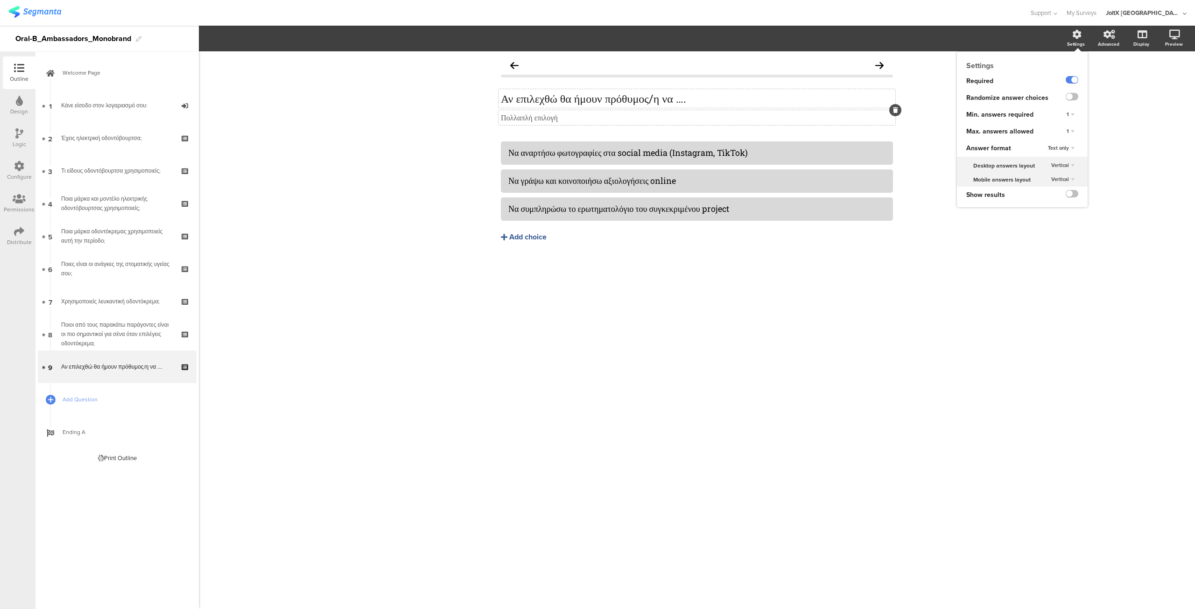
click at [1071, 131] on div "1" at bounding box center [1069, 131] width 15 height 11
click at [1056, 168] on div "3" at bounding box center [1056, 170] width 55 height 10
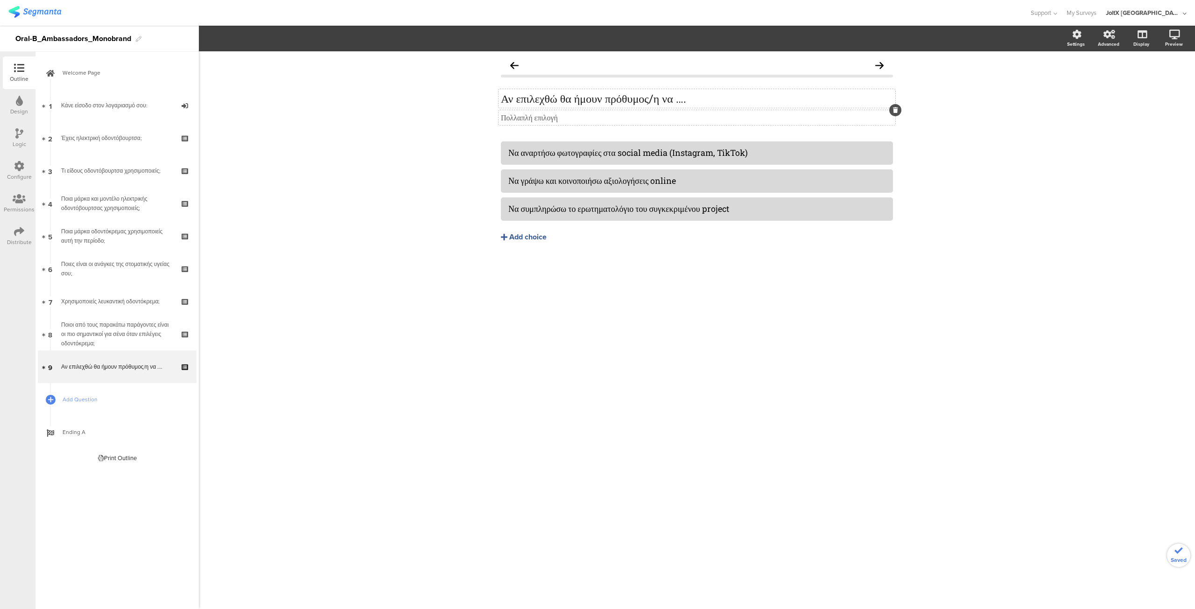
click at [752, 327] on div "Αν επιλεχθώ θα ήμουν πρόθυμος/η να …. Αν επιλεχθώ θα ήμουν πρόθυμος/η να …. Πολ…" at bounding box center [697, 330] width 996 height 558
click at [84, 400] on span "Add Question" at bounding box center [122, 399] width 119 height 9
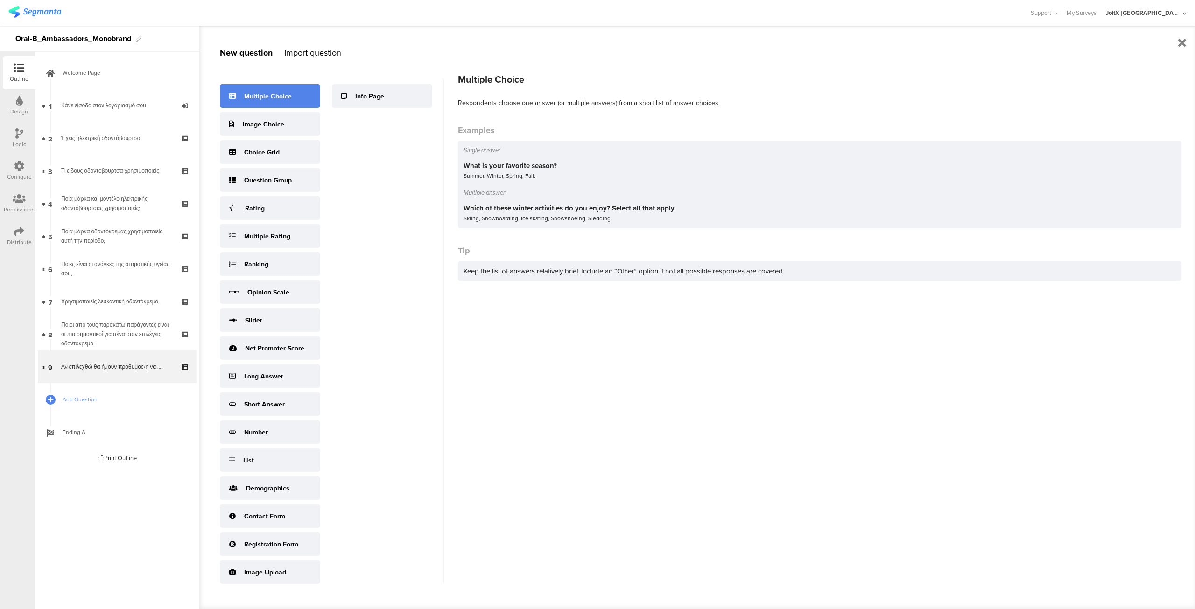
click at [248, 98] on div "Multiple Choice" at bounding box center [268, 96] width 48 height 10
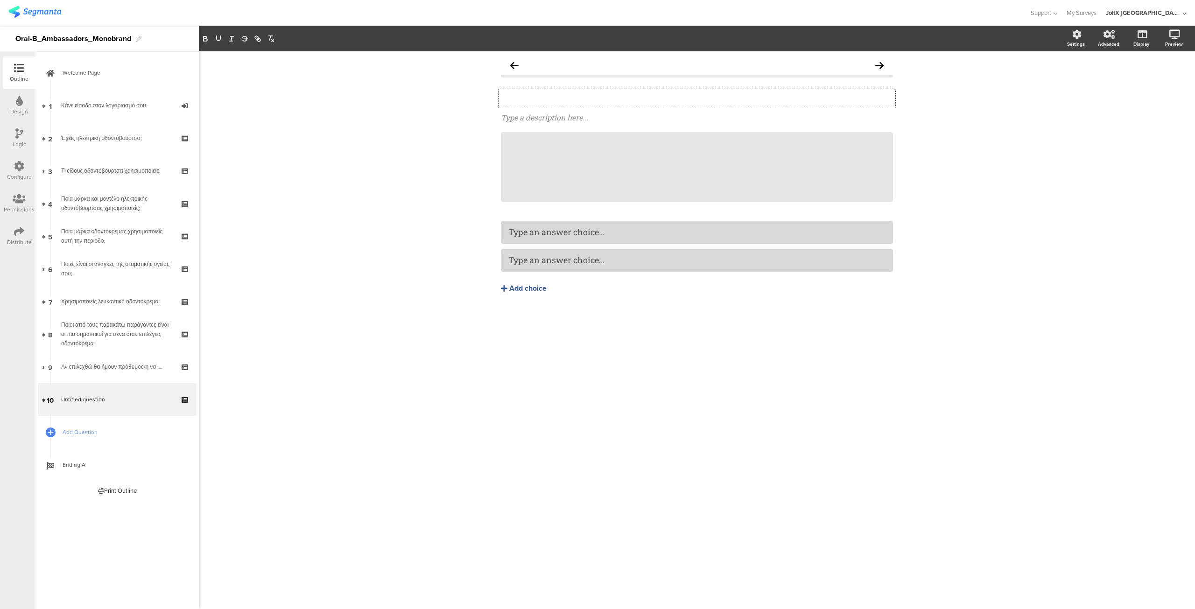
click at [519, 96] on div "Type your question here..." at bounding box center [696, 98] width 397 height 19
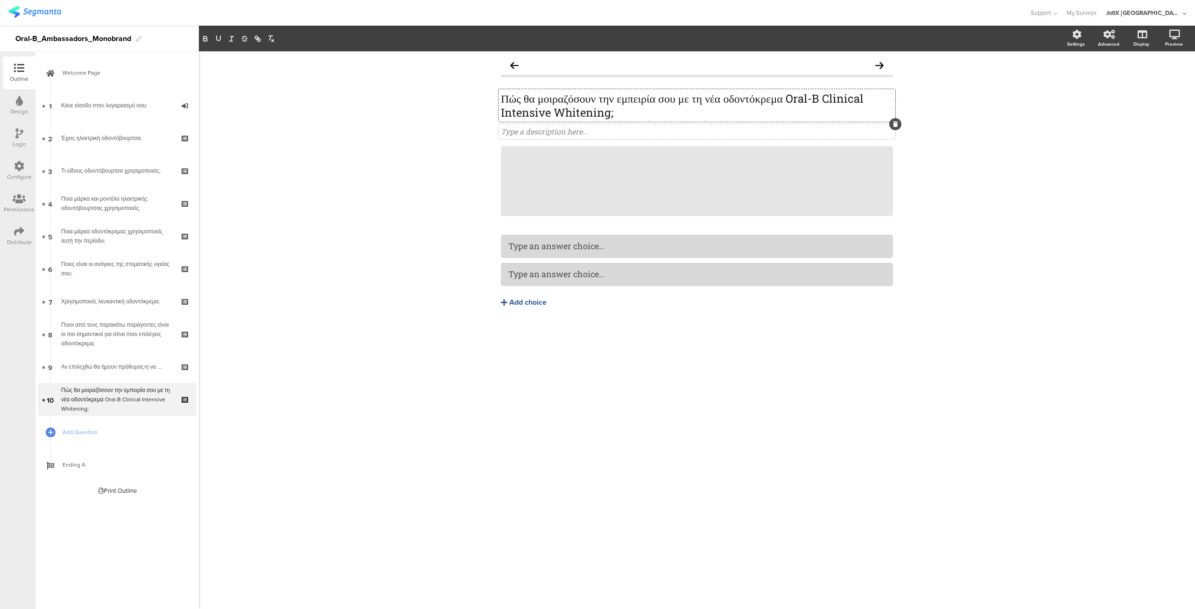
click at [525, 129] on div "Type a description here..." at bounding box center [697, 131] width 392 height 10
click at [891, 147] on icon at bounding box center [892, 146] width 5 height 6
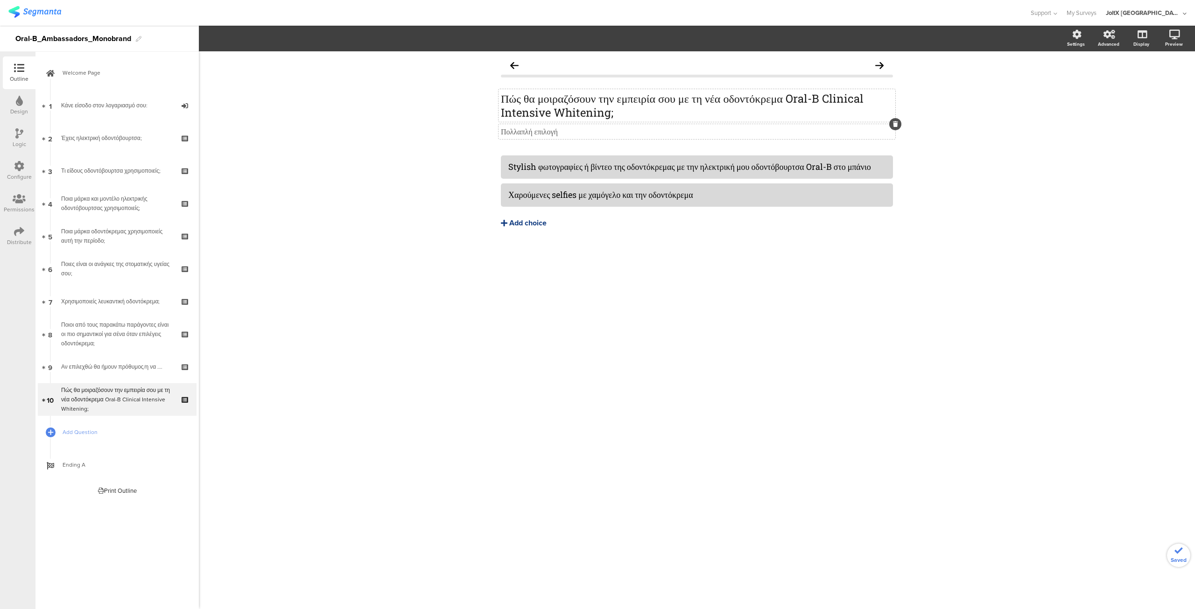
click at [517, 228] on div "Add choice" at bounding box center [527, 223] width 37 height 10
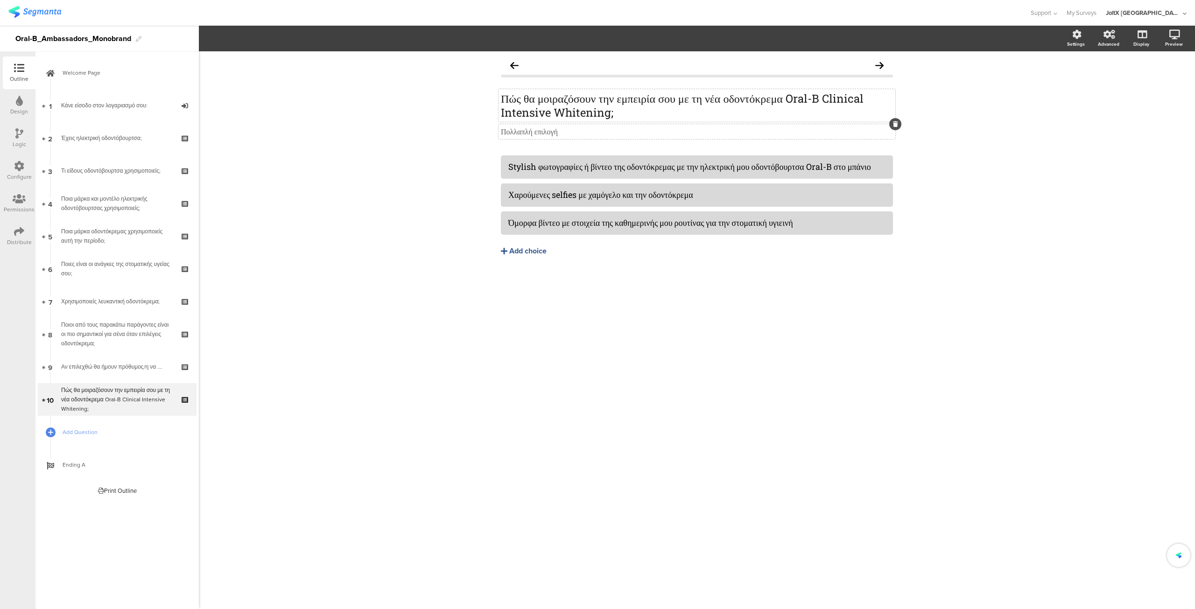
click at [706, 363] on div "Πώς θα μοιραζόσουν την εμπειρία σου με τη νέα οδοντόκρεμα Oral-B Clinical Inten…" at bounding box center [697, 330] width 996 height 558
click at [78, 431] on span "Add Question" at bounding box center [122, 431] width 119 height 9
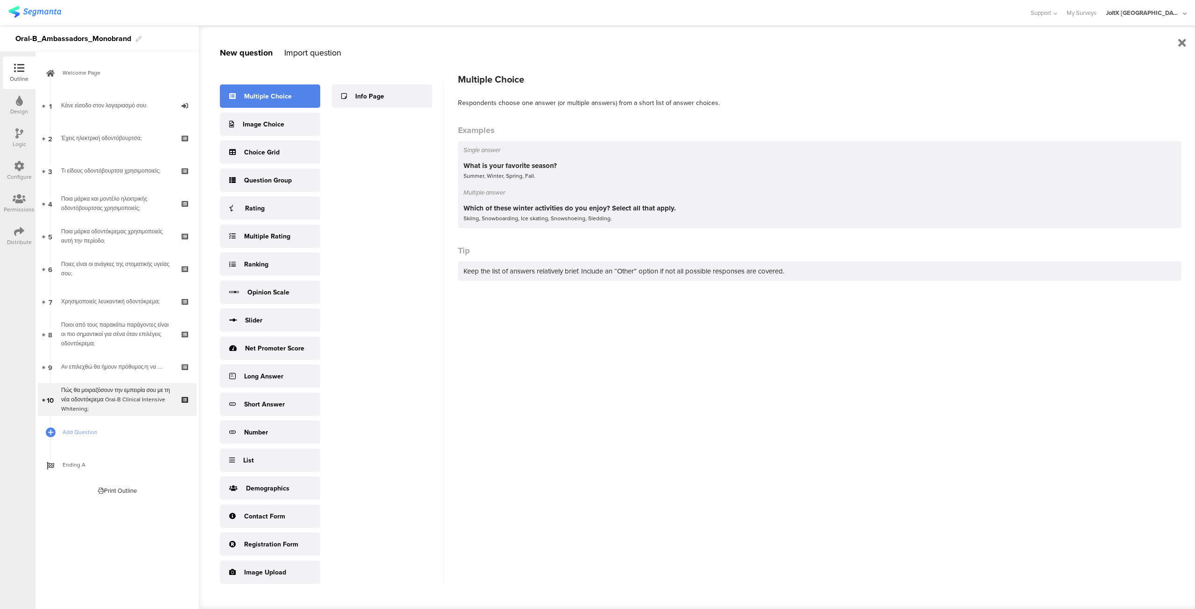
click at [278, 92] on div "Multiple Choice" at bounding box center [268, 96] width 48 height 10
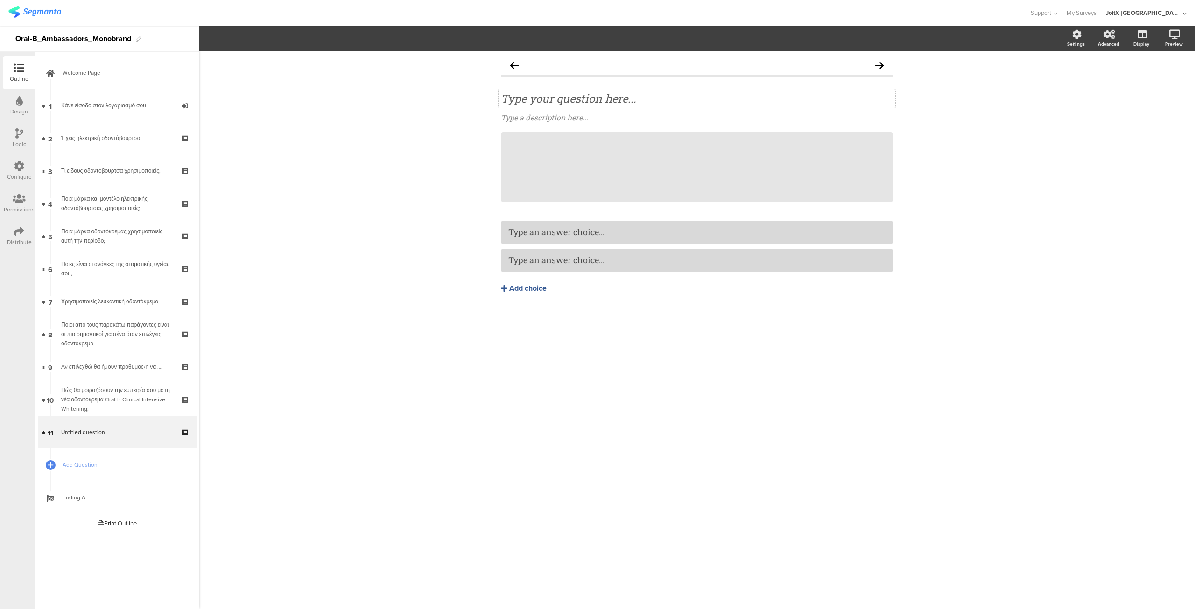
click at [523, 103] on div "Type your question here..." at bounding box center [697, 98] width 392 height 14
click at [525, 116] on div "Type a description here..." at bounding box center [697, 117] width 392 height 10
click at [890, 134] on icon at bounding box center [892, 132] width 5 height 6
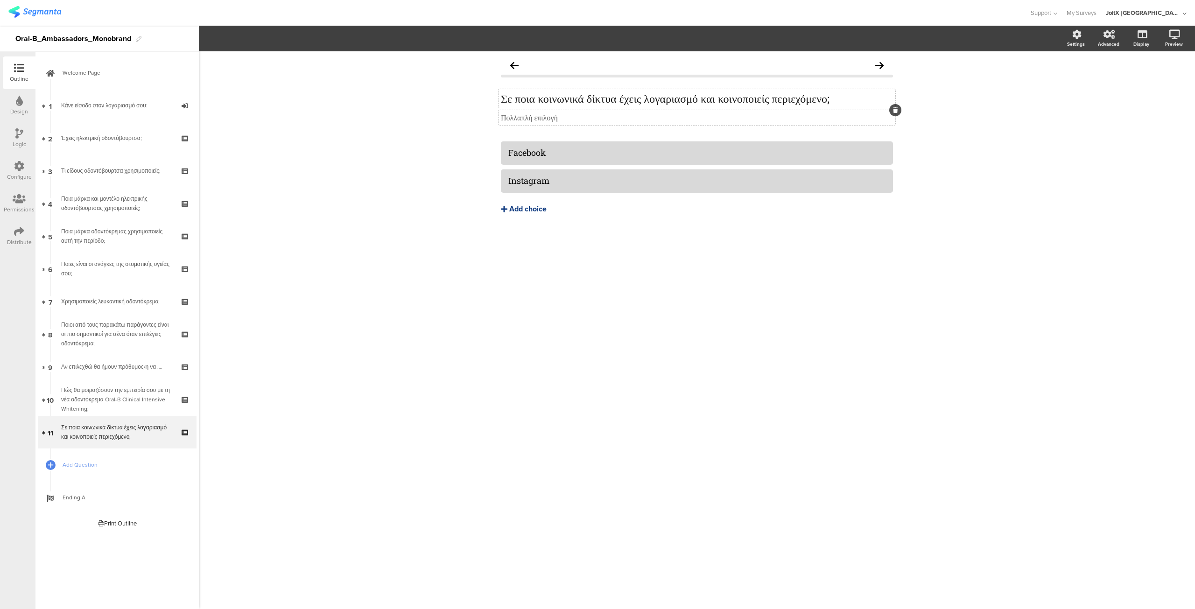
click at [522, 210] on div "Add choice" at bounding box center [527, 209] width 37 height 10
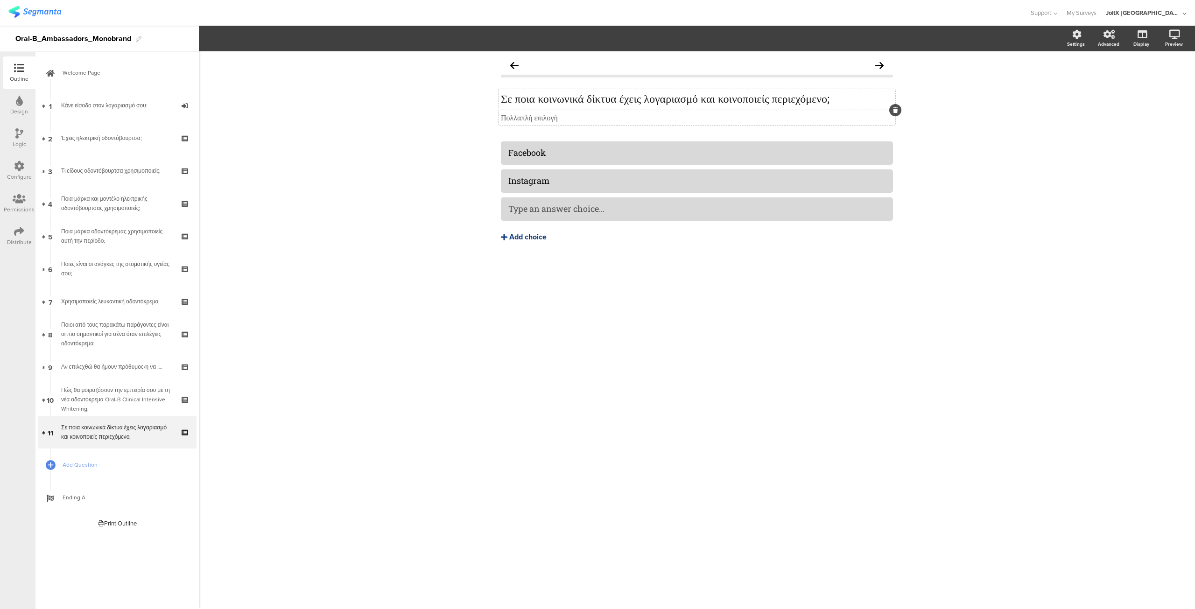
click at [524, 236] on div "Add choice" at bounding box center [527, 237] width 37 height 10
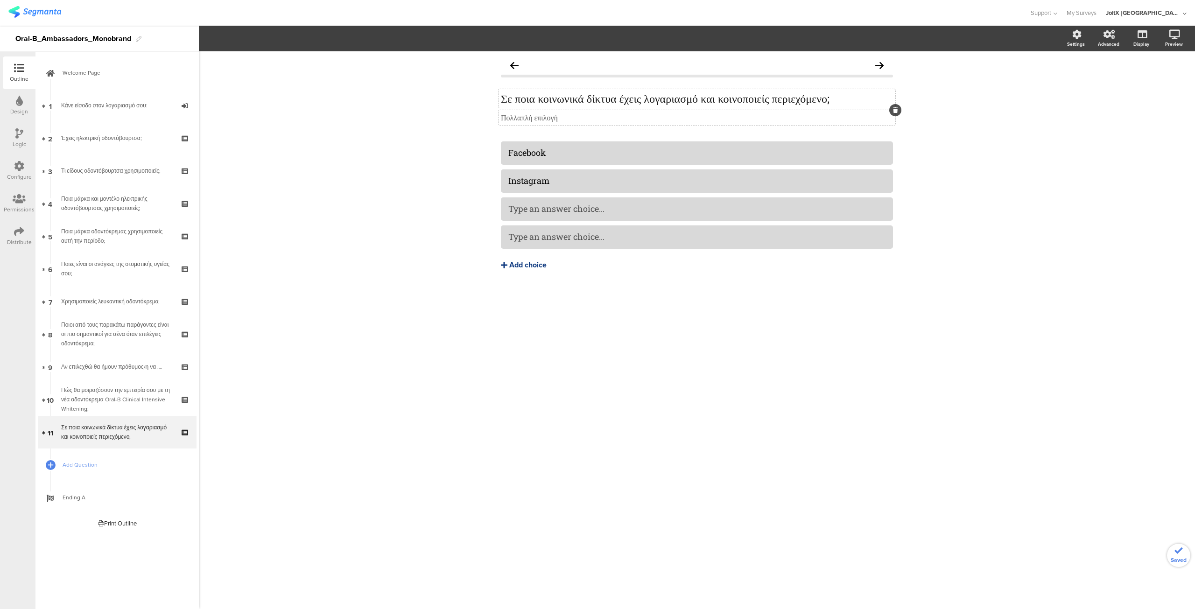
click at [524, 266] on div "Add choice" at bounding box center [527, 265] width 37 height 10
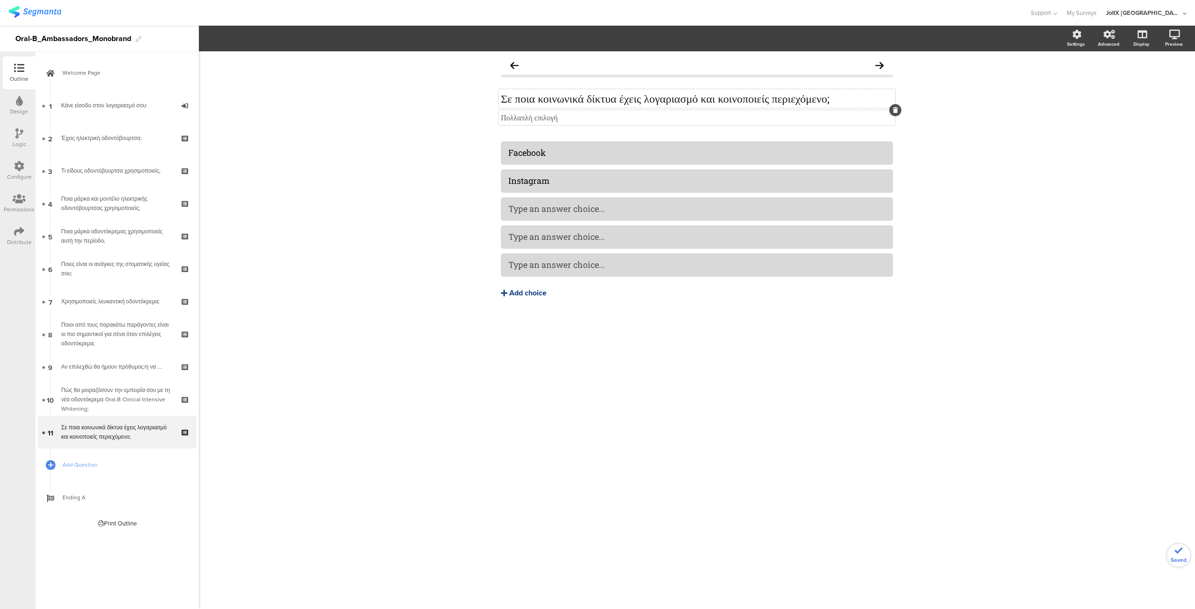
click at [517, 293] on div "Add choice" at bounding box center [527, 293] width 37 height 10
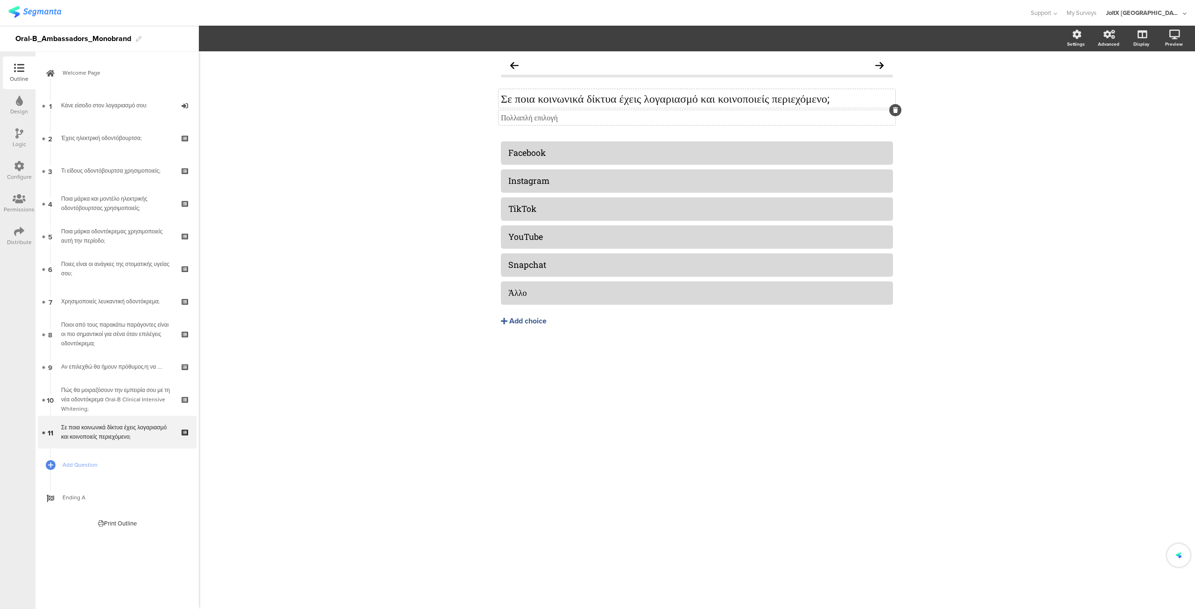
click at [611, 345] on div "Facebook Instagram TikTok" at bounding box center [697, 253] width 392 height 224
click at [74, 464] on span "Add Question" at bounding box center [122, 464] width 119 height 9
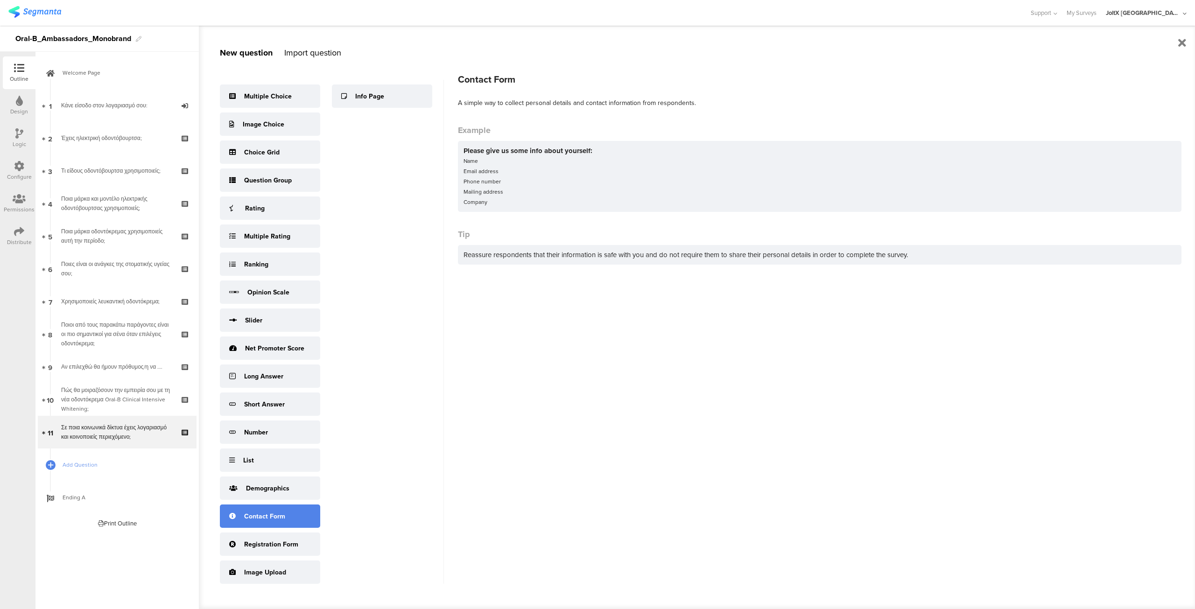
click at [274, 515] on div "Contact Form" at bounding box center [264, 516] width 41 height 10
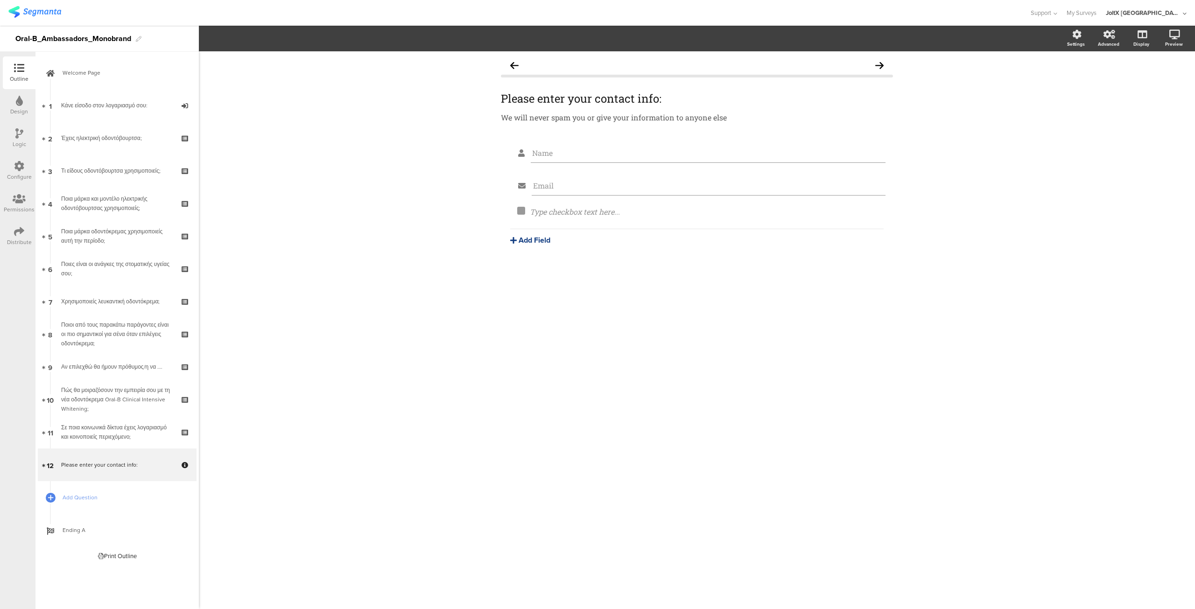
click at [526, 241] on button "Add Field" at bounding box center [530, 240] width 40 height 11
click at [541, 259] on button "Text" at bounding box center [557, 256] width 95 height 15
click at [526, 99] on div "Please enter your contact info:" at bounding box center [697, 98] width 392 height 14
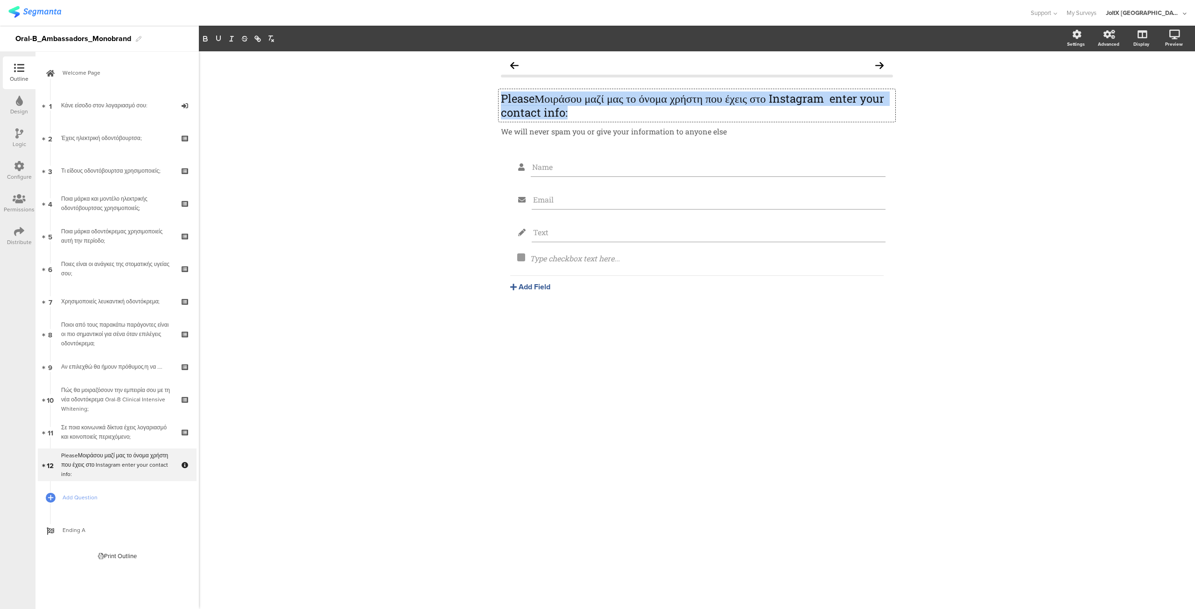
drag, startPoint x: 634, startPoint y: 112, endPoint x: 502, endPoint y: 100, distance: 132.1
click at [502, 100] on p "PleaseΜοιράσου μαζί μας το όνομα χρήστη που έχεις στο Instagram enter your cont…" at bounding box center [697, 105] width 392 height 28
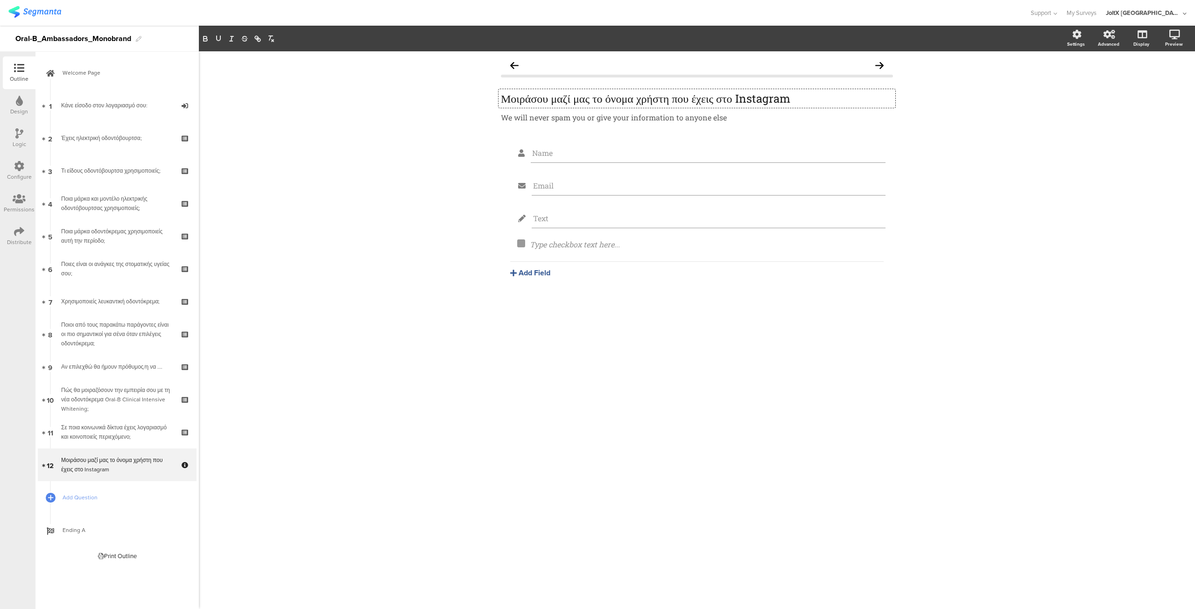
drag, startPoint x: 832, startPoint y: 98, endPoint x: 771, endPoint y: 100, distance: 61.6
click at [771, 100] on p "Μοιράσου μαζί μας το όνομα χρήστη που έχεις στο Instagram" at bounding box center [697, 98] width 392 height 14
click at [780, 98] on p "Μοιράσου μαζί μας το όνομα χρήστη που έχεις στο" at bounding box center [697, 98] width 392 height 14
click at [810, 98] on p "Μοιράσου μαζί μας το όνομα χρήστη που έχεις στα Social, τον αριθμό των ακολούθω…" at bounding box center [697, 105] width 392 height 28
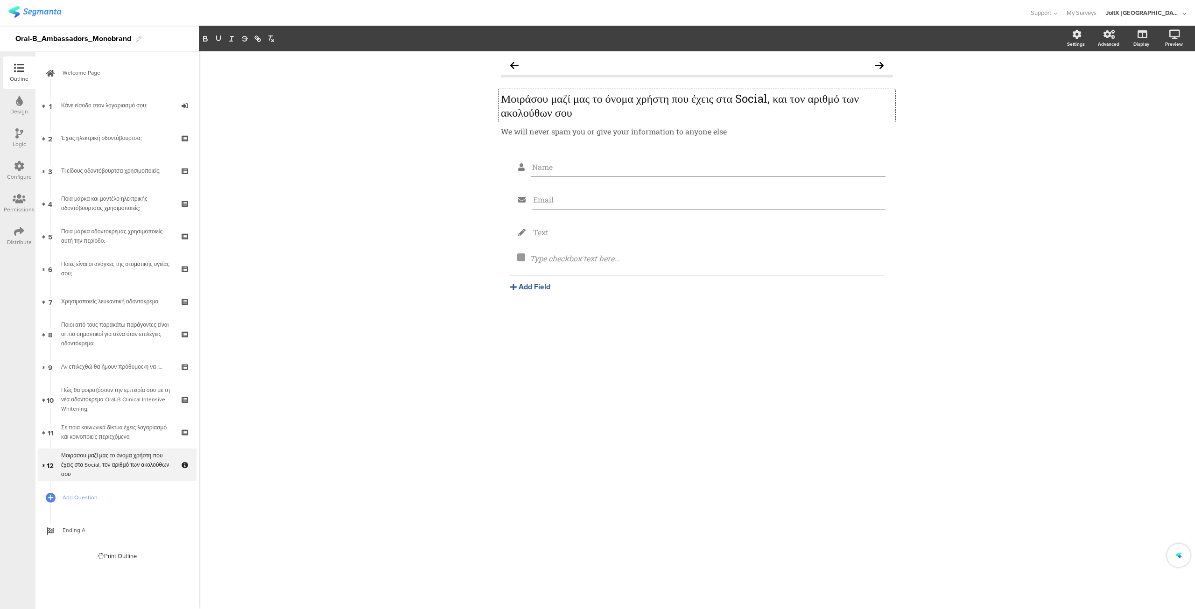
click at [718, 326] on div "Name Email Text Type checkbox text here... [GEOGRAPHIC_DATA] Text Name URL Emai…" at bounding box center [697, 245] width 392 height 181
click at [563, 164] on input "Name" at bounding box center [708, 167] width 352 height 10
click at [581, 132] on div "We will never spam you or give your information to anyone else We will never sp…" at bounding box center [696, 131] width 397 height 15
click at [1104, 41] on div "Advanced" at bounding box center [1107, 44] width 21 height 7
click at [1137, 98] on label at bounding box center [1137, 96] width 13 height 7
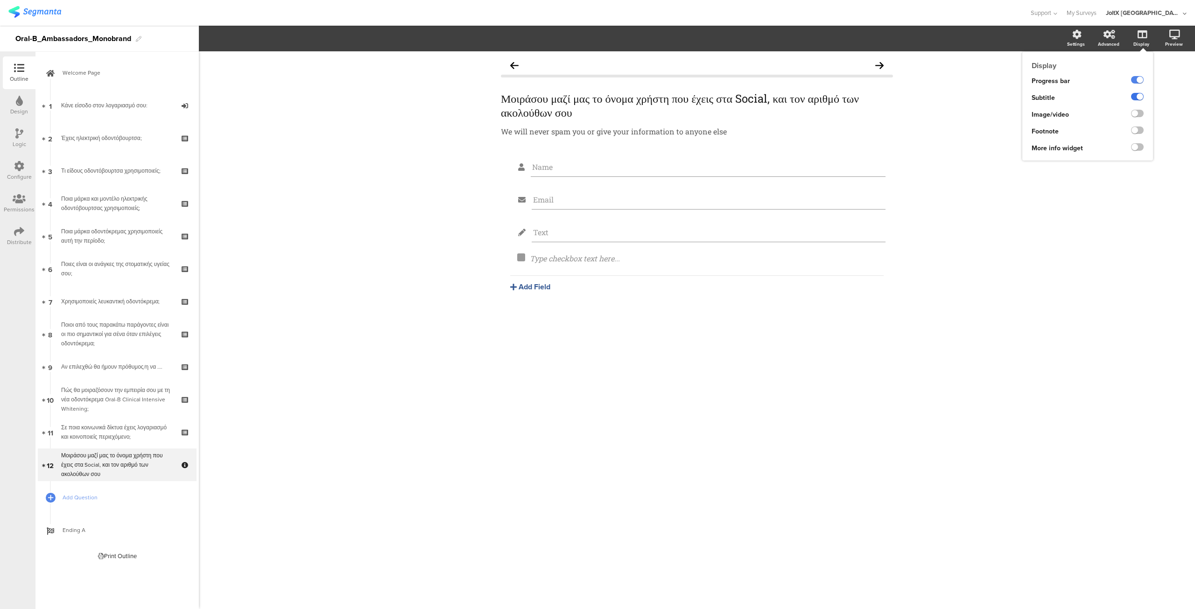
click at [0, 0] on input "checkbox" at bounding box center [0, 0] width 0 height 0
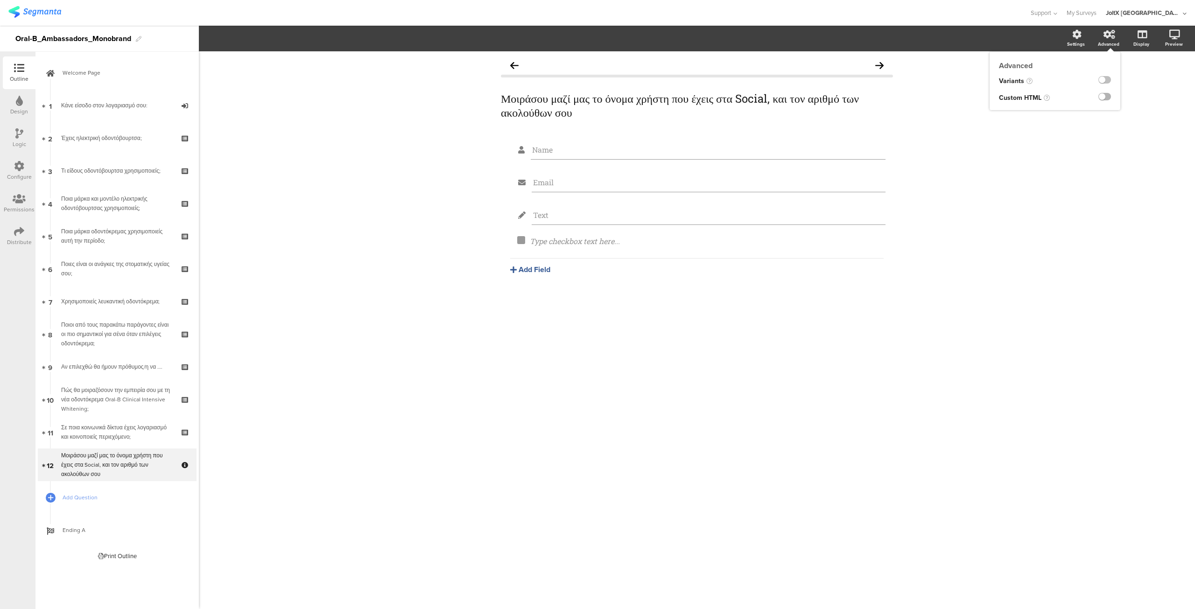
click at [1102, 94] on label at bounding box center [1104, 96] width 13 height 7
click at [0, 0] on input "checkbox" at bounding box center [0, 0] width 0 height 0
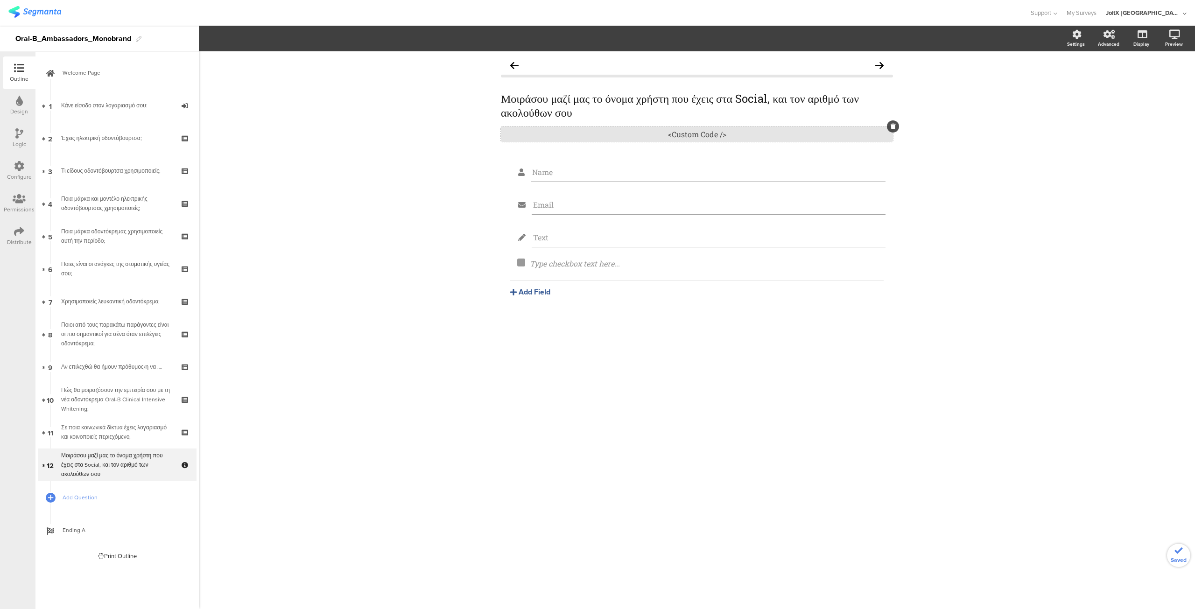
click at [696, 133] on div "<Custom Code />" at bounding box center [697, 133] width 392 height 15
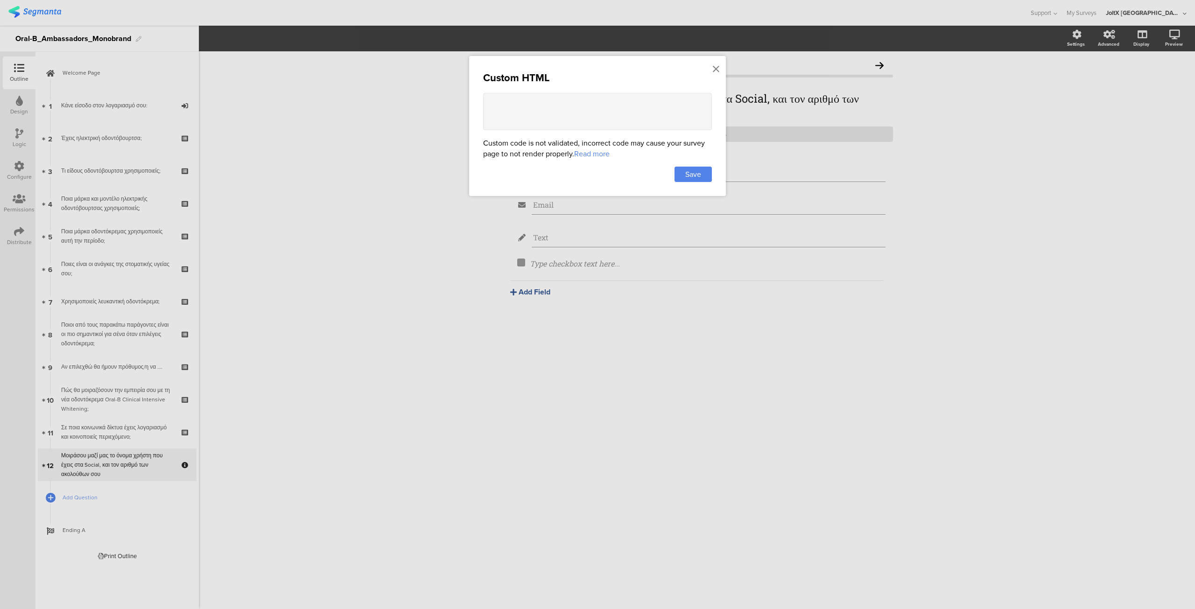
click at [525, 101] on textarea at bounding box center [597, 111] width 229 height 37
paste textarea "<style> .question-header { padding: 25px 0 10px 0 !important; } .contact-questi…"
type textarea "<style> .question-header { padding: 25px 0 10px 0 !important; } .contact-questi…"
click at [689, 174] on span "Save" at bounding box center [693, 174] width 16 height 11
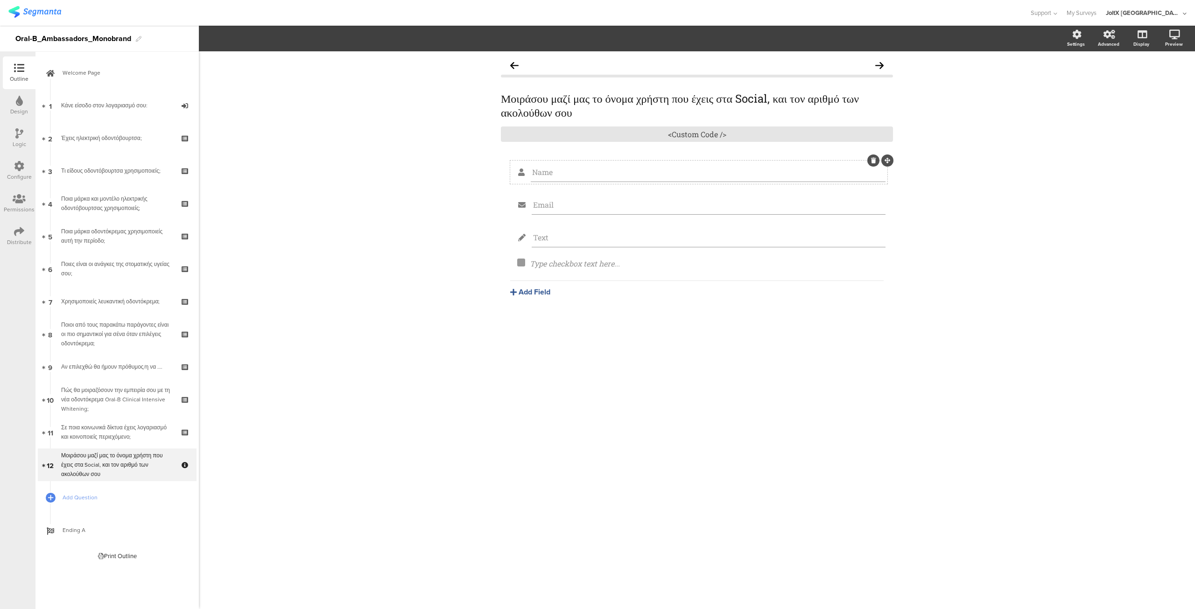
click at [874, 163] on icon at bounding box center [873, 161] width 5 height 6
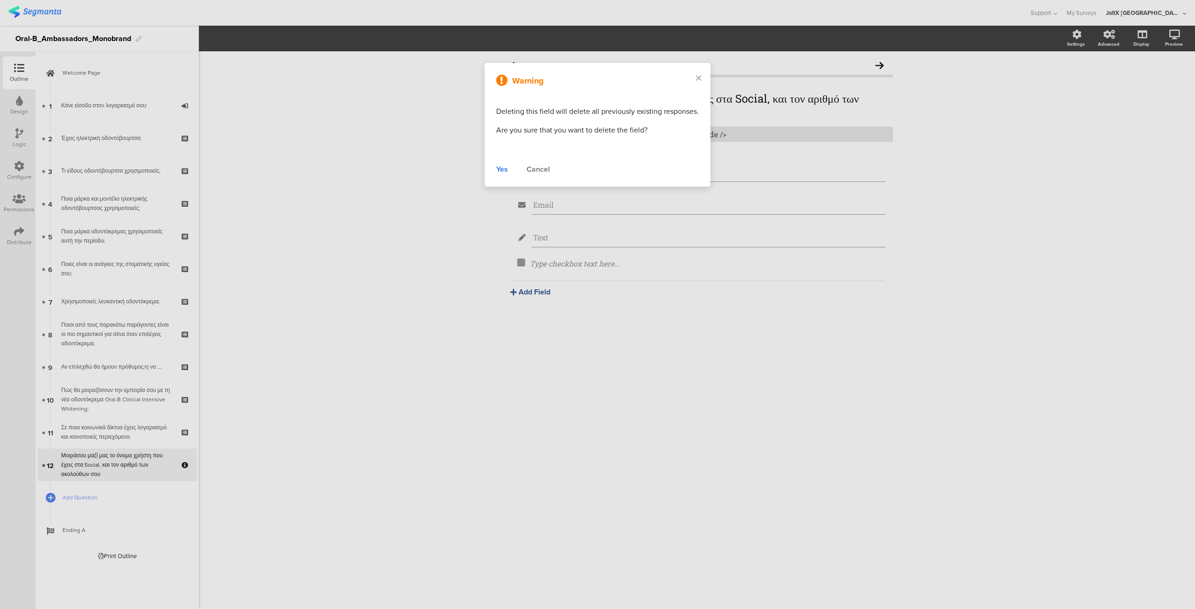
click at [499, 169] on div "Yes" at bounding box center [502, 169] width 12 height 11
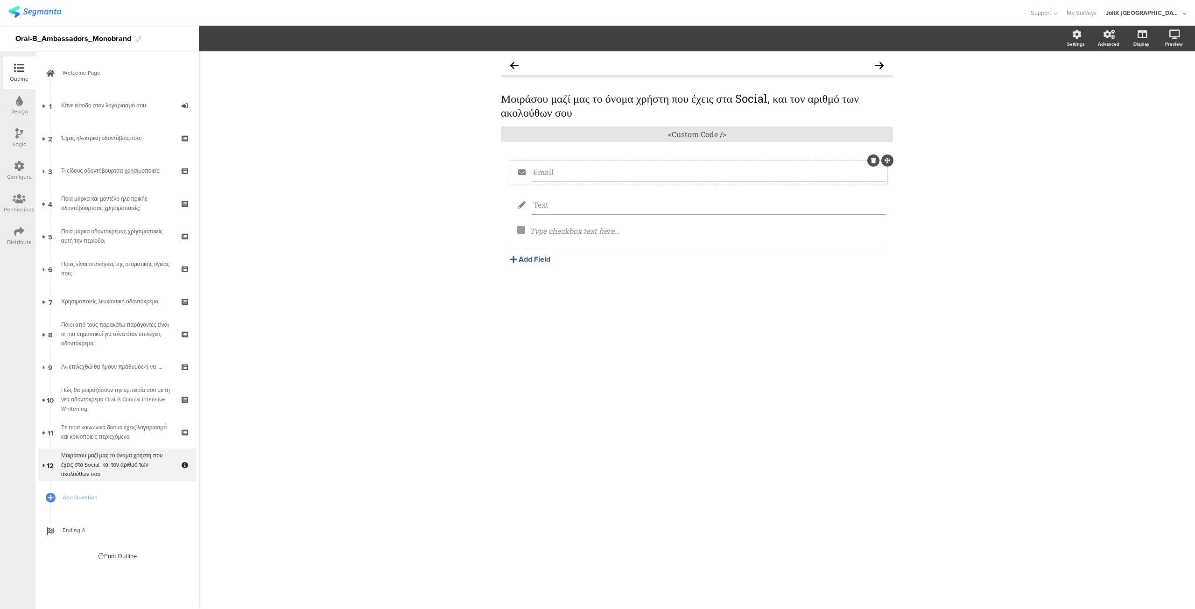
click at [872, 160] on icon at bounding box center [873, 161] width 5 height 6
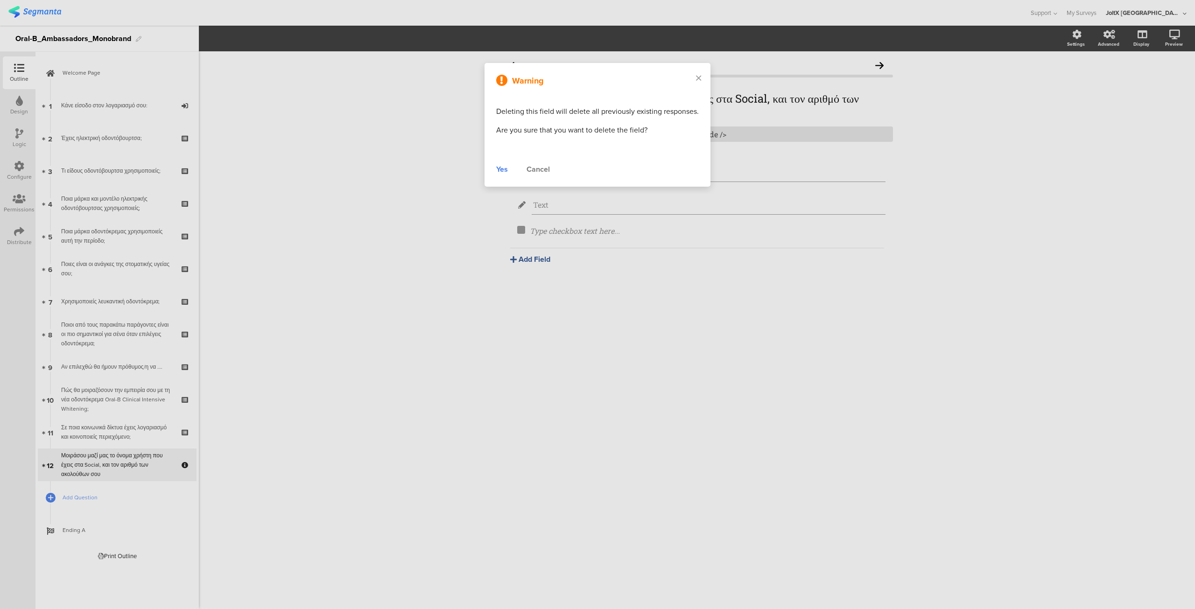
click at [503, 168] on div "Yes" at bounding box center [502, 169] width 12 height 11
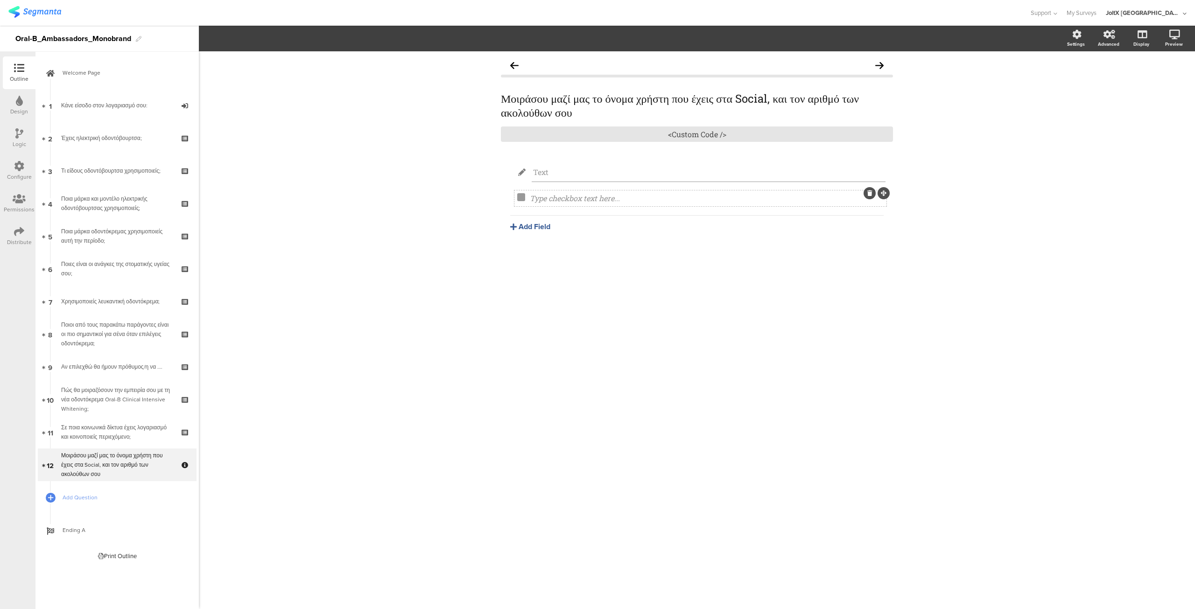
click at [870, 193] on icon at bounding box center [869, 193] width 5 height 6
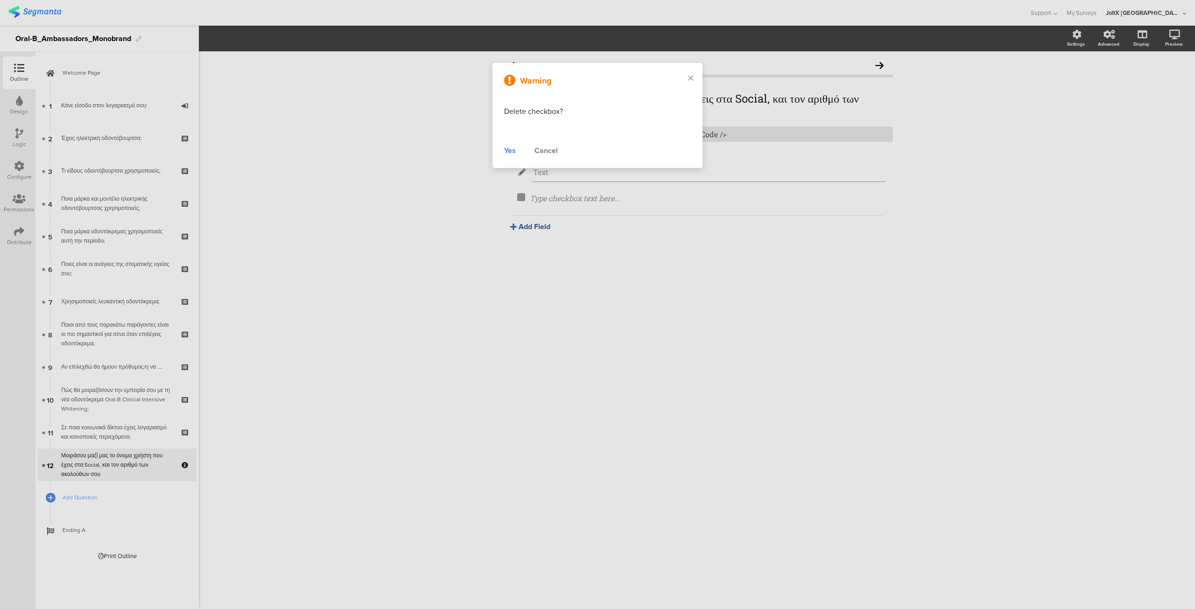
click at [508, 150] on div "Yes" at bounding box center [510, 150] width 12 height 11
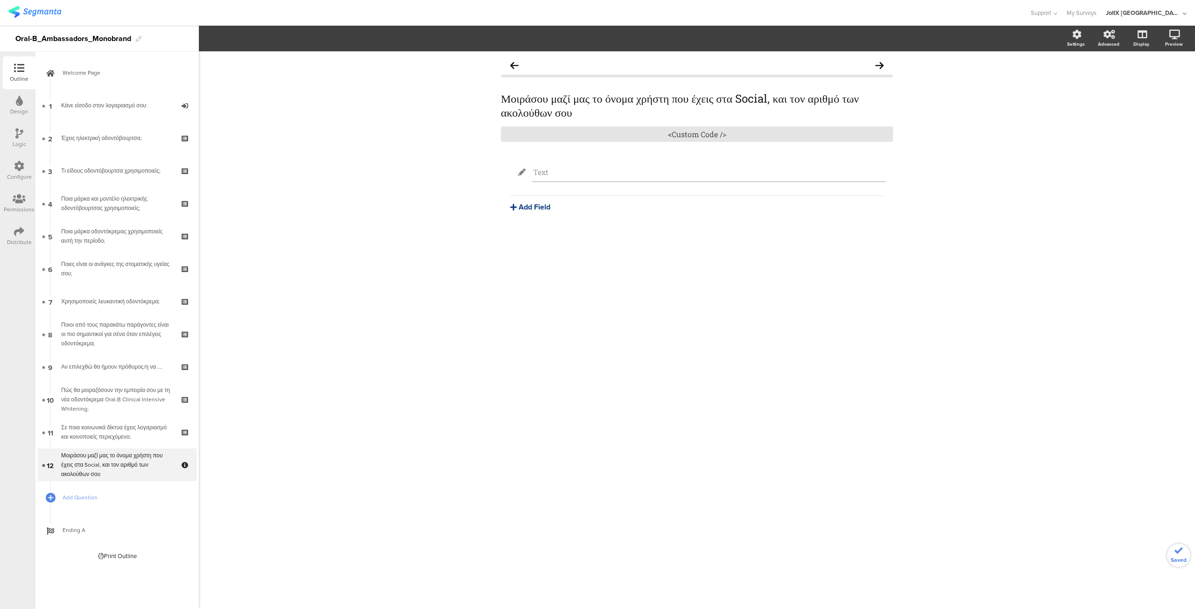
click at [529, 207] on button "Add Field" at bounding box center [530, 207] width 40 height 11
click at [529, 225] on button "Text" at bounding box center [557, 223] width 95 height 15
click at [531, 238] on button "Add Field" at bounding box center [530, 239] width 40 height 11
click at [529, 257] on button "Text" at bounding box center [557, 256] width 95 height 15
click at [528, 273] on button "Add Field" at bounding box center [530, 272] width 40 height 11
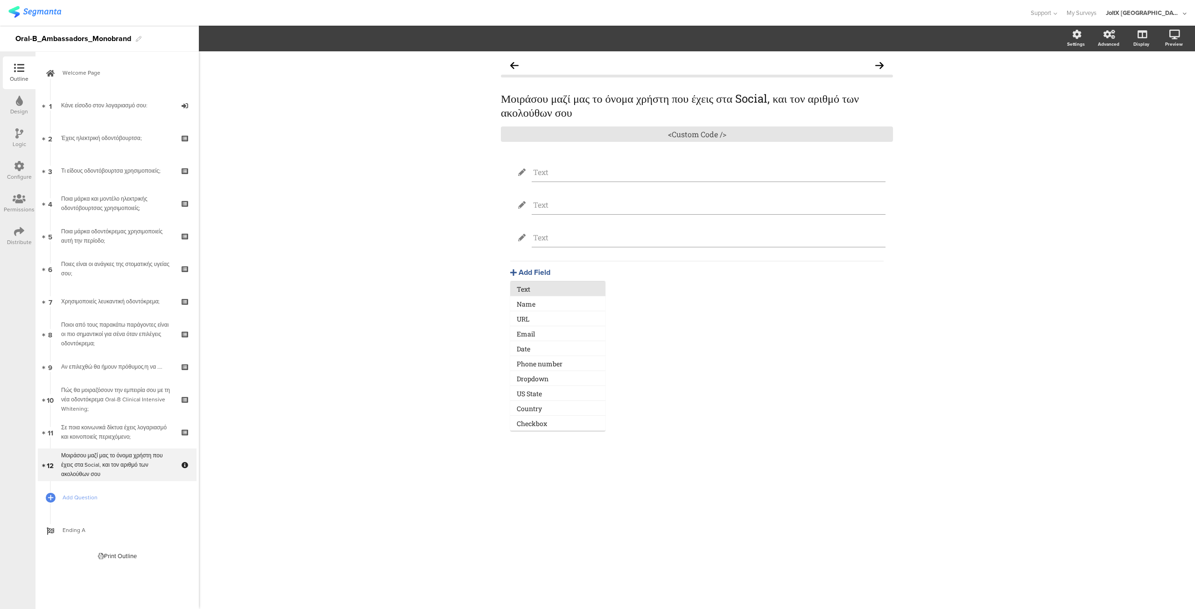
click at [533, 290] on button "Text" at bounding box center [557, 288] width 95 height 15
click at [555, 170] on input "Text" at bounding box center [708, 172] width 351 height 10
type input "T"
type input "Ι"
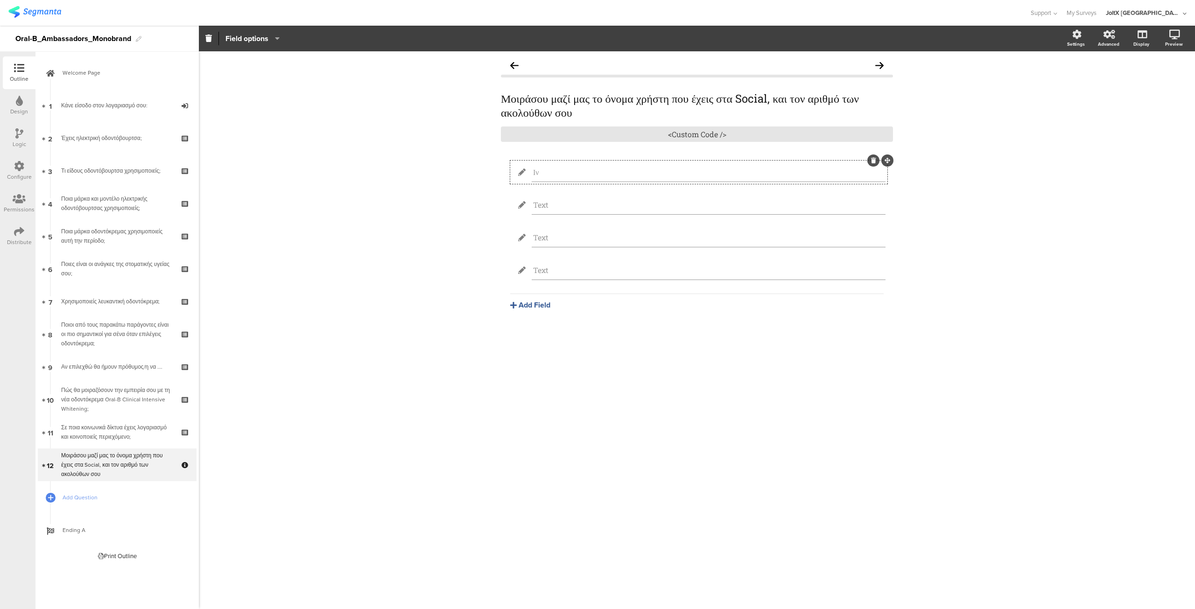
type input "Ι"
type input "Instagram handle"
click at [552, 205] on input "Text" at bounding box center [708, 205] width 351 height 10
type input "T"
type input "Instagram followers"
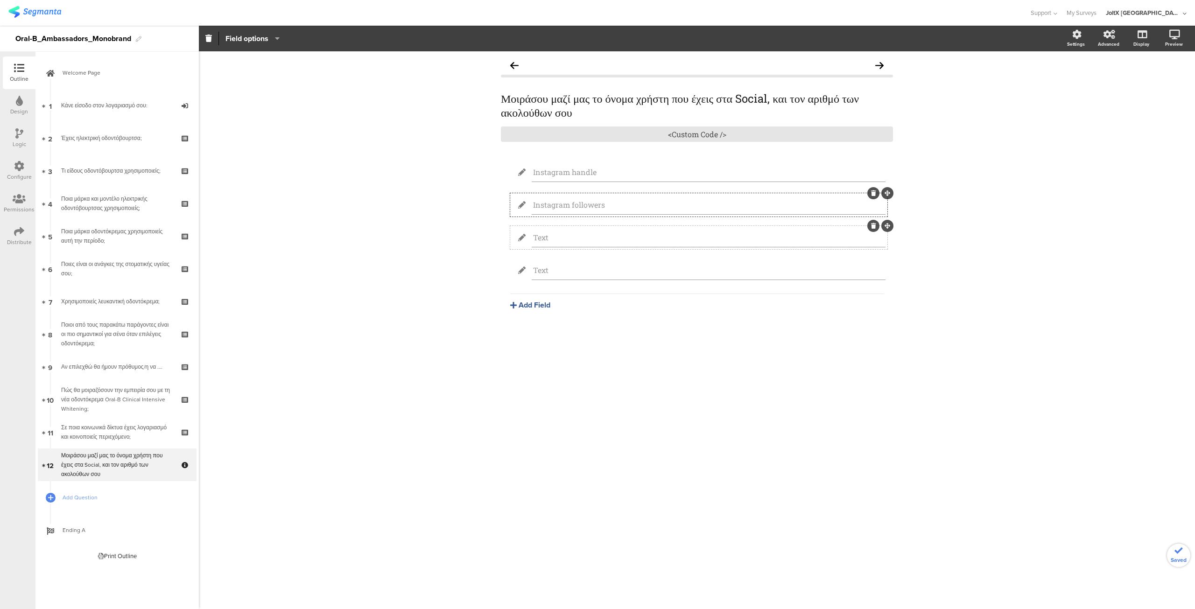
click at [546, 235] on input "Text" at bounding box center [708, 237] width 351 height 10
click at [552, 237] on input "Text" at bounding box center [708, 237] width 351 height 10
type input "T"
type input "TikTok handle"
click at [553, 268] on input "Text" at bounding box center [708, 270] width 351 height 10
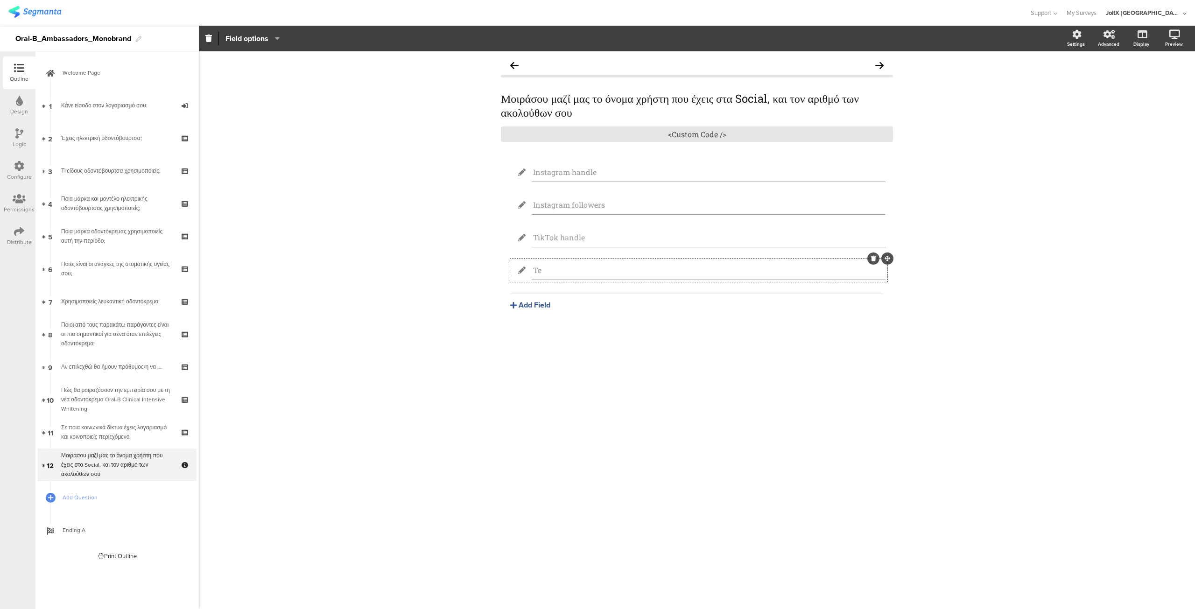
type input "T"
type input "TikTok followers"
click at [622, 357] on div "Μοιράσου μαζί μας το όνομα χρήστη που έχεις στα Social, και τον αριθμό των ακολ…" at bounding box center [696, 205] width 411 height 308
click at [1172, 38] on icon at bounding box center [1174, 34] width 11 height 9
click at [1140, 82] on icon at bounding box center [1140, 83] width 10 height 9
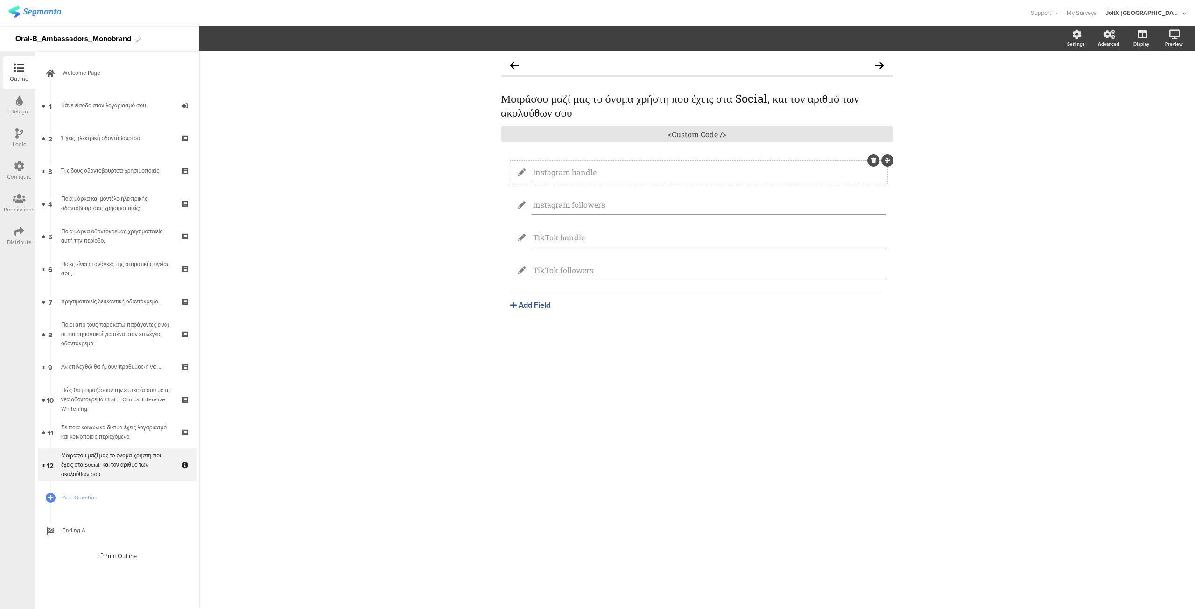
click at [594, 170] on input "Instagram handle" at bounding box center [708, 172] width 351 height 10
type input "Instagram name"
click at [872, 228] on icon at bounding box center [873, 226] width 5 height 6
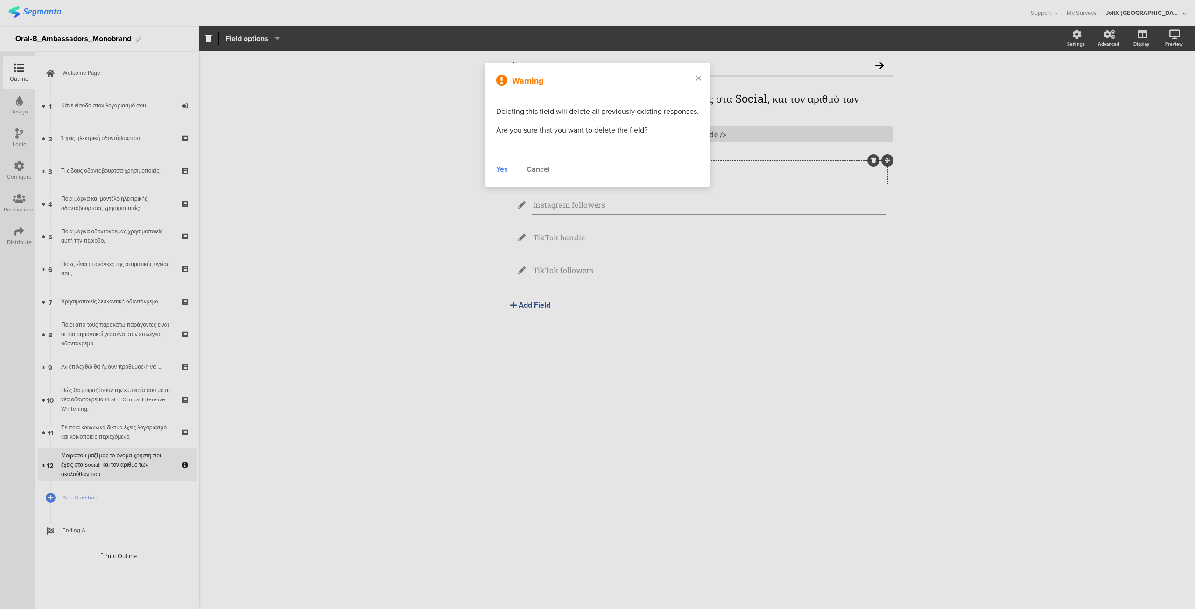
click at [500, 169] on div "Yes" at bounding box center [502, 169] width 12 height 11
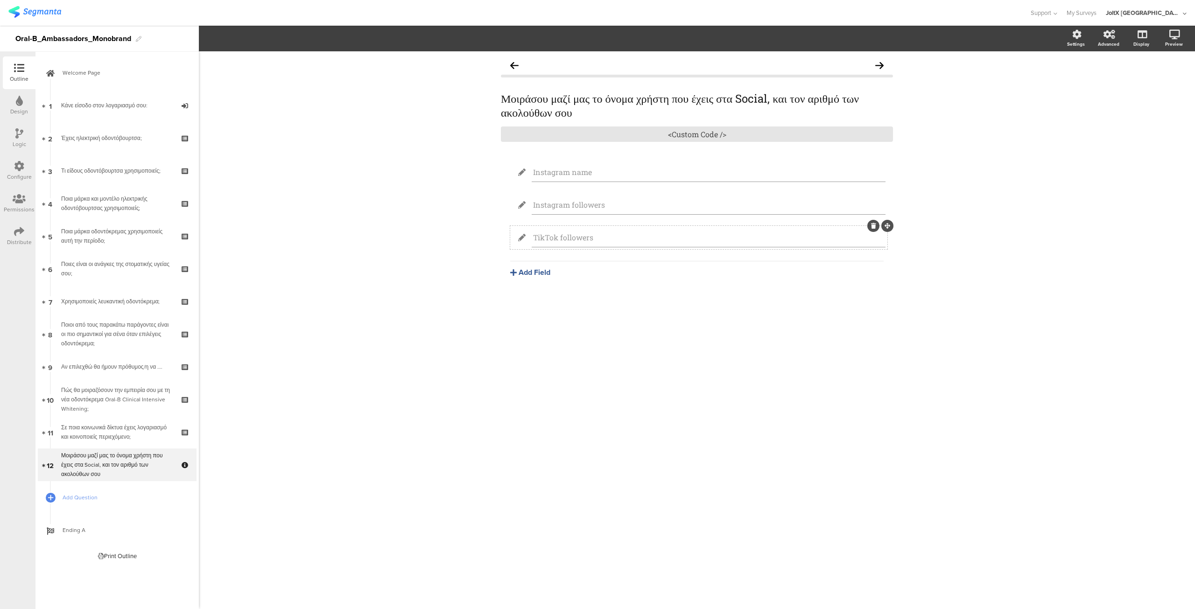
click at [872, 226] on icon at bounding box center [873, 226] width 5 height 6
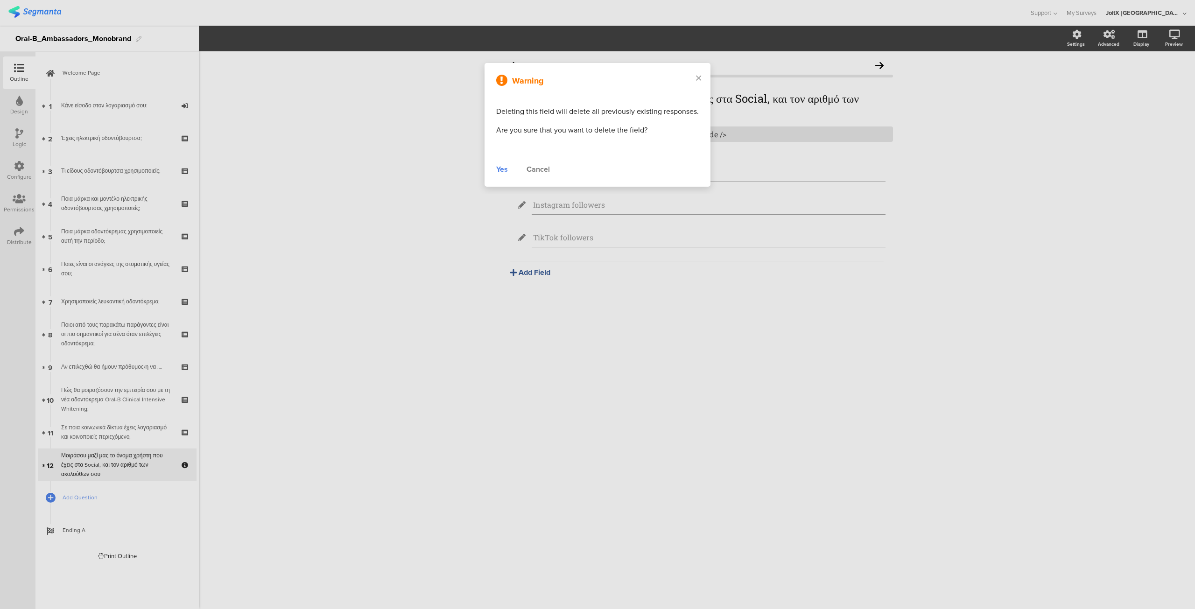
click at [500, 166] on div "Yes" at bounding box center [502, 169] width 12 height 11
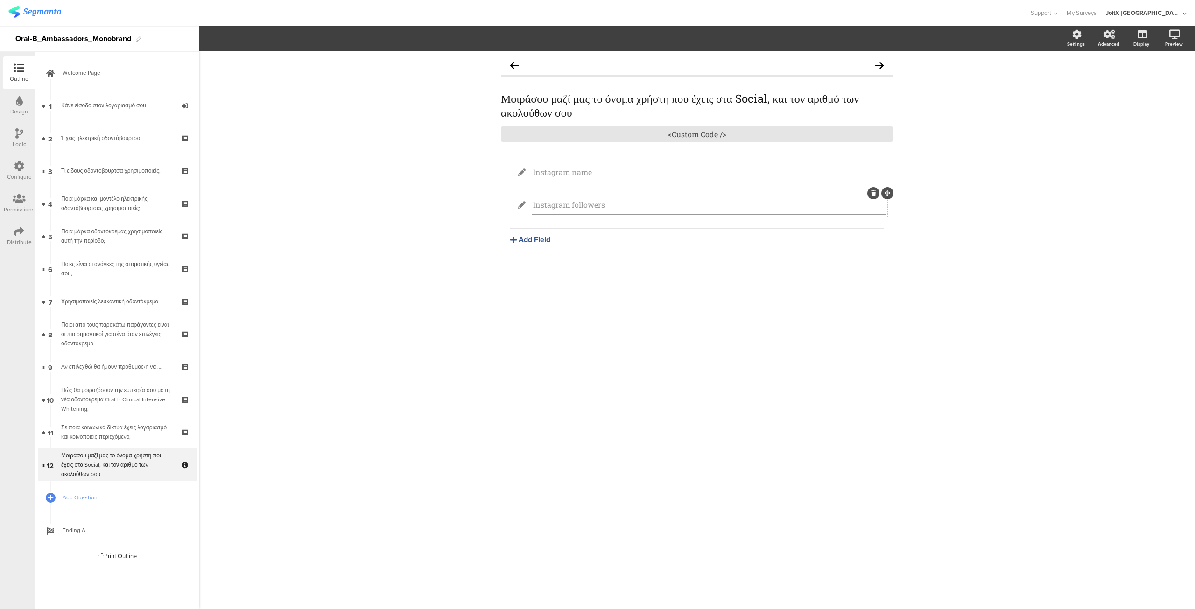
click at [572, 204] on input "Instagram followers" at bounding box center [708, 205] width 351 height 10
type input "Instagram αριθμός followers"
click at [646, 264] on div "Instagram name Instagram αριθμός followers [GEOGRAPHIC_DATA] Text Name URL Emai…" at bounding box center [697, 225] width 392 height 129
click at [773, 101] on div "Μοιράσου μαζί μας το όνομα χρήστη που έχεις στα Social, και τον αριθμό των ακολ…" at bounding box center [696, 105] width 397 height 33
drag, startPoint x: 803, startPoint y: 96, endPoint x: 764, endPoint y: 98, distance: 38.4
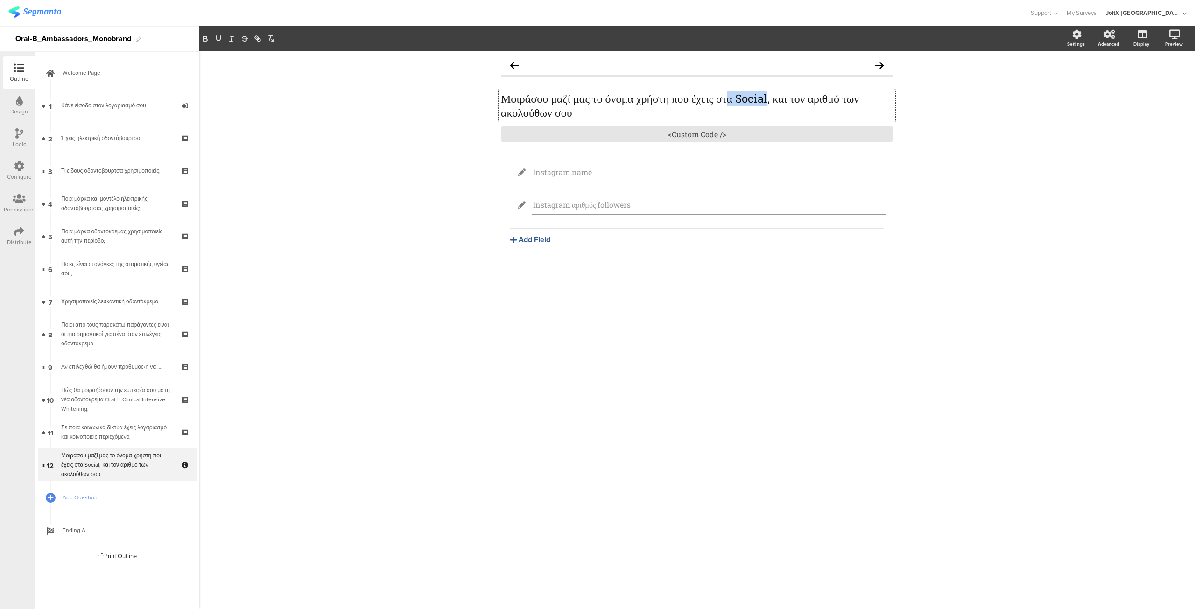
click at [764, 98] on p "Μοιράσου μαζί μας το όνομα χρήστη που έχεις στα Social, και τον αριθμό των ακολ…" at bounding box center [697, 105] width 392 height 28
click at [751, 285] on div "Instagram name Instagram αριθμός followers [GEOGRAPHIC_DATA] Text Name URL Emai…" at bounding box center [697, 225] width 392 height 129
click at [184, 456] on icon at bounding box center [186, 457] width 8 height 6
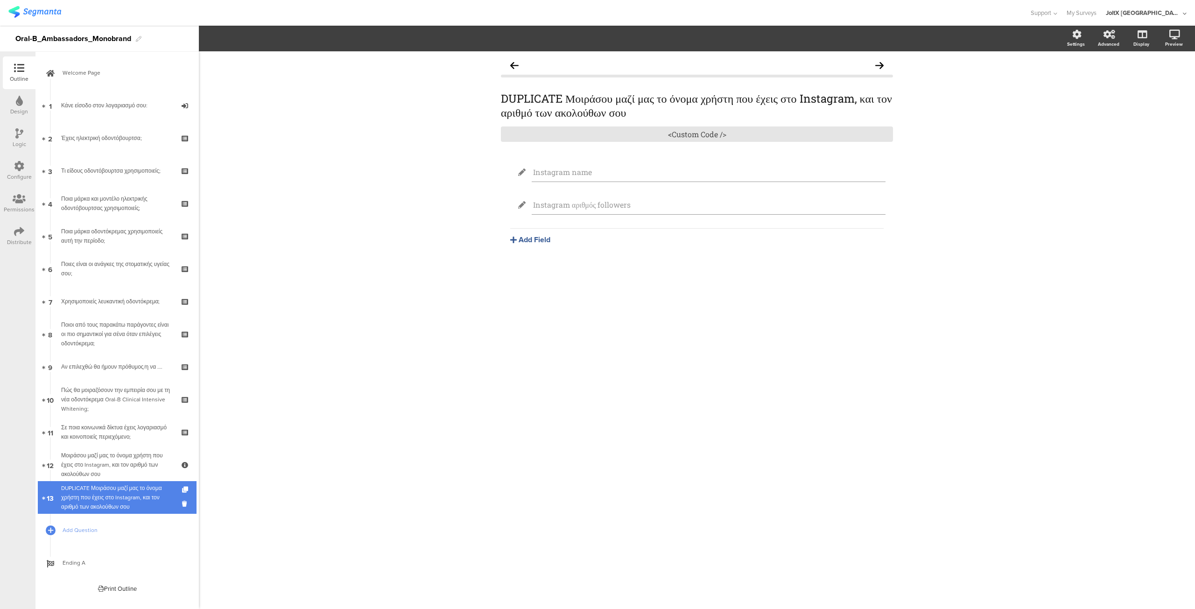
click at [118, 499] on div "DUPLICATE Μοιράσου μαζί μας το όνομα χρήστη που έχεις στο Instagram, και τον αρ…" at bounding box center [117, 497] width 112 height 28
drag, startPoint x: 566, startPoint y: 98, endPoint x: 492, endPoint y: 97, distance: 74.7
click at [492, 97] on div "DUPLICATE Μοιράσου μαζί μας το όνομα χρήστη που έχεις στο Instagram, και τον αρ…" at bounding box center [696, 172] width 411 height 243
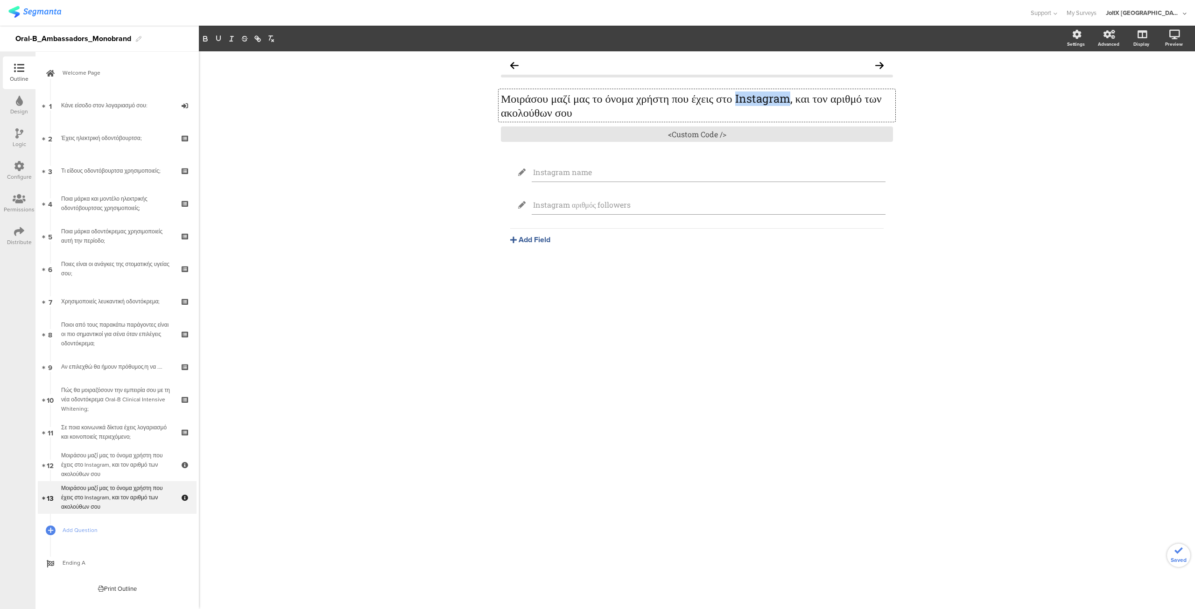
drag, startPoint x: 825, startPoint y: 96, endPoint x: 772, endPoint y: 96, distance: 53.2
click at [772, 96] on p "Μοιράσου μαζί μας το όνομα χρήστη που έχεις στο Instagram, και τον αριθμό των α…" at bounding box center [697, 105] width 392 height 28
click at [566, 171] on input "Instagram name" at bounding box center [708, 172] width 351 height 10
drag, startPoint x: 568, startPoint y: 173, endPoint x: 533, endPoint y: 175, distance: 35.0
click at [533, 175] on input "Instagram name" at bounding box center [708, 172] width 351 height 10
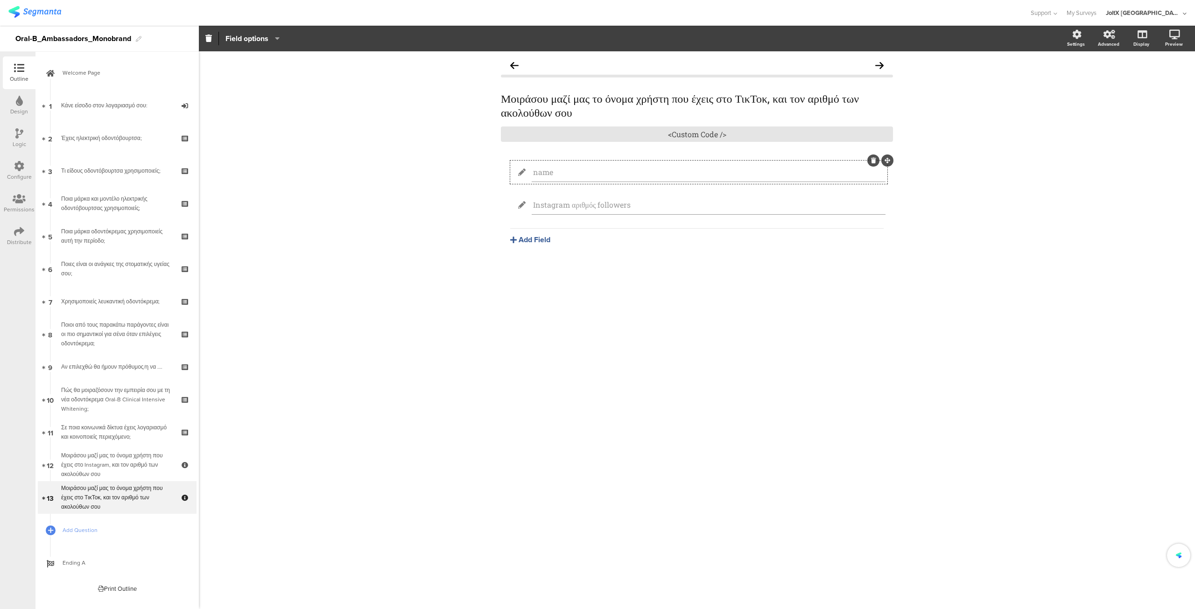
click at [535, 171] on input "name" at bounding box center [708, 172] width 351 height 10
type input "TikTok name"
drag, startPoint x: 568, startPoint y: 204, endPoint x: 533, endPoint y: 207, distance: 35.6
click at [533, 207] on input "Instagram αριθμός followers" at bounding box center [708, 205] width 351 height 10
type input "TikTok αριθμός followers"
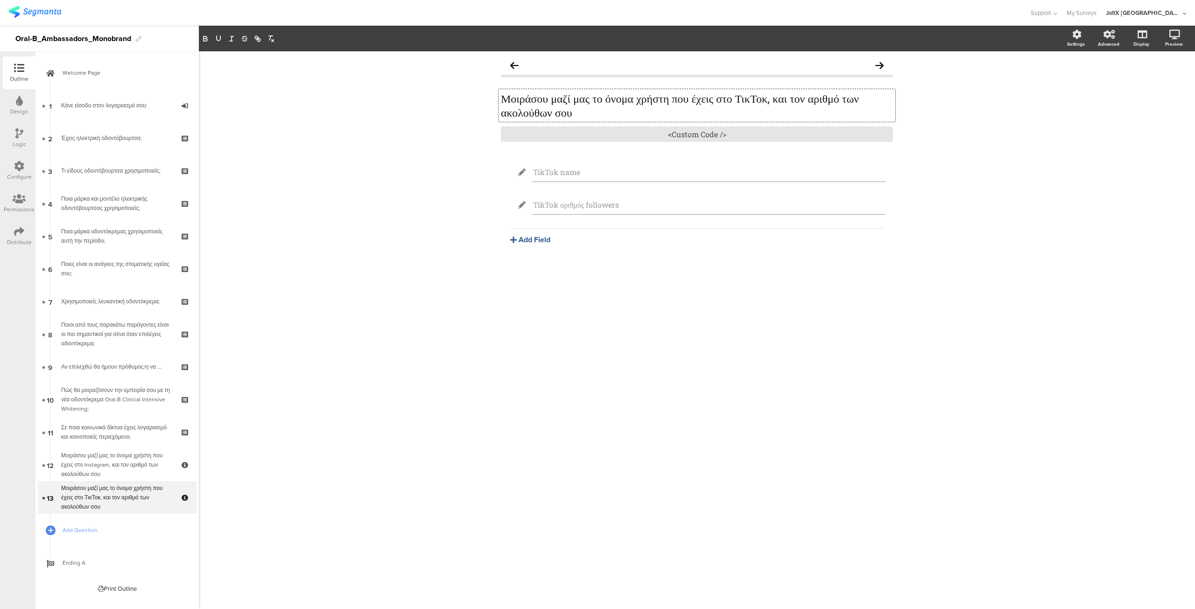
drag, startPoint x: 808, startPoint y: 97, endPoint x: 779, endPoint y: 98, distance: 28.9
click at [779, 98] on div "Μοιράσου μαζί μας το όνομα χρήστη που έχεις στο ΤικΤοκ, και τον αριθμό των ακολ…" at bounding box center [696, 105] width 397 height 33
drag, startPoint x: 772, startPoint y: 98, endPoint x: 807, endPoint y: 98, distance: 34.5
click at [807, 98] on p "Μοιράσου μαζί μας το όνομα χρήστη που έχεις στο ΤικΤοκ, και τον αριθμό των ακολ…" at bounding box center [697, 105] width 392 height 28
click at [681, 306] on div "Μοιράσου μαζί μας το όνομα χρήστη που έχεις στο TikTok, και τον αριθμό των ακολ…" at bounding box center [697, 330] width 996 height 558
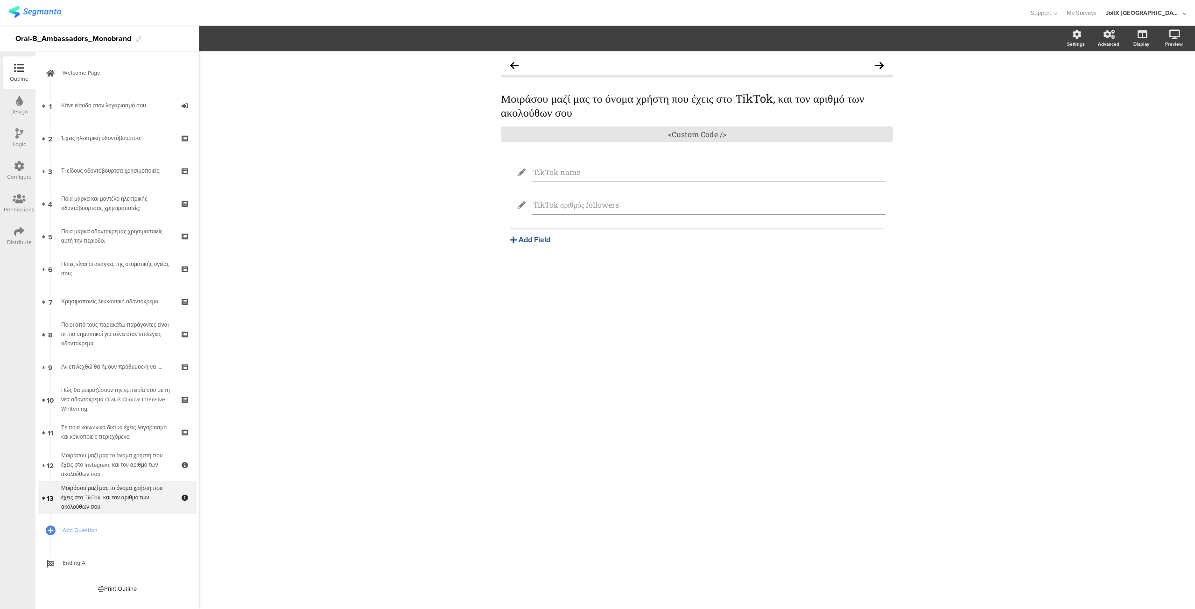
click at [21, 133] on icon at bounding box center [19, 133] width 8 height 10
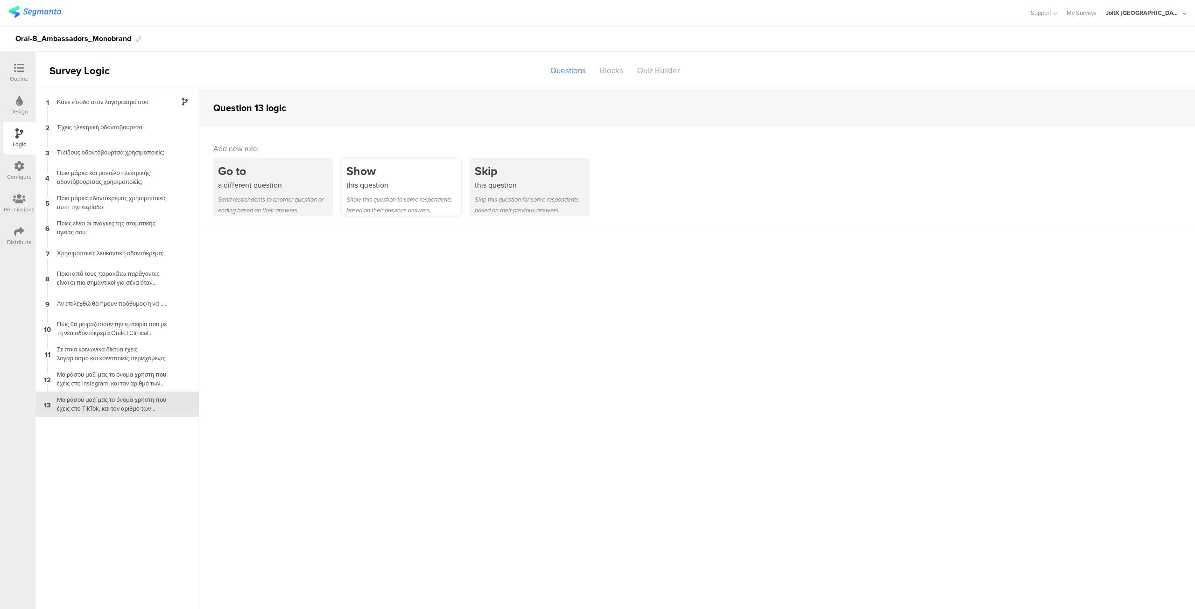
click at [377, 194] on div "Show this question to some respondents based on their previous answers." at bounding box center [403, 204] width 114 height 21
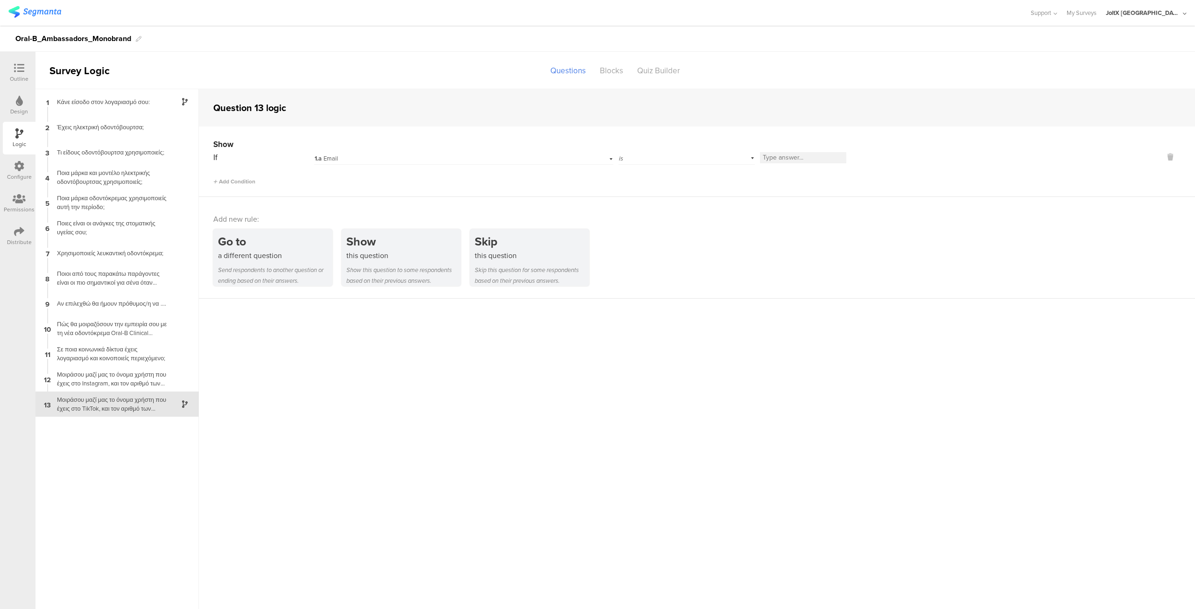
click at [608, 160] on div "1.a Email" at bounding box center [464, 157] width 300 height 14
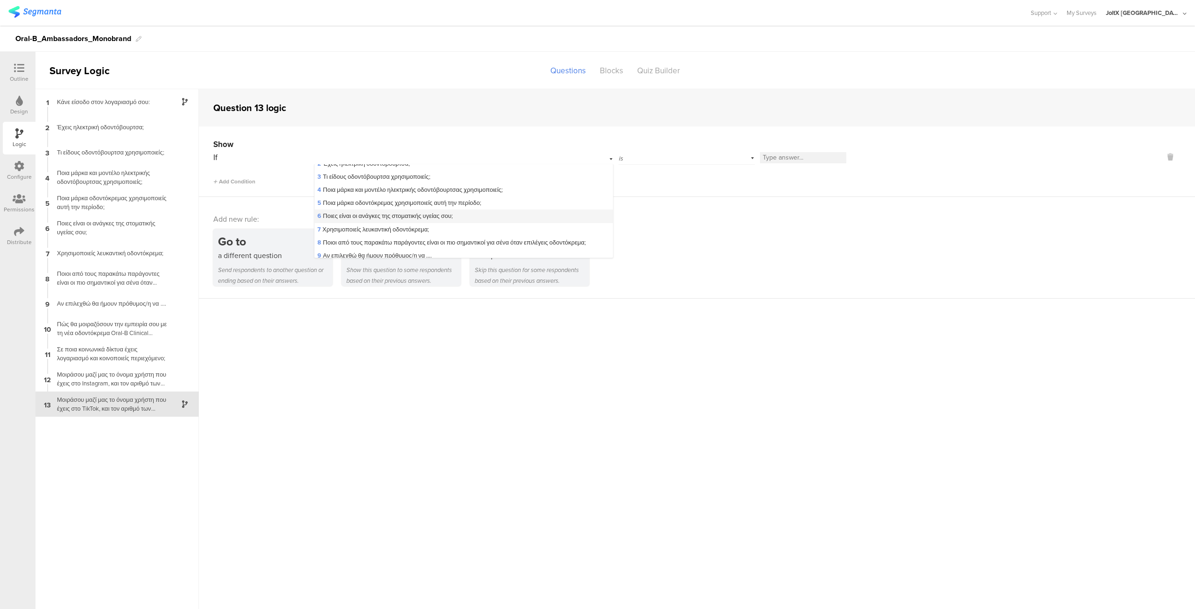
scroll to position [93, 0]
click at [493, 239] on span "11 Σε ποια κοινωνικά δίκτυα έχεις λογαριασμό και κοινοποιείς περιεχόμενο;" at bounding box center [415, 235] width 197 height 9
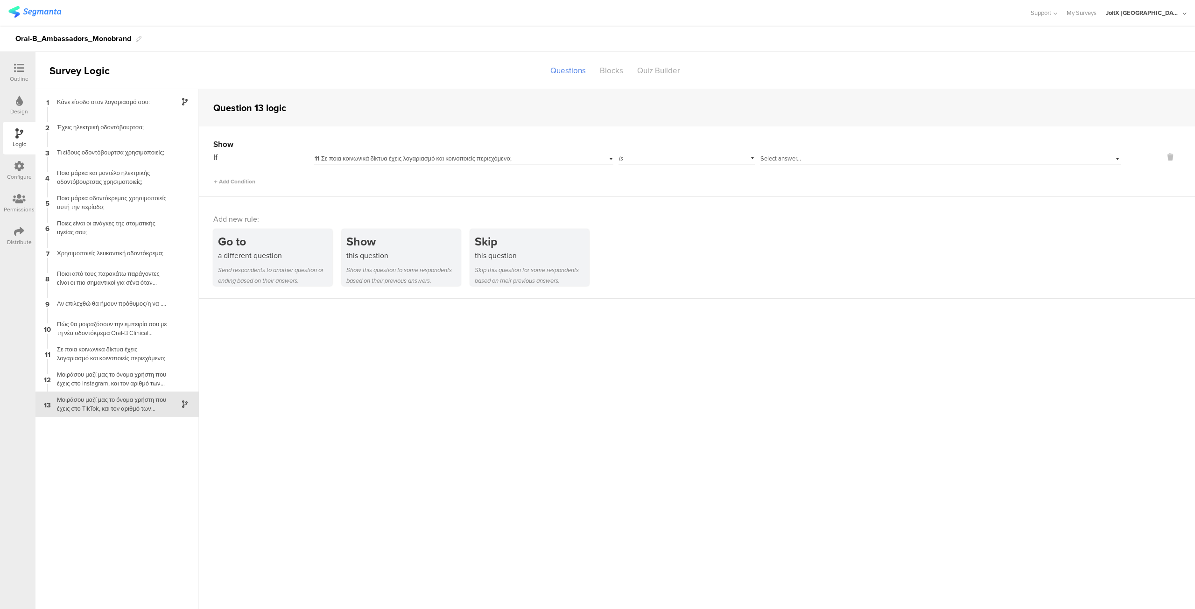
click at [751, 157] on div "is" at bounding box center [686, 157] width 136 height 14
click at [825, 188] on div "Show If 11 Σε ποια κοινωνικά δίκτυα έχεις λογαριασμό και κοινοποιείς περιεχόμεν…" at bounding box center [697, 161] width 996 height 70
click at [1117, 158] on div "Select answer..." at bounding box center [940, 157] width 361 height 14
click at [867, 180] on div "Instagram" at bounding box center [940, 183] width 360 height 13
click at [750, 158] on div "is" at bounding box center [686, 157] width 136 height 14
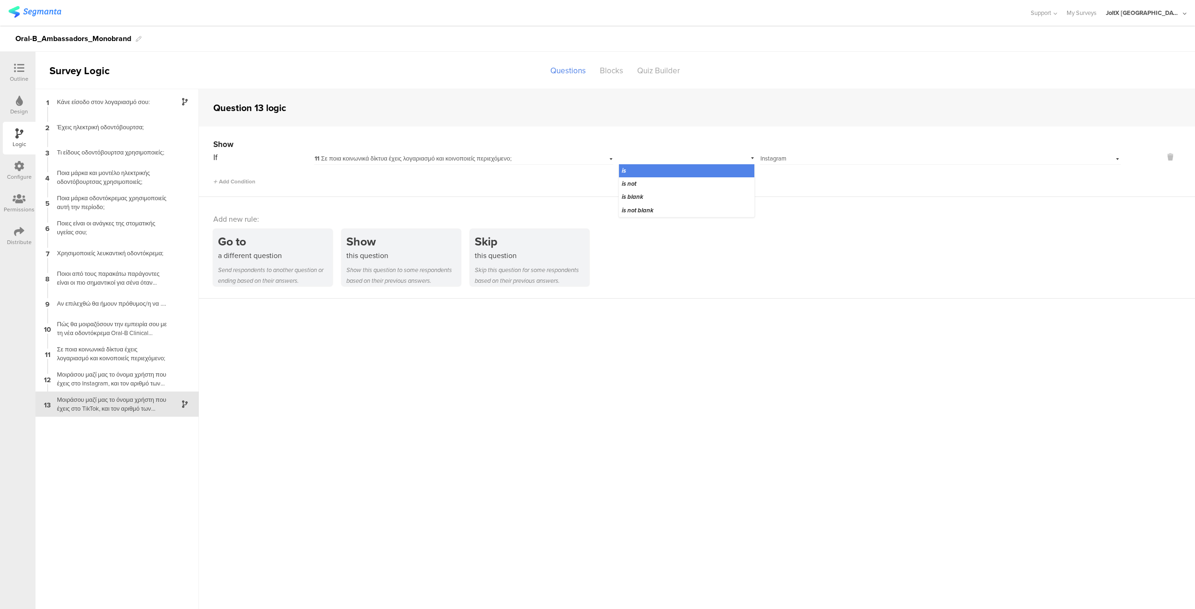
click at [795, 182] on div "Add Condition" at bounding box center [666, 177] width 907 height 16
click at [106, 374] on div "Μοιράσου μαζί μας το όνομα χρήστη που έχεις στο Instagram, και τον αριθμό των α…" at bounding box center [109, 379] width 117 height 18
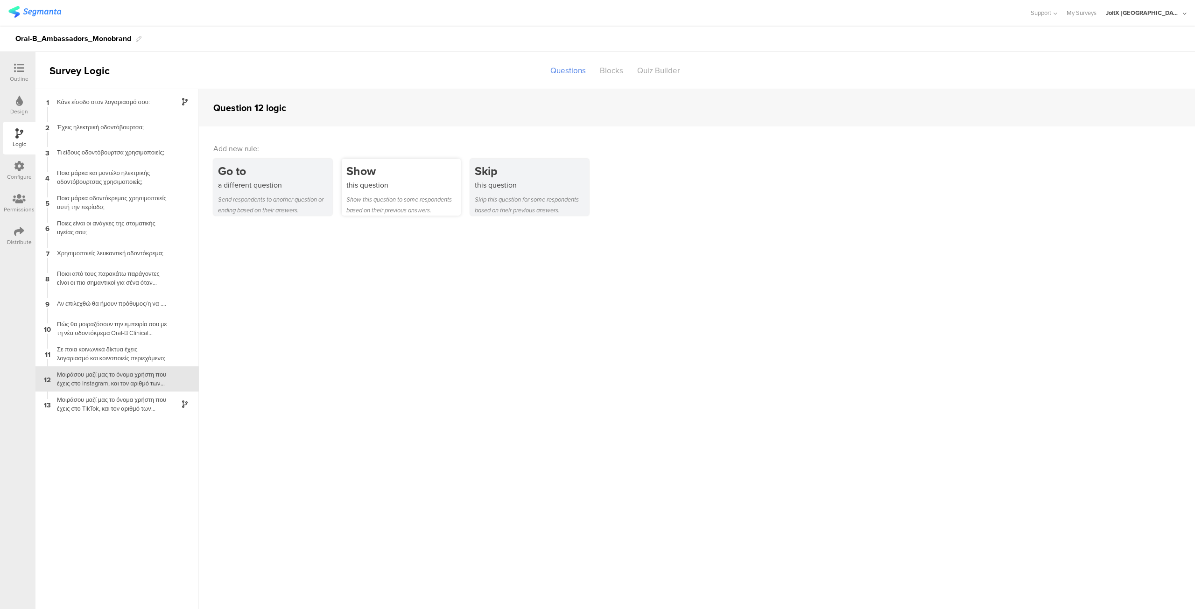
click at [400, 191] on div "Show this question Show this question to some respondents based on their previo…" at bounding box center [401, 187] width 119 height 57
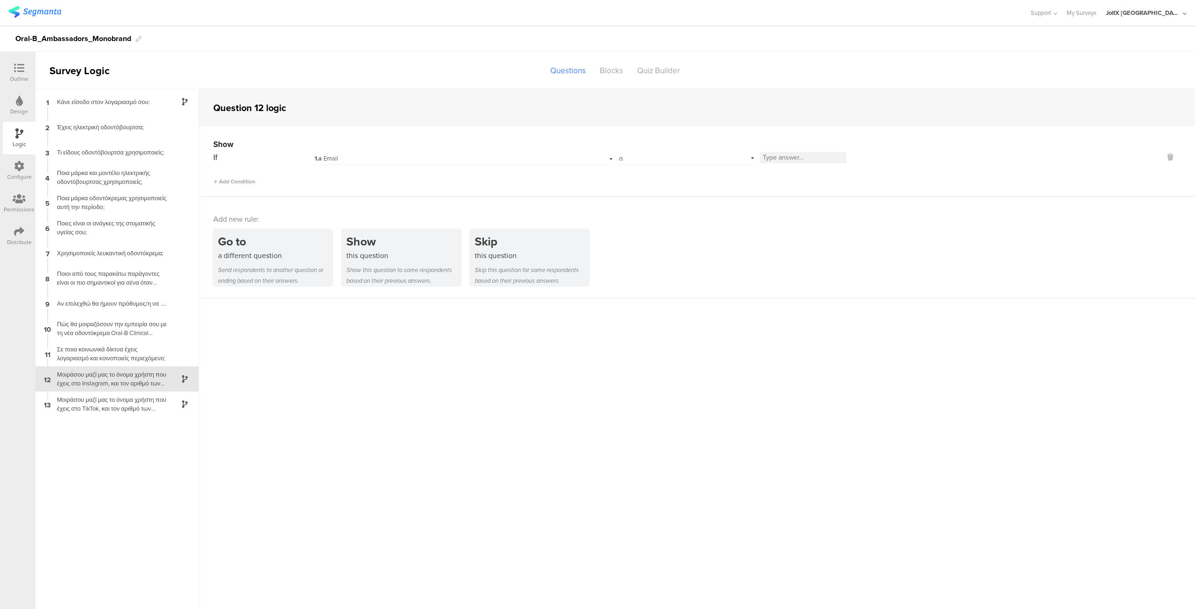
click at [609, 158] on div "1.a Email" at bounding box center [464, 157] width 300 height 14
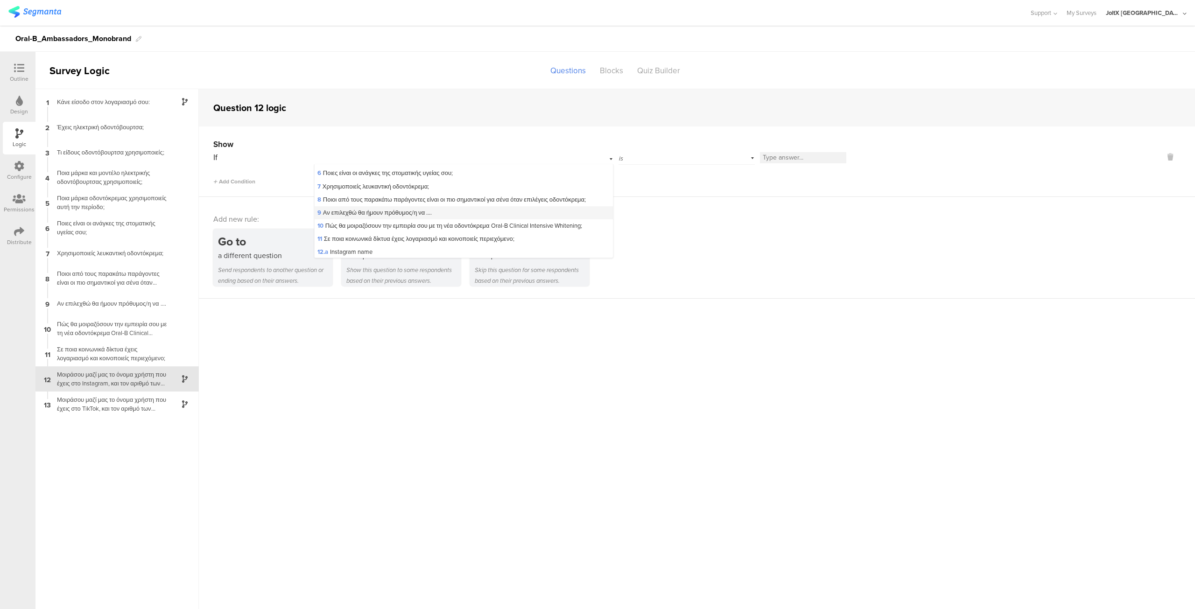
scroll to position [93, 0]
click at [430, 237] on span "11 Σε ποια κοινωνικά δίκτυα έχεις λογαριασμό και κοινοποιείς περιεχόμενο;" at bounding box center [415, 235] width 197 height 9
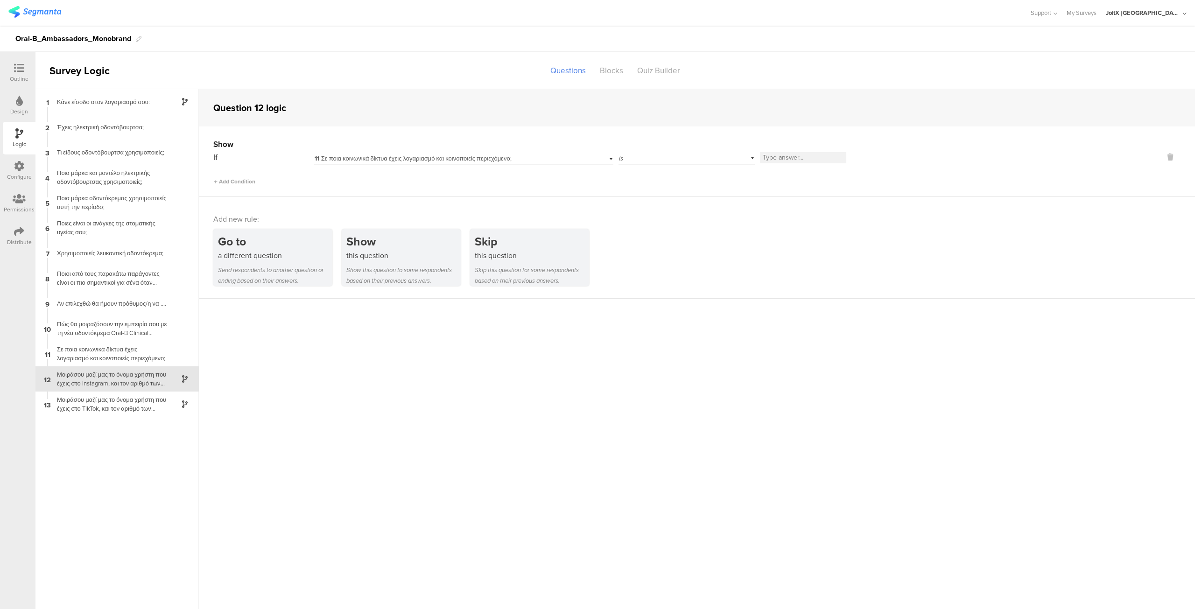
scroll to position [0, 0]
click at [574, 160] on div "11 Σε ποια κοινωνικά δίκτυα έχεις λογαριασμό και κοινοποιείς περιεχόμενο;" at bounding box center [464, 157] width 300 height 14
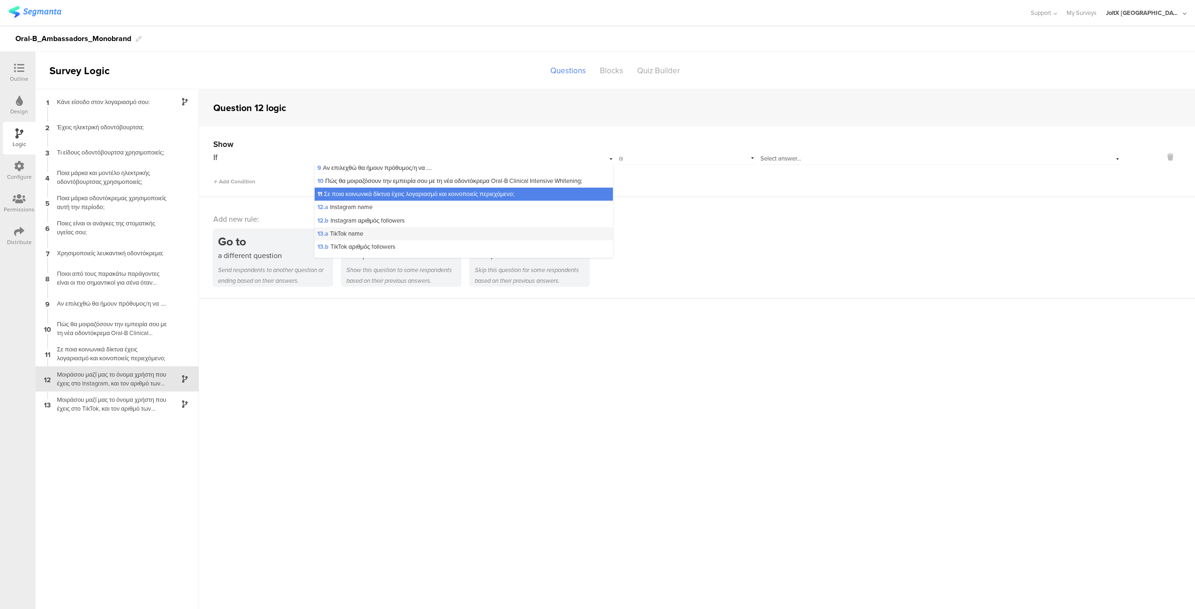
scroll to position [116, 0]
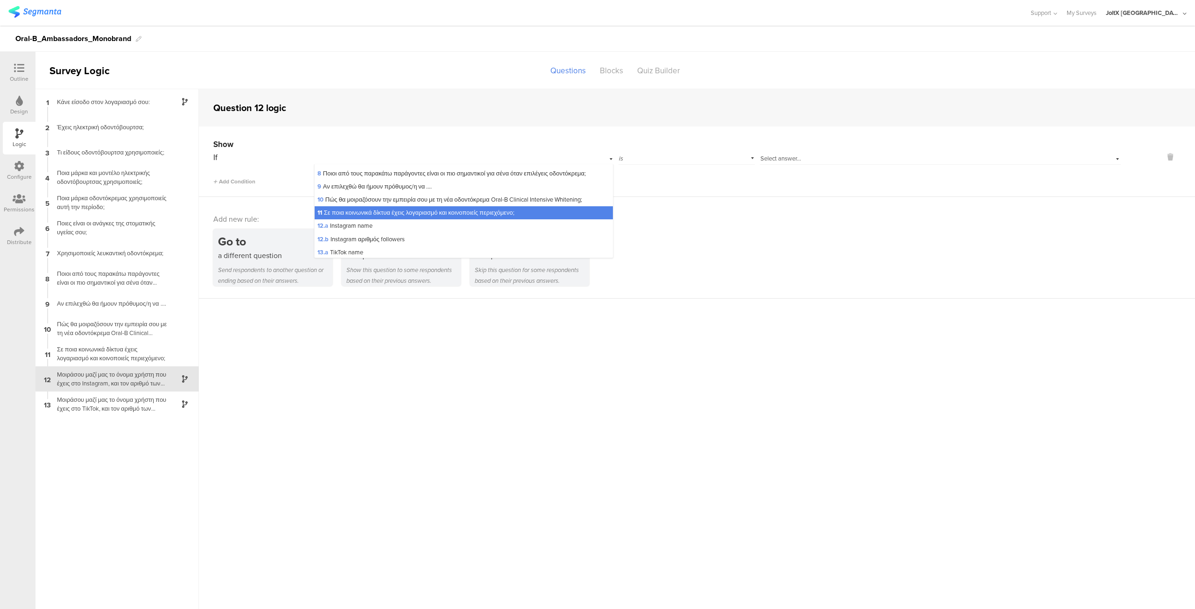
click at [1098, 159] on div "Select answer..." at bounding box center [940, 157] width 361 height 14
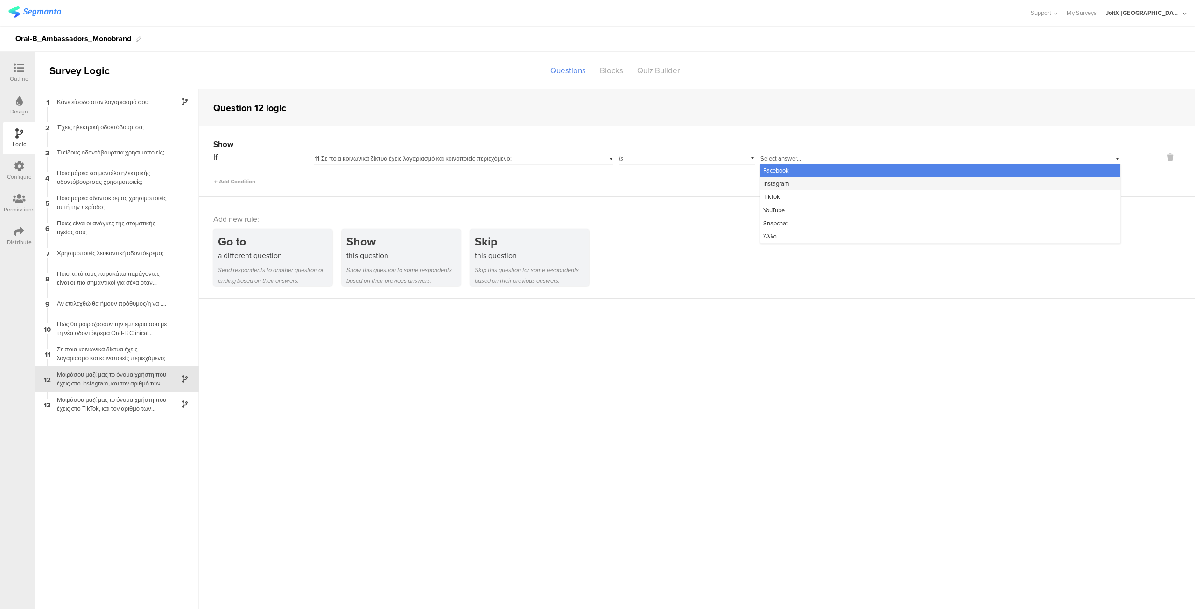
click at [859, 186] on div "Instagram" at bounding box center [940, 183] width 360 height 13
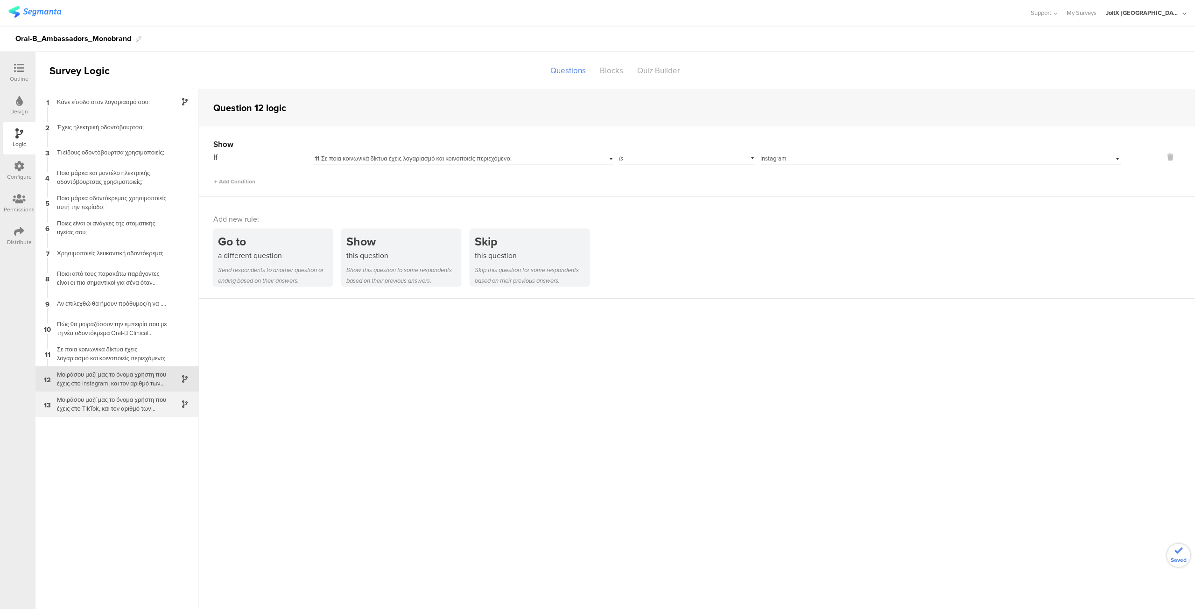
click at [92, 408] on div "Μοιράσου μαζί μας το όνομα χρήστη που έχεις στο TikTok, και τον αριθμό των ακολ…" at bounding box center [109, 404] width 117 height 18
click at [1119, 157] on div "Select answer... Instagram" at bounding box center [940, 157] width 361 height 14
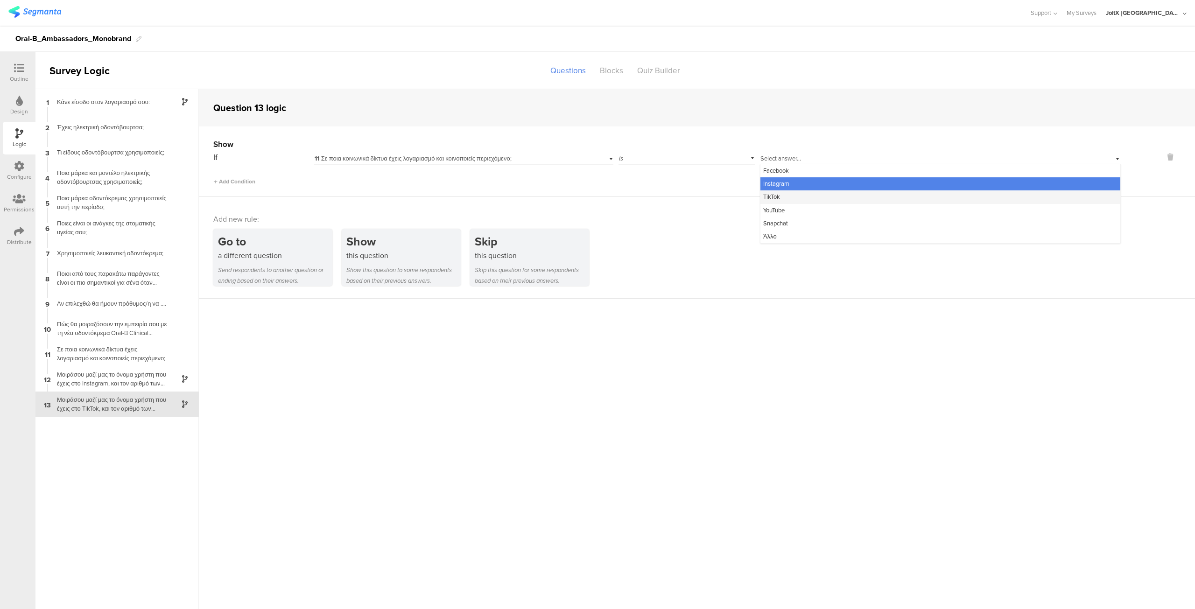
click at [805, 198] on div "TikTok" at bounding box center [940, 196] width 360 height 13
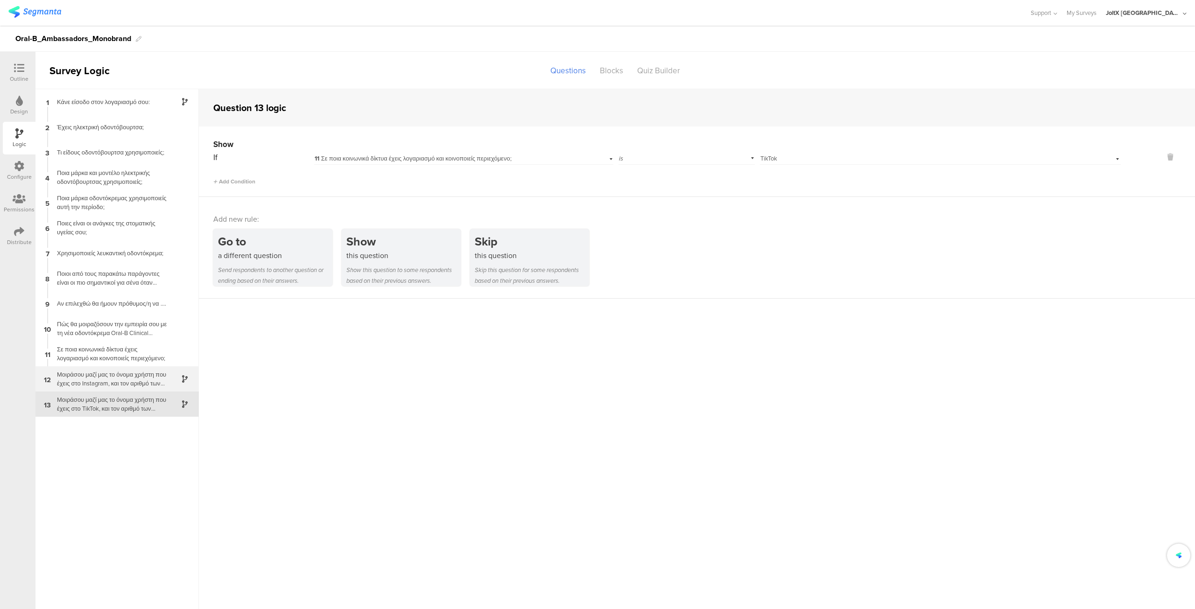
click at [99, 370] on div "Μοιράσου μαζί μας το όνομα χρήστη που έχεις στο Instagram, και τον αριθμό των α…" at bounding box center [109, 379] width 117 height 18
click at [104, 404] on div "Μοιράσου μαζί μας το όνομα χρήστη που έχεις στο TikTok, και τον αριθμό των ακολ…" at bounding box center [109, 404] width 117 height 18
click at [103, 382] on div "Μοιράσου μαζί μας το όνομα χρήστη που έχεις στο Instagram, και τον αριθμό των α…" at bounding box center [109, 379] width 117 height 18
click at [21, 73] on icon at bounding box center [19, 68] width 10 height 10
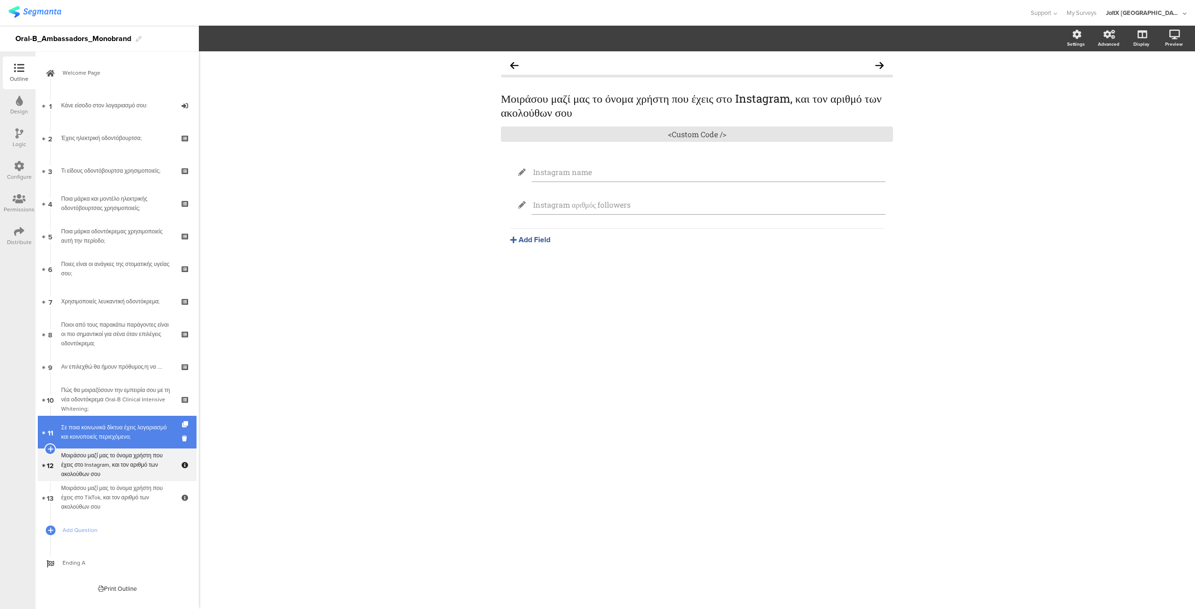
click at [97, 435] on div "Σε ποια κοινωνικά δίκτυα έχεις λογαριασμό και κοινοποιείς περιεχόμενο;" at bounding box center [117, 432] width 112 height 19
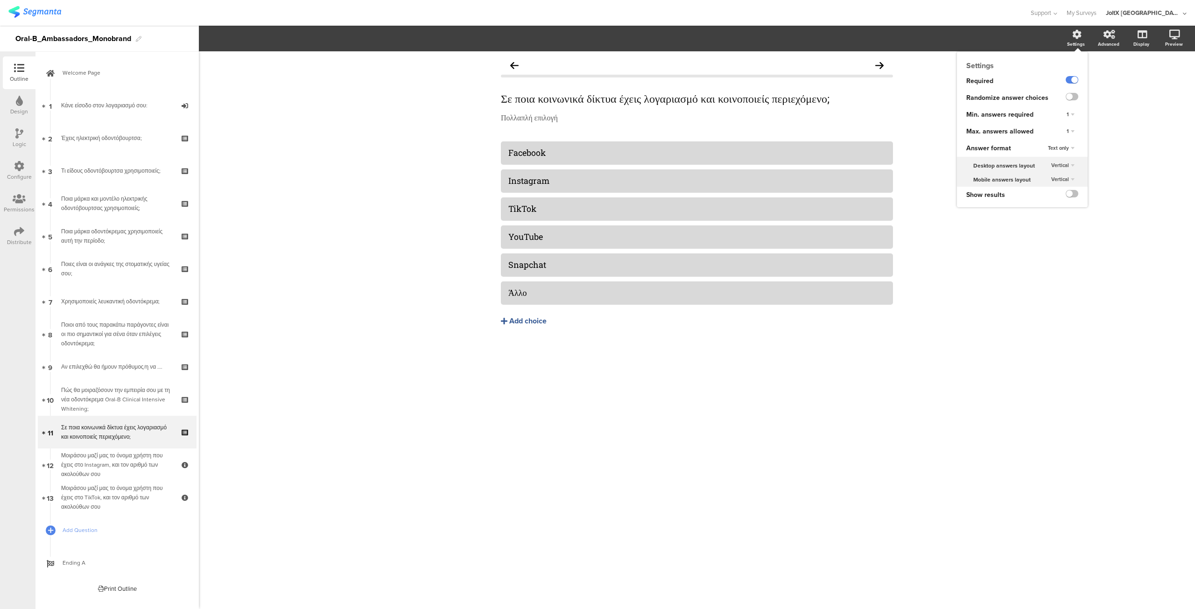
click at [1071, 131] on div "1" at bounding box center [1069, 131] width 15 height 11
click at [1039, 189] on div "5" at bounding box center [1056, 189] width 55 height 10
click at [1071, 132] on div "5" at bounding box center [1070, 131] width 16 height 11
click at [1043, 195] on div "6" at bounding box center [1056, 199] width 55 height 10
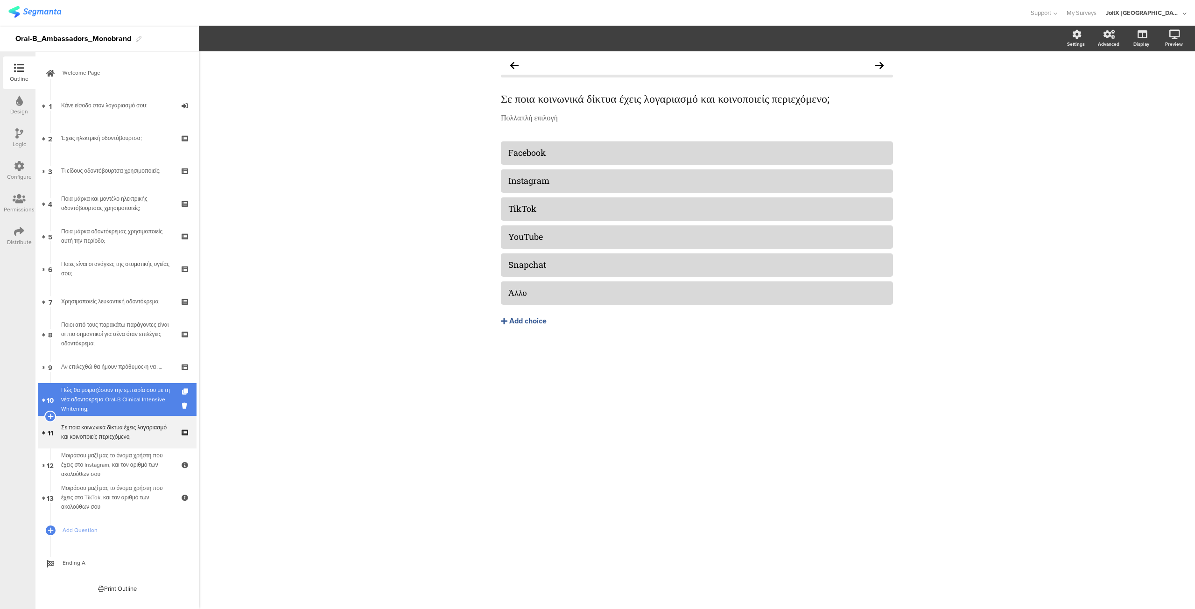
click at [97, 388] on div "Πώς θα μοιραζόσουν την εμπειρία σου με τη νέα οδοντόκρεμα Oral-B Clinical Inten…" at bounding box center [117, 399] width 112 height 28
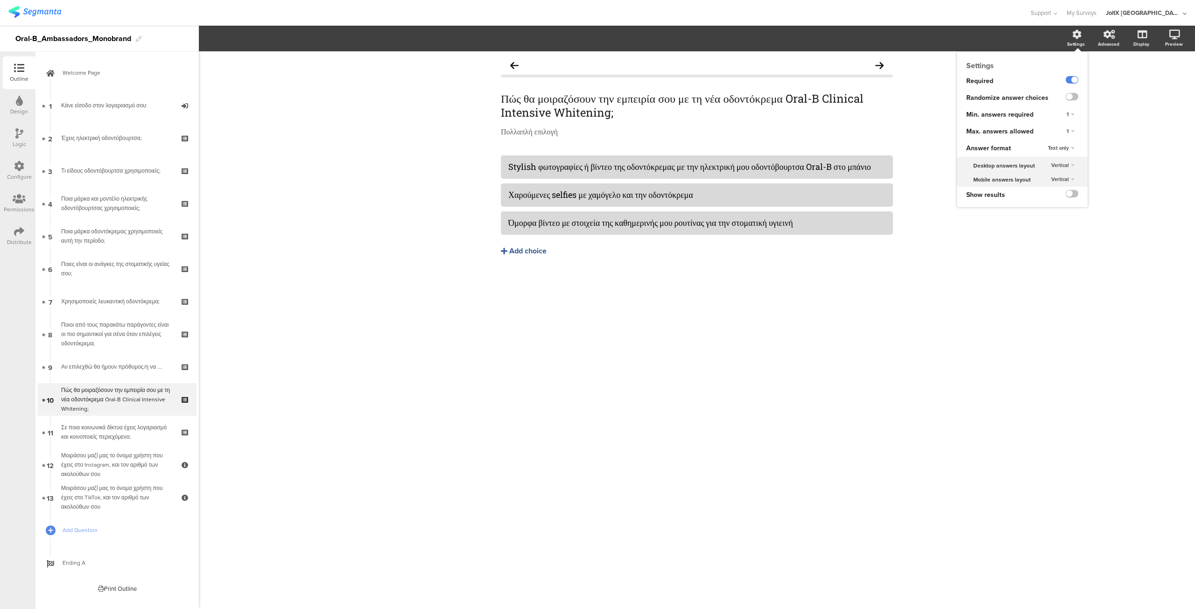
click at [1073, 130] on div "1" at bounding box center [1069, 131] width 15 height 11
click at [1041, 168] on div "3" at bounding box center [1056, 170] width 55 height 10
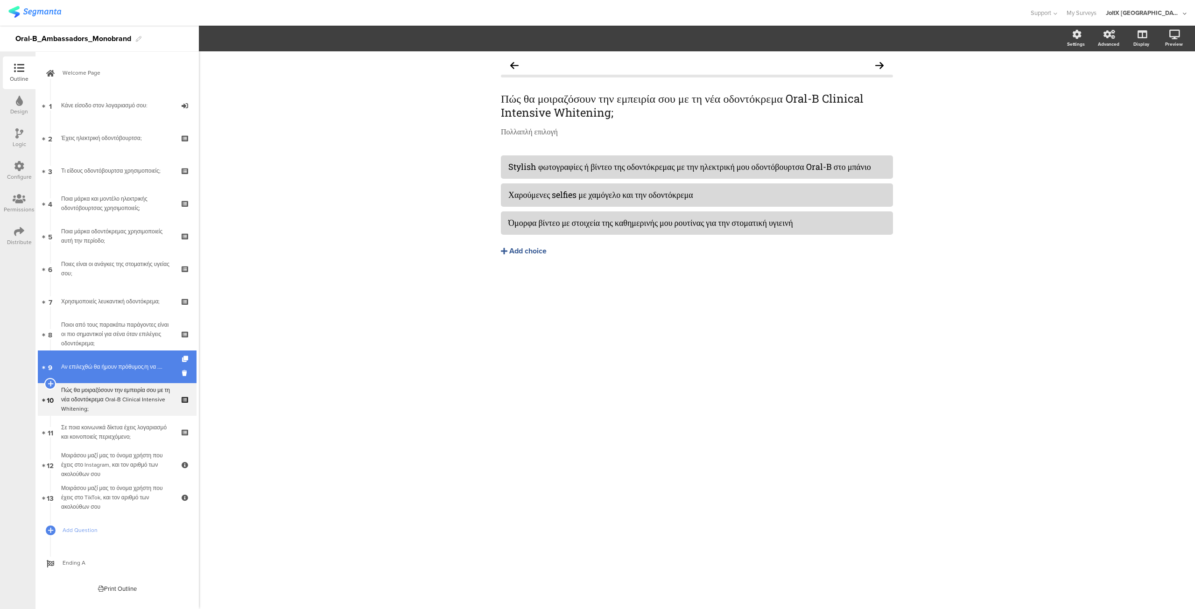
click at [114, 362] on div "Αν επιλεχθώ θα ήμουν πρόθυμος/η να …." at bounding box center [117, 366] width 112 height 9
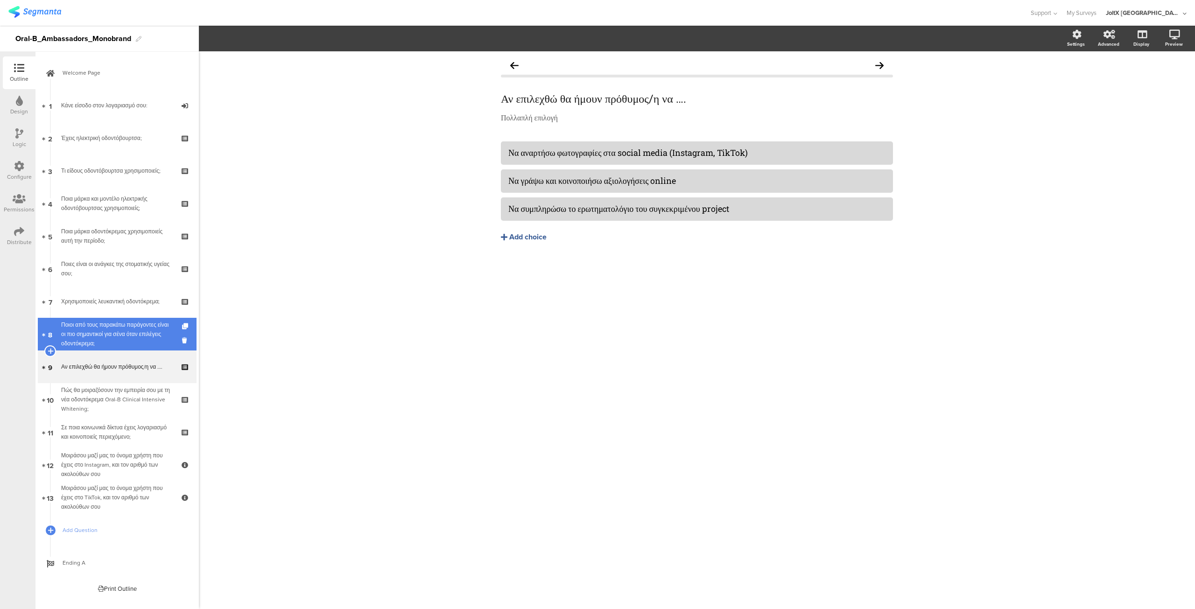
click at [101, 326] on div "Ποιοι από τους παρακάτω παράγοντες είναι οι πιο σημαντικοί για σένα όταν επιλέγ…" at bounding box center [117, 334] width 112 height 28
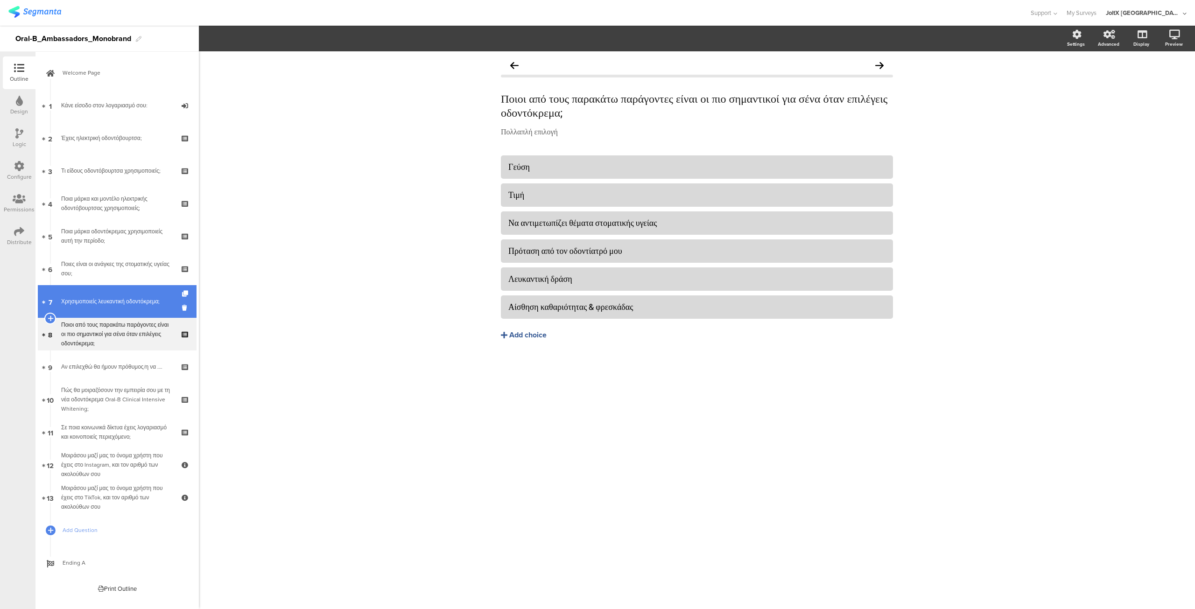
click at [95, 305] on div "Χρησιμοποιείς λευκαντική οδοντόκρεμα;" at bounding box center [117, 301] width 112 height 9
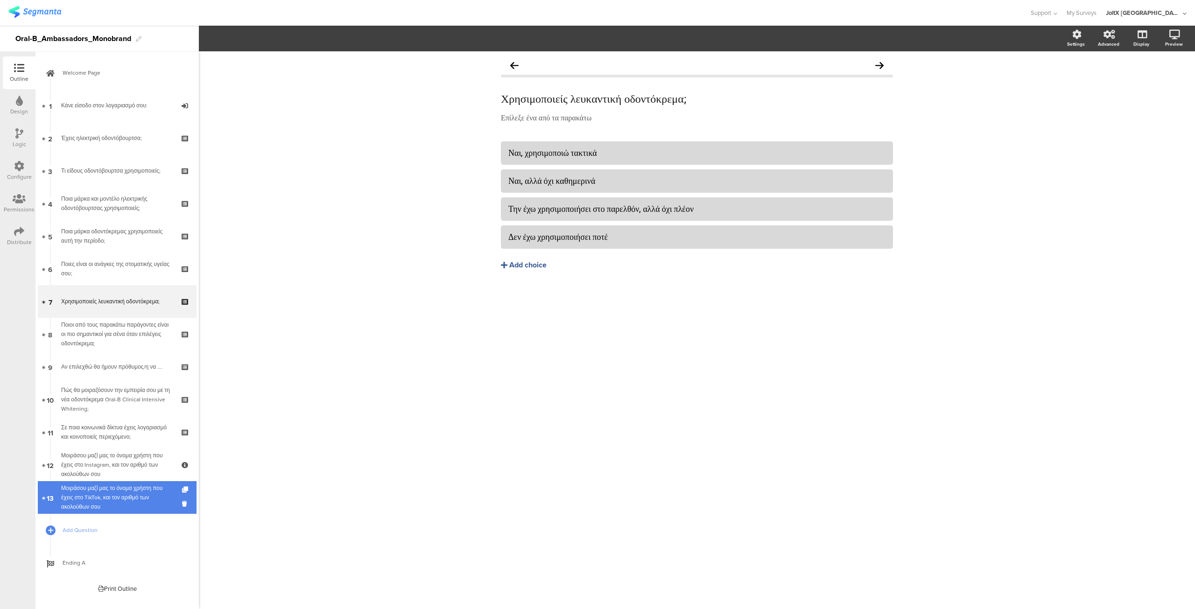
click at [113, 500] on div "Μοιράσου μαζί μας το όνομα χρήστη που έχεις στο TikTok, και τον αριθμό των ακολ…" at bounding box center [117, 497] width 112 height 28
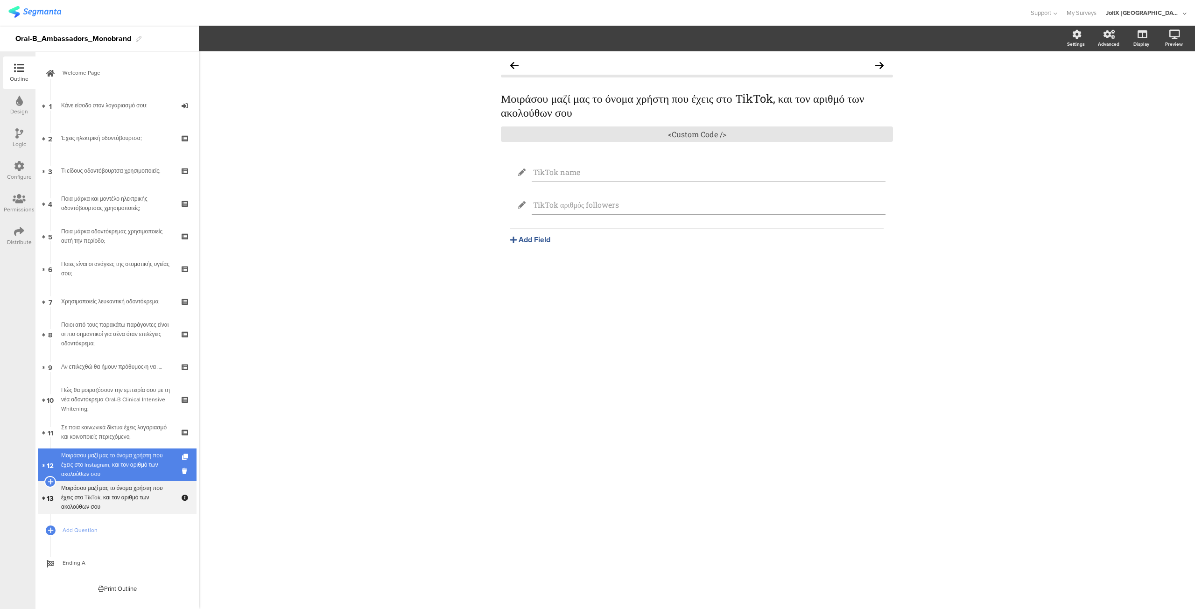
click at [106, 468] on div "Μοιράσου μαζί μας το όνομα χρήστη που έχεις στο Instagram, και τον αριθμό των α…" at bounding box center [117, 465] width 112 height 28
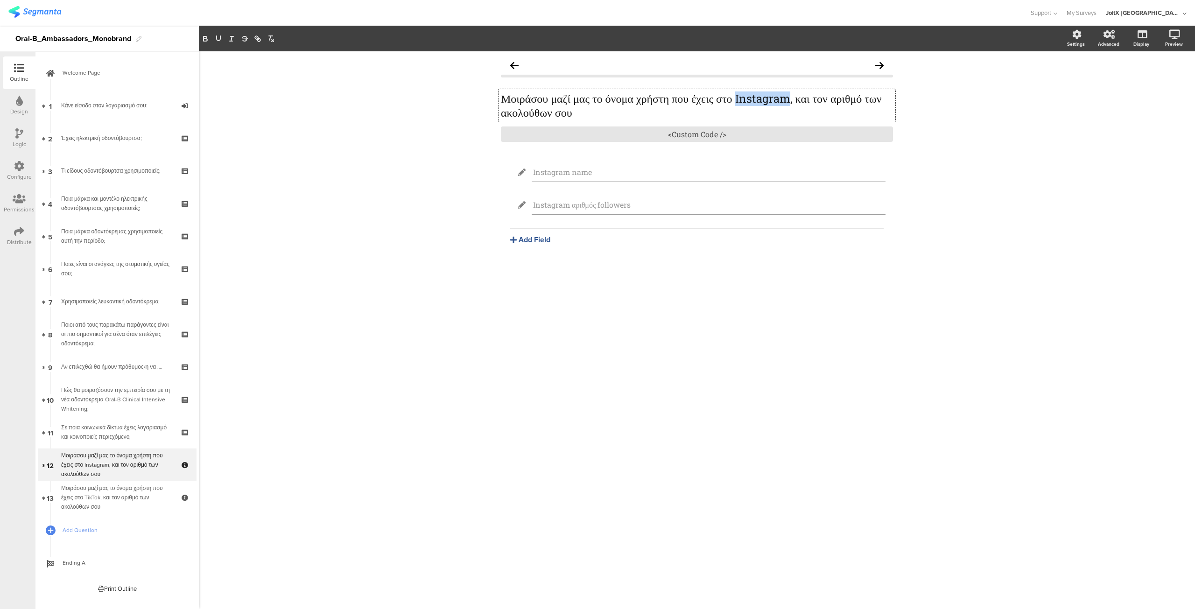
drag, startPoint x: 772, startPoint y: 99, endPoint x: 824, endPoint y: 105, distance: 52.1
click at [824, 105] on div "Μοιράσου μαζί μας το όνομα χρήστη που έχεις στο Instagram, και τον αριθμό των α…" at bounding box center [696, 105] width 397 height 33
click at [207, 38] on icon "button" at bounding box center [205, 39] width 8 height 8
click at [273, 39] on icon "button" at bounding box center [270, 39] width 8 height 8
click at [205, 40] on icon "button" at bounding box center [205, 39] width 8 height 8
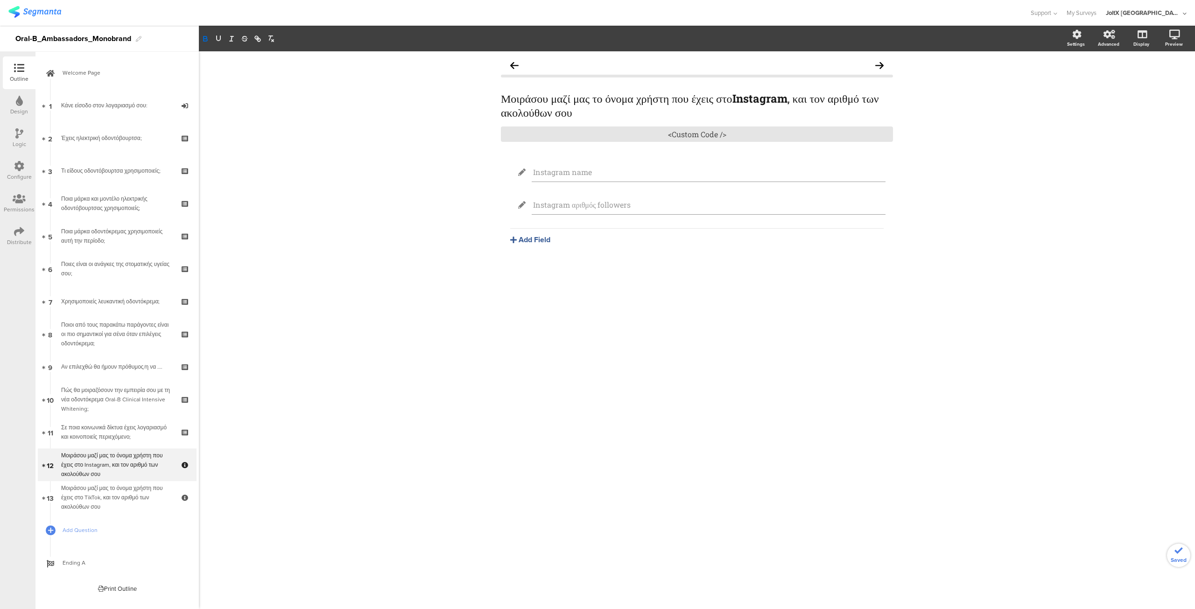
click at [677, 273] on div "Instagram name Instagram αριθμός followers [GEOGRAPHIC_DATA] Text Name URL Emai…" at bounding box center [697, 225] width 392 height 129
click at [120, 499] on div "Μοιράσου μαζί μας το όνομα χρήστη που έχεις στο TikTok, και τον αριθμό των ακολ…" at bounding box center [117, 497] width 112 height 28
drag, startPoint x: 772, startPoint y: 95, endPoint x: 807, endPoint y: 97, distance: 35.5
click at [807, 97] on div "Μοιράσου μαζί μας το όνομα χρήστη που έχεις στο TikTok, και τον αριθμό των ακολ…" at bounding box center [696, 105] width 397 height 33
click at [207, 39] on icon "button" at bounding box center [205, 40] width 4 height 2
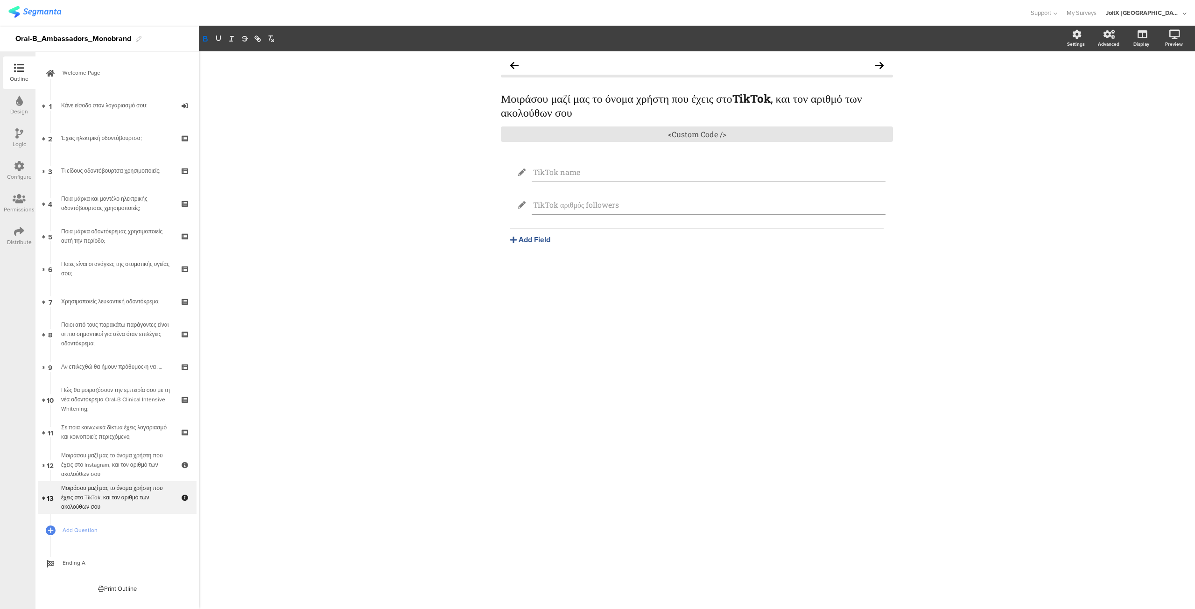
click at [594, 300] on div "Μοιράσου μαζί μας το όνομα χρήστη που έχεις στο TikTok , και τον αριθμό των ακο…" at bounding box center [697, 330] width 996 height 558
click at [111, 463] on div "Μοιράσου μαζί μας το όνομα χρήστη που έχεις στο Instagram, και τον αριθμό των α…" at bounding box center [117, 465] width 112 height 28
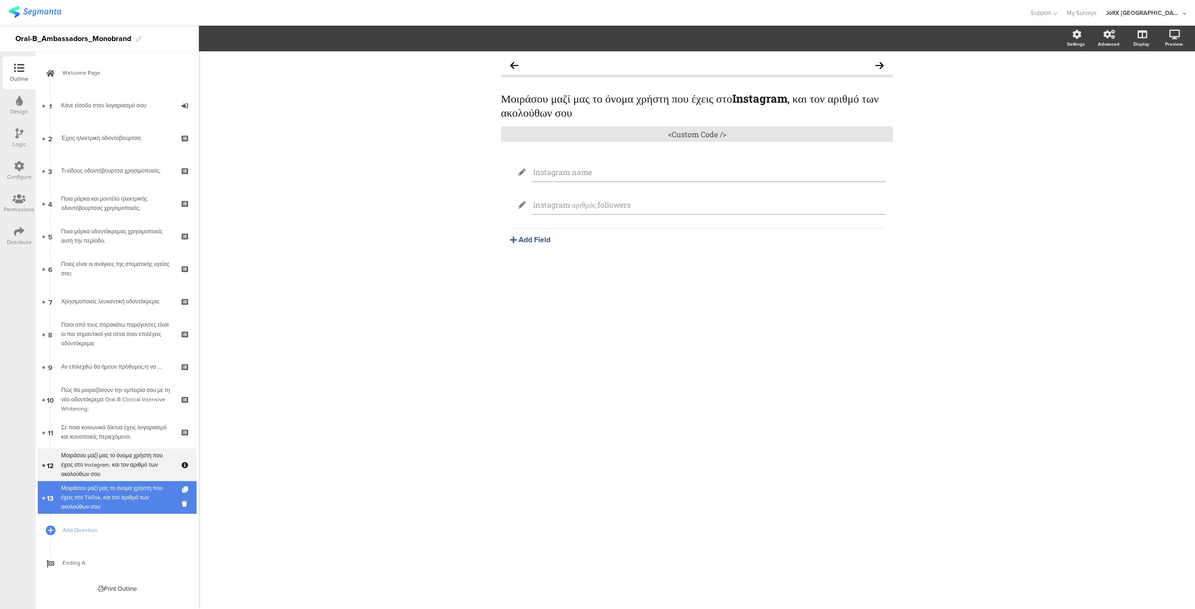
click at [99, 496] on div "Μοιράσου μαζί μας το όνομα χρήστη που έχεις στο TikTok, και τον αριθμό των ακολ…" at bounding box center [117, 497] width 112 height 28
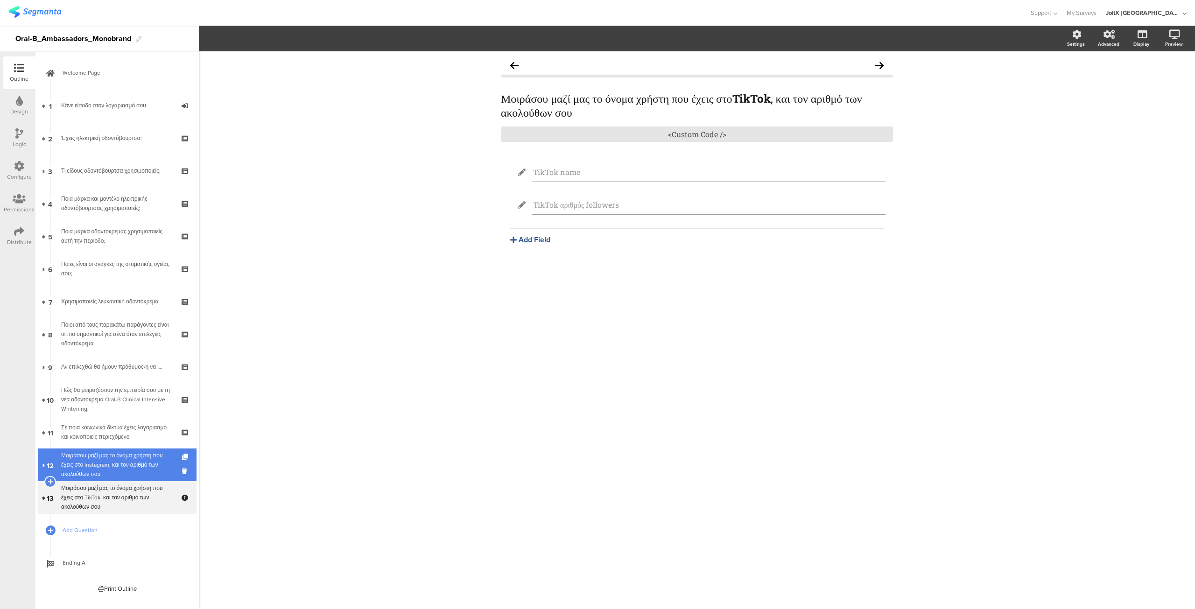
click at [97, 456] on div "Μοιράσου μαζί μας το όνομα χρήστη που έχεις στο Instagram, και τον αριθμό των α…" at bounding box center [117, 465] width 112 height 28
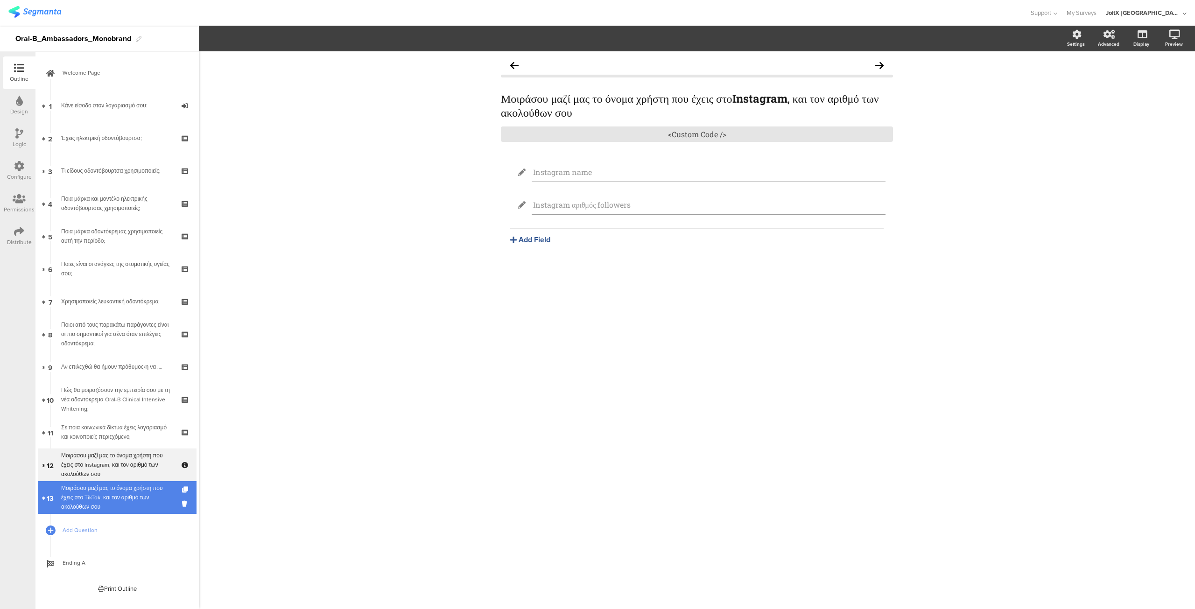
click at [98, 489] on div "Μοιράσου μαζί μας το όνομα χρήστη που έχεις στο TikTok, και τον αριθμό των ακολ…" at bounding box center [117, 497] width 112 height 28
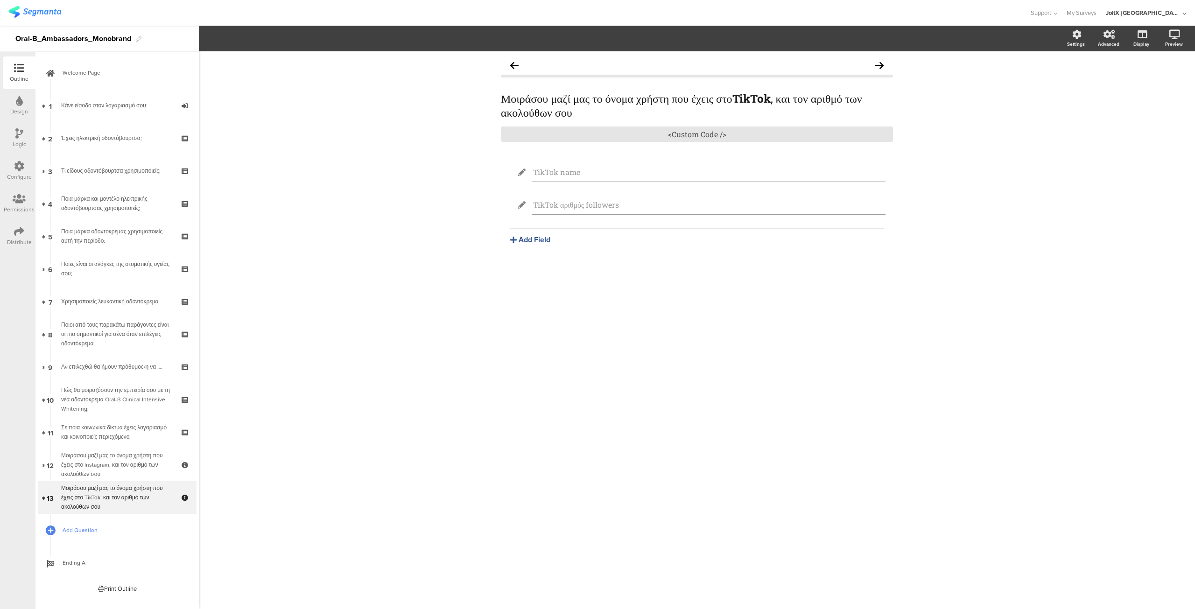
click at [83, 528] on span "Add Question" at bounding box center [122, 529] width 119 height 9
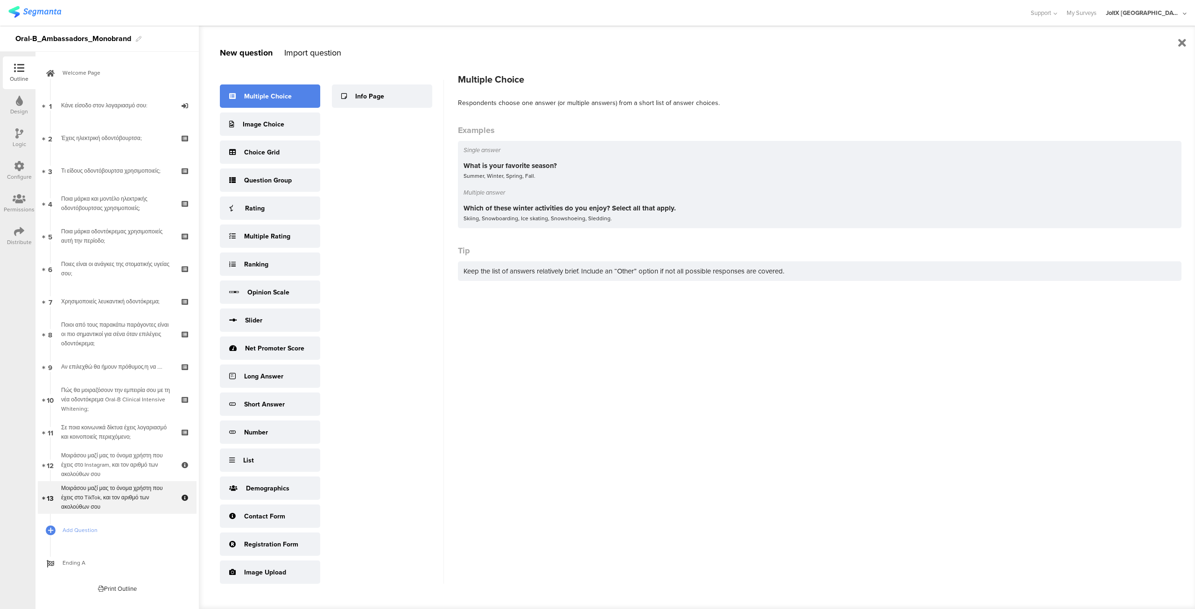
click at [256, 98] on div "Multiple Choice" at bounding box center [268, 96] width 48 height 10
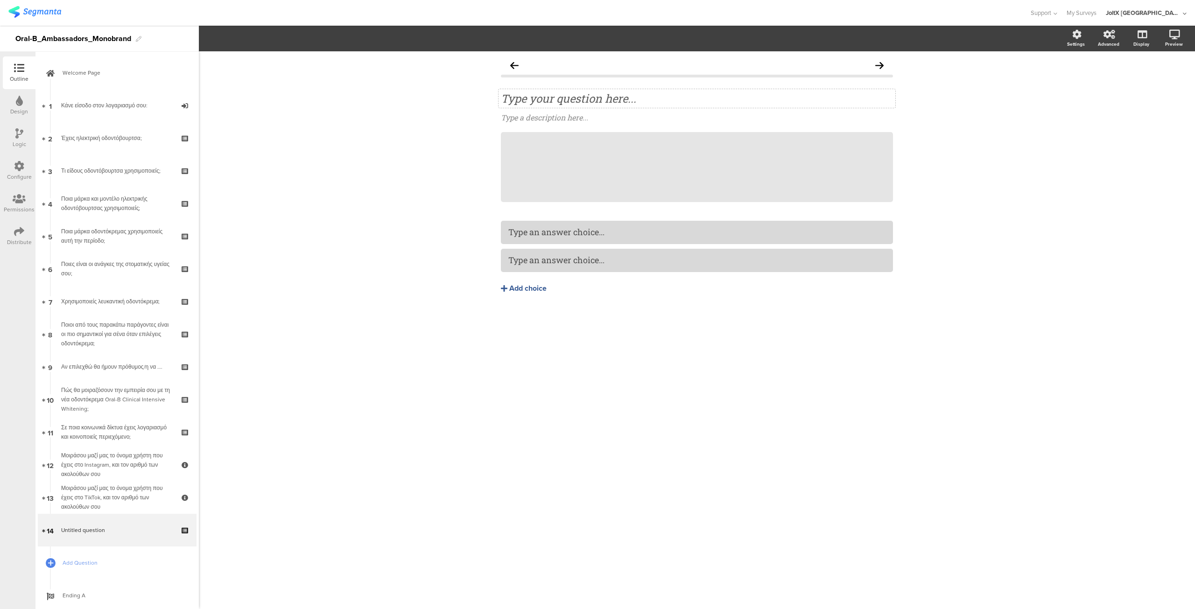
click at [536, 103] on div "Type your question here..." at bounding box center [697, 98] width 392 height 14
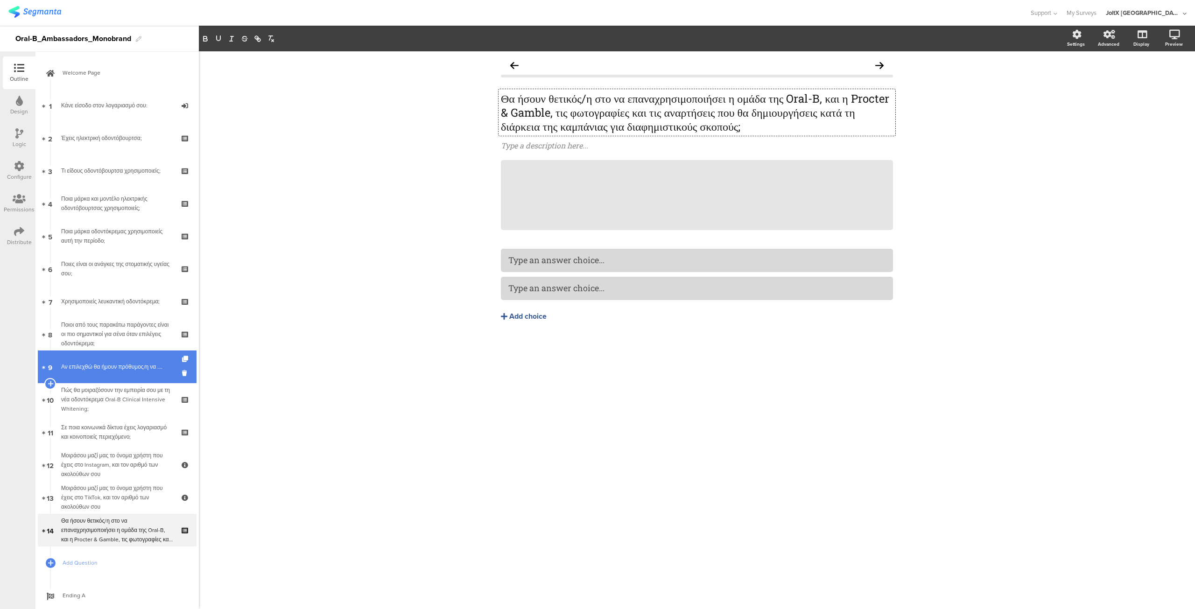
click at [100, 364] on div "Αν επιλεχθώ θα ήμουν πρόθυμος/η να …." at bounding box center [117, 366] width 112 height 9
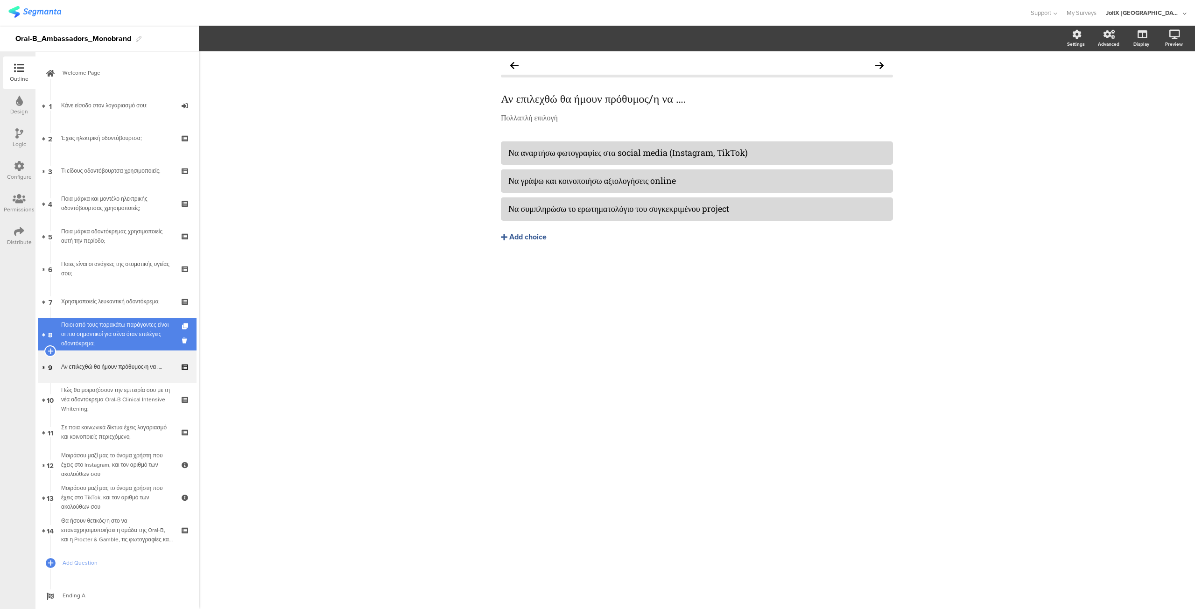
click at [94, 337] on div "Ποιοι από τους παρακάτω παράγοντες είναι οι πιο σημαντικοί για σένα όταν επιλέγ…" at bounding box center [117, 334] width 112 height 28
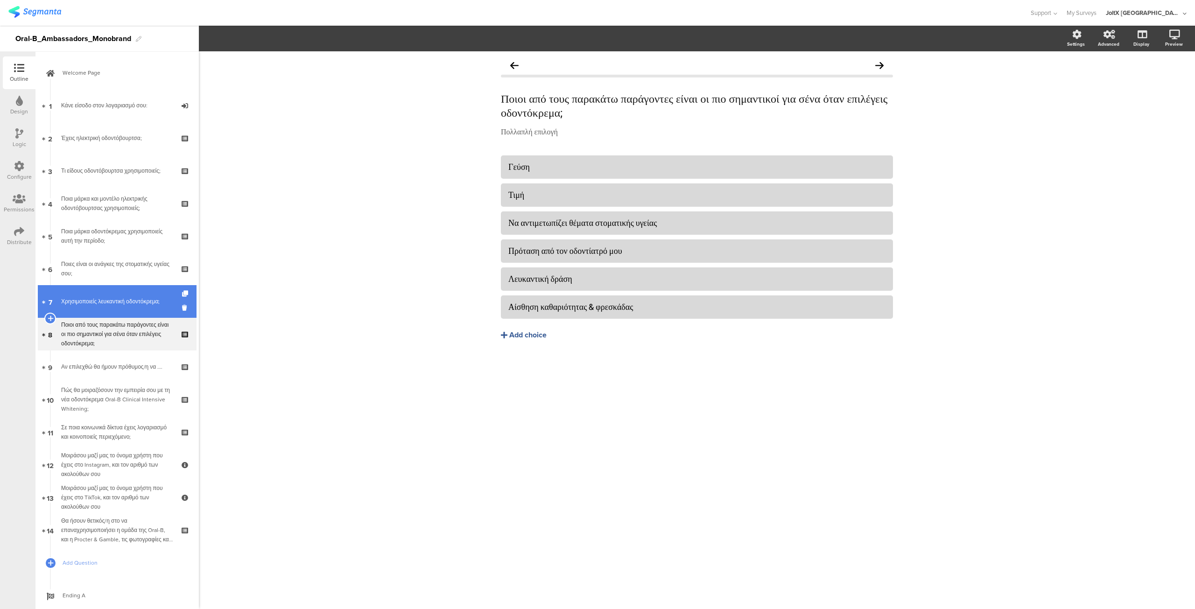
click at [84, 302] on div "Χρησιμοποιείς λευκαντική οδοντόκρεμα;" at bounding box center [117, 301] width 112 height 9
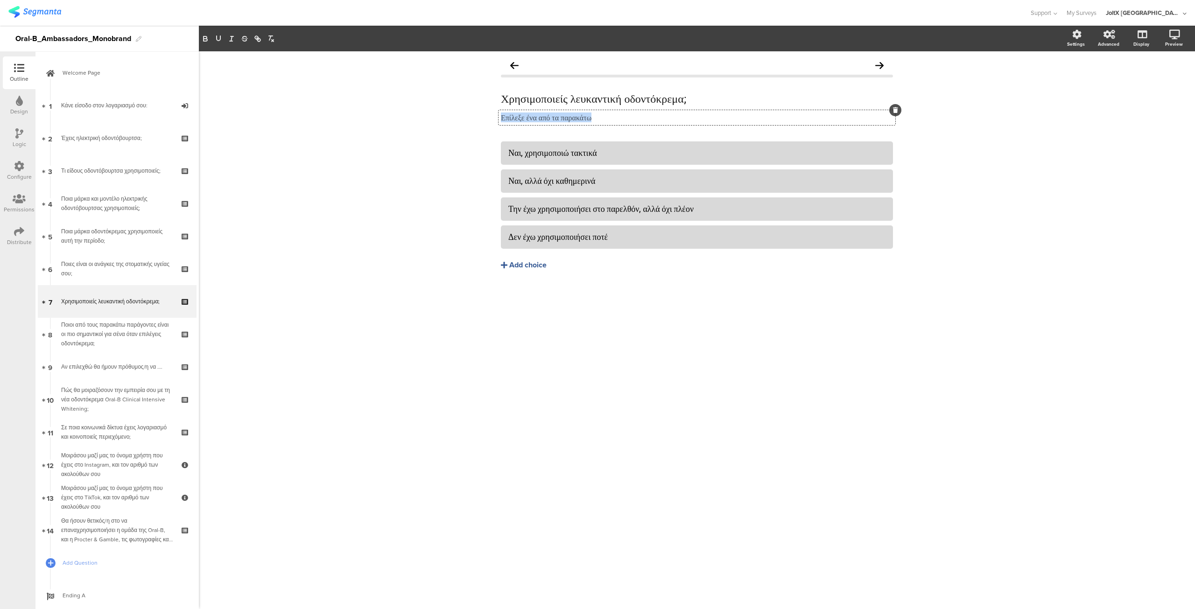
drag, startPoint x: 501, startPoint y: 117, endPoint x: 627, endPoint y: 119, distance: 125.5
click at [627, 119] on div "Επίλεξε ένα από τα παρακάτω Επίλεξε ένα από τα παρακάτω Επίλεξε ένα από τα παρα…" at bounding box center [696, 117] width 397 height 15
copy p "Επίλεξε ένα από τα παρακάτω"
click at [83, 532] on div "Θα ήσουν θετικός/η στο να επαναχρησιμοποιήσει η ομάδα της Oral-B, και η Procter…" at bounding box center [117, 530] width 112 height 28
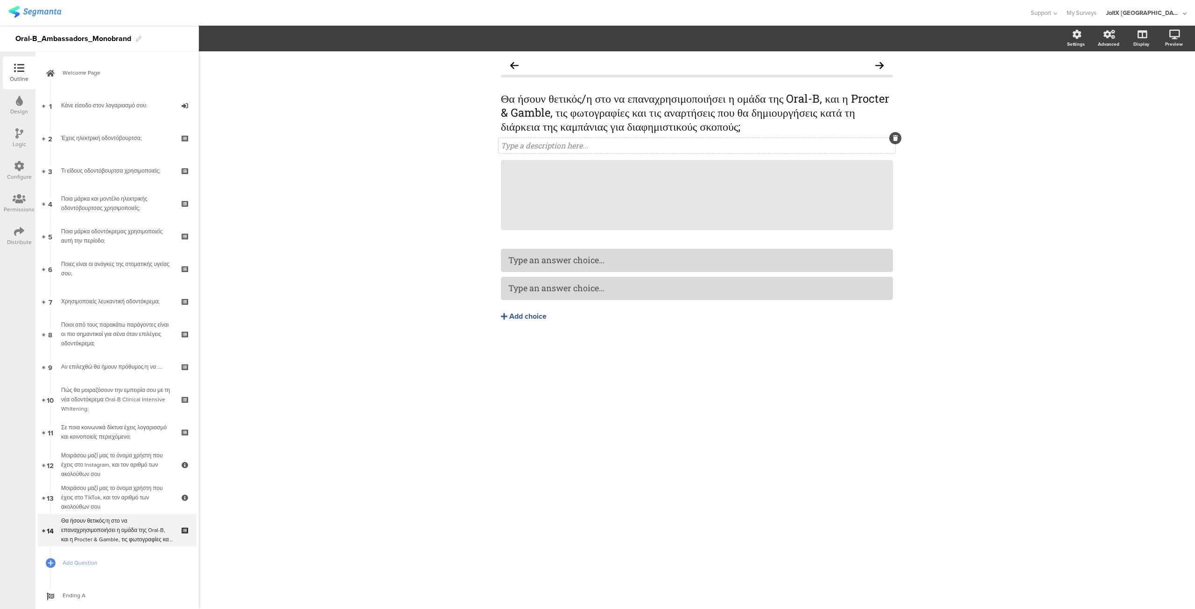
click at [526, 153] on div "Type a description here..." at bounding box center [696, 145] width 397 height 15
click at [890, 163] on icon at bounding box center [892, 160] width 5 height 6
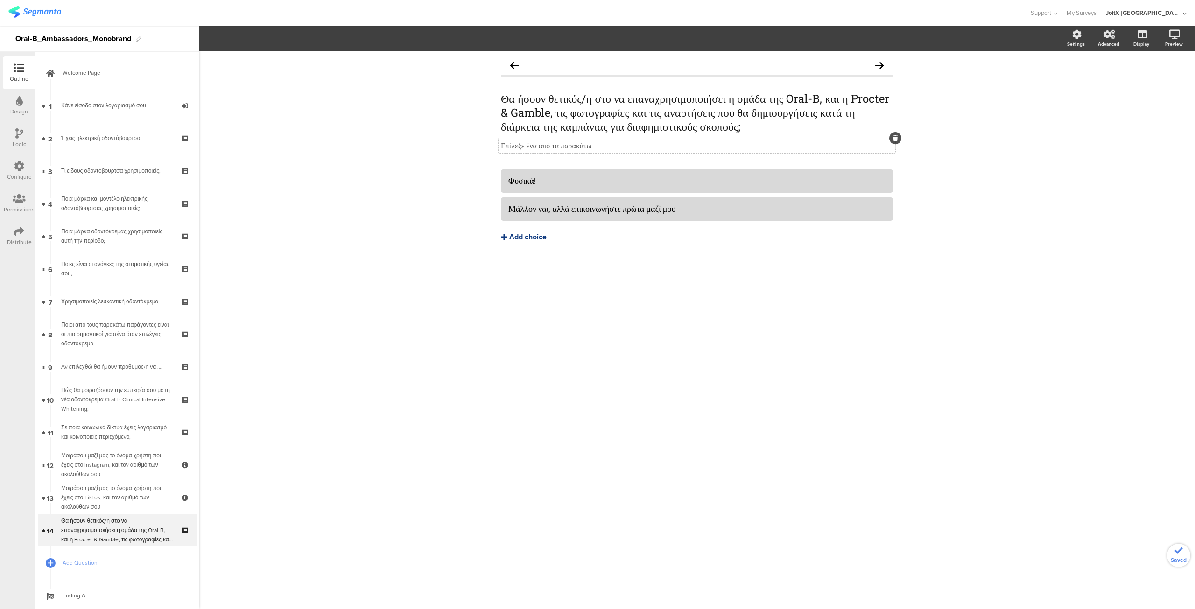
click at [525, 242] on div "Add choice" at bounding box center [527, 237] width 37 height 10
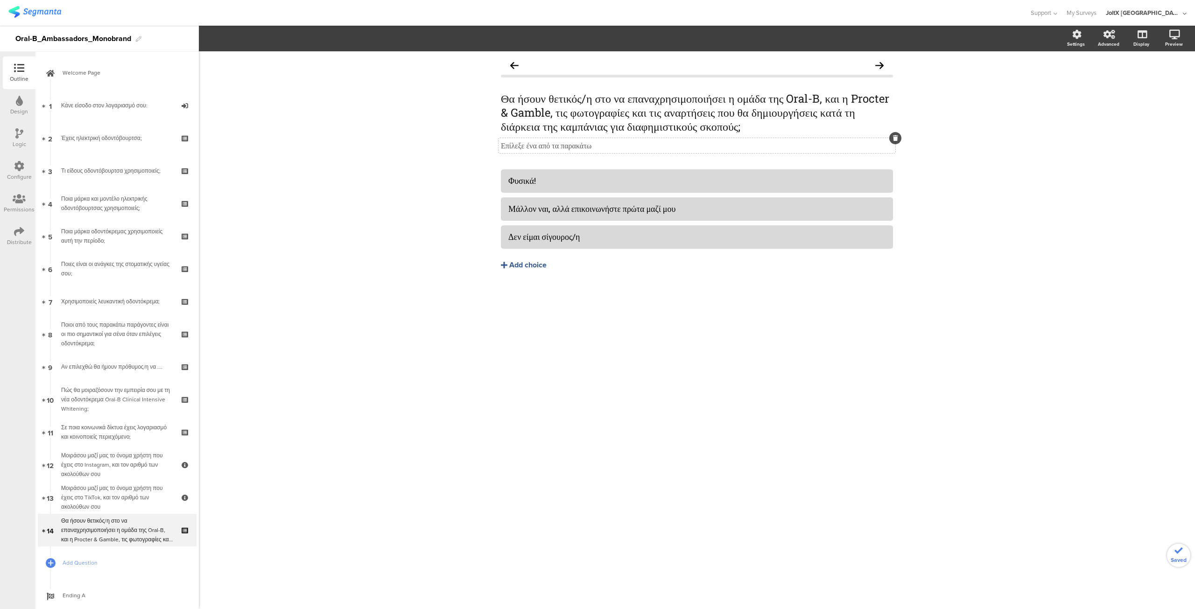
click at [632, 314] on div "Θα ήσουν θετικός/η στο να επαναχρησιμοποιήσει η ομάδα της Oral-B, και η Procter…" at bounding box center [696, 182] width 411 height 263
click at [79, 561] on span "Add Question" at bounding box center [122, 562] width 119 height 9
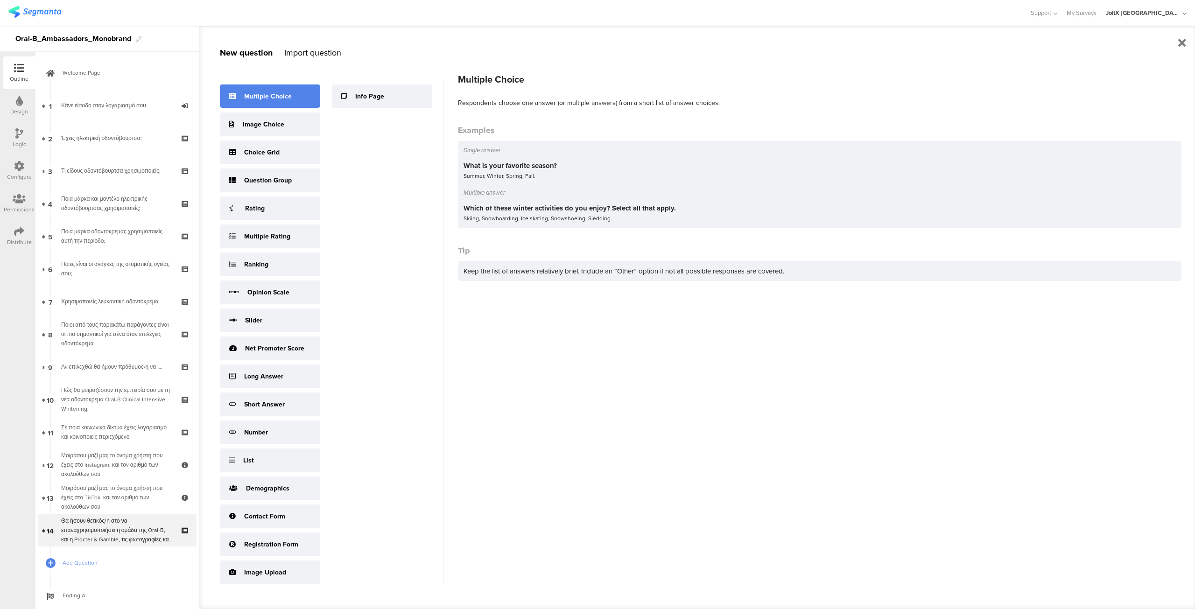
click at [266, 93] on div "Multiple Choice" at bounding box center [268, 96] width 48 height 10
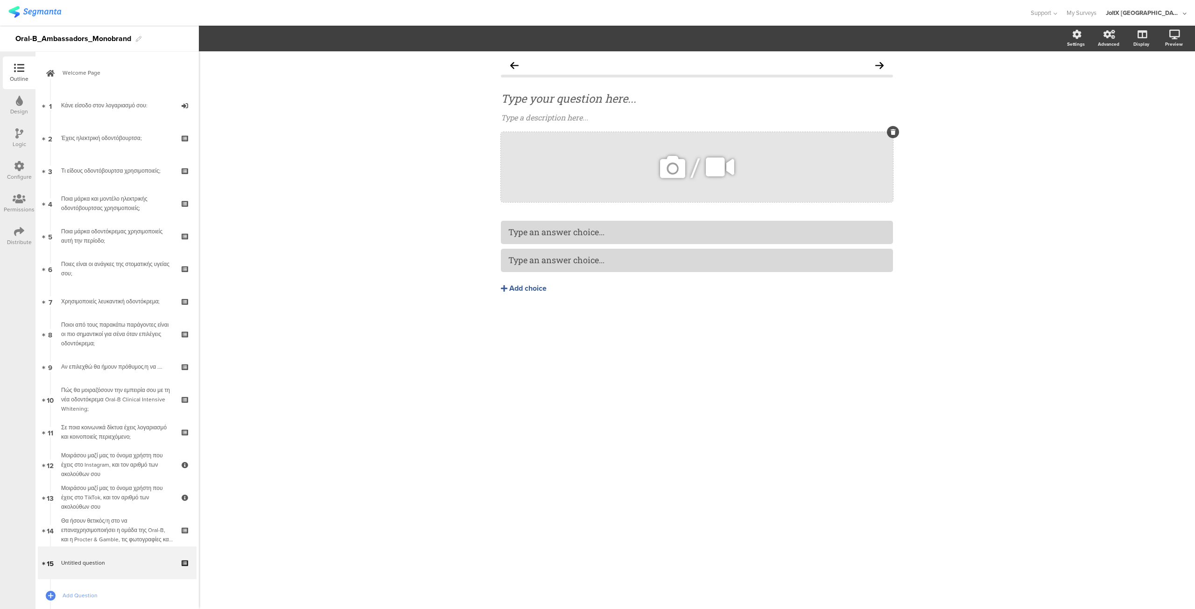
click at [896, 130] on div at bounding box center [893, 132] width 12 height 12
click at [528, 98] on div "Type your question here..." at bounding box center [697, 98] width 392 height 14
click at [125, 523] on div "Θα ήσουν θετικός/η στο να επαναχρησιμοποιήσει η ομάδα της Oral-B, και η Procter…" at bounding box center [117, 530] width 112 height 28
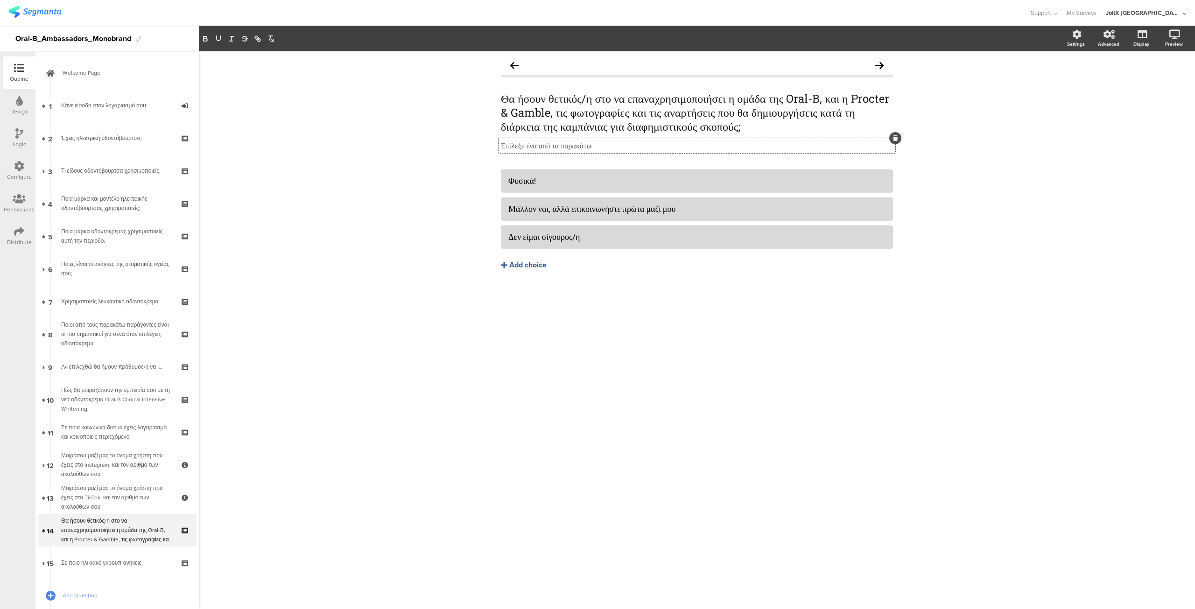
drag, startPoint x: 501, startPoint y: 160, endPoint x: 644, endPoint y: 158, distance: 143.3
click at [644, 153] on div "Επίλεξε ένα από τα παρακάτω Επίλεξε ένα από τα παρακάτω Επίλεξε ένα από τα παρα…" at bounding box center [696, 145] width 397 height 15
click at [118, 564] on div "Σε ποιο ηλικιακό γκρουπ ανήκεις;" at bounding box center [117, 562] width 112 height 9
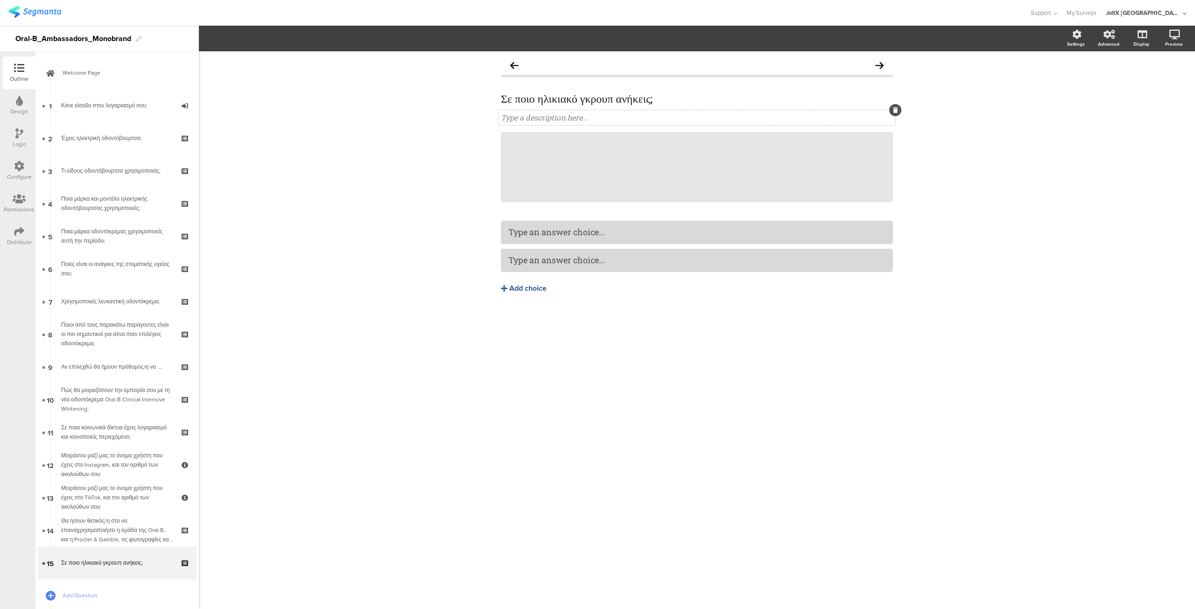
click at [519, 115] on div "Type a description here..." at bounding box center [696, 117] width 397 height 15
click at [890, 132] on icon at bounding box center [892, 132] width 5 height 6
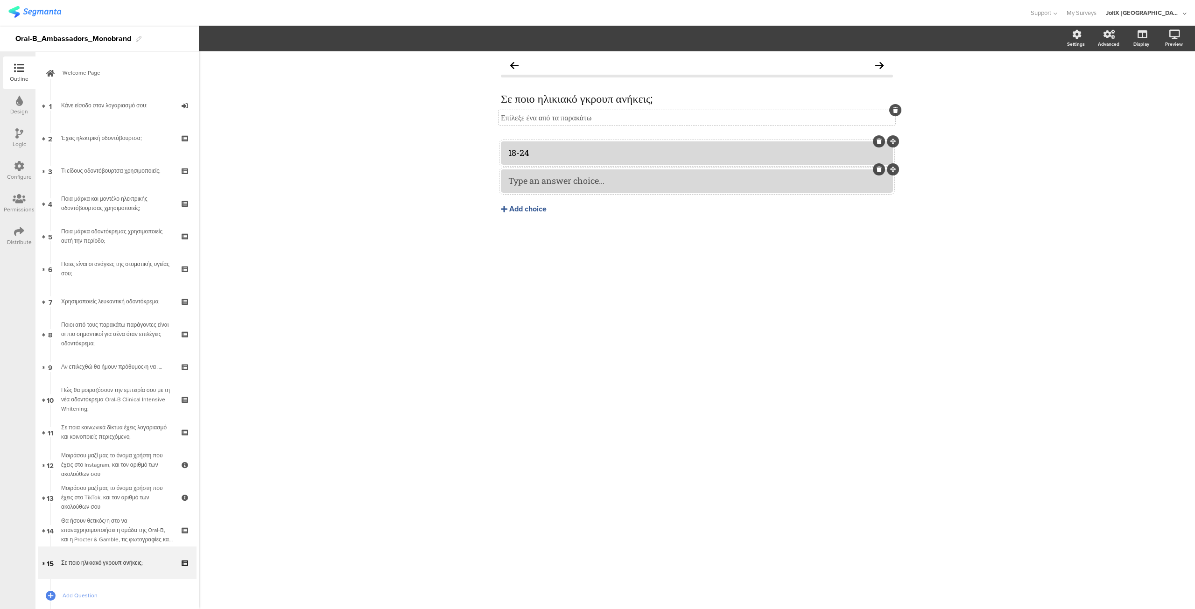
click at [544, 189] on div at bounding box center [697, 180] width 392 height 23
click at [517, 209] on div "Add choice" at bounding box center [527, 209] width 37 height 10
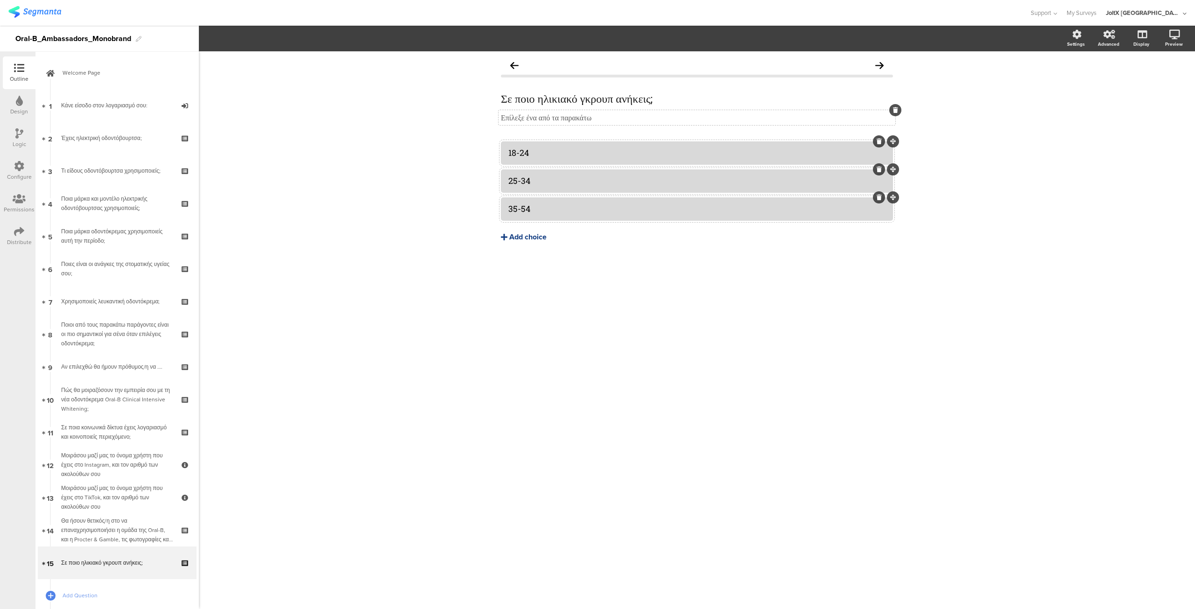
click at [516, 235] on div "Add choice" at bounding box center [527, 237] width 37 height 10
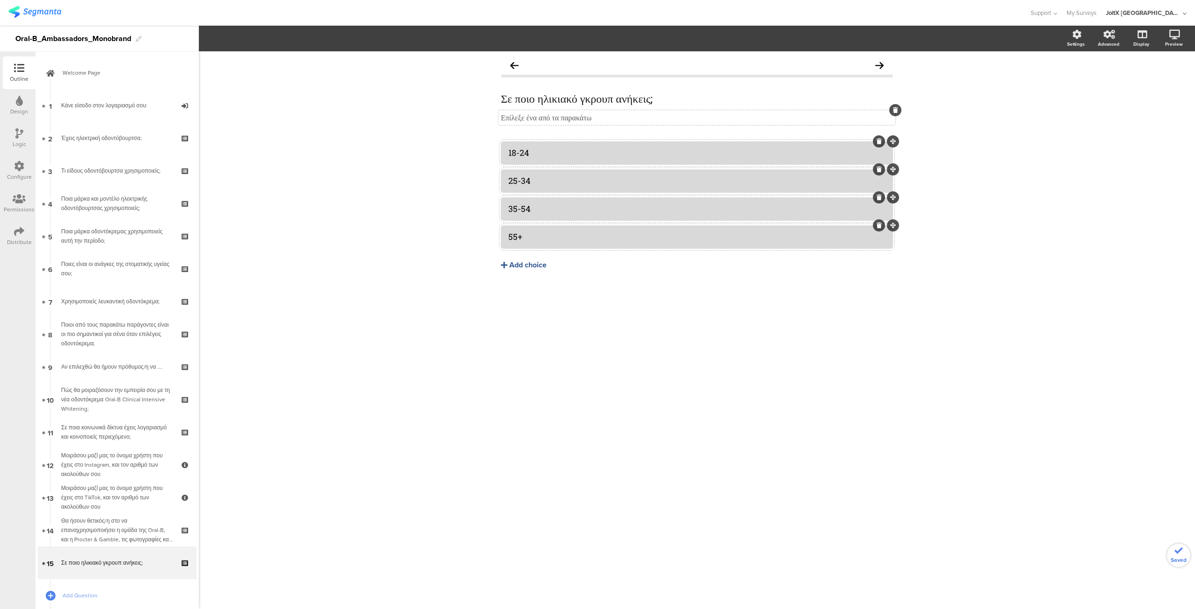
click at [673, 367] on div "Σε ποιο ηλικιακό γκρουπ ανήκεις; Σε ποιο ηλικιακό γκρουπ ανήκεις; Επίλεξε ένα α…" at bounding box center [697, 330] width 996 height 558
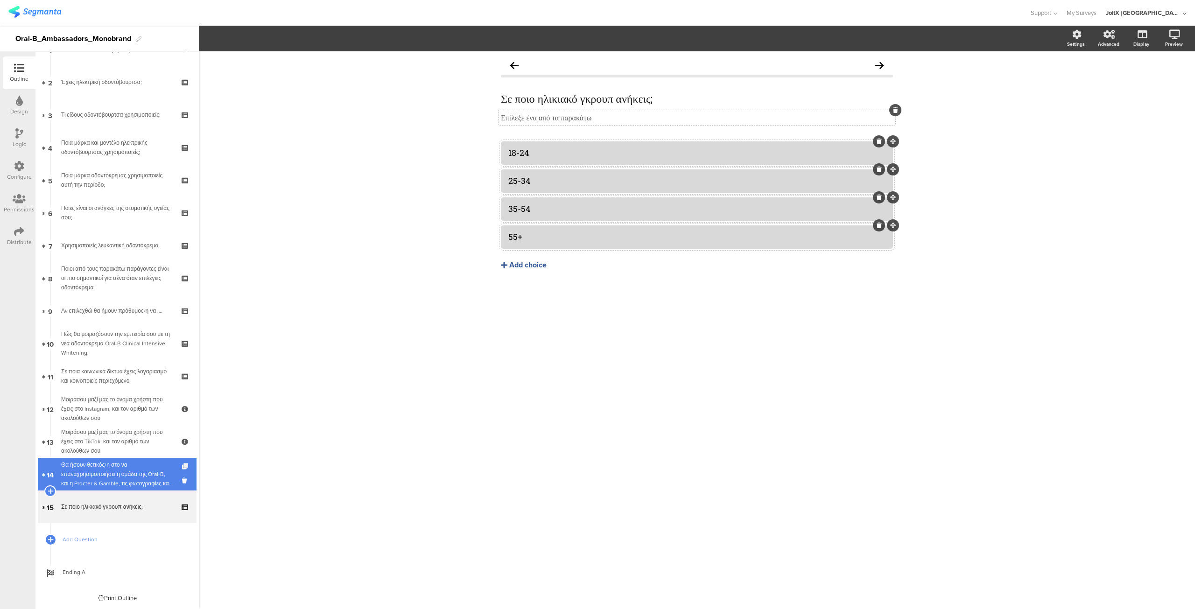
scroll to position [56, 0]
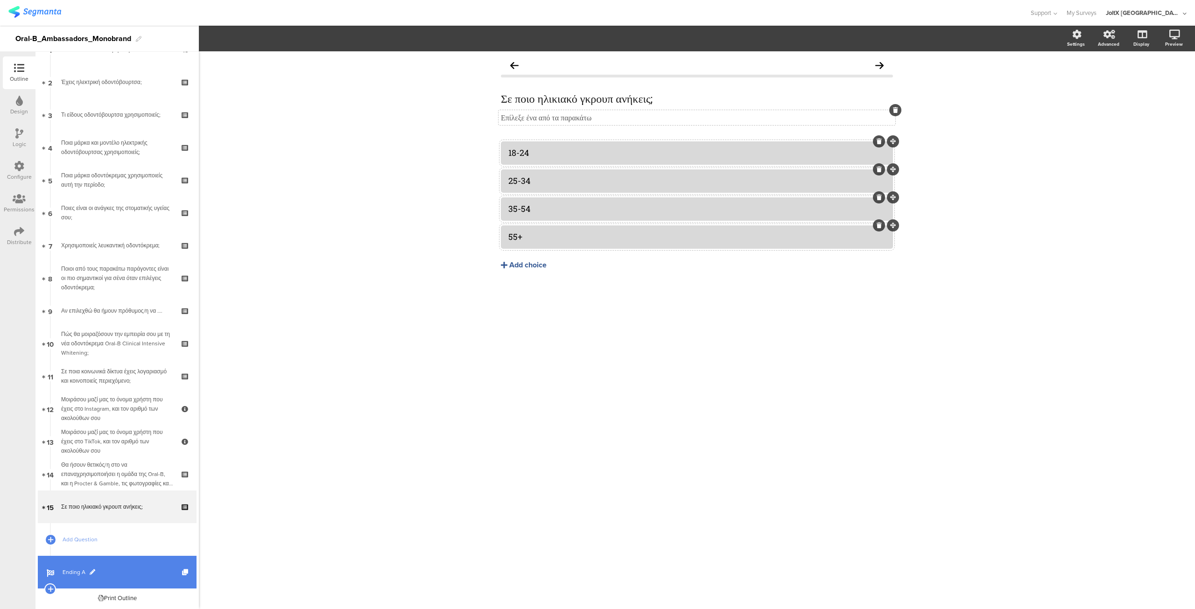
click at [72, 568] on span "Ending A" at bounding box center [122, 571] width 119 height 9
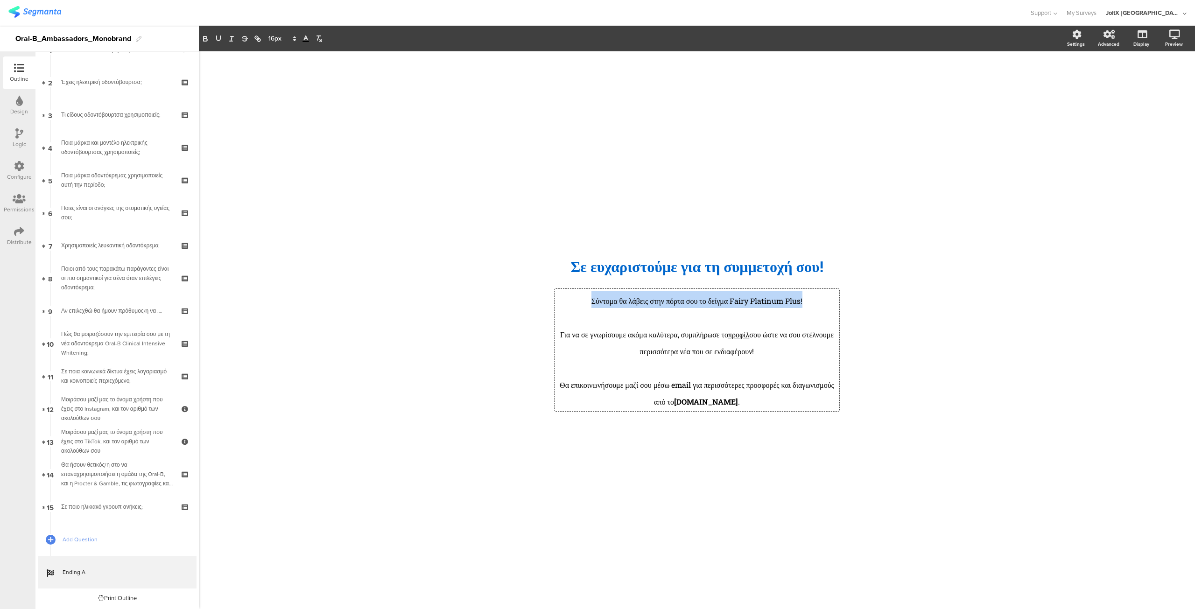
drag, startPoint x: 582, startPoint y: 301, endPoint x: 814, endPoint y: 305, distance: 231.5
click at [814, 305] on div "Σύντομα θα λάβεις στην πόρτα σου το δείγμα Fairy Platinum Plus! Για να σε γνωρί…" at bounding box center [696, 350] width 285 height 122
click at [609, 322] on p at bounding box center [697, 316] width 280 height 17
click at [603, 341] on p "Για να σε γνωρίσουμε ακόμα καλύτερα, συμπλήρωσε το προφίλ σου ώστε να σου στέλν…" at bounding box center [697, 342] width 280 height 34
click at [723, 405] on strong "[DOMAIN_NAME]" at bounding box center [706, 402] width 64 height 10
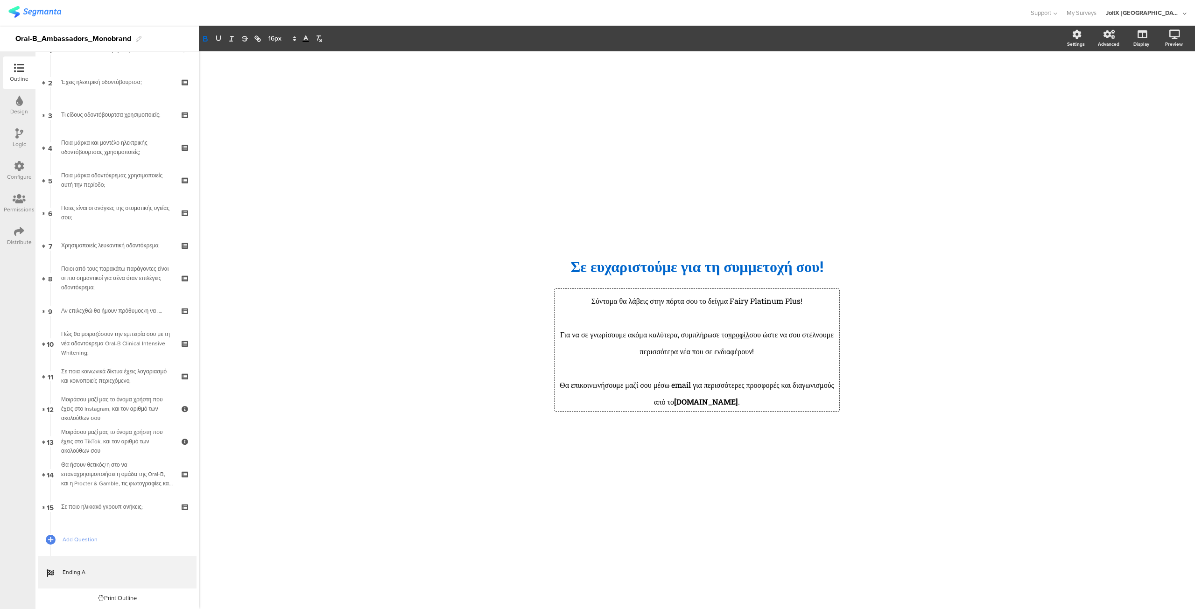
drag, startPoint x: 793, startPoint y: 353, endPoint x: 579, endPoint y: 302, distance: 220.7
click at [579, 302] on div "Σύντομα θα λάβεις στην πόρτα σου το δείγμα Fairy Platinum Plus! Για να σε γνωρί…" at bounding box center [697, 350] width 280 height 118
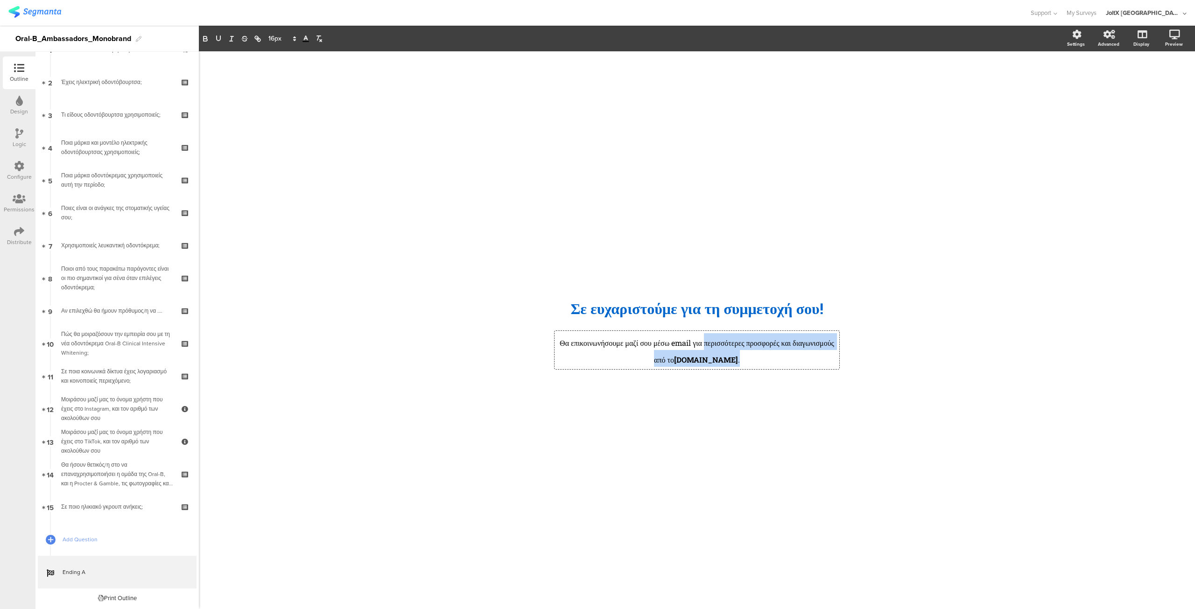
drag, startPoint x: 761, startPoint y: 360, endPoint x: 729, endPoint y: 345, distance: 34.4
click at [729, 345] on p "Θα επικοινωνήσουμε μαζί σου μέσω email για περισσότερες προσφορές και διαγωνισμ…" at bounding box center [697, 350] width 280 height 34
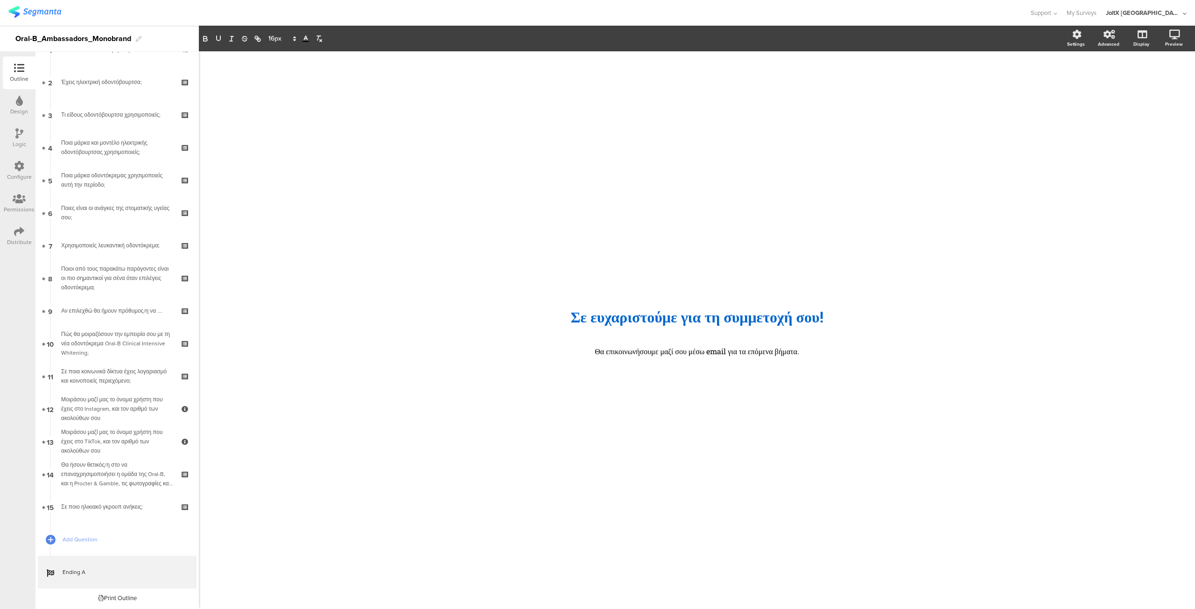
click at [708, 462] on div "/ Σε ευχαρ﻿ιστούμε για τη συμμετοχή σου! Σε ευχαρ﻿ιστούμε για τη συμμετοχή σου!…" at bounding box center [697, 325] width 392 height 548
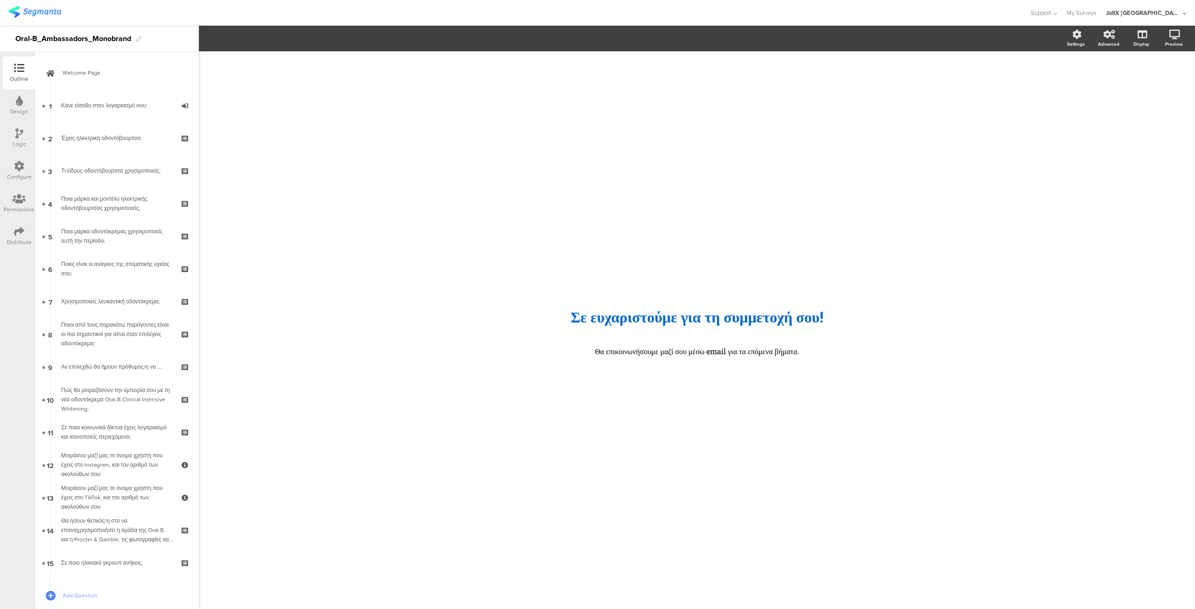
click at [14, 162] on icon at bounding box center [19, 166] width 10 height 10
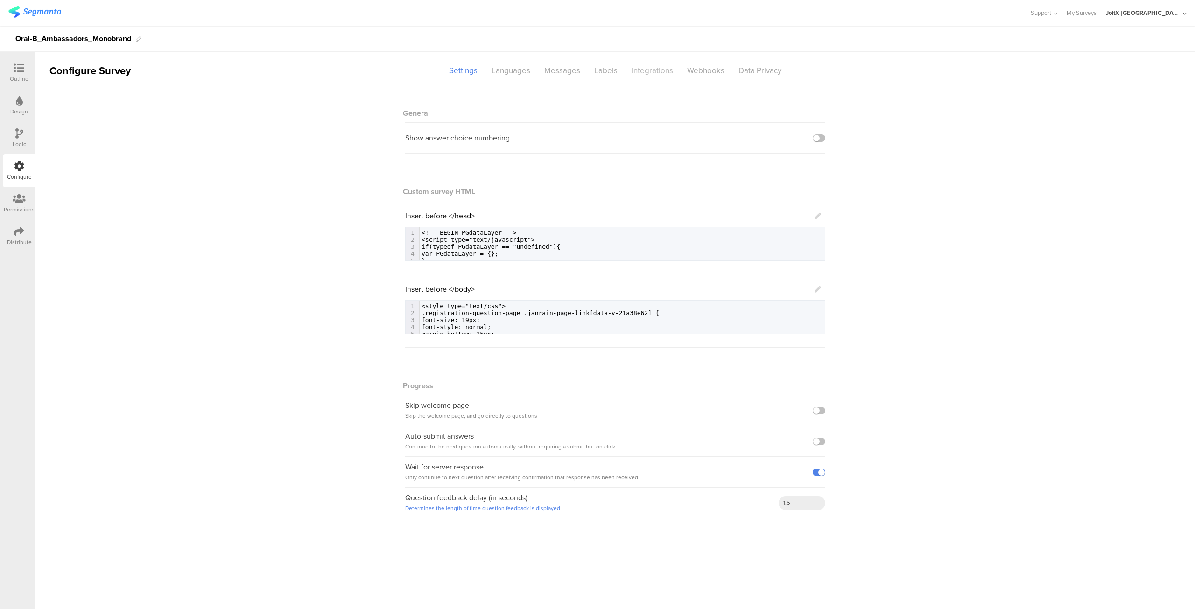
click at [652, 71] on div "Integrations" at bounding box center [652, 71] width 56 height 16
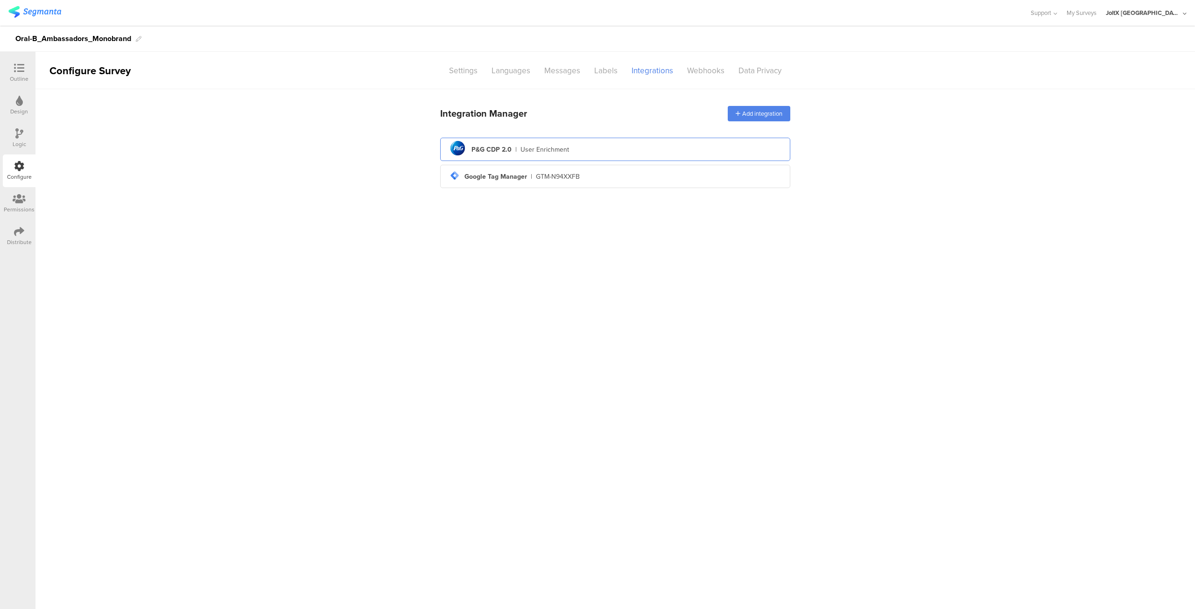
click at [544, 148] on div "User Enrichment" at bounding box center [544, 150] width 49 height 10
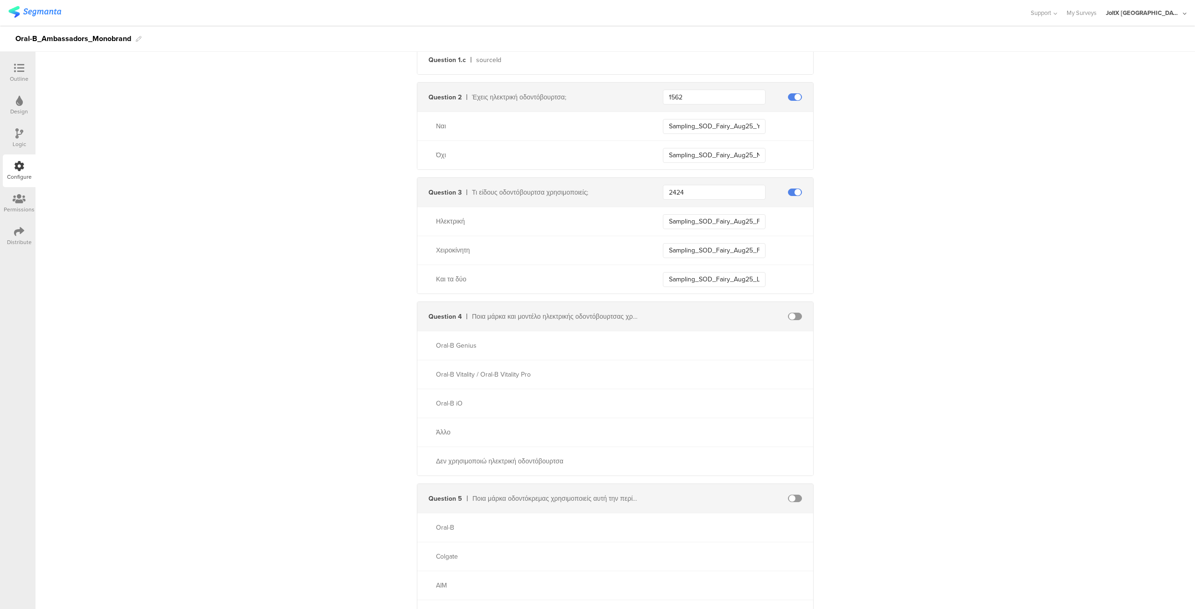
scroll to position [373, 0]
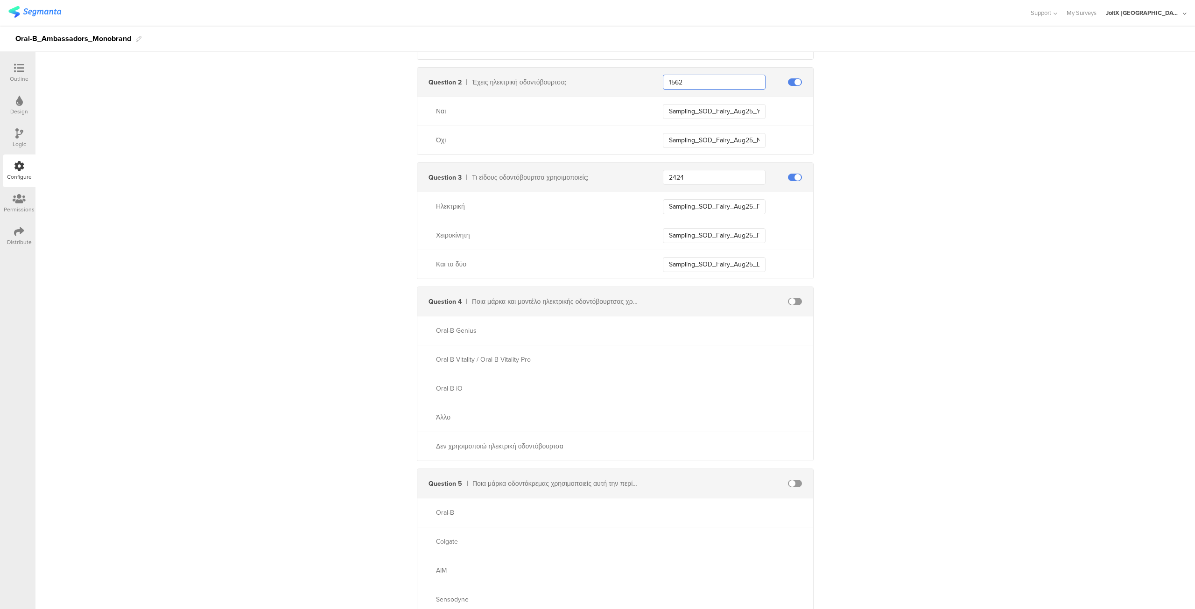
drag, startPoint x: 688, startPoint y: 84, endPoint x: 654, endPoint y: 78, distance: 34.6
click at [654, 78] on div "Question 2 Έχεις ηλεκτρική οδοντόβουρτσα; 1562" at bounding box center [615, 82] width 396 height 29
click at [693, 110] on input "Sampling_SOD_Fairy_Aug25_Yes" at bounding box center [714, 111] width 103 height 15
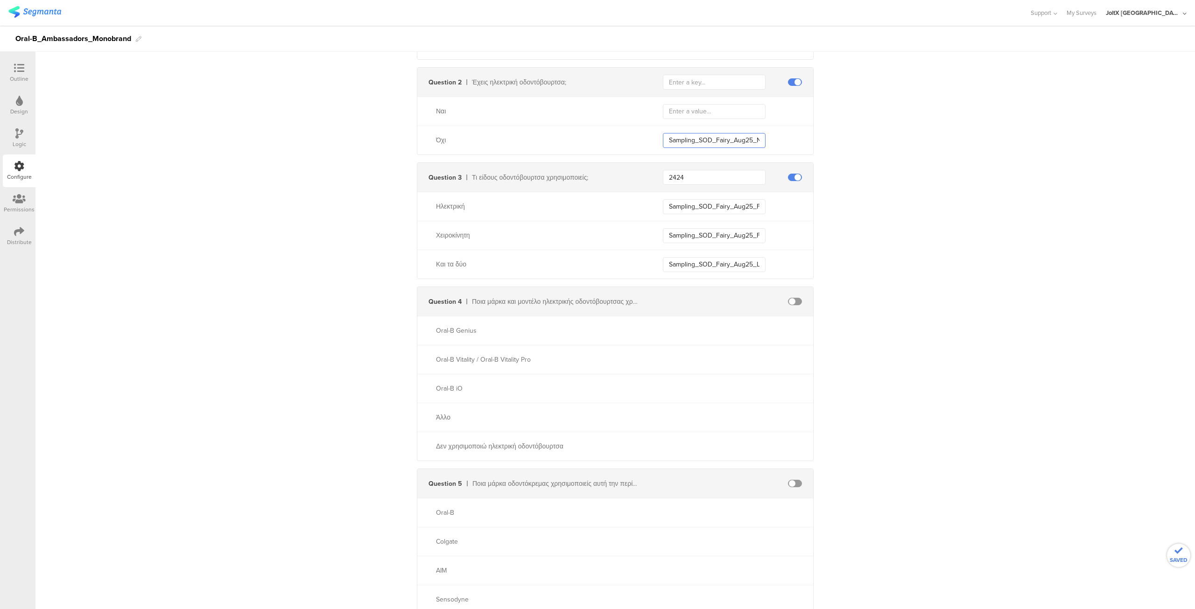
click at [683, 138] on input "Sampling_SOD_Fairy_Aug25_No" at bounding box center [714, 140] width 103 height 15
click at [678, 178] on input "2424" at bounding box center [714, 177] width 103 height 15
click at [686, 204] on input "Sampling_SOD_Fairy_Aug25_Fairy" at bounding box center [714, 206] width 103 height 15
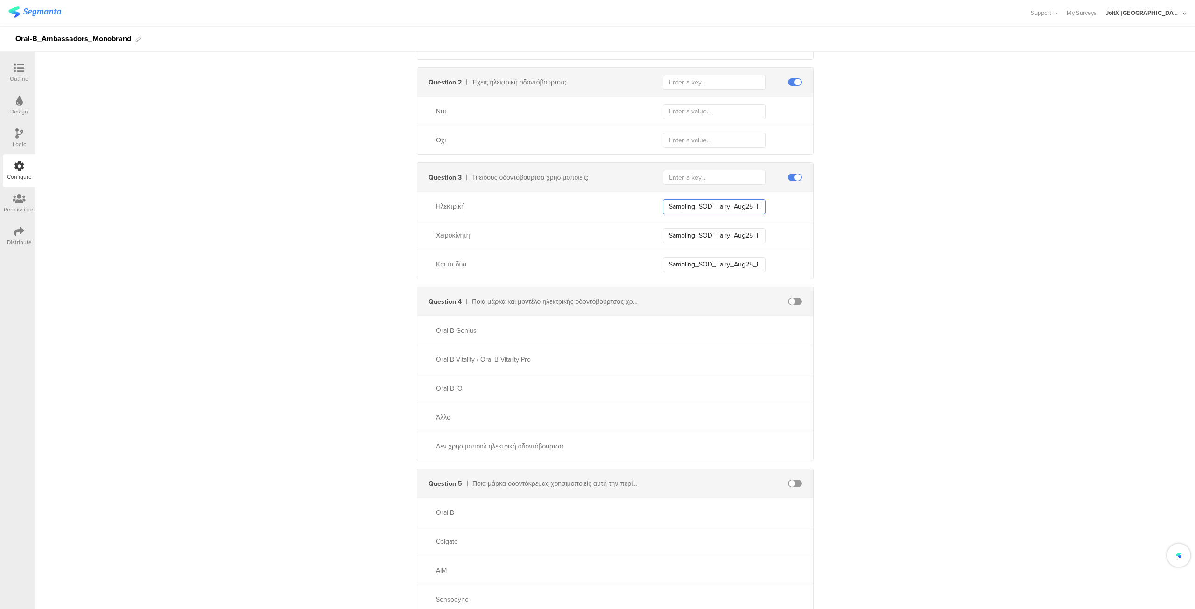
click at [686, 204] on input "Sampling_SOD_Fairy_Aug25_Fairy" at bounding box center [714, 206] width 103 height 15
click at [686, 234] on input "Sampling_SOD_Fairy_Aug25_Finish" at bounding box center [714, 235] width 103 height 15
click at [679, 262] on input "Sampling_SOD_Fairy_Aug25_Liquid" at bounding box center [714, 264] width 103 height 15
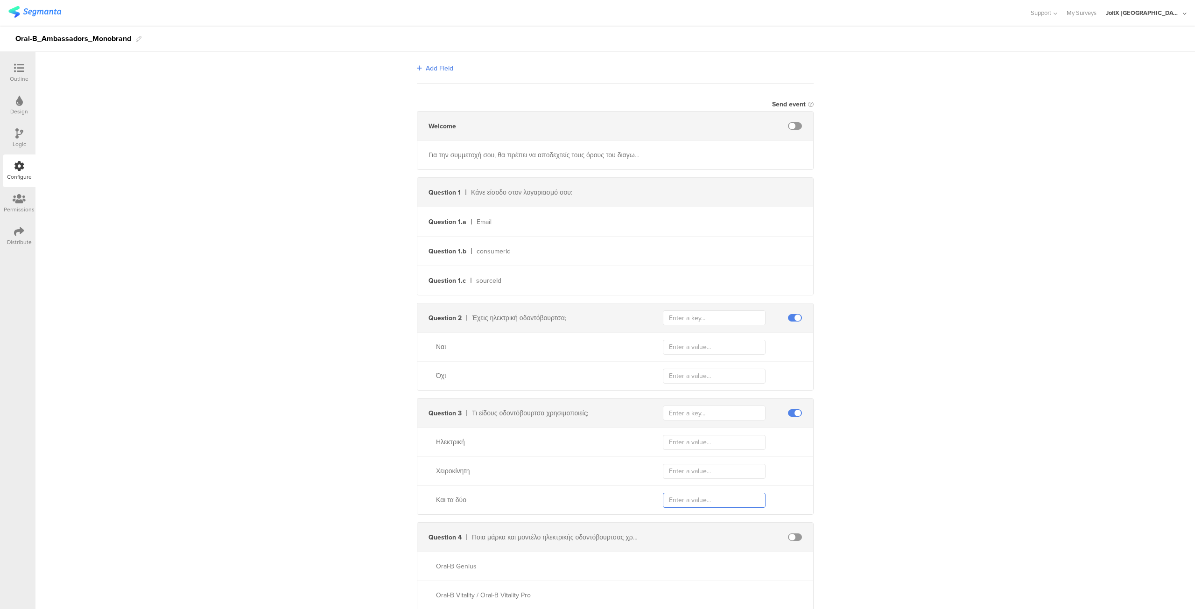
scroll to position [140, 0]
click at [790, 312] on span at bounding box center [795, 315] width 14 height 7
click at [788, 409] on span at bounding box center [795, 410] width 14 height 7
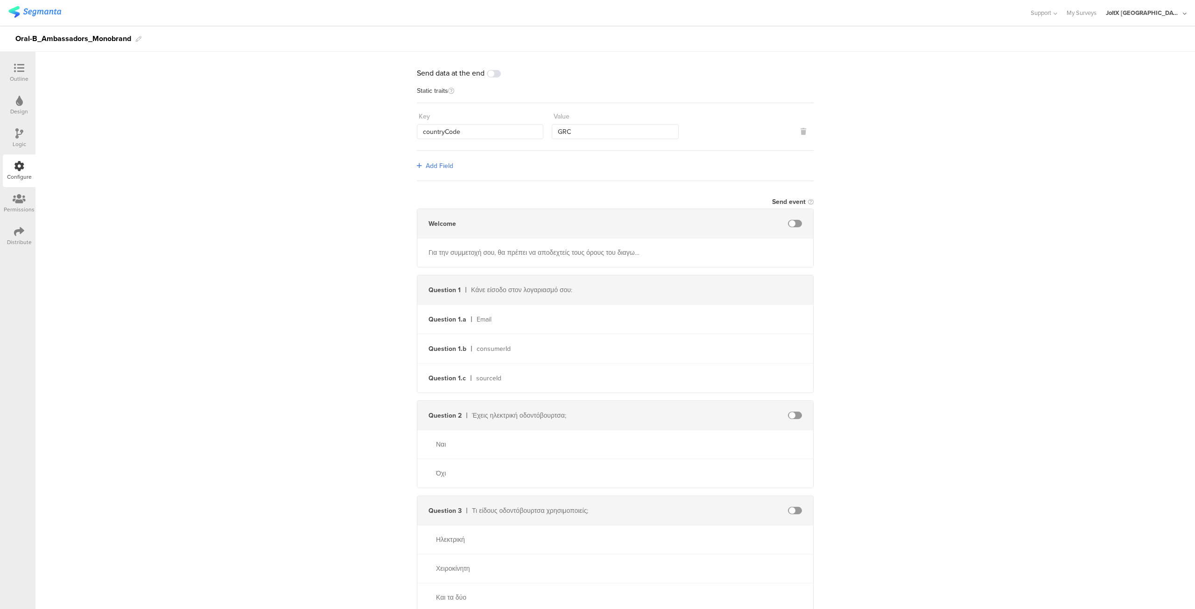
scroll to position [0, 0]
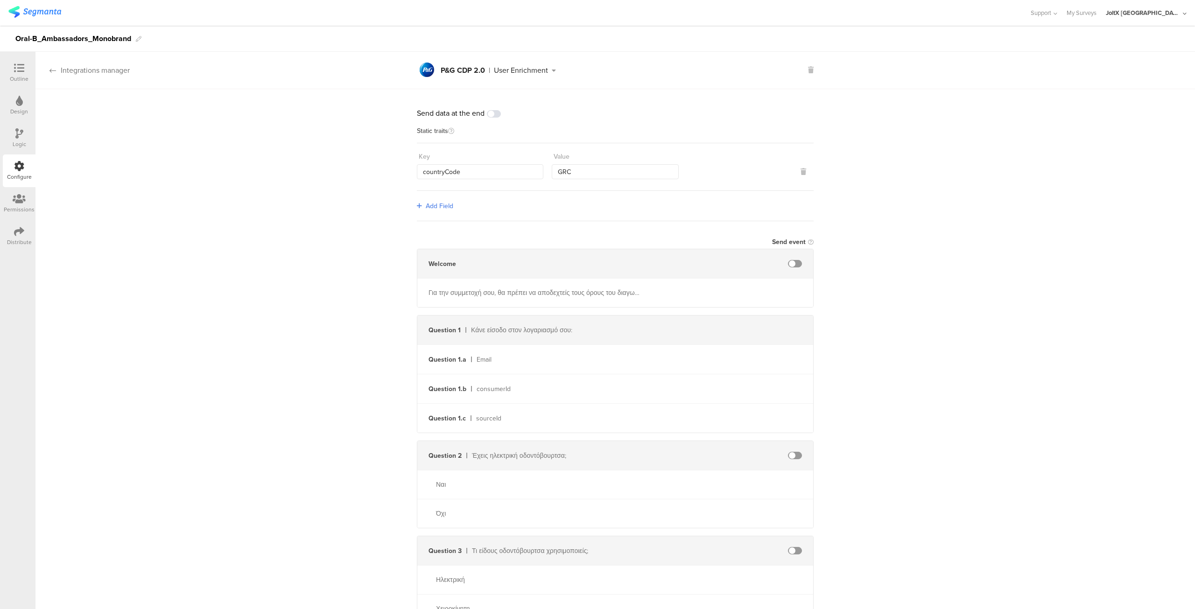
click at [62, 70] on div "Integrations manager" at bounding box center [82, 70] width 94 height 11
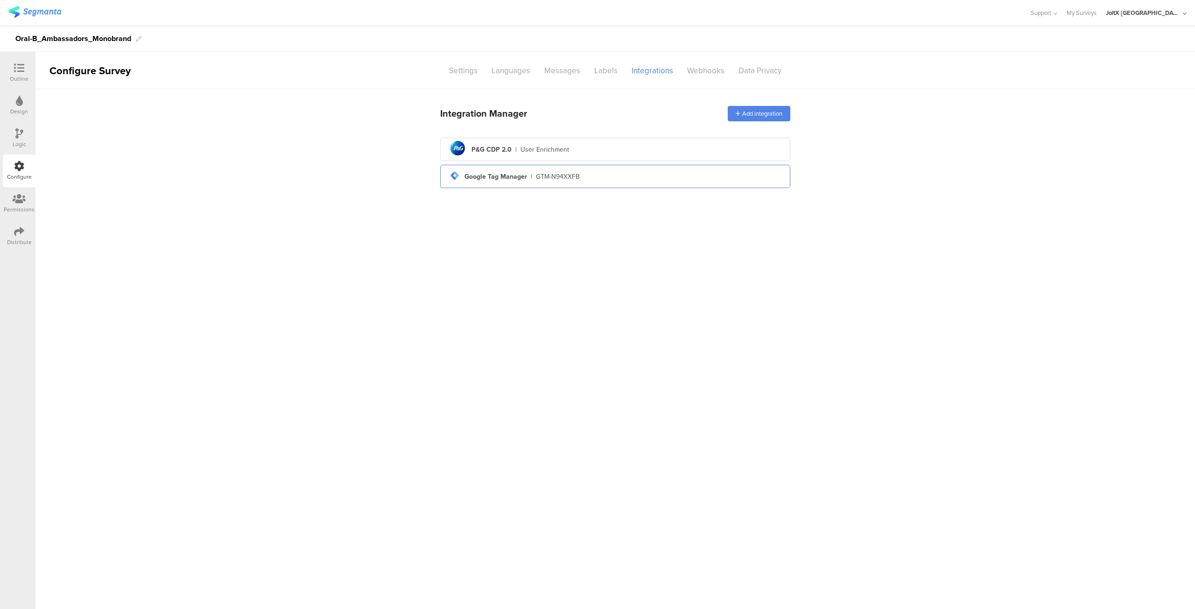
click at [566, 178] on div "GTM-N94XXFB" at bounding box center [558, 177] width 44 height 10
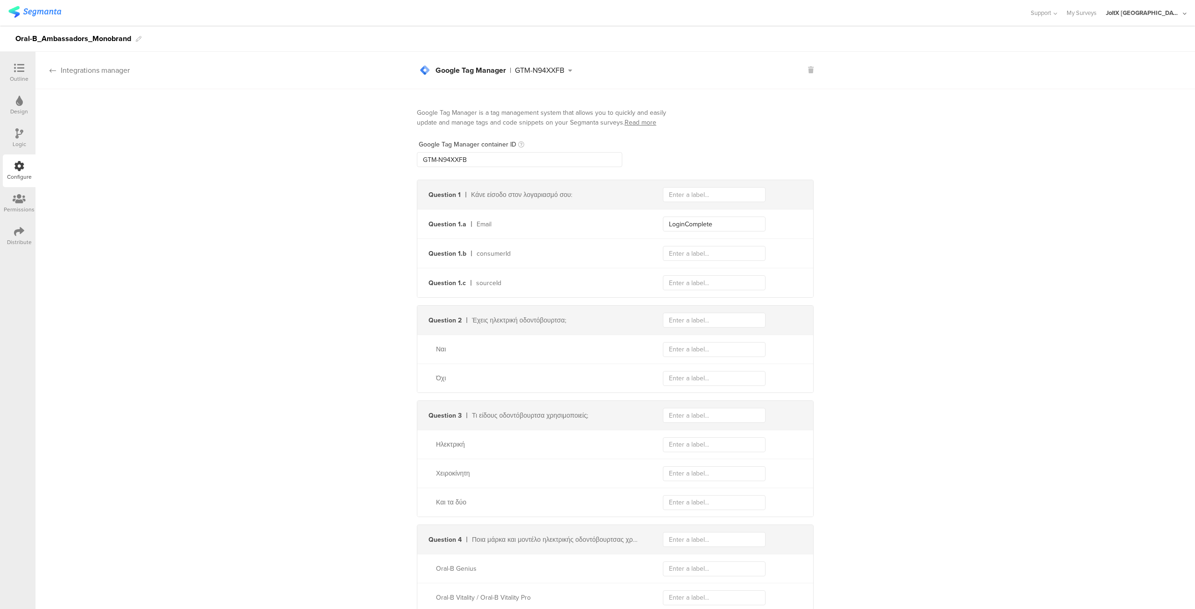
click at [72, 70] on div "Integrations manager" at bounding box center [82, 70] width 94 height 11
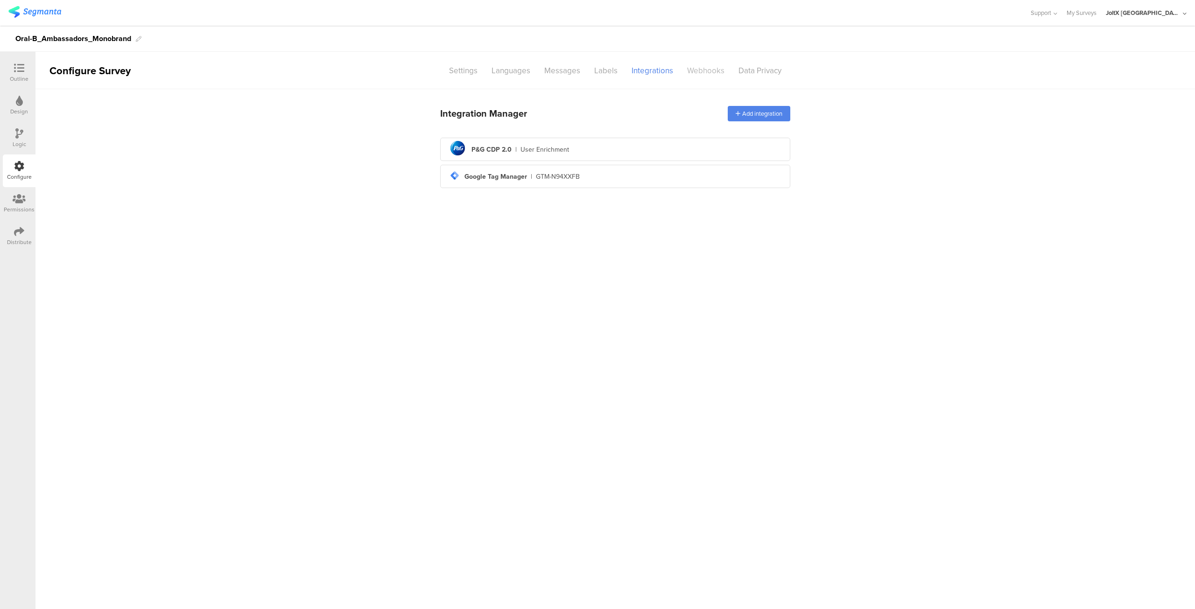
click at [705, 70] on div "Webhooks" at bounding box center [705, 71] width 51 height 16
click at [482, 103] on div "Add Hook" at bounding box center [617, 103] width 299 height 11
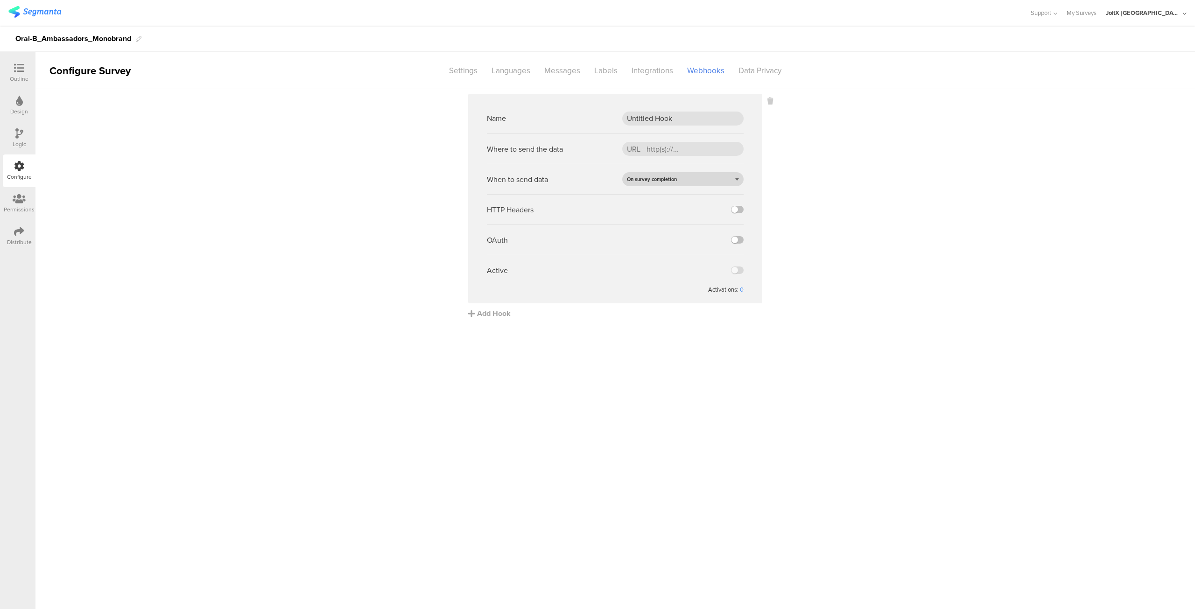
click at [696, 177] on div "On survey completion" at bounding box center [682, 179] width 121 height 14
click at [772, 104] on icon at bounding box center [770, 101] width 6 height 11
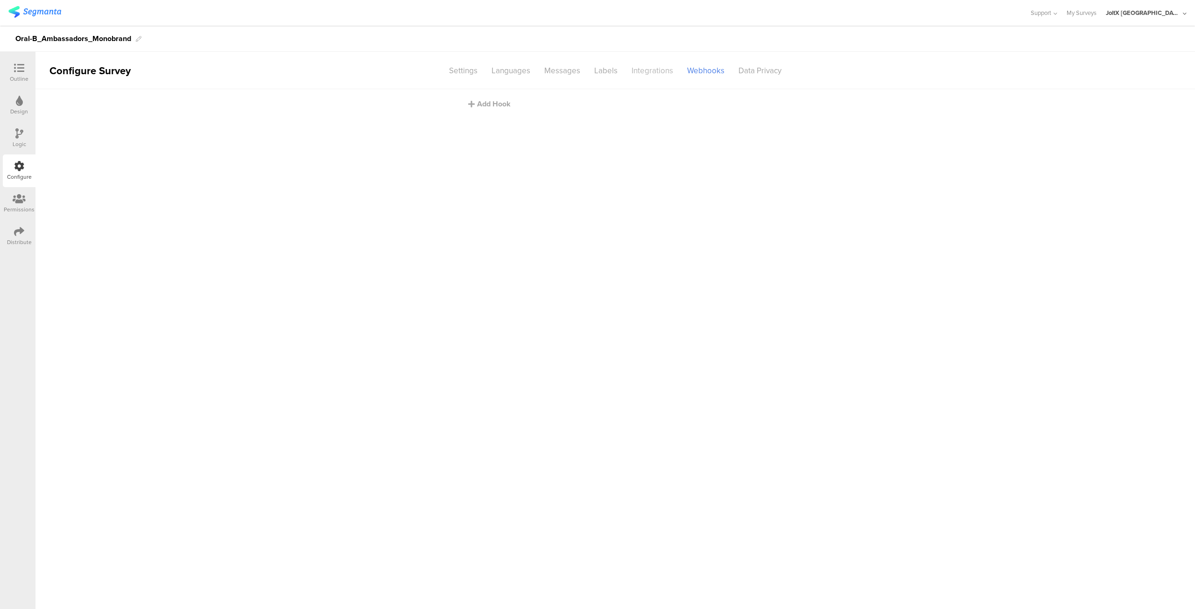
click at [645, 70] on div "Integrations" at bounding box center [652, 71] width 56 height 16
click at [600, 72] on div "Labels" at bounding box center [605, 71] width 37 height 16
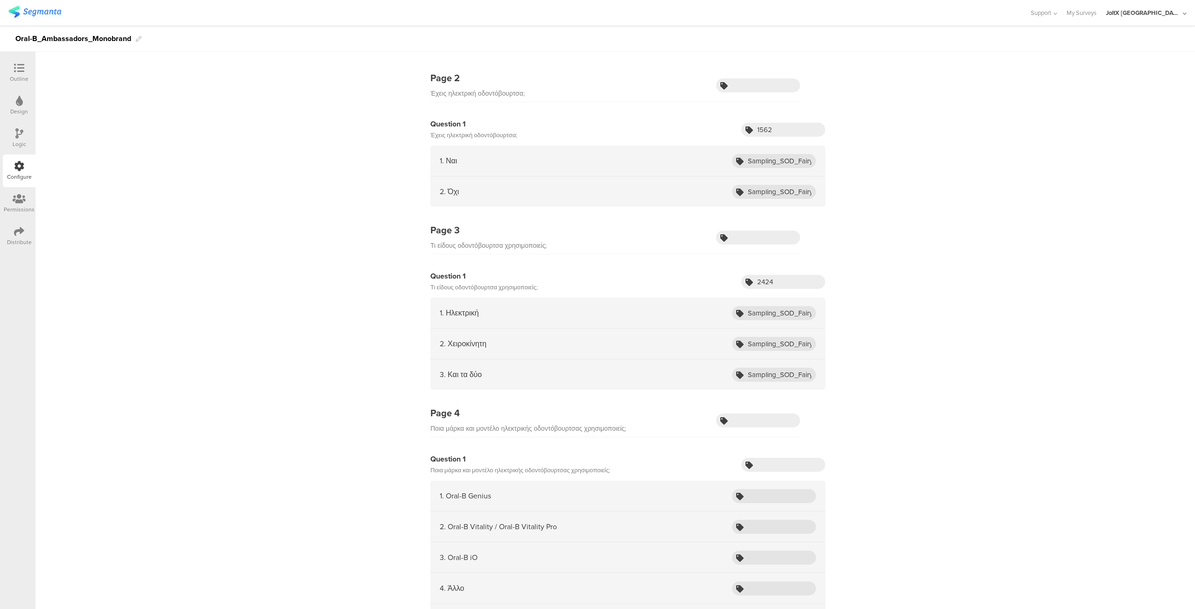
scroll to position [187, 0]
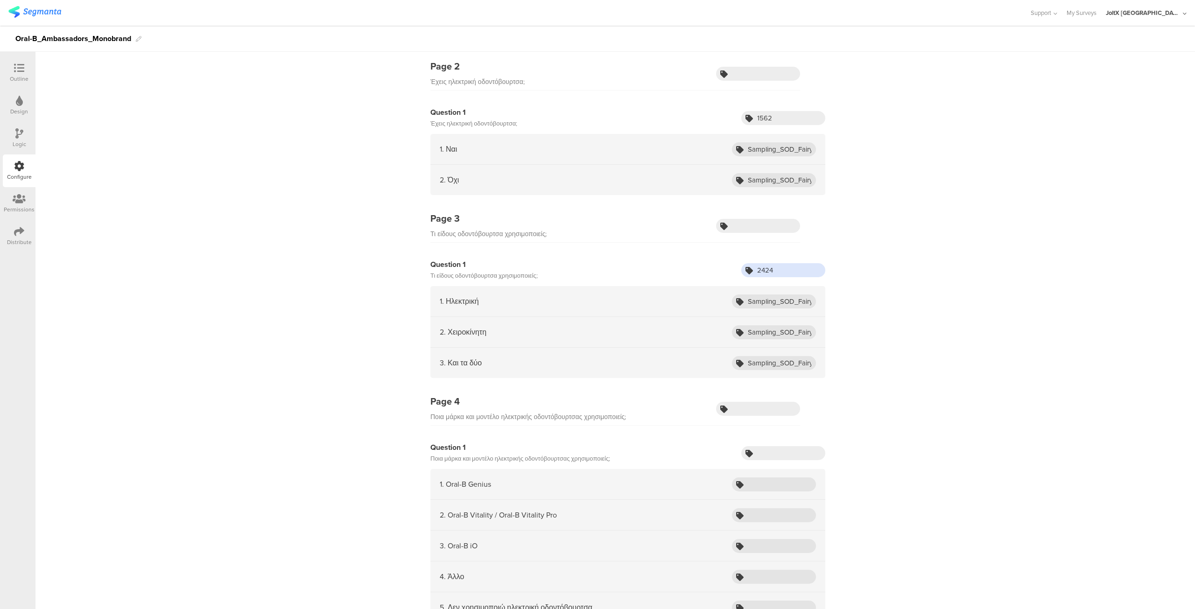
click at [760, 269] on input "2424" at bounding box center [783, 270] width 84 height 14
click at [757, 299] on input "Sampling_SOD_Fairy_Aug25_ADW_Fairy" at bounding box center [774, 301] width 84 height 14
click at [751, 329] on input "Sampling_SOD_Fairy_Aug25_ADW_Finish" at bounding box center [774, 332] width 84 height 14
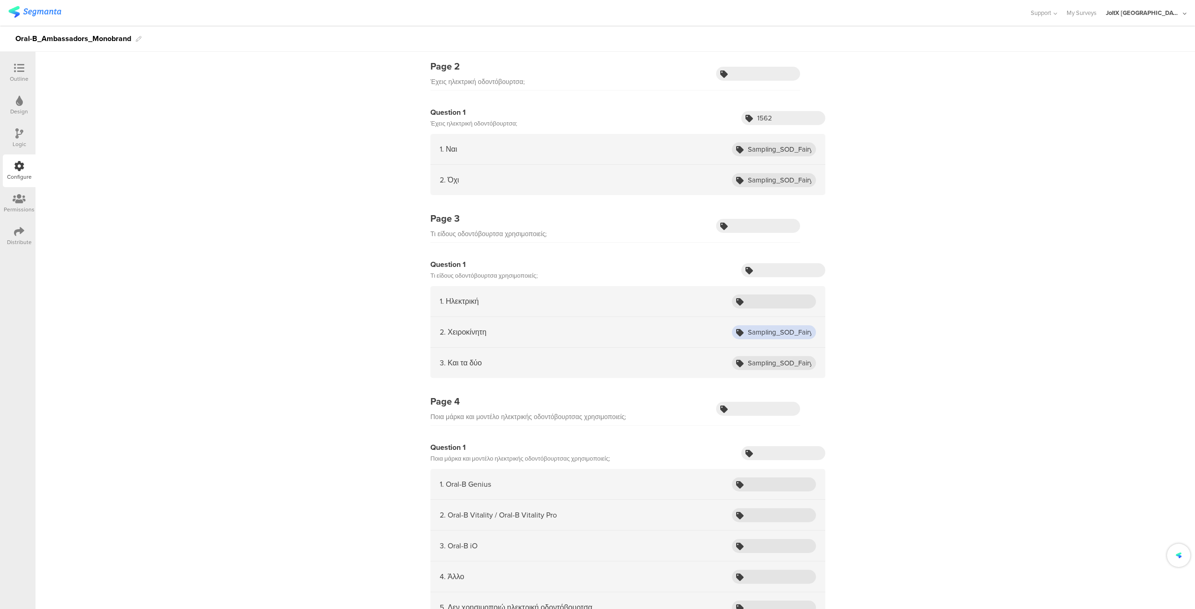
click at [751, 329] on input "Sampling_SOD_Fairy_Aug25_ADW_Finish" at bounding box center [774, 332] width 84 height 14
click at [753, 359] on input "Sampling_SOD_Fairy_Aug25_ADW_Liquid" at bounding box center [774, 363] width 84 height 14
click at [751, 176] on input "Sampling_SOD_Fairy_Aug25_No" at bounding box center [774, 180] width 84 height 14
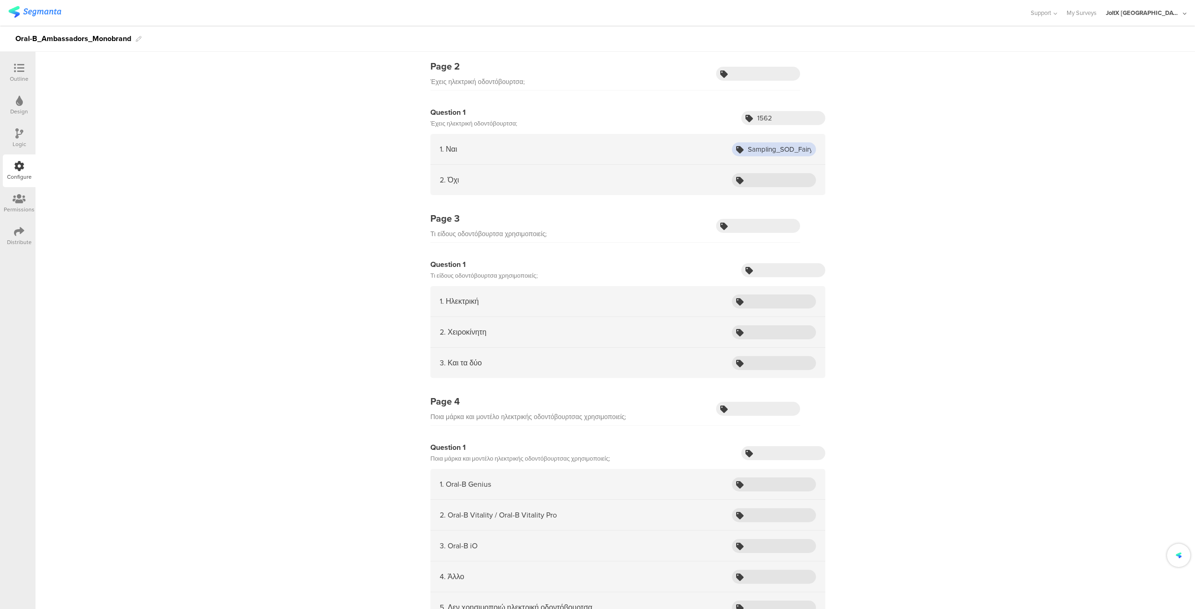
click at [753, 147] on input "Sampling_SOD_Fairy_Aug25_Yes" at bounding box center [774, 149] width 84 height 14
click at [760, 117] on input "1562" at bounding box center [783, 118] width 84 height 14
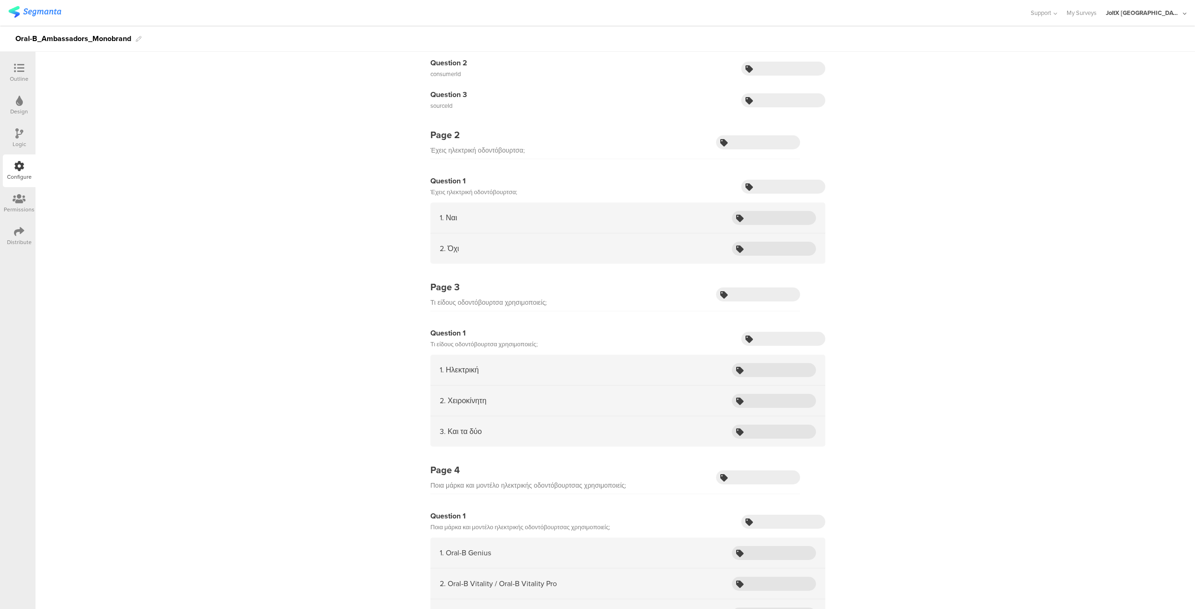
scroll to position [0, 0]
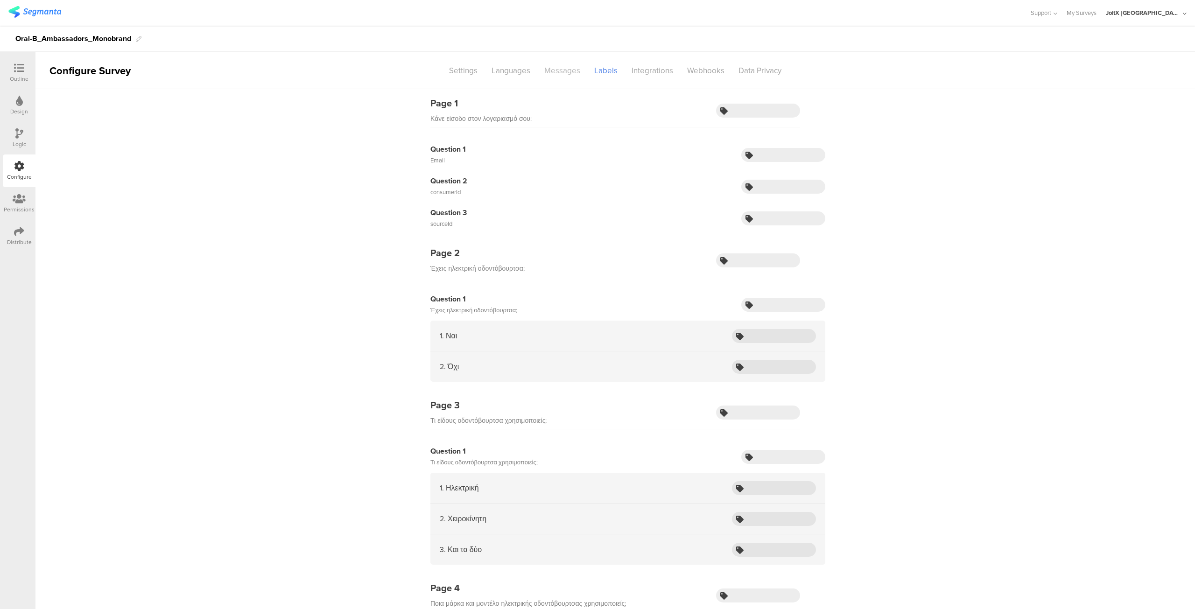
click at [554, 72] on div "Messages" at bounding box center [562, 71] width 50 height 16
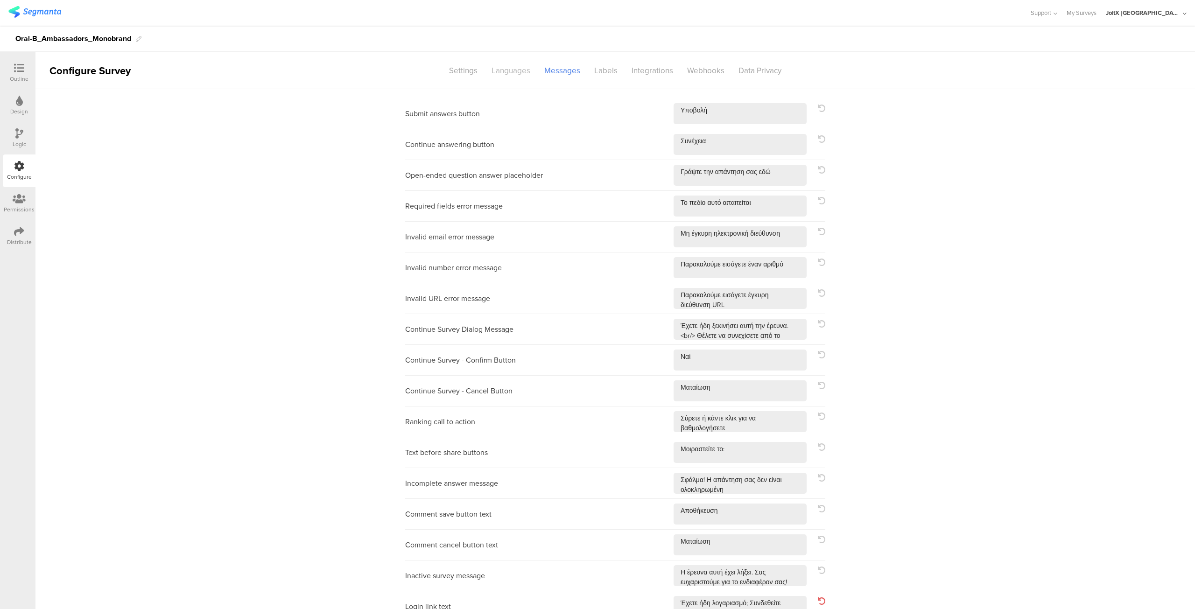
click at [508, 69] on div "Languages" at bounding box center [510, 71] width 53 height 16
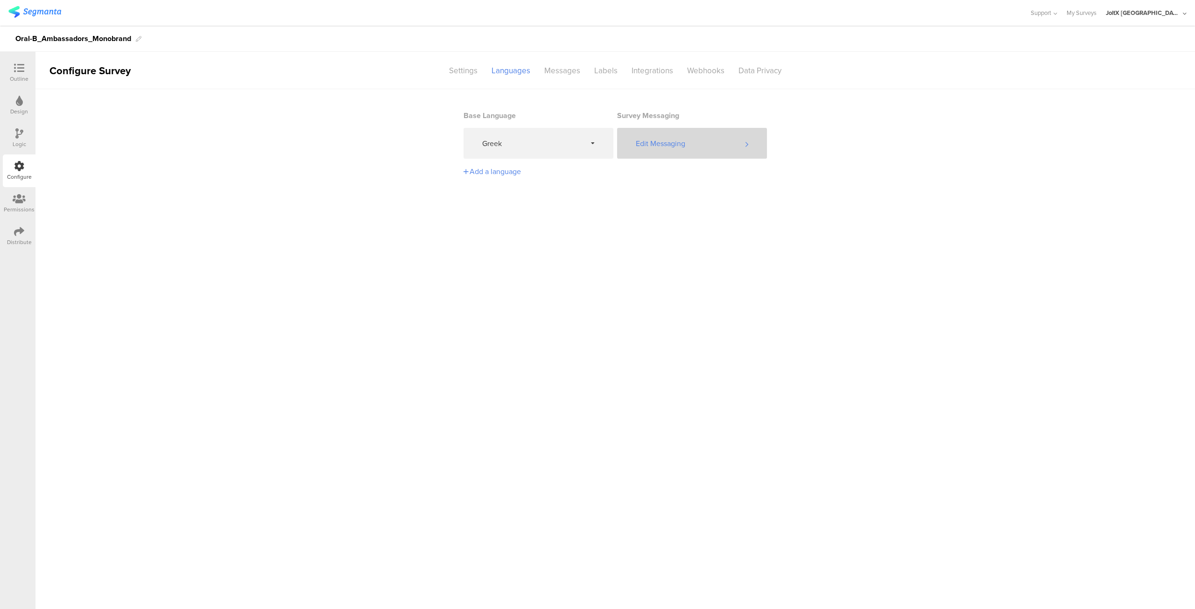
click at [670, 144] on div "Edit Messaging" at bounding box center [692, 143] width 150 height 31
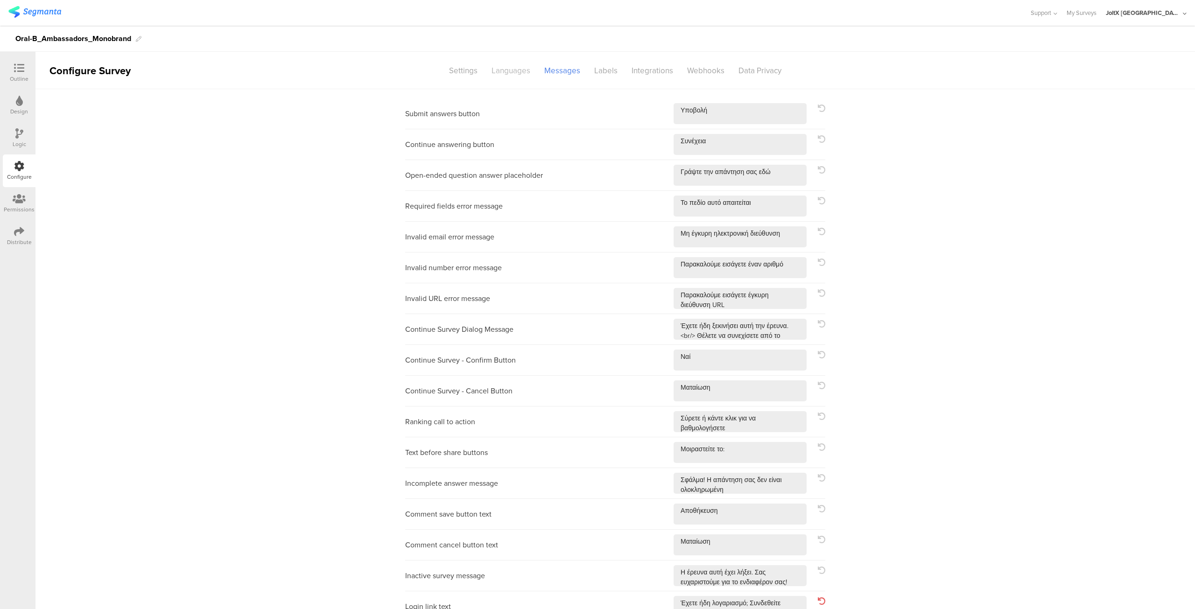
click at [493, 71] on div "Languages" at bounding box center [510, 71] width 53 height 16
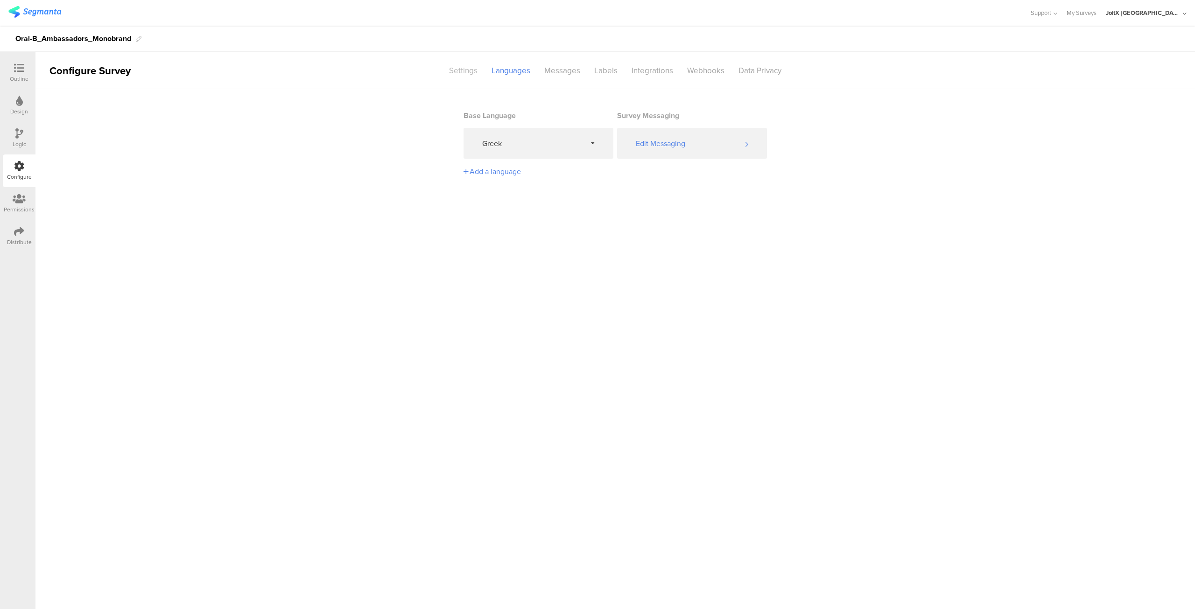
click at [457, 70] on div "Settings" at bounding box center [463, 71] width 42 height 16
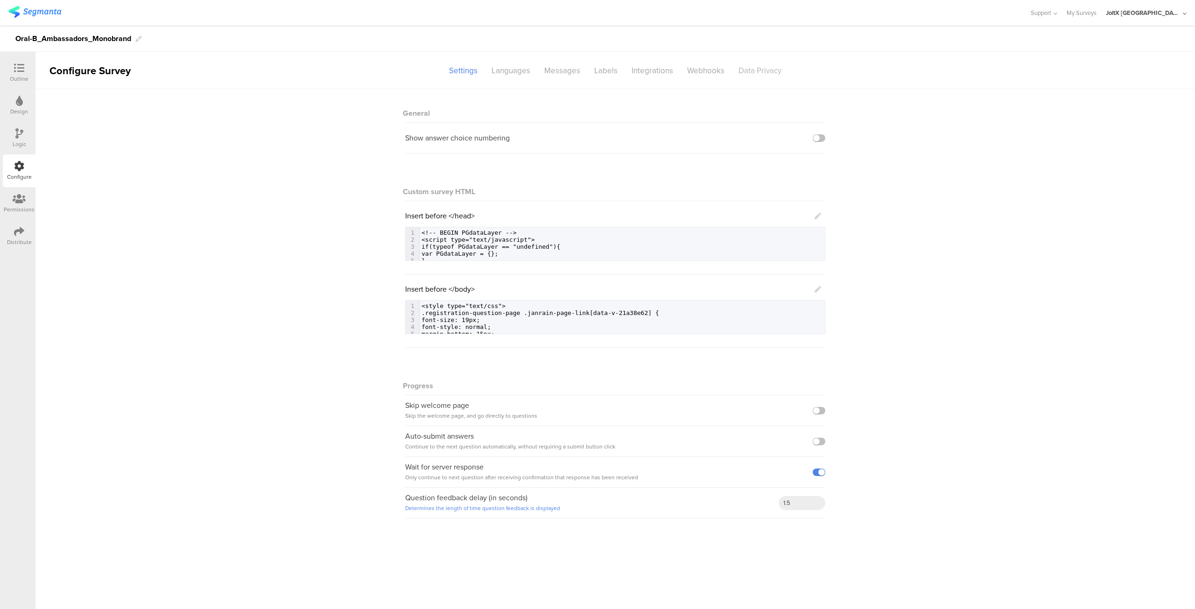
click at [751, 69] on div "Data Privacy" at bounding box center [759, 71] width 57 height 16
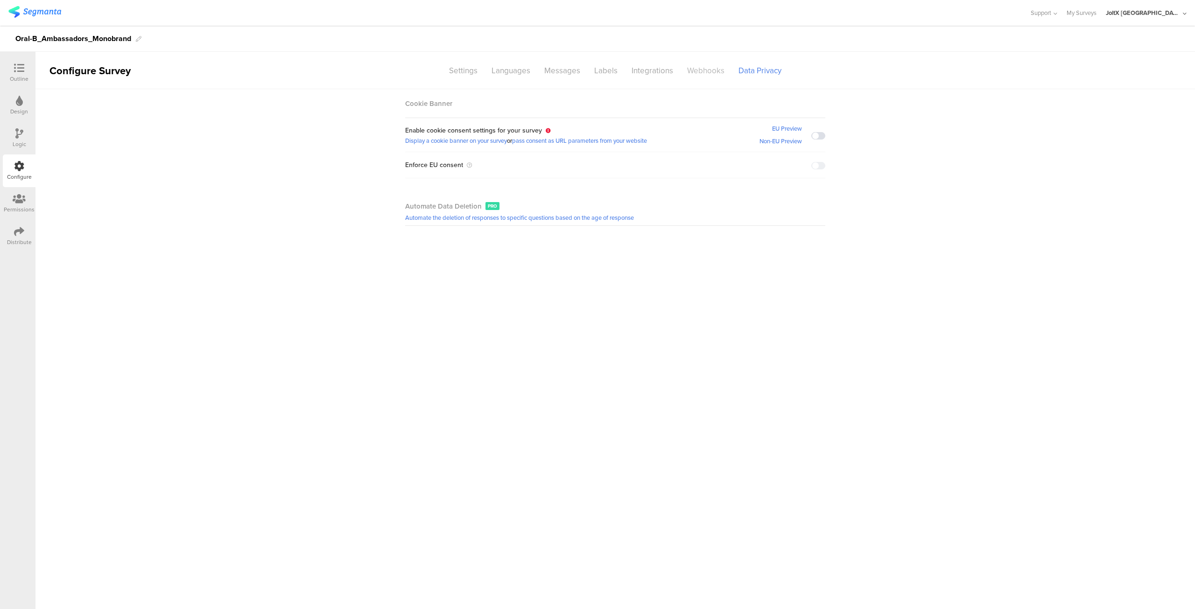
click at [702, 72] on div "Webhooks" at bounding box center [705, 71] width 51 height 16
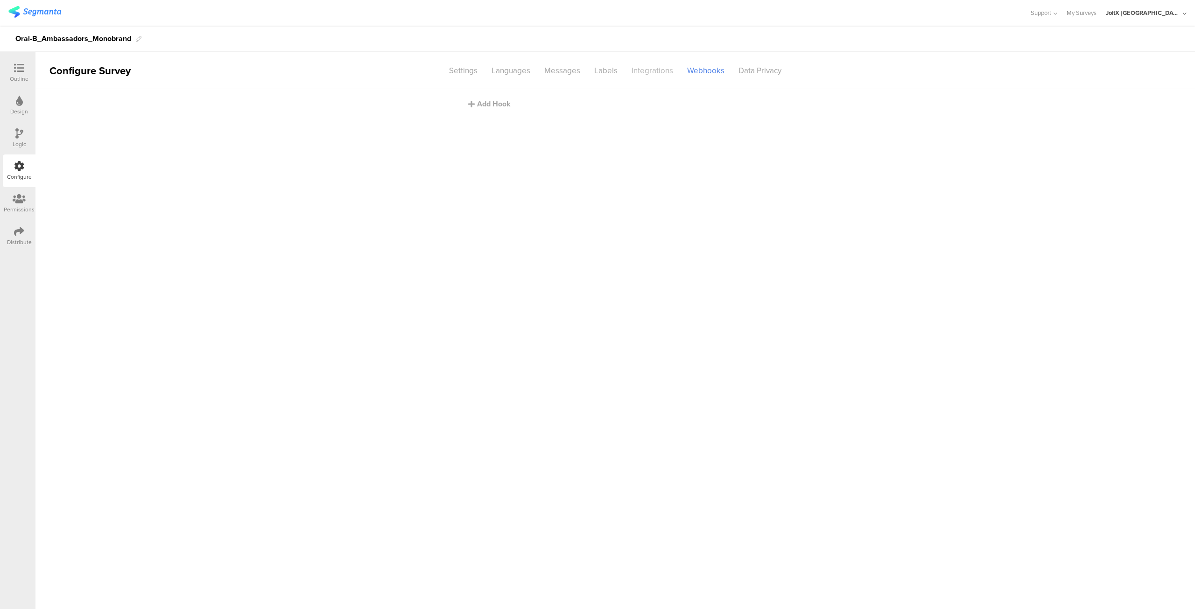
click at [640, 73] on div "Integrations" at bounding box center [652, 71] width 56 height 16
click at [538, 149] on div "User Enrichment" at bounding box center [544, 150] width 49 height 10
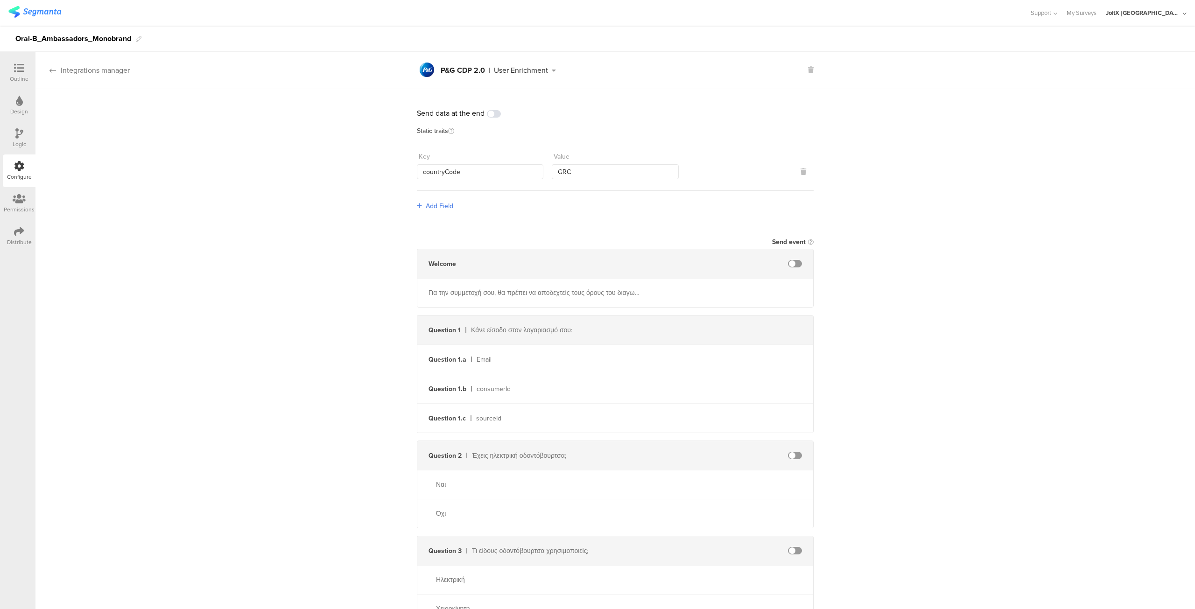
click at [74, 74] on div "Integrations manager" at bounding box center [82, 70] width 94 height 11
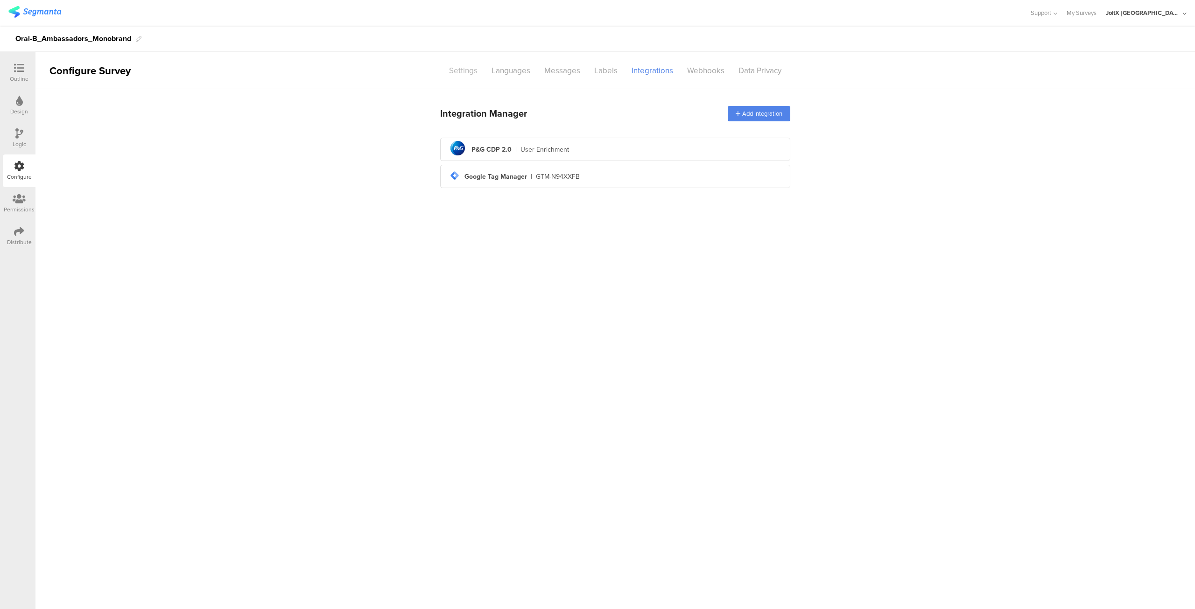
click at [460, 75] on div "Settings" at bounding box center [463, 71] width 42 height 16
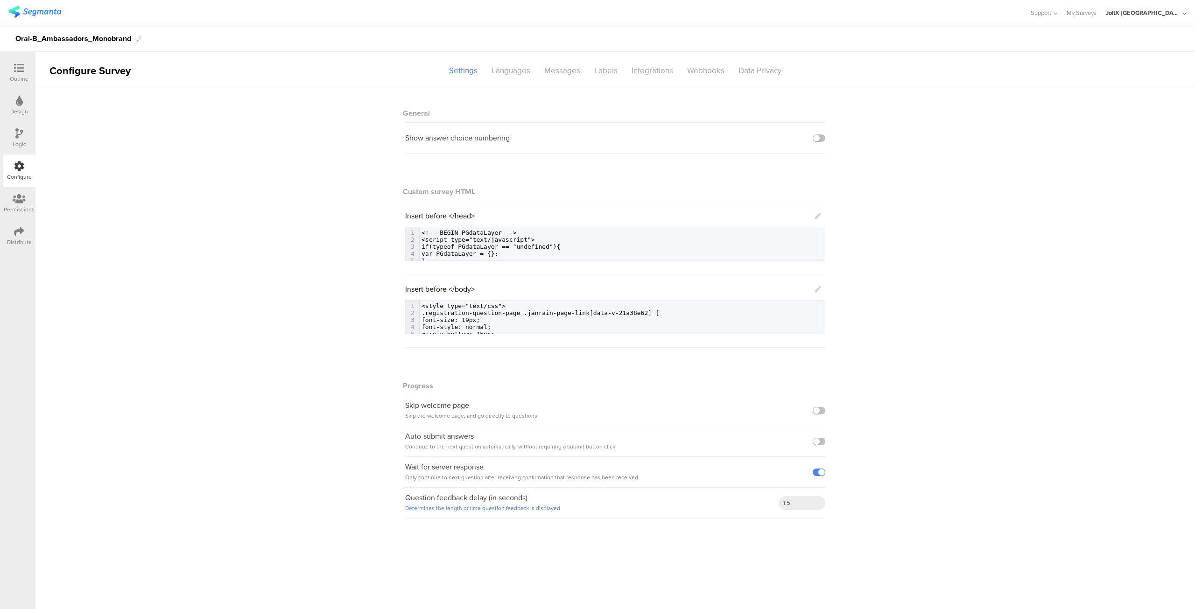
click at [23, 201] on icon at bounding box center [19, 199] width 13 height 10
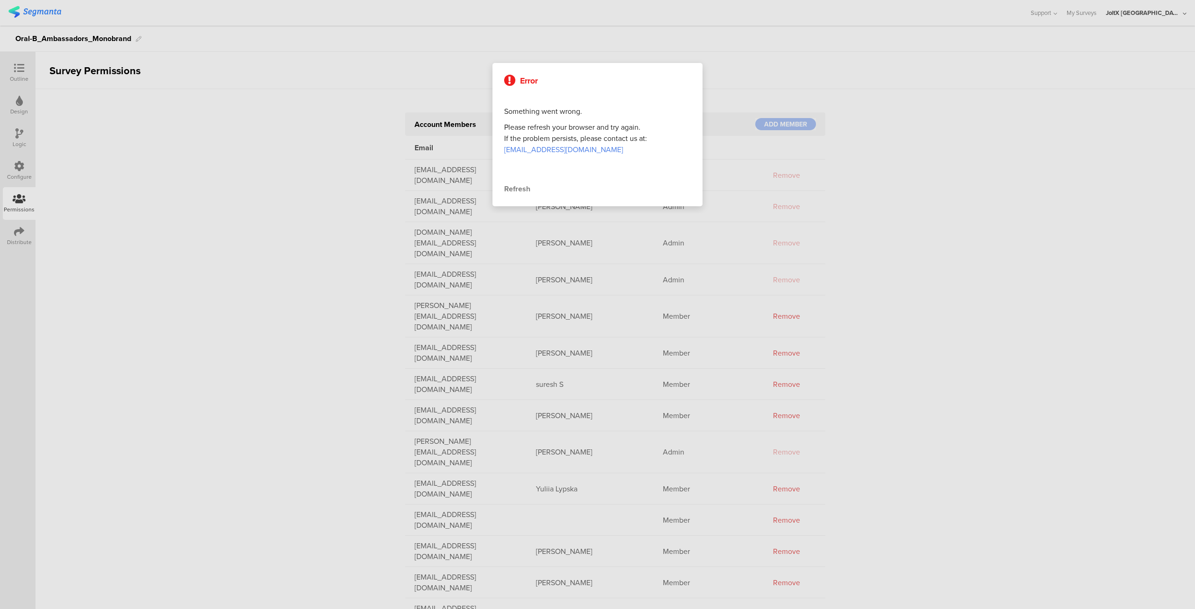
click at [19, 103] on div at bounding box center [597, 304] width 1195 height 609
click at [513, 187] on div "Refresh" at bounding box center [597, 188] width 187 height 11
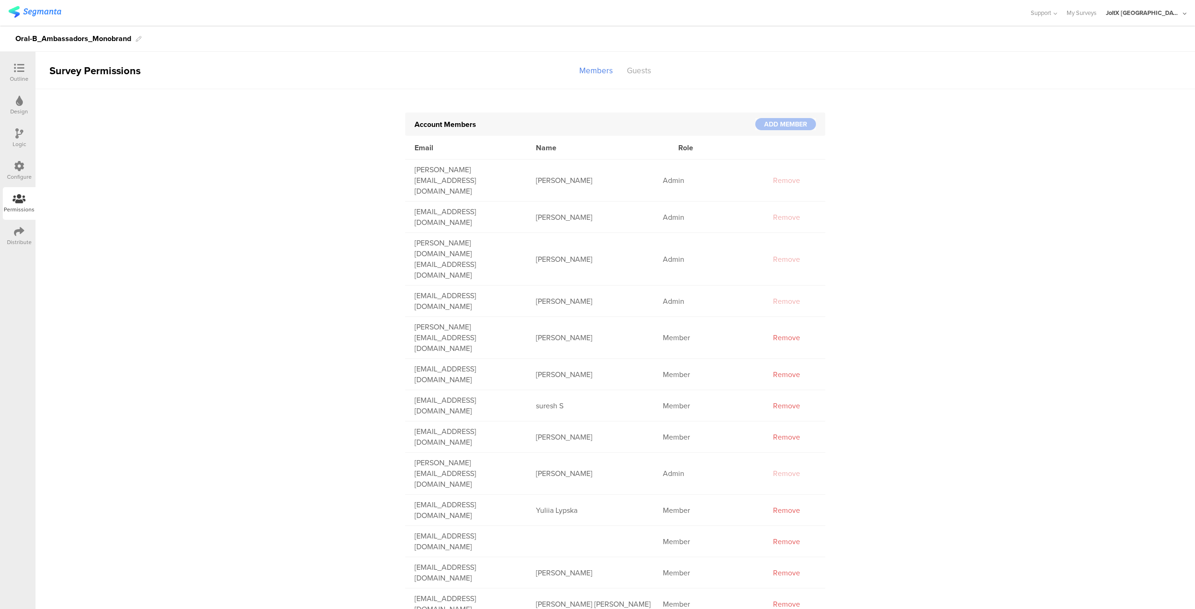
click at [16, 70] on icon at bounding box center [19, 68] width 10 height 10
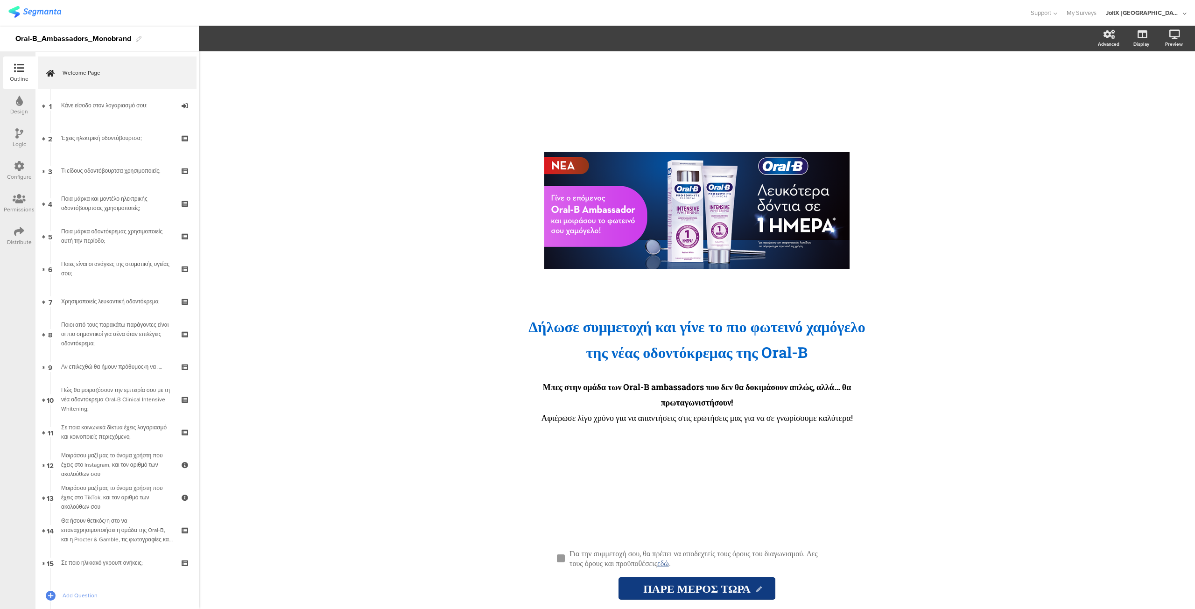
click at [29, 12] on img at bounding box center [34, 12] width 53 height 12
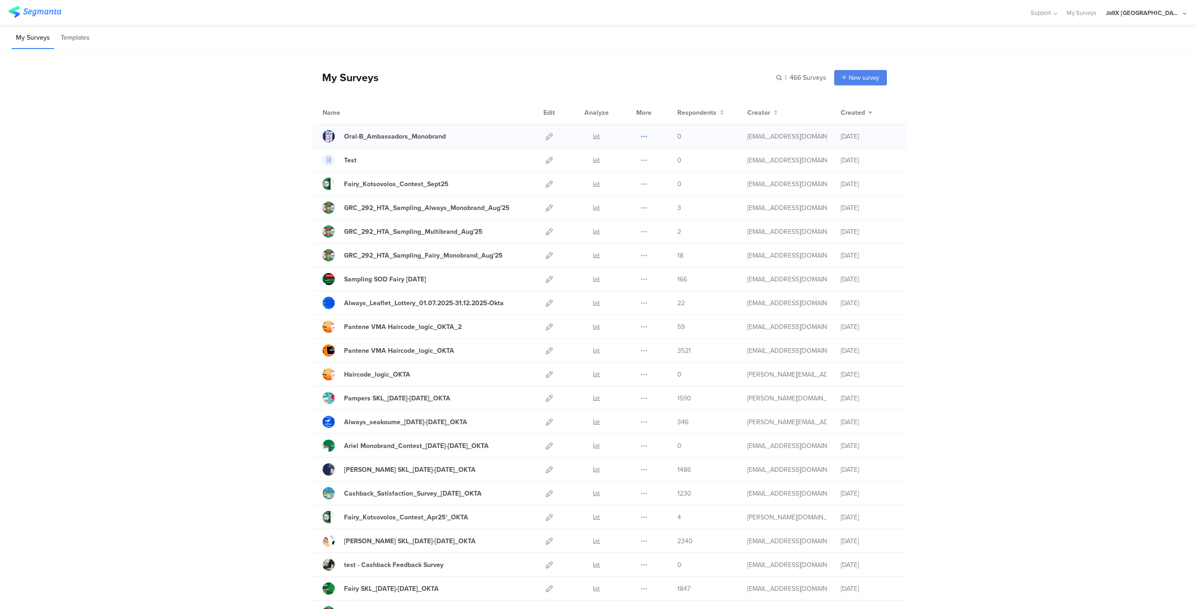
click at [640, 134] on icon at bounding box center [643, 136] width 7 height 7
click at [370, 137] on div "Oral-B_Ambassadors_Monobrand" at bounding box center [395, 137] width 102 height 10
click at [547, 135] on icon at bounding box center [548, 136] width 7 height 7
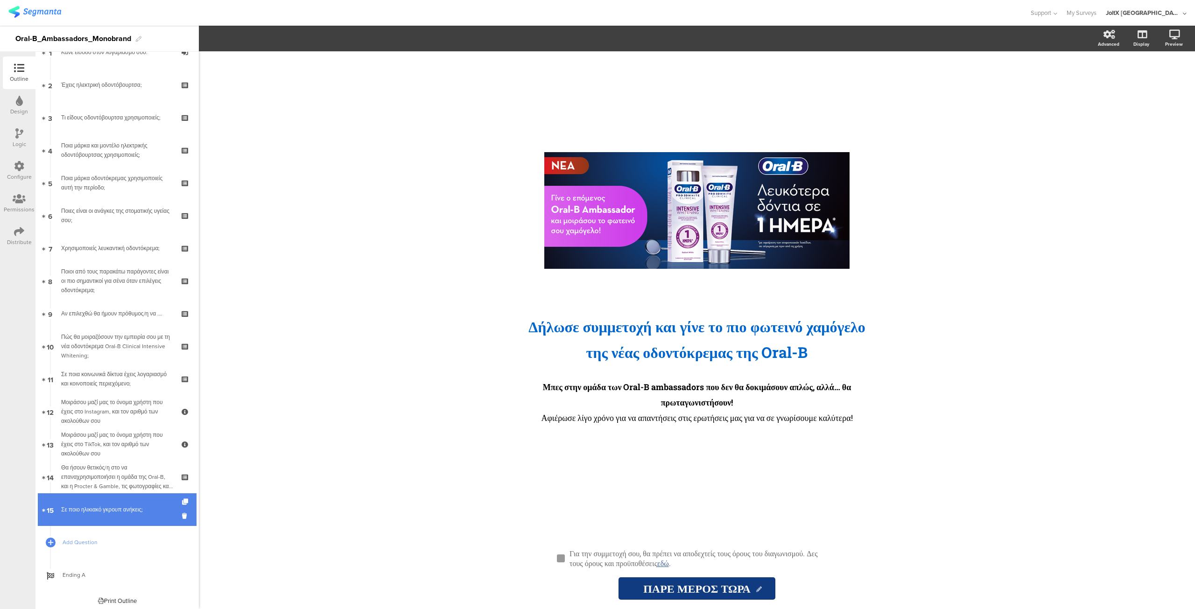
scroll to position [56, 0]
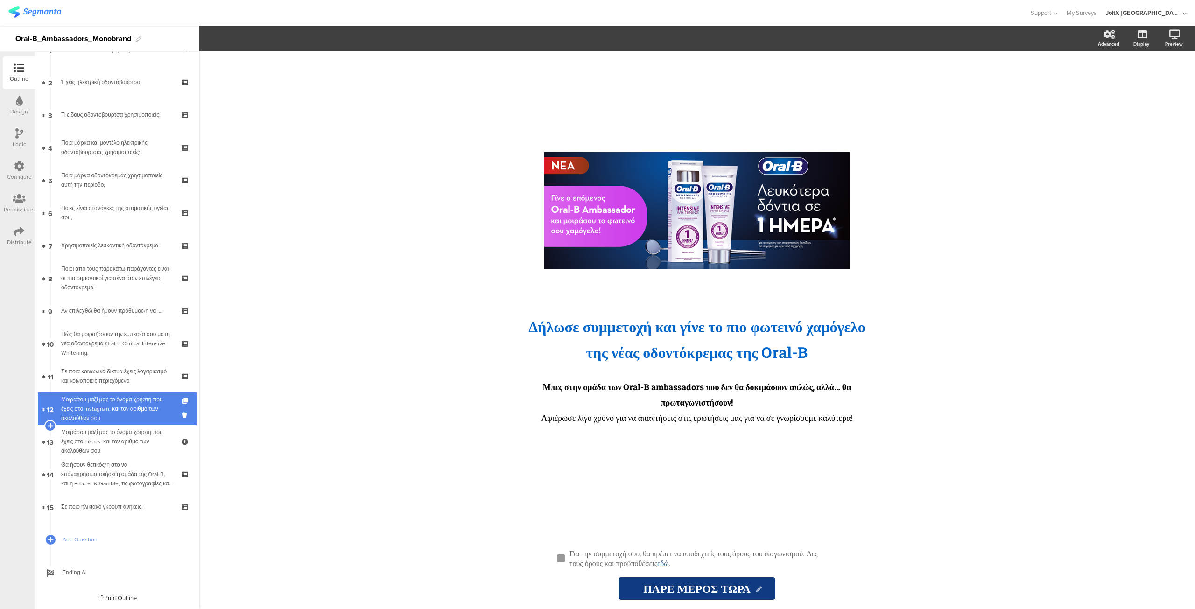
click at [118, 406] on div "Μοιράσου μαζί μας το όνομα χρήστη που έχεις στο Instagram, και τον αριθμό των α…" at bounding box center [117, 409] width 112 height 28
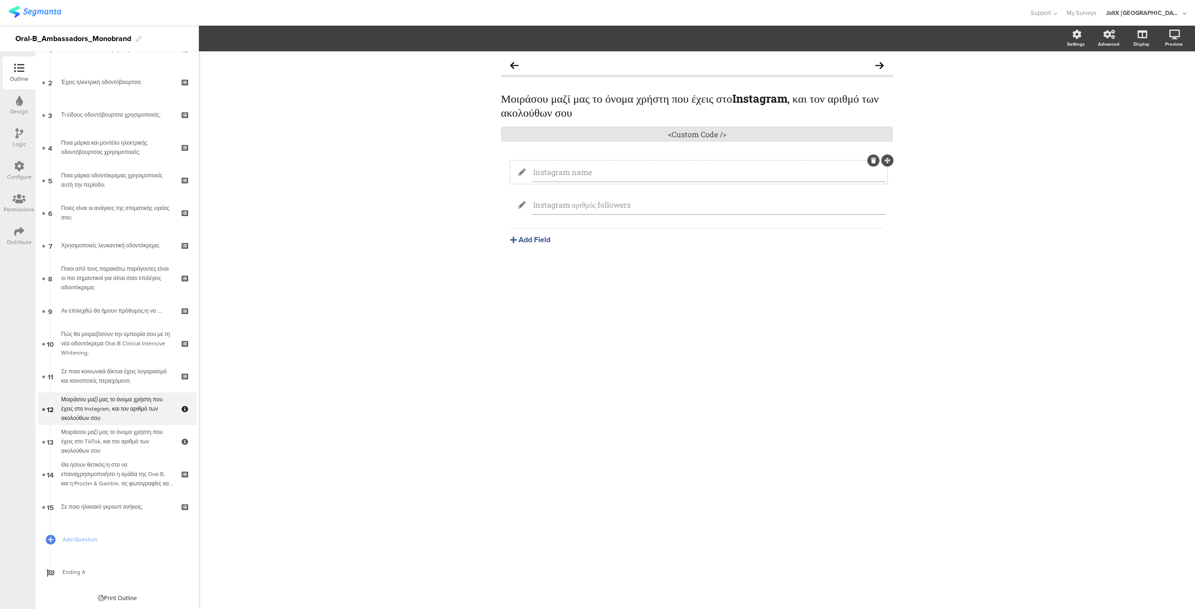
click at [673, 176] on input "Instagram name" at bounding box center [708, 172] width 351 height 10
click at [998, 285] on div "Μοιράσου μαζί μας το όνομα χρήστη που έχεις στο Instagram , και τον αριθμό των …" at bounding box center [697, 330] width 996 height 558
click at [92, 445] on div "Μοιράσου μαζί μας το όνομα χρήστη που έχεις στο TikTok, και τον αριθμό των ακολ…" at bounding box center [117, 441] width 112 height 28
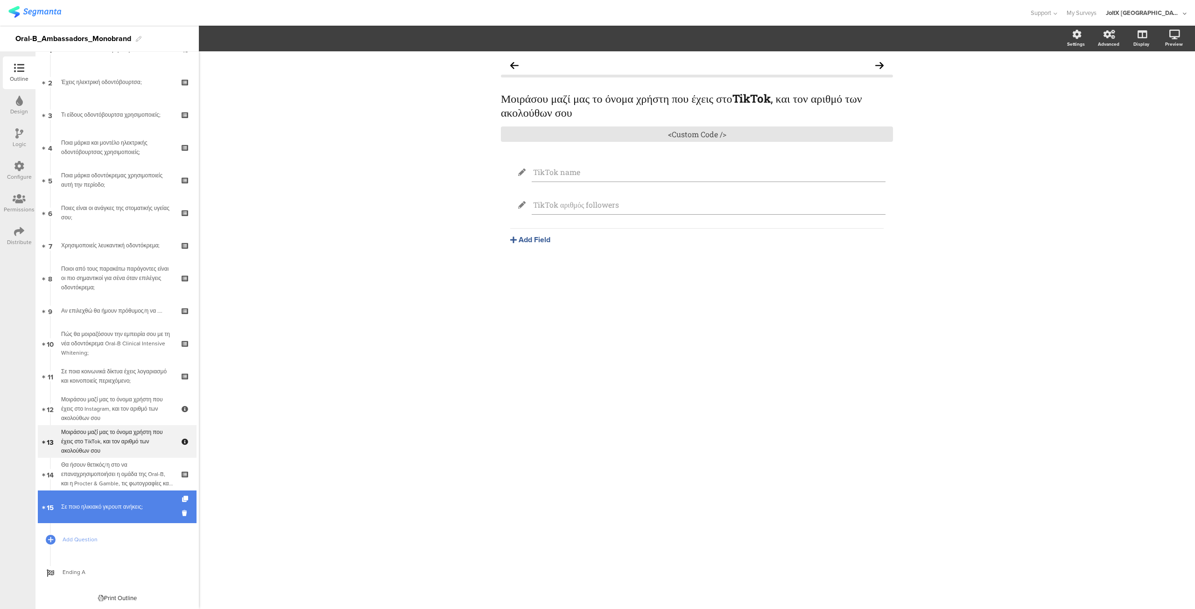
click at [104, 509] on div "Σε ποιο ηλικιακό γκρουπ ανήκεις;" at bounding box center [117, 506] width 112 height 9
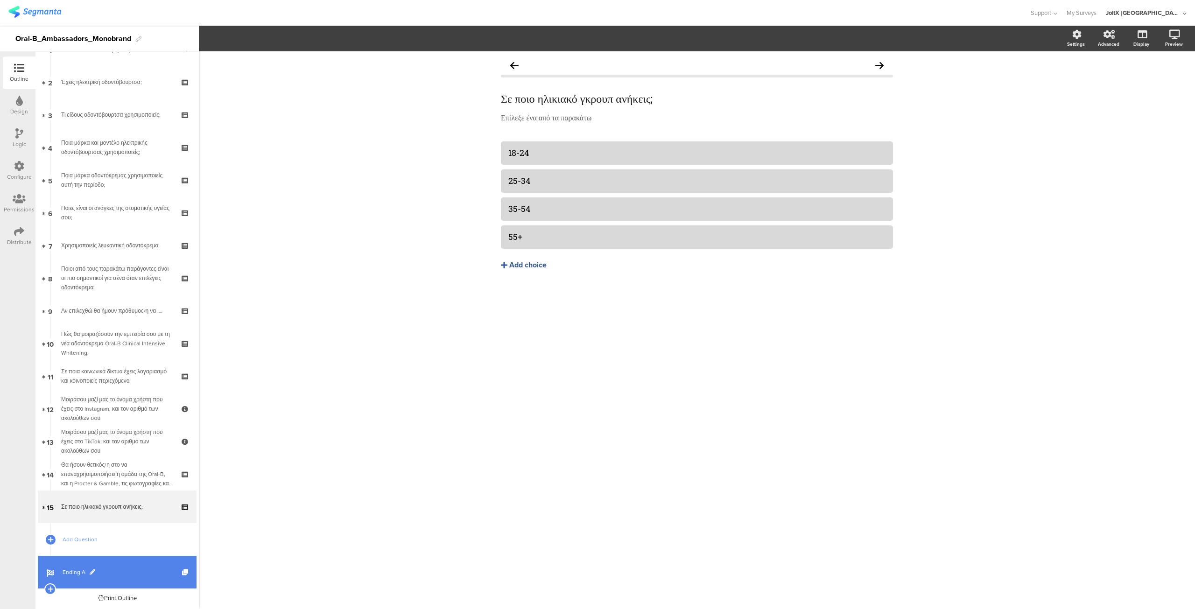
click at [73, 570] on span "Ending A" at bounding box center [122, 571] width 119 height 9
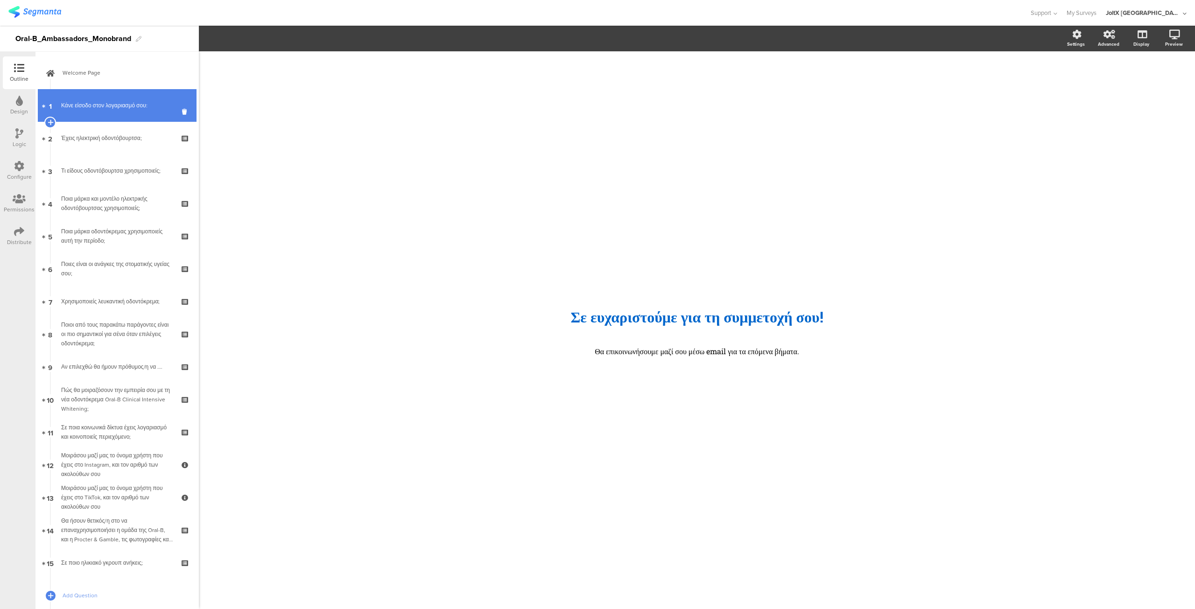
click at [98, 103] on div "Κάνε είσοδο στον λογαριασμό σου:" at bounding box center [117, 105] width 112 height 9
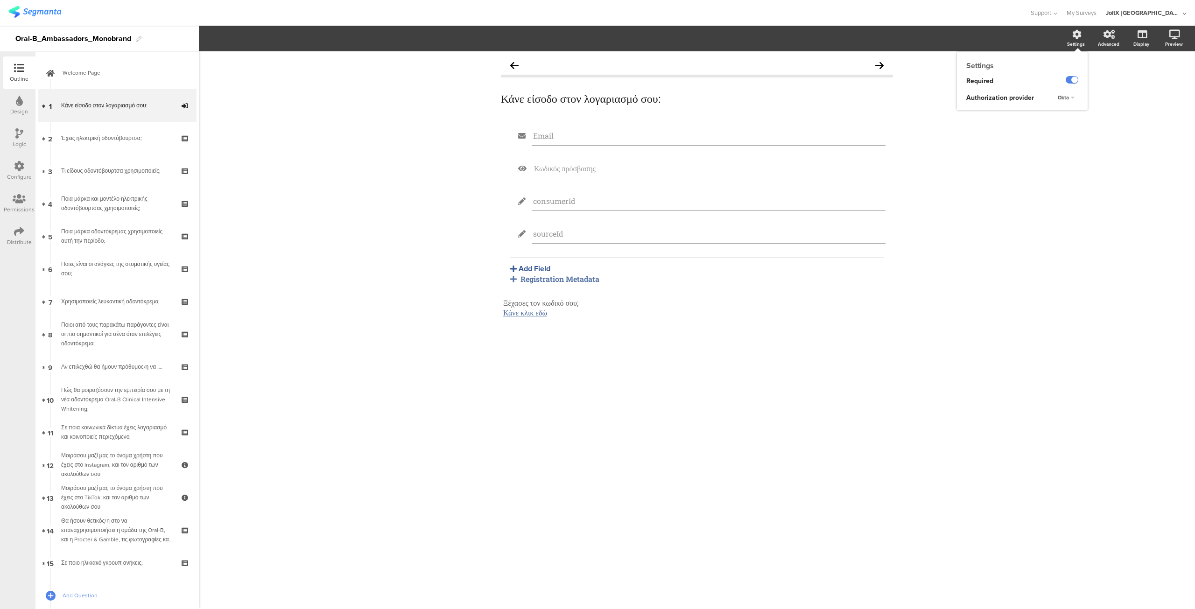
click at [1072, 97] on div "Okta" at bounding box center [1066, 97] width 24 height 11
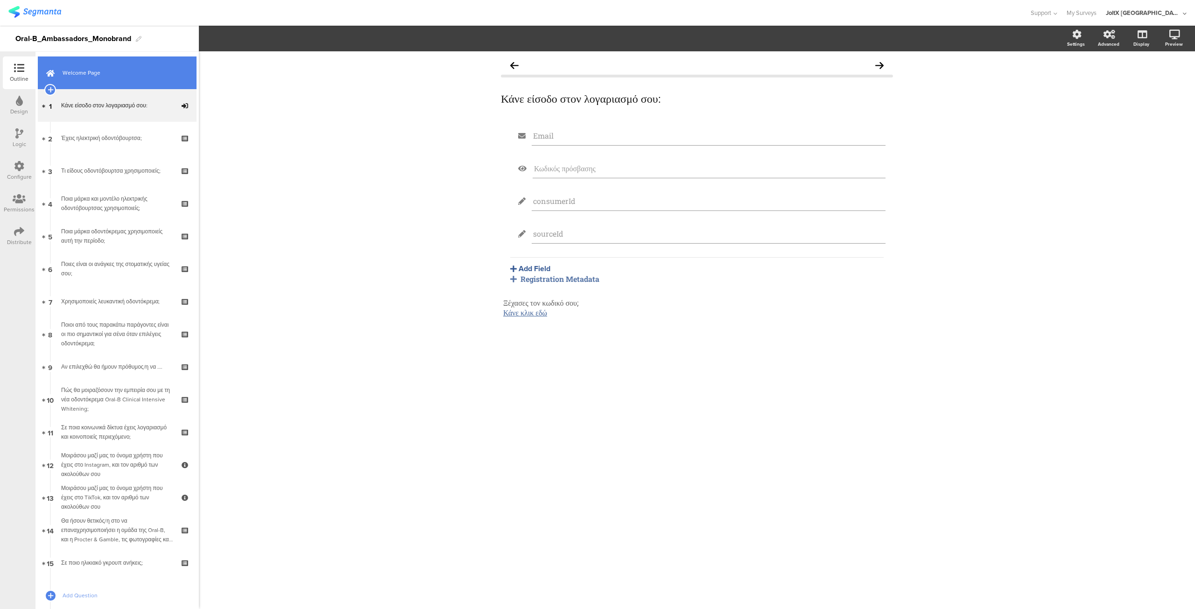
click at [98, 83] on link "Welcome Page" at bounding box center [117, 72] width 159 height 33
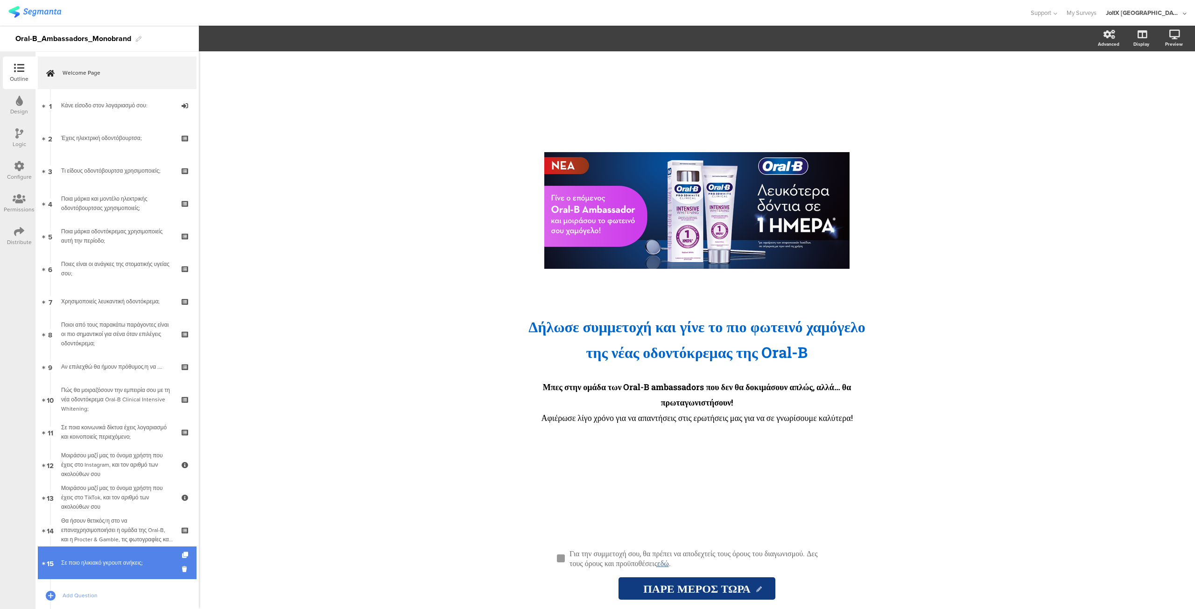
click at [88, 562] on div "Σε ποιο ηλικιακό γκρουπ ανήκεις;" at bounding box center [117, 562] width 112 height 9
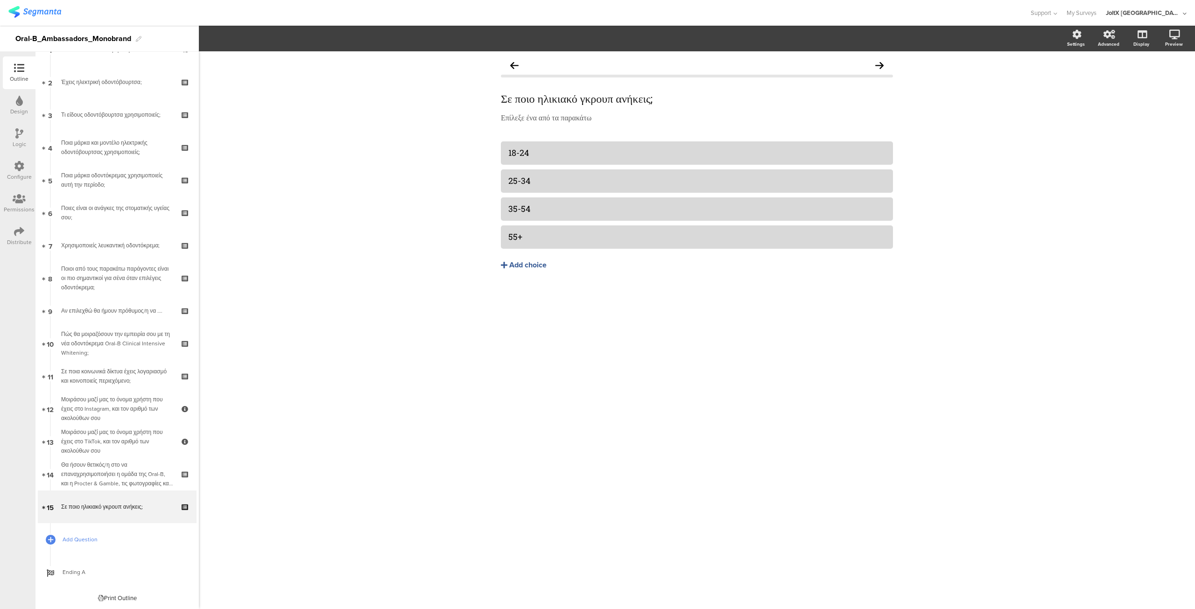
scroll to position [56, 0]
click at [75, 568] on span "Ending A" at bounding box center [122, 571] width 119 height 9
